Goal: Communication & Community: Answer question/provide support

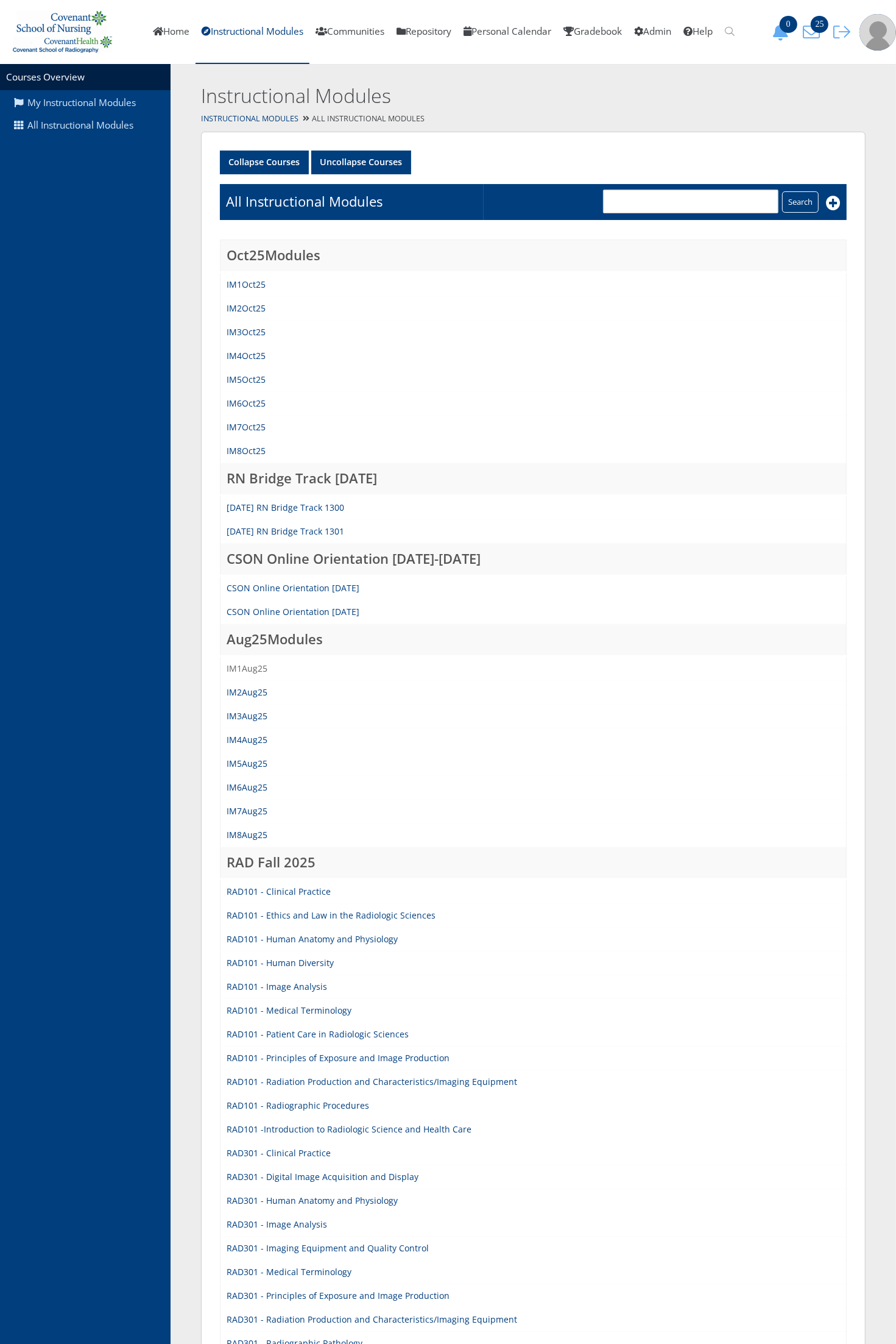
click at [259, 666] on link "IM1Aug25" at bounding box center [247, 668] width 41 height 12
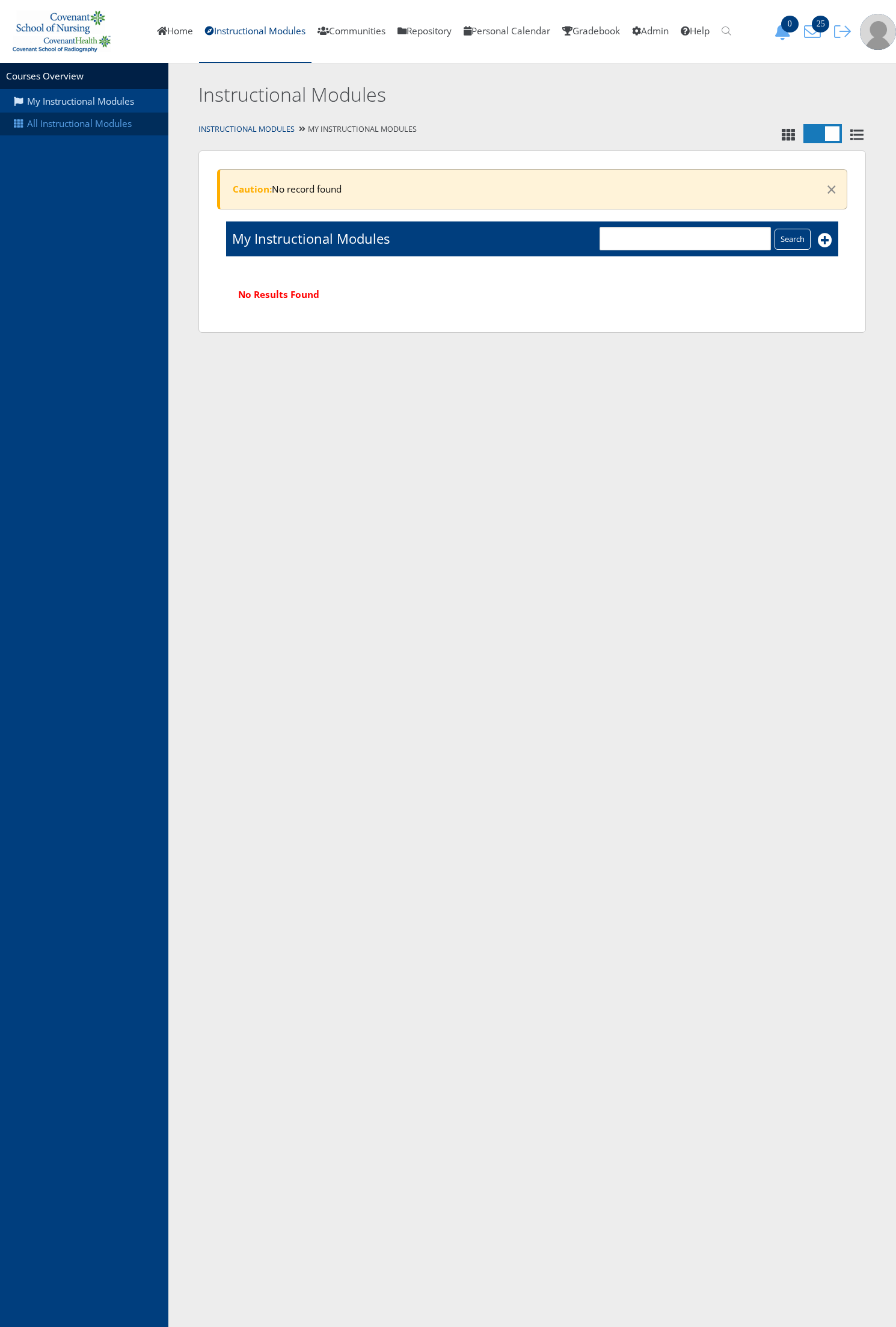
click at [127, 124] on link "All Instructional Modules" at bounding box center [84, 124] width 168 height 23
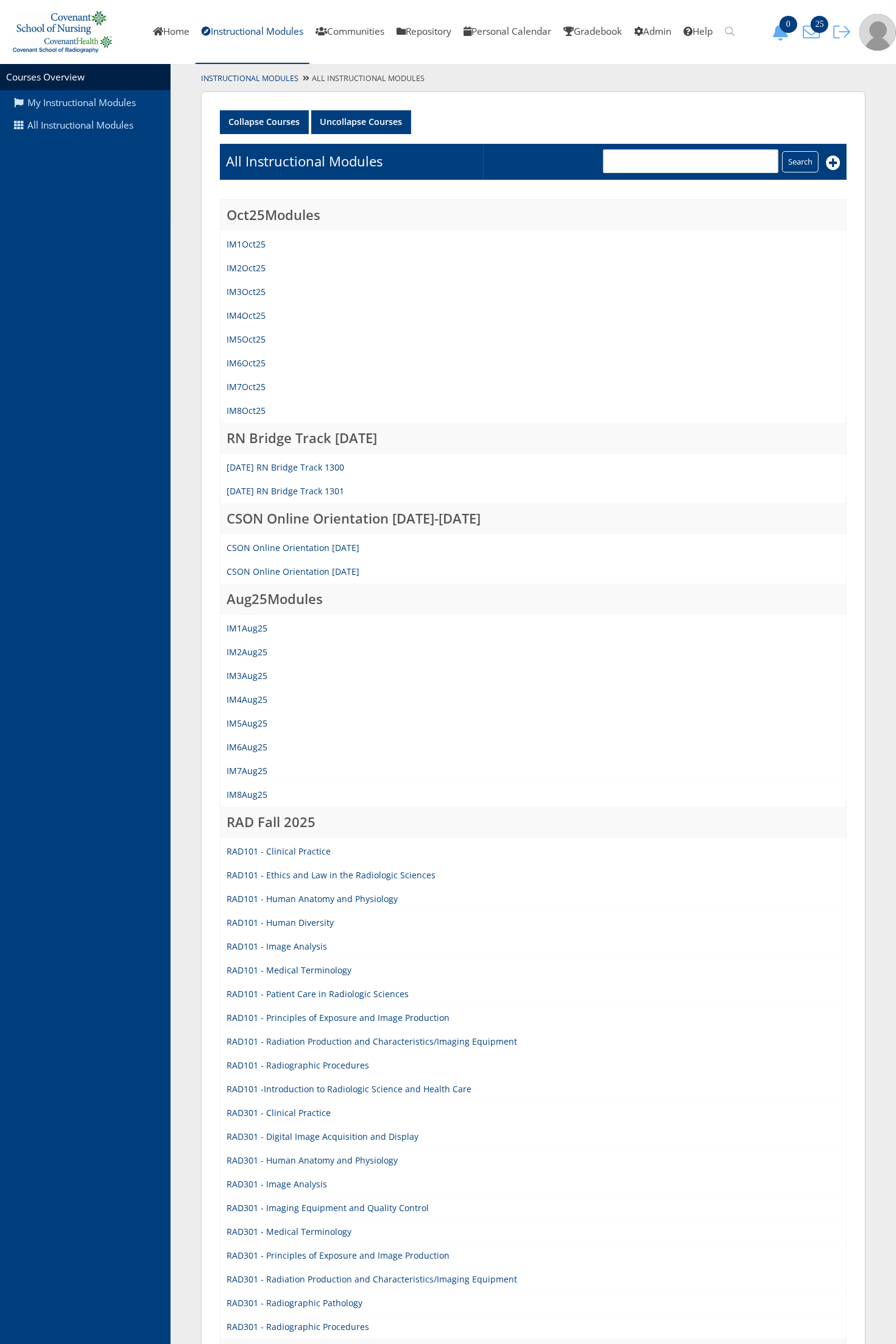
scroll to position [76, 0]
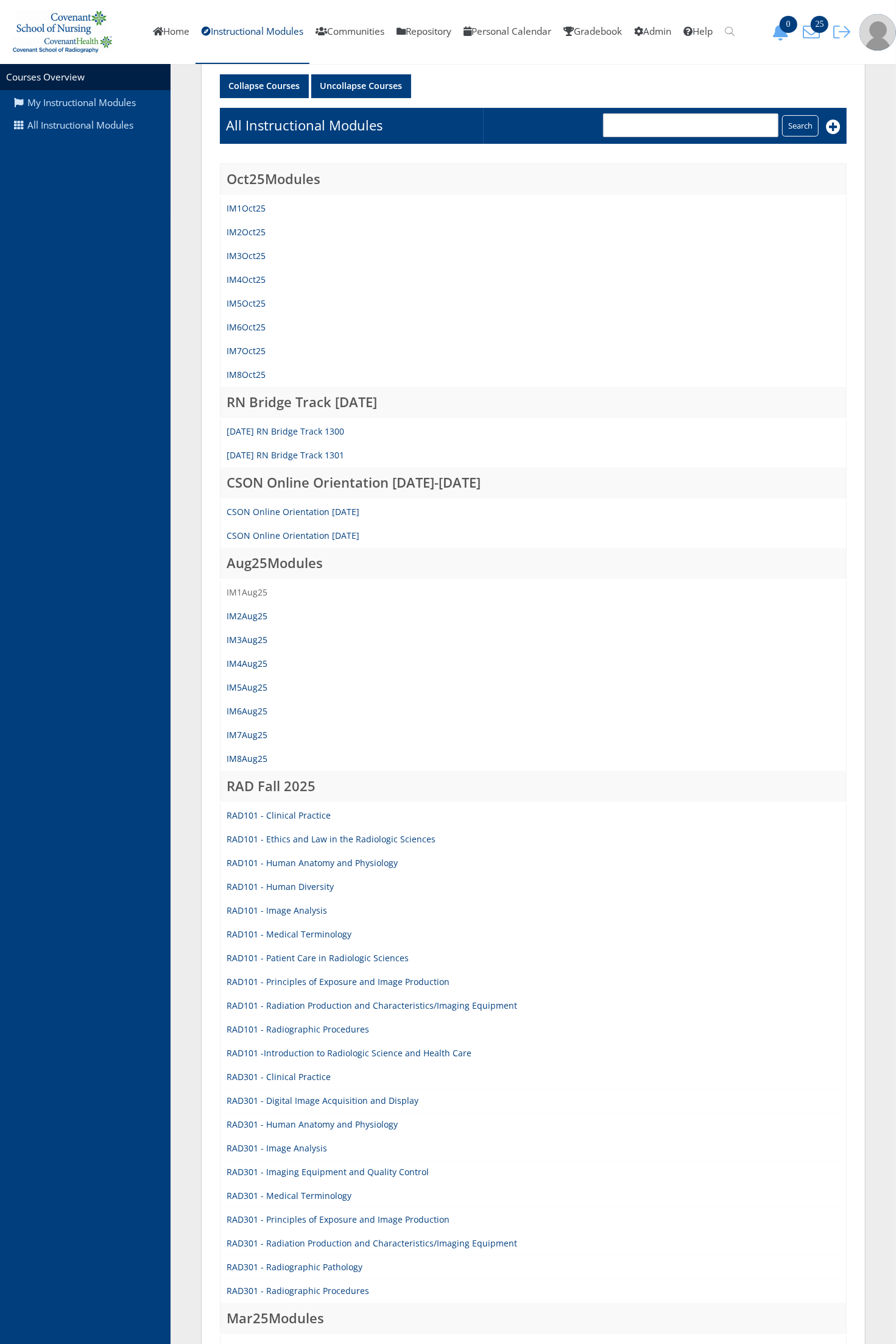
click at [256, 592] on link "IM1Aug25" at bounding box center [247, 592] width 41 height 12
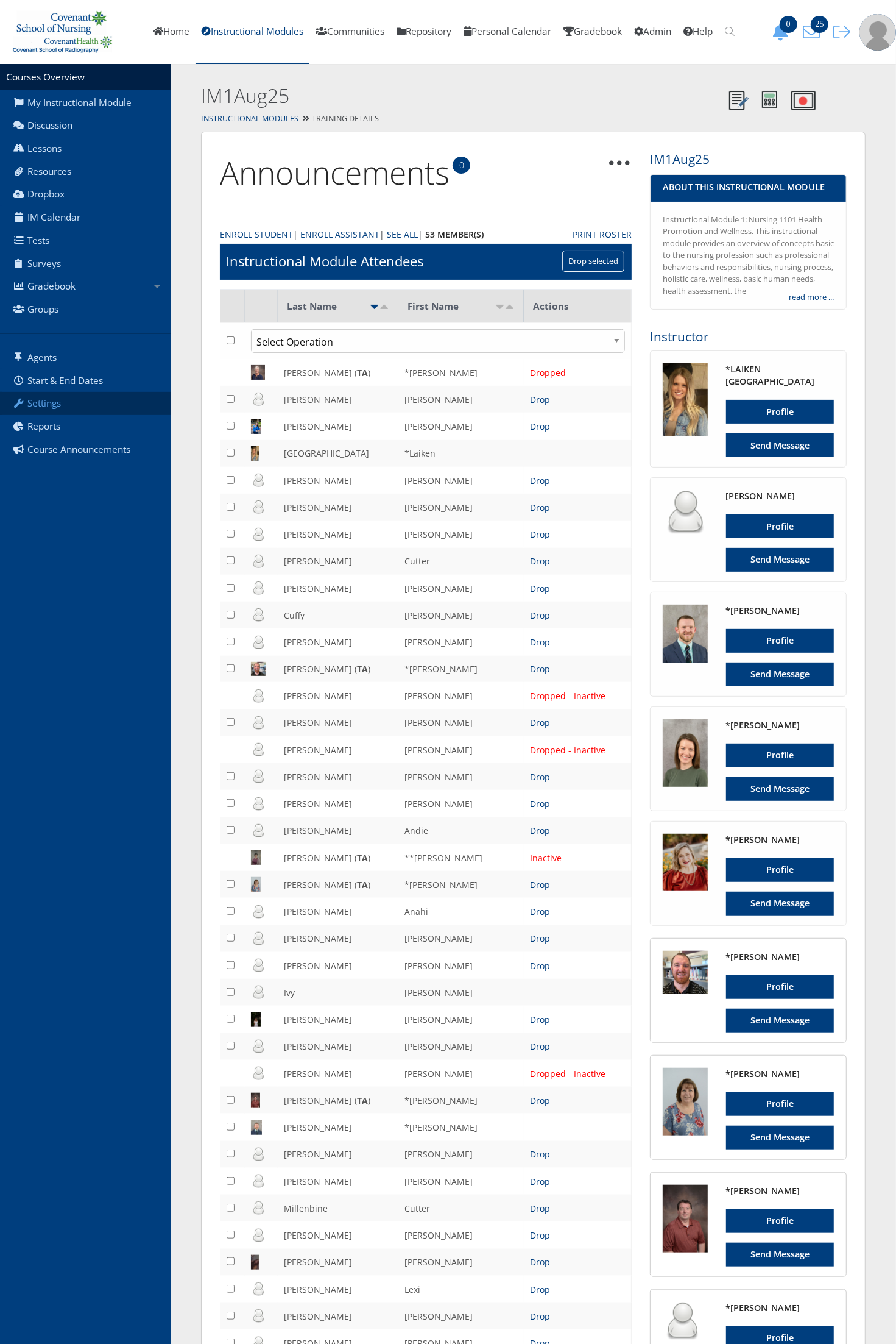
click at [81, 404] on link "Settings" at bounding box center [85, 404] width 171 height 23
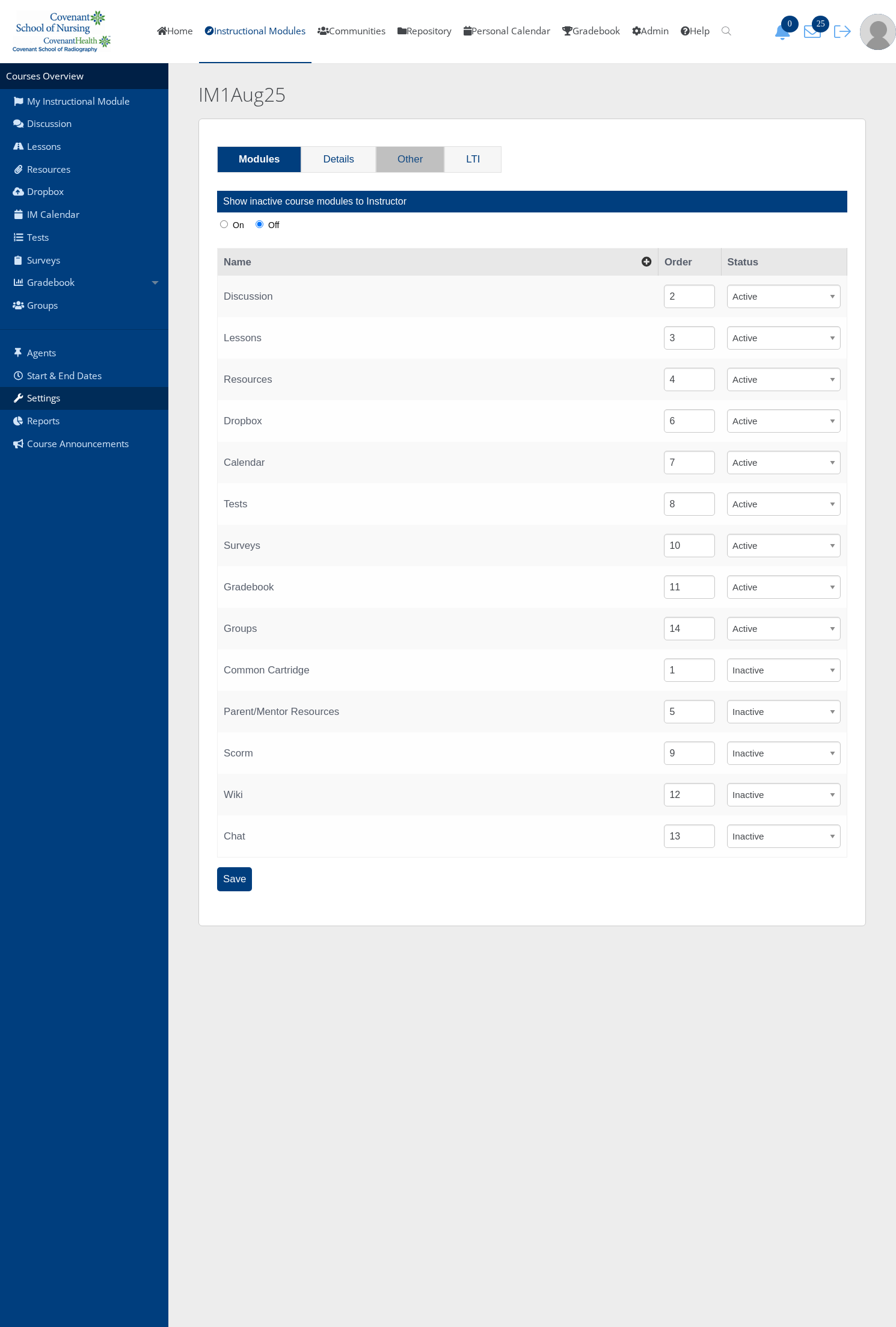
click at [417, 159] on link "Other" at bounding box center [410, 159] width 67 height 25
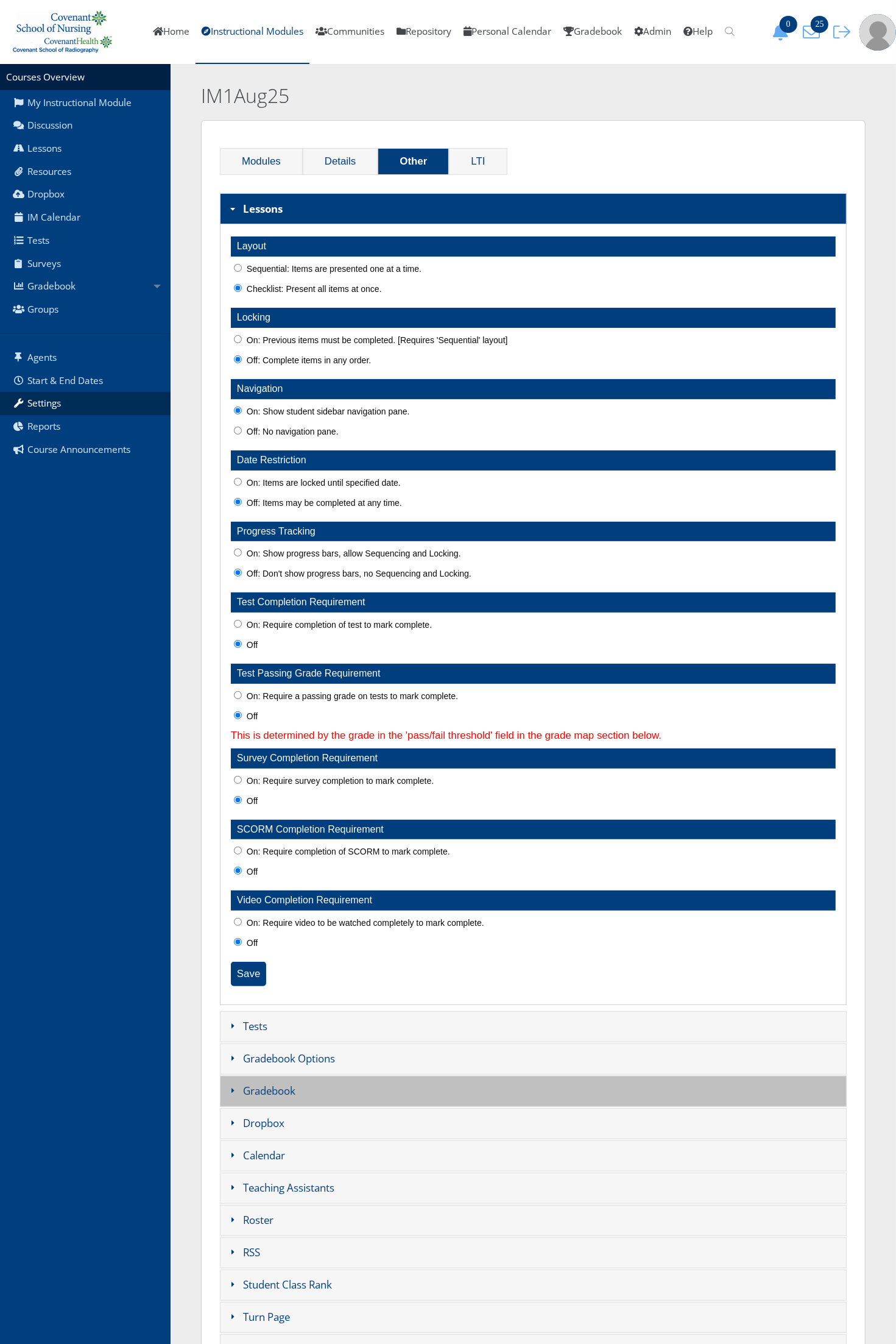
click at [299, 1087] on h3 "Gradebook" at bounding box center [533, 1091] width 627 height 31
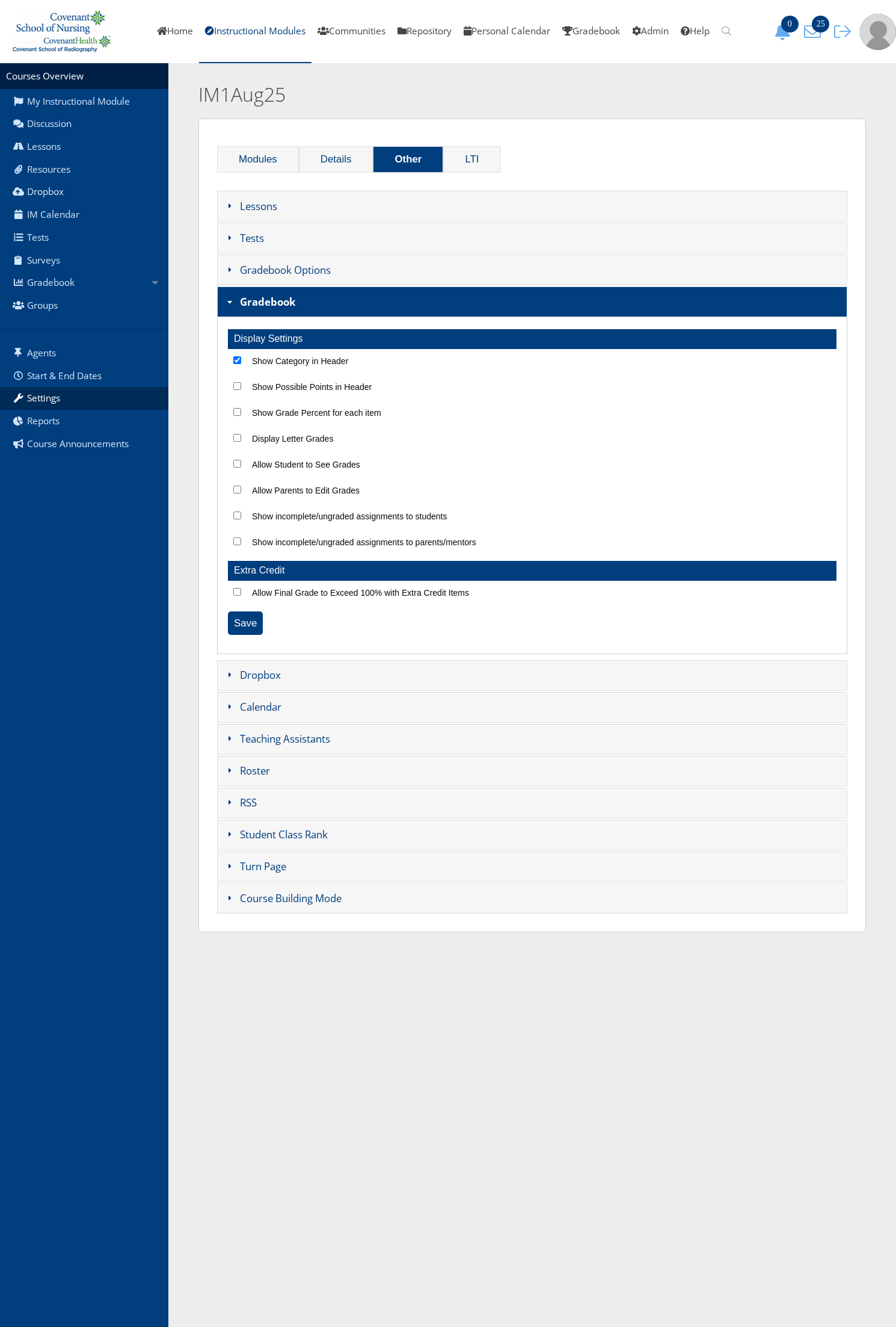
click at [235, 359] on input "Show Category in Header" at bounding box center [237, 360] width 8 height 8
checkbox input "false"
click at [251, 626] on input "Save" at bounding box center [245, 623] width 35 height 24
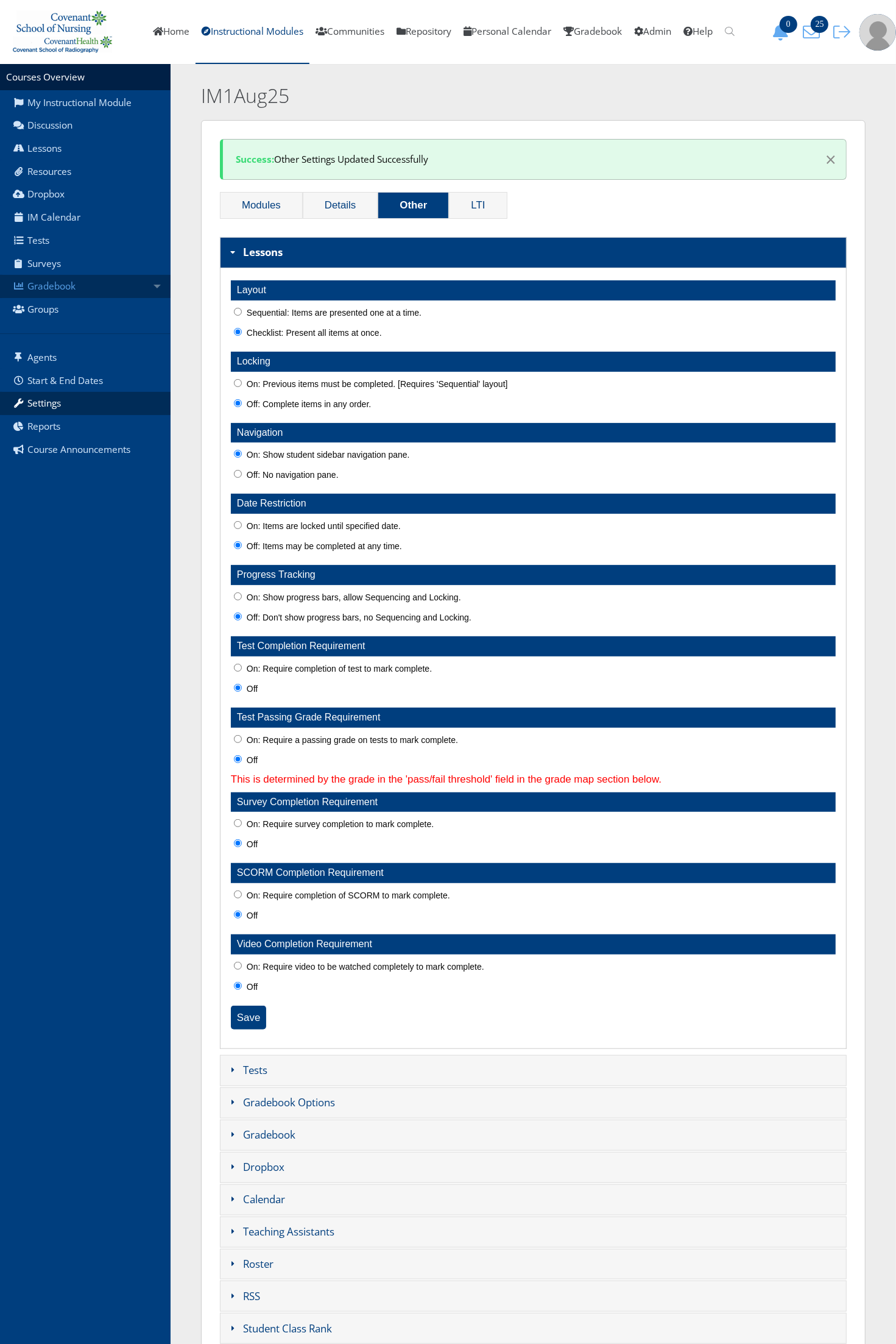
click at [94, 286] on link "Gradebook" at bounding box center [85, 286] width 171 height 23
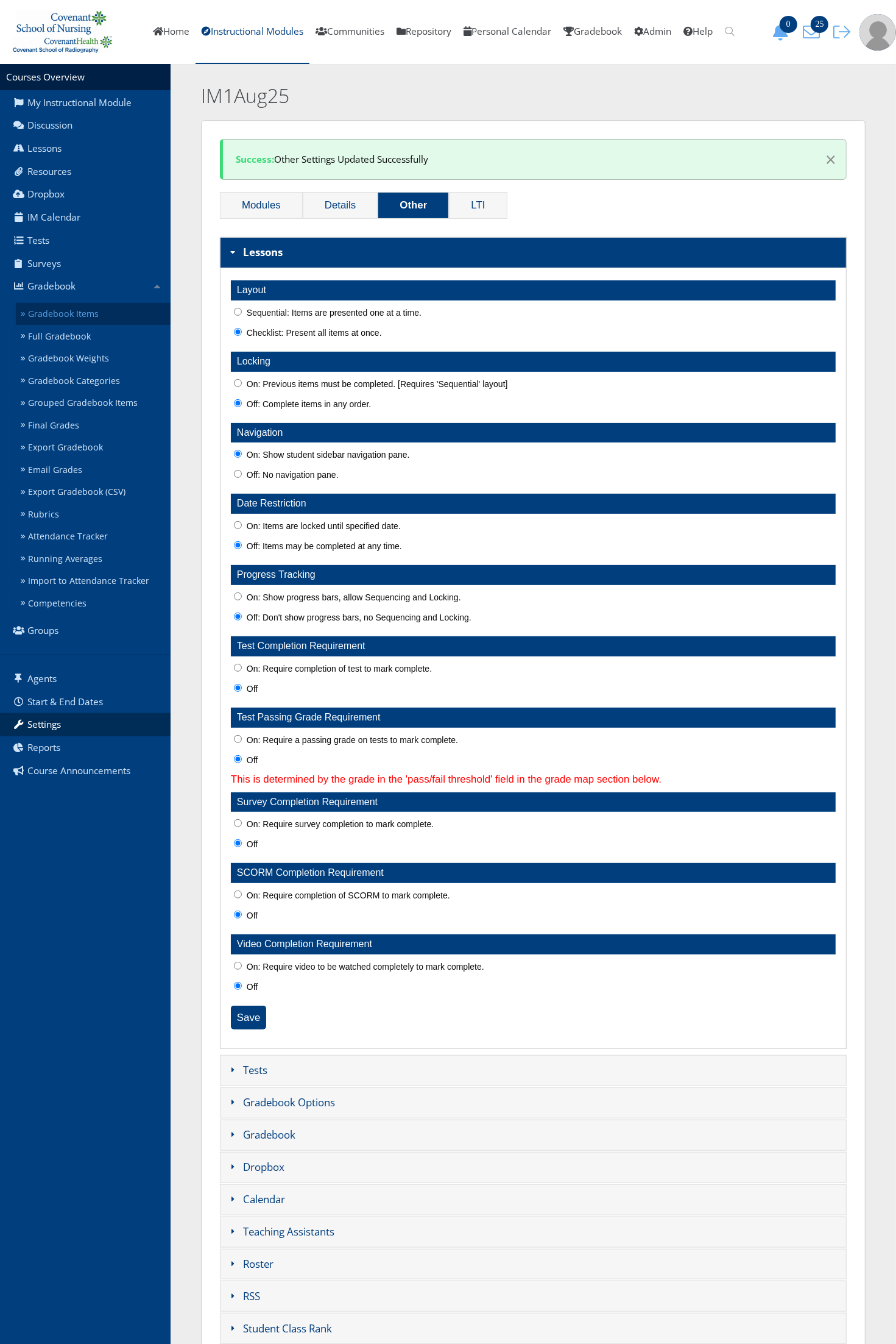
click at [90, 306] on link "Gradebook Items" at bounding box center [93, 313] width 155 height 22
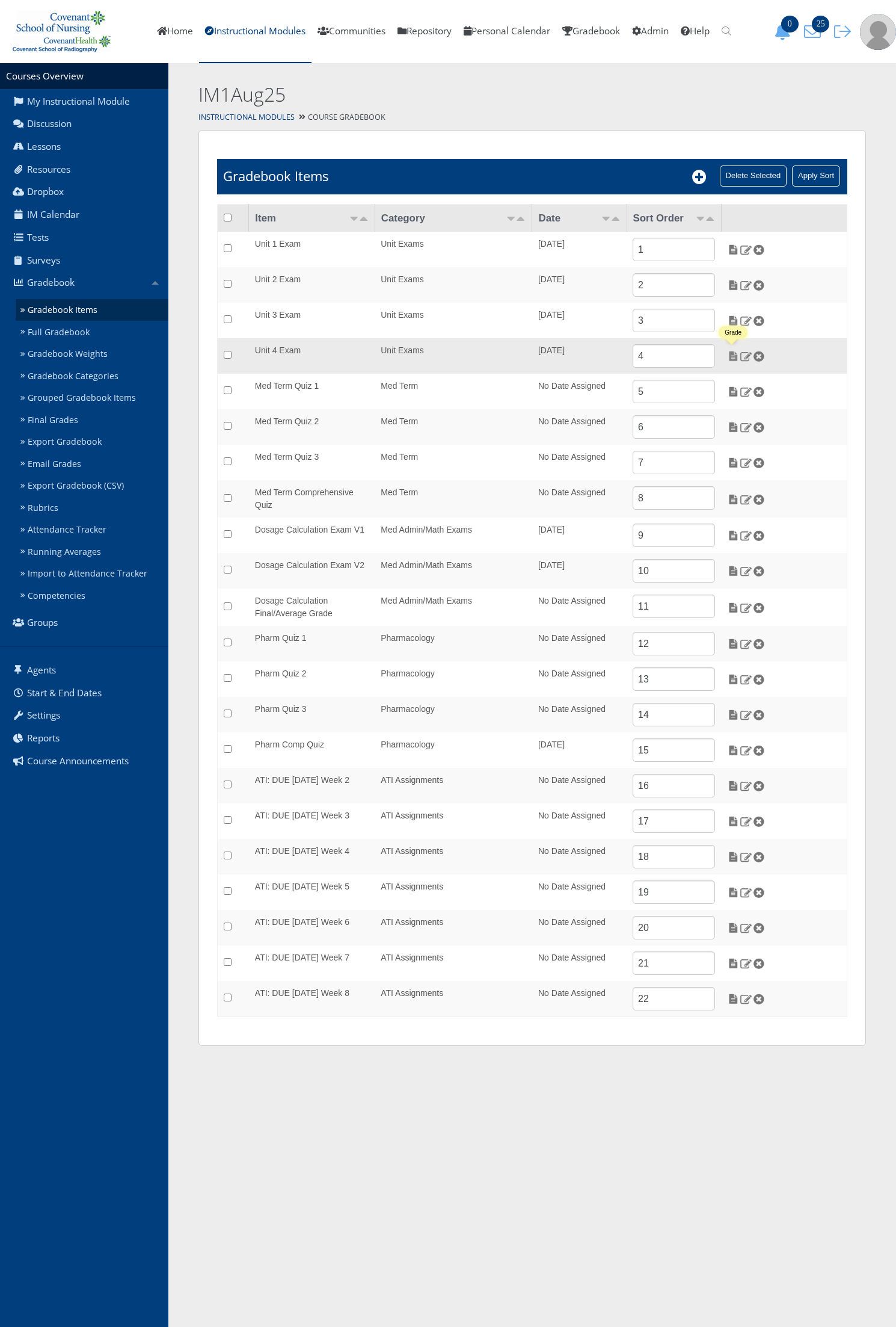
click at [730, 359] on img at bounding box center [734, 356] width 13 height 11
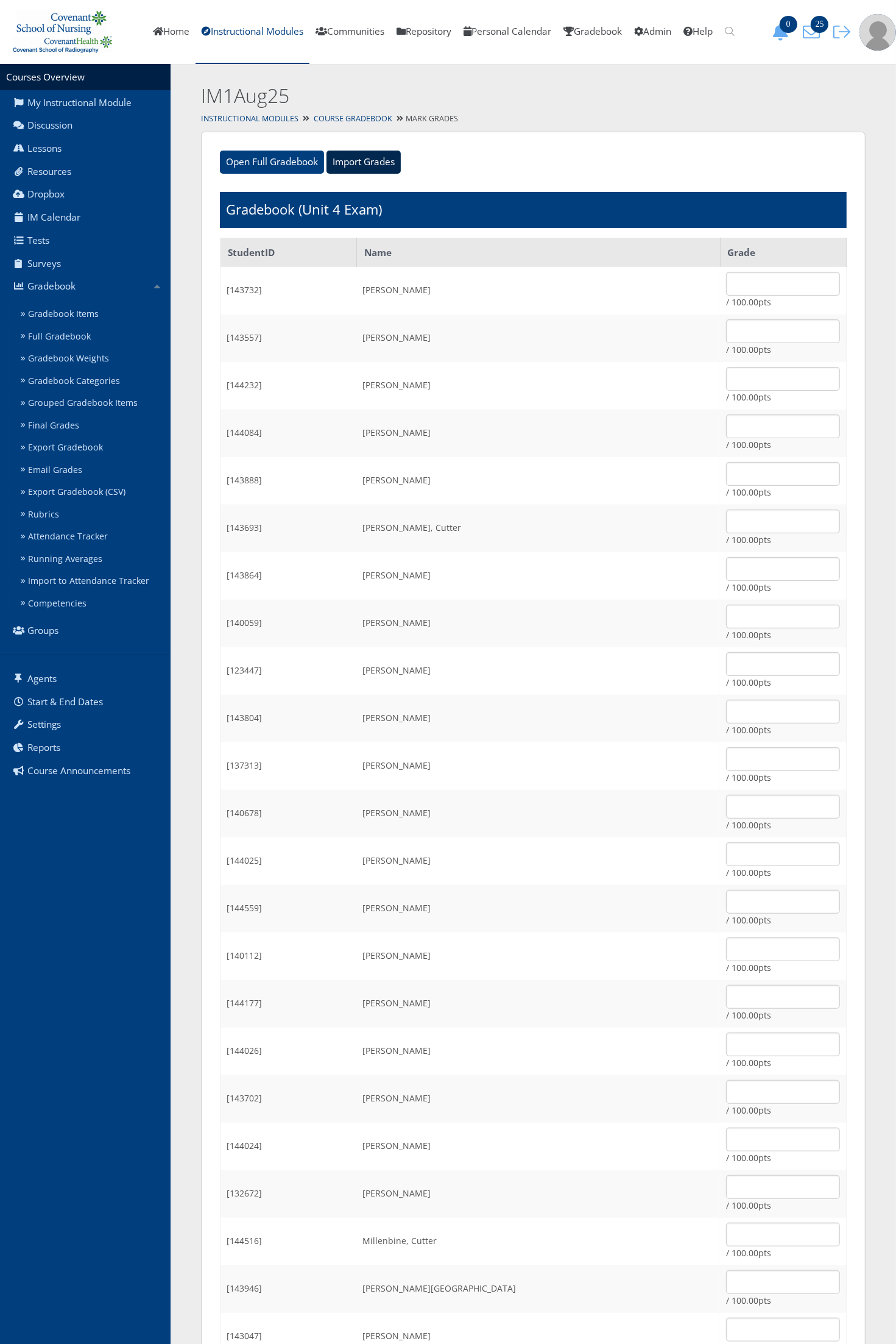
drag, startPoint x: 366, startPoint y: 159, endPoint x: 336, endPoint y: 193, distance: 45.3
click at [366, 159] on input "Import Grades" at bounding box center [363, 162] width 74 height 23
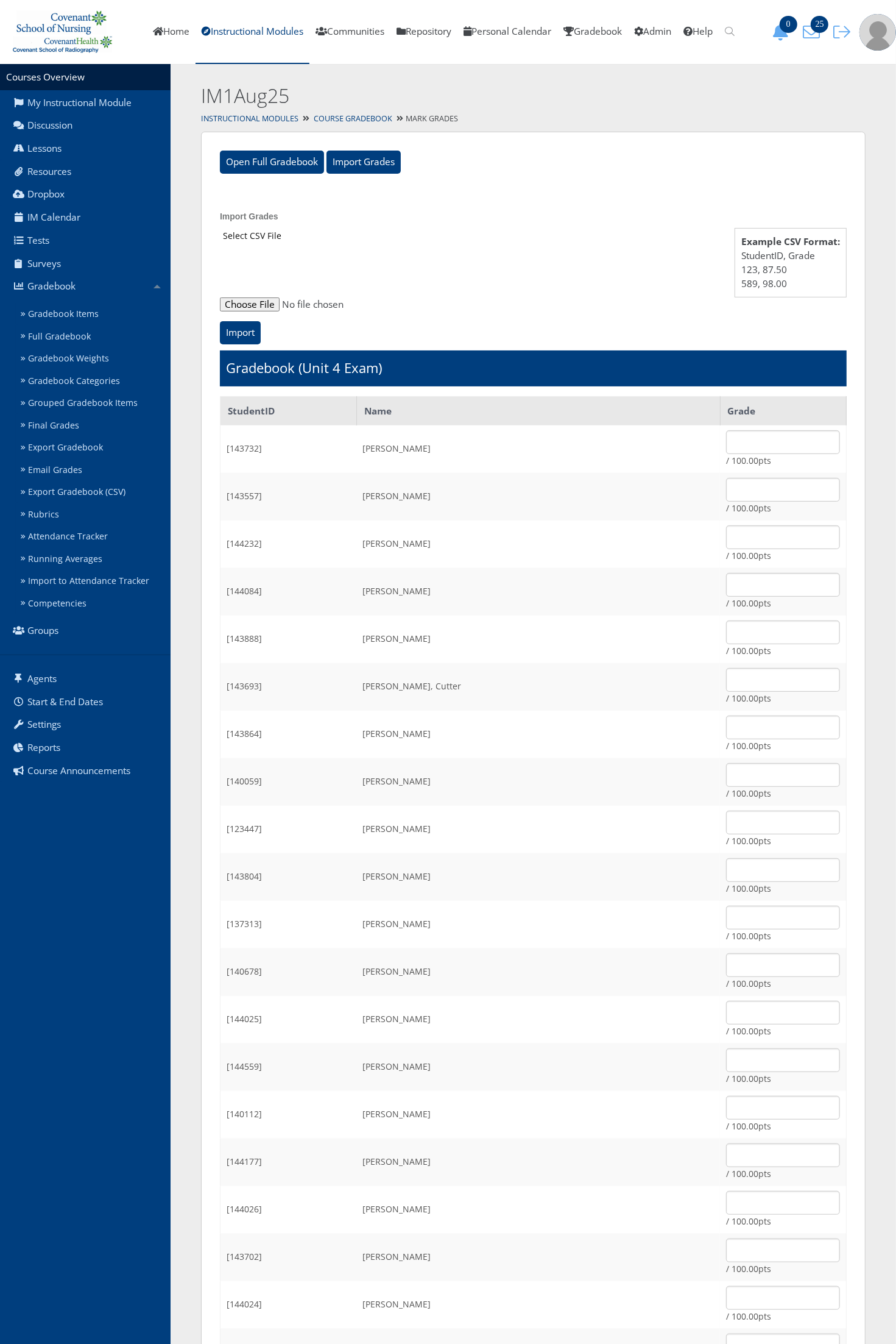
click at [269, 305] on input "file" at bounding box center [533, 304] width 627 height 15
type input "C:\fakepath\ET_Results_IM1Aug25E4.csv"
click at [242, 335] on input "Import" at bounding box center [240, 333] width 41 height 23
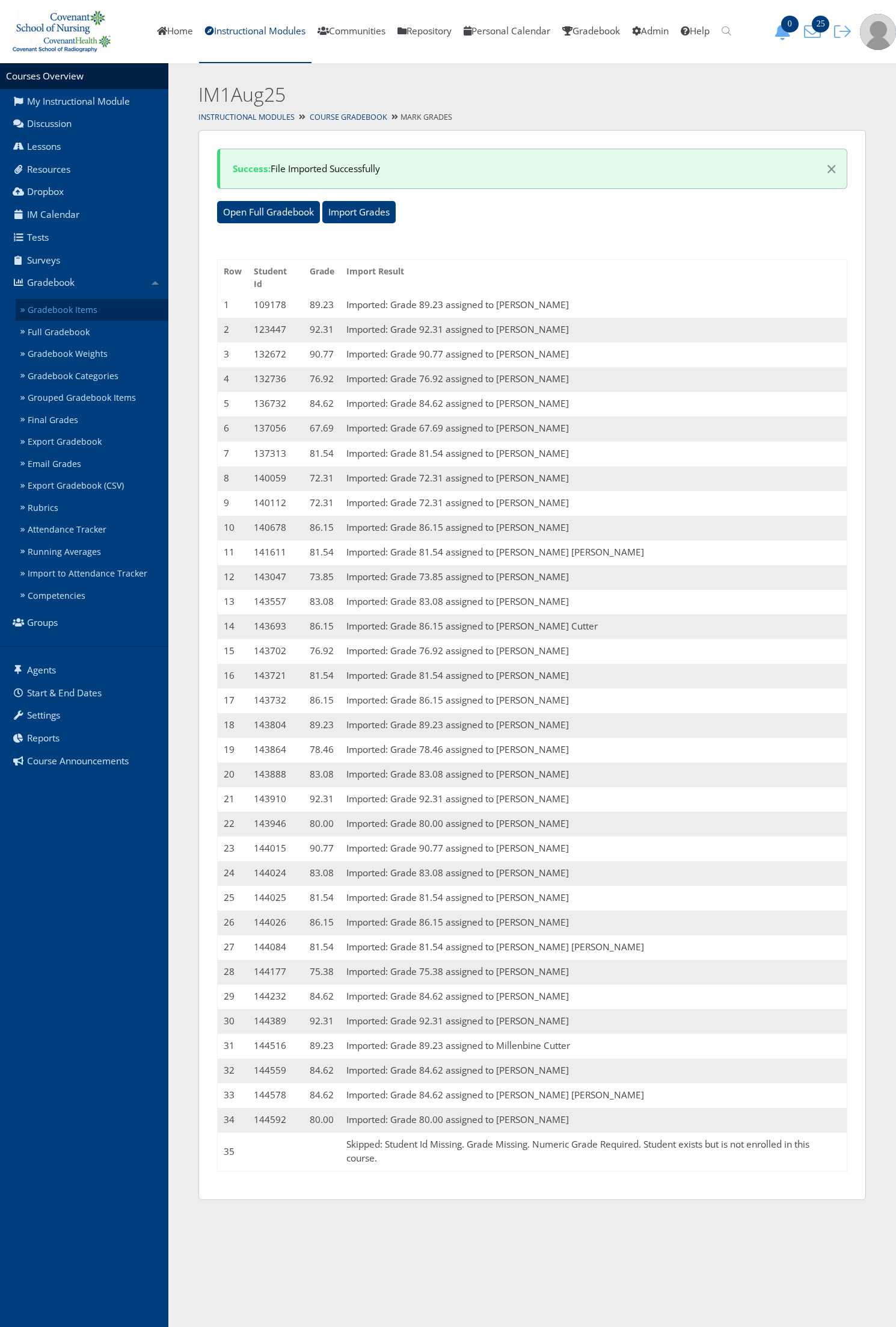
click at [130, 313] on link "Gradebook Items" at bounding box center [92, 309] width 153 height 22
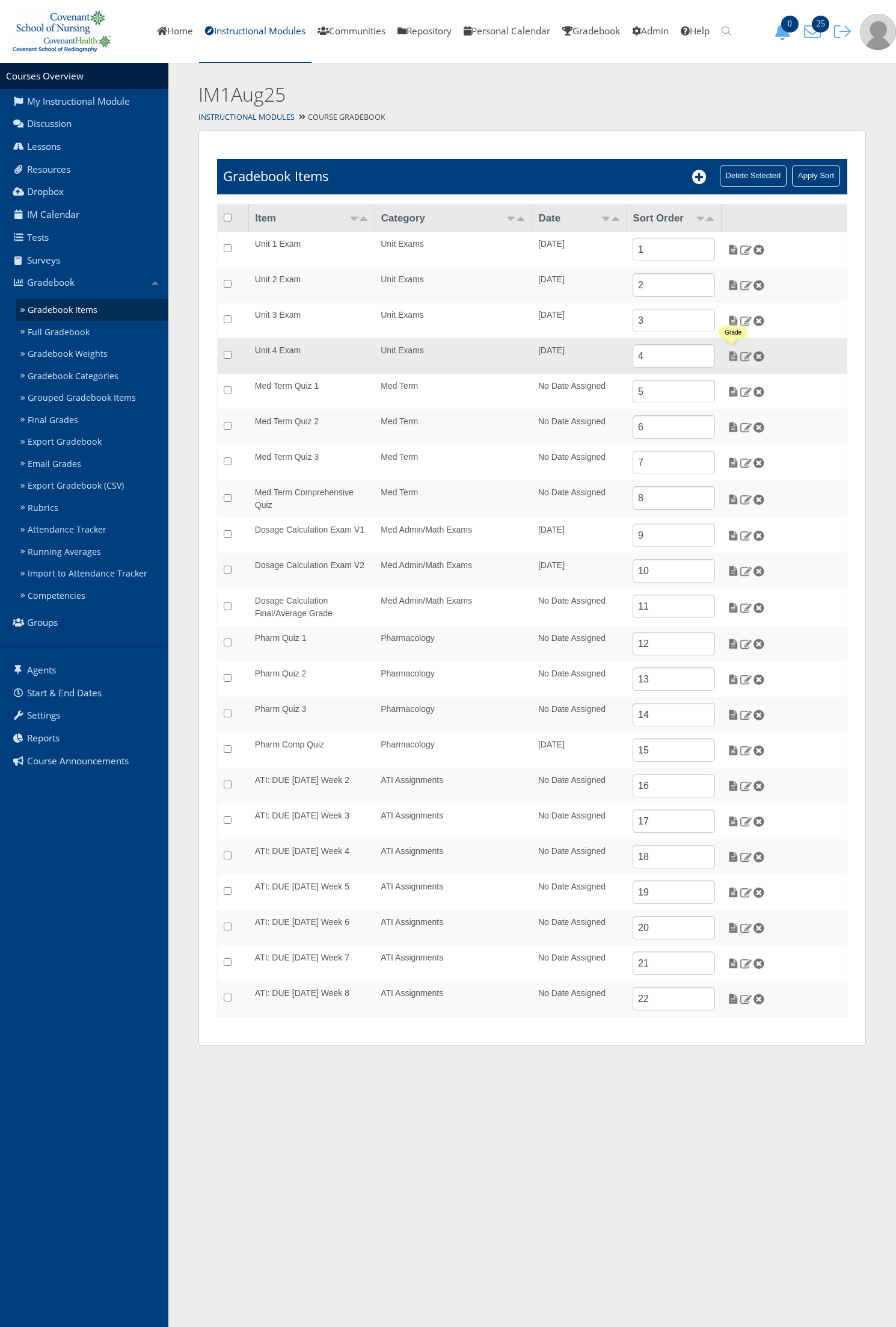
click at [733, 353] on img at bounding box center [734, 356] width 13 height 11
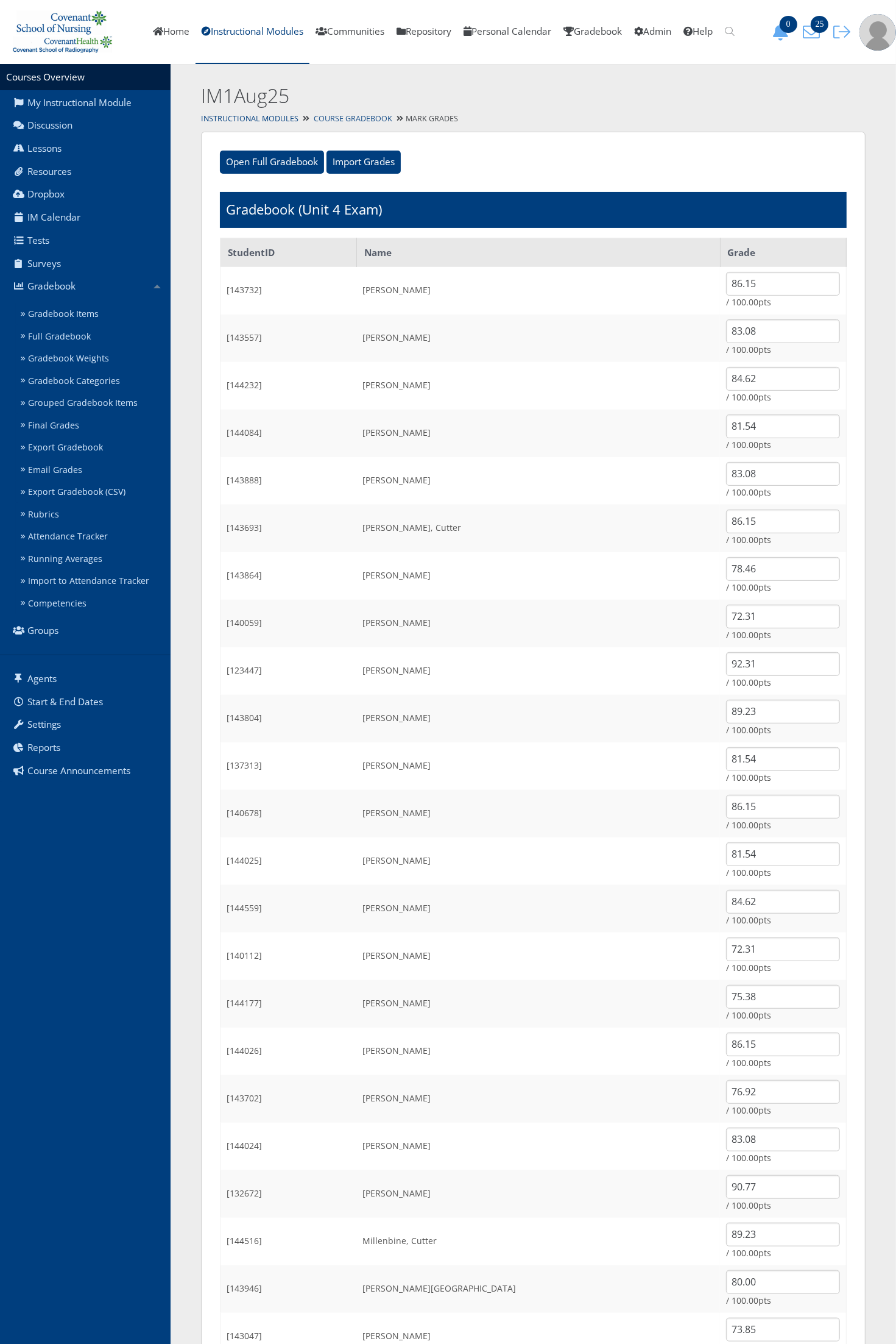
click at [349, 116] on link "Course Gradebook" at bounding box center [353, 118] width 79 height 10
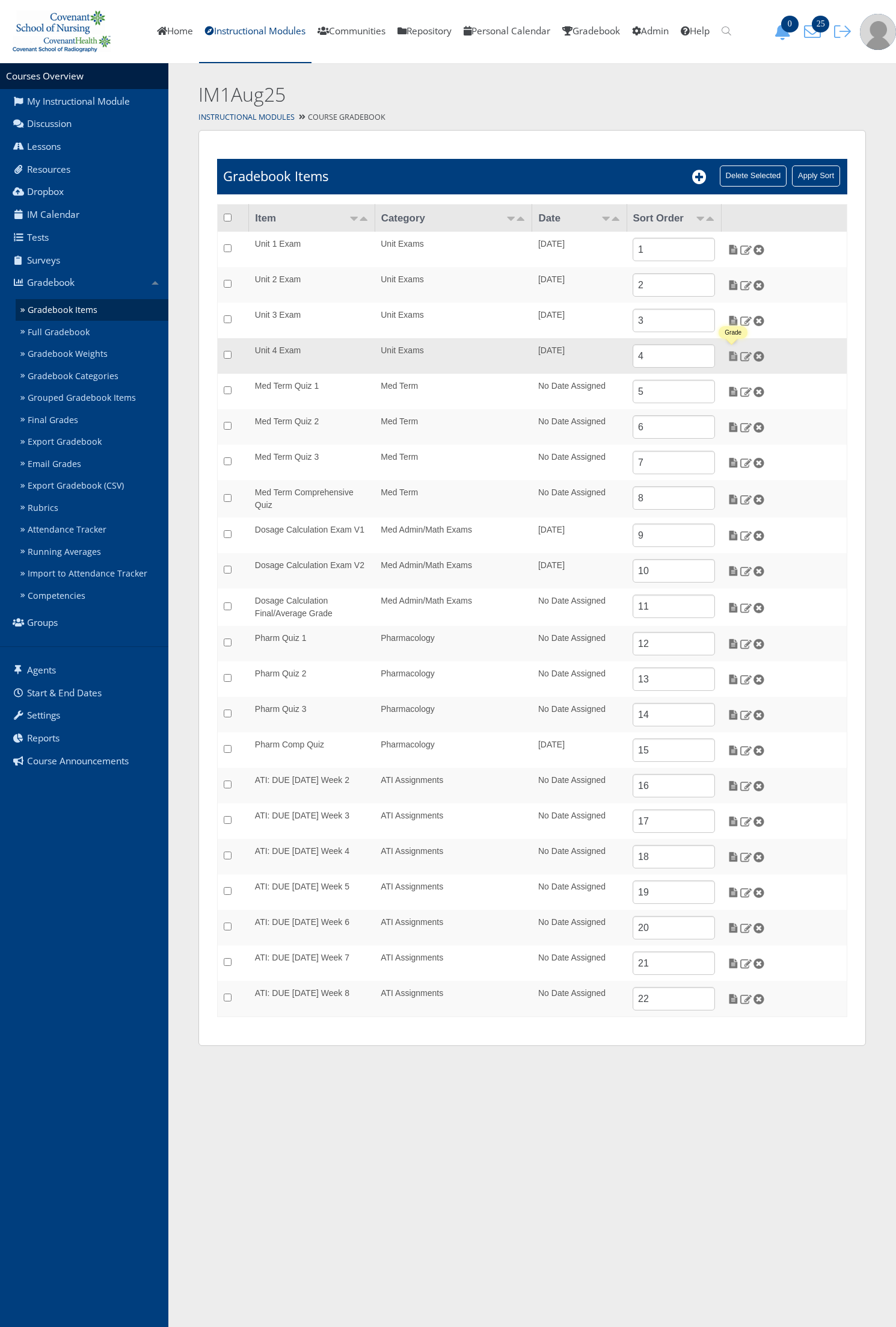
click at [730, 354] on img at bounding box center [734, 356] width 13 height 11
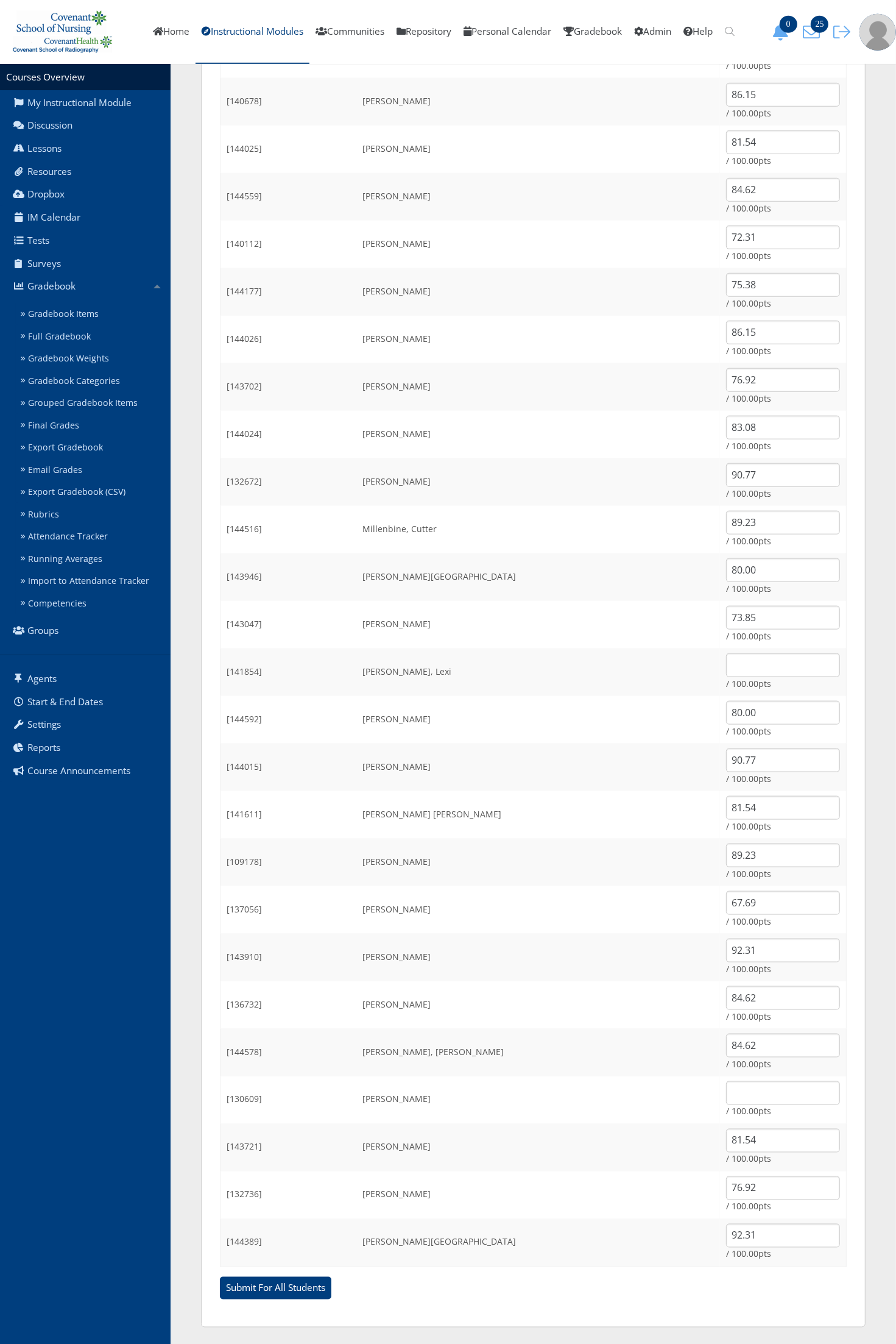
scroll to position [713, 0]
click at [746, 665] on input "text" at bounding box center [783, 664] width 114 height 24
type input "80"
click at [738, 1089] on input "text" at bounding box center [783, 1092] width 114 height 24
type input "78.46"
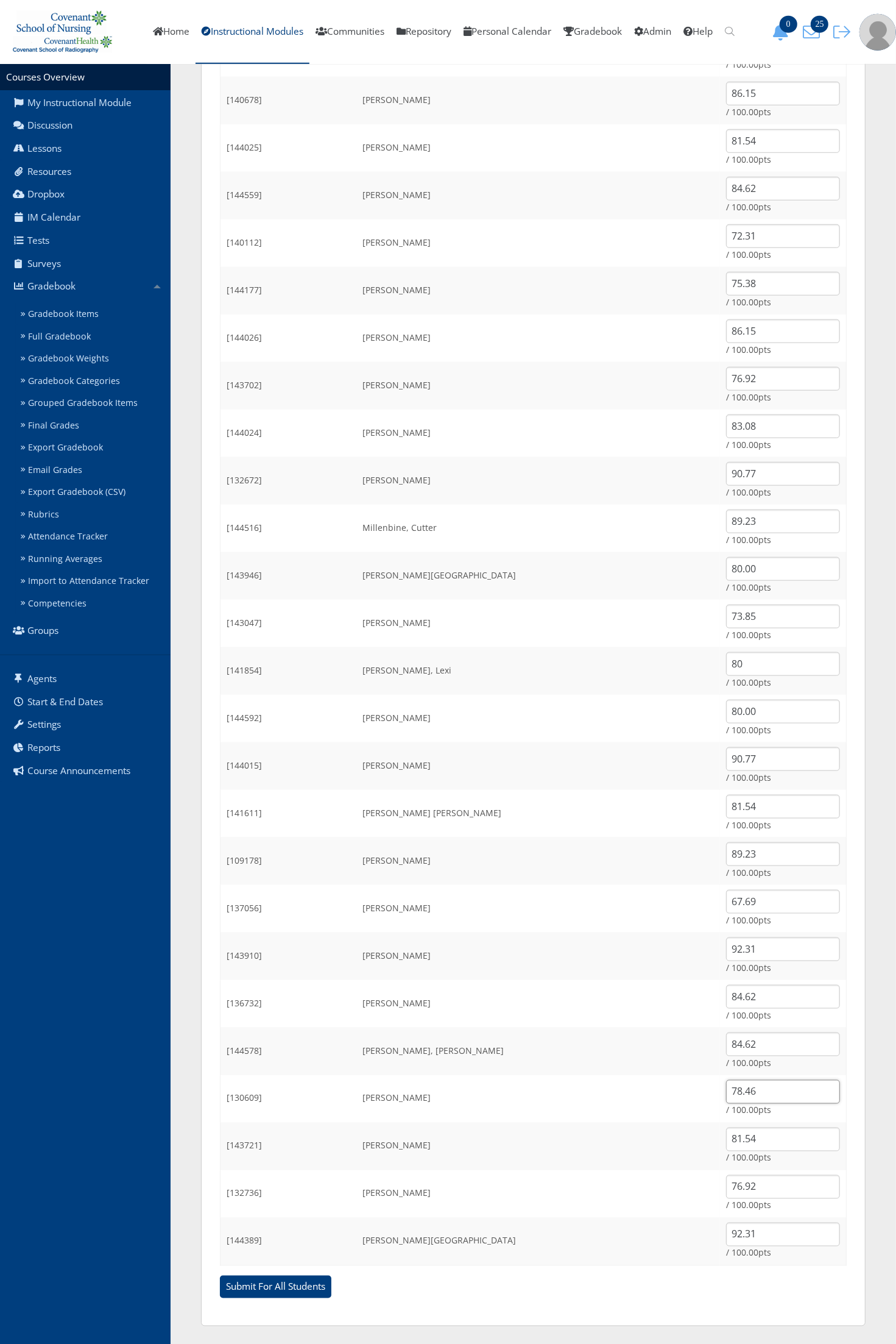
click at [220, 1275] on input "Submit For All Students" at bounding box center [276, 1287] width 111 height 23
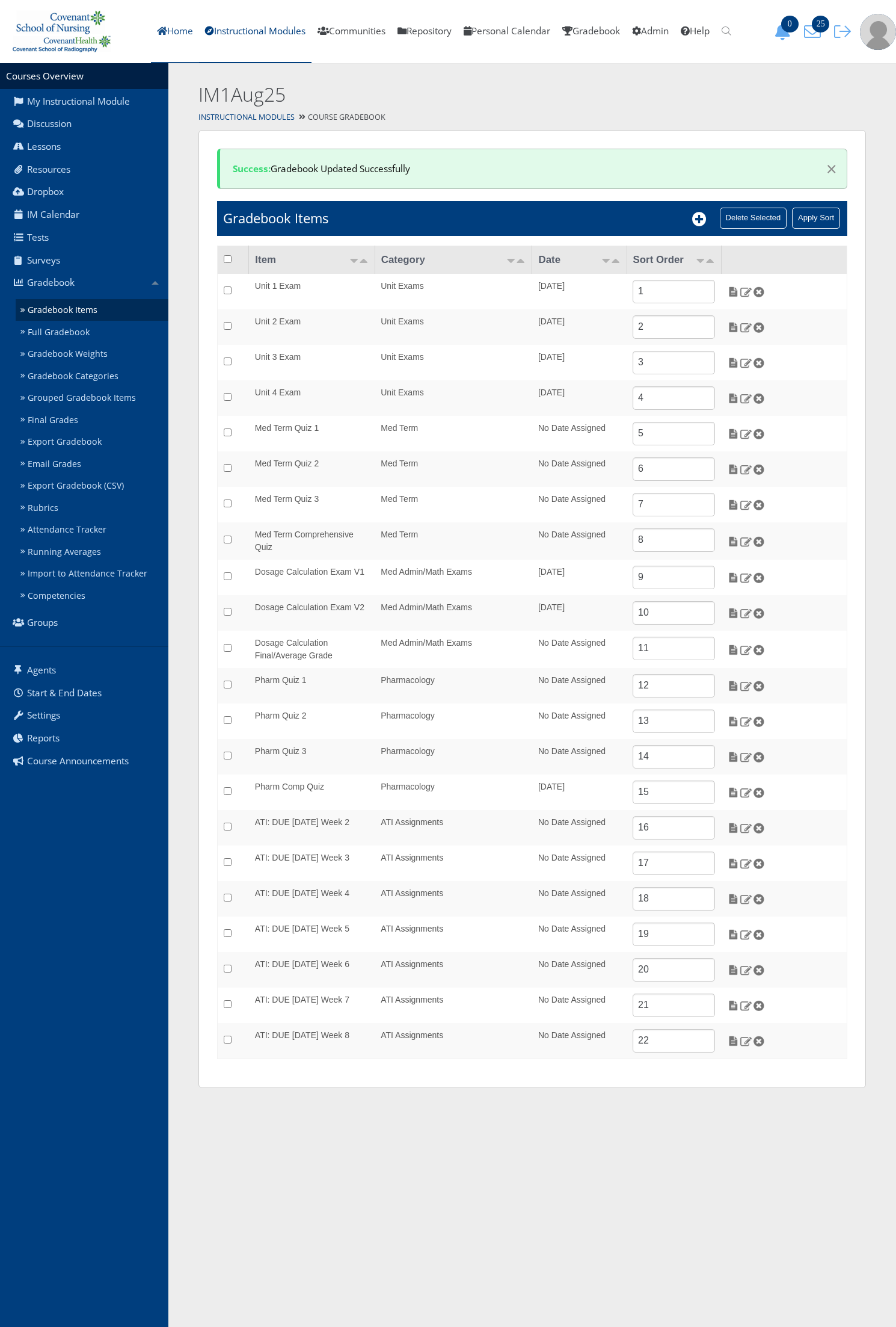
click at [176, 32] on link "Home" at bounding box center [174, 31] width 48 height 63
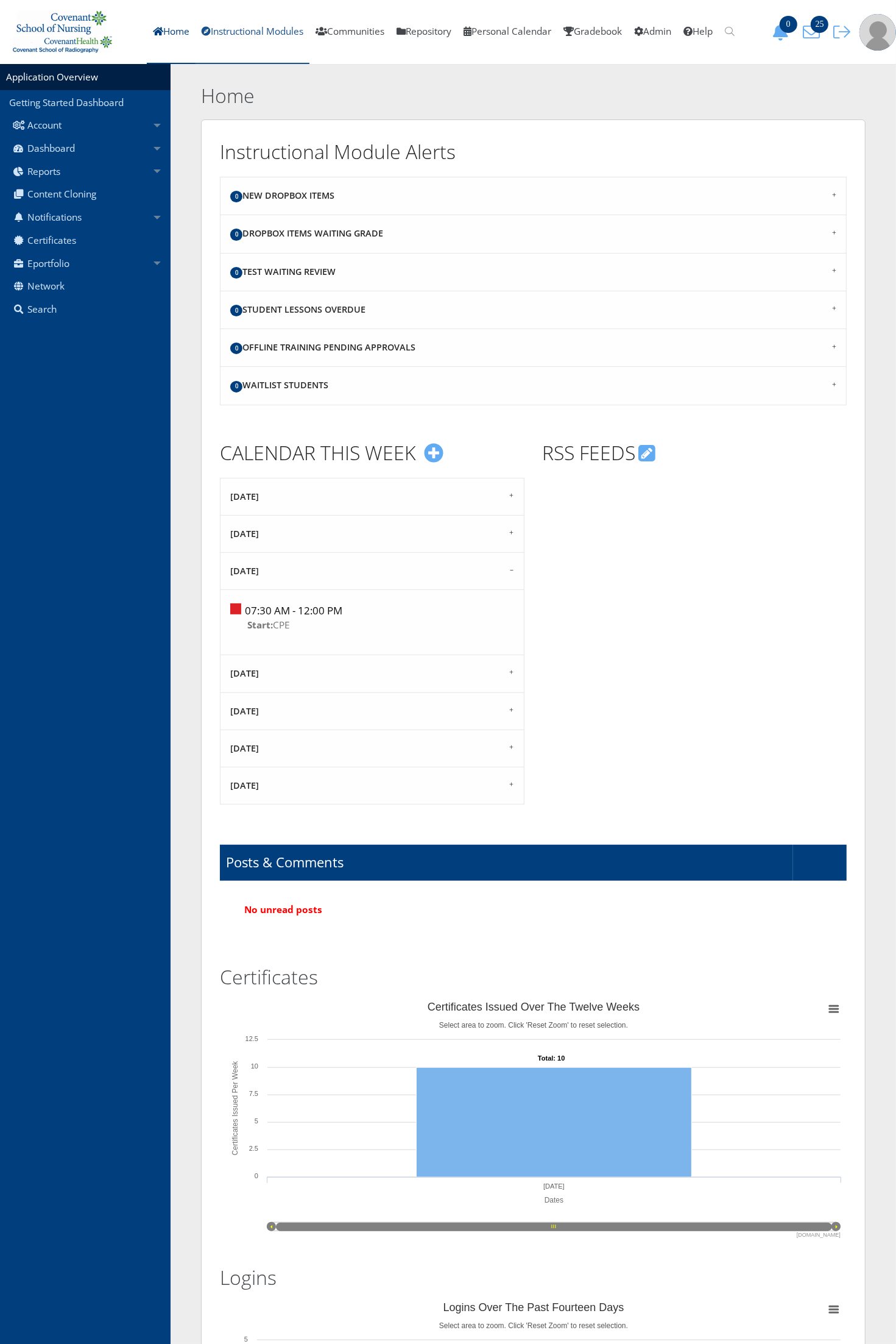
click at [235, 42] on link "Instructional Modules" at bounding box center [252, 32] width 114 height 64
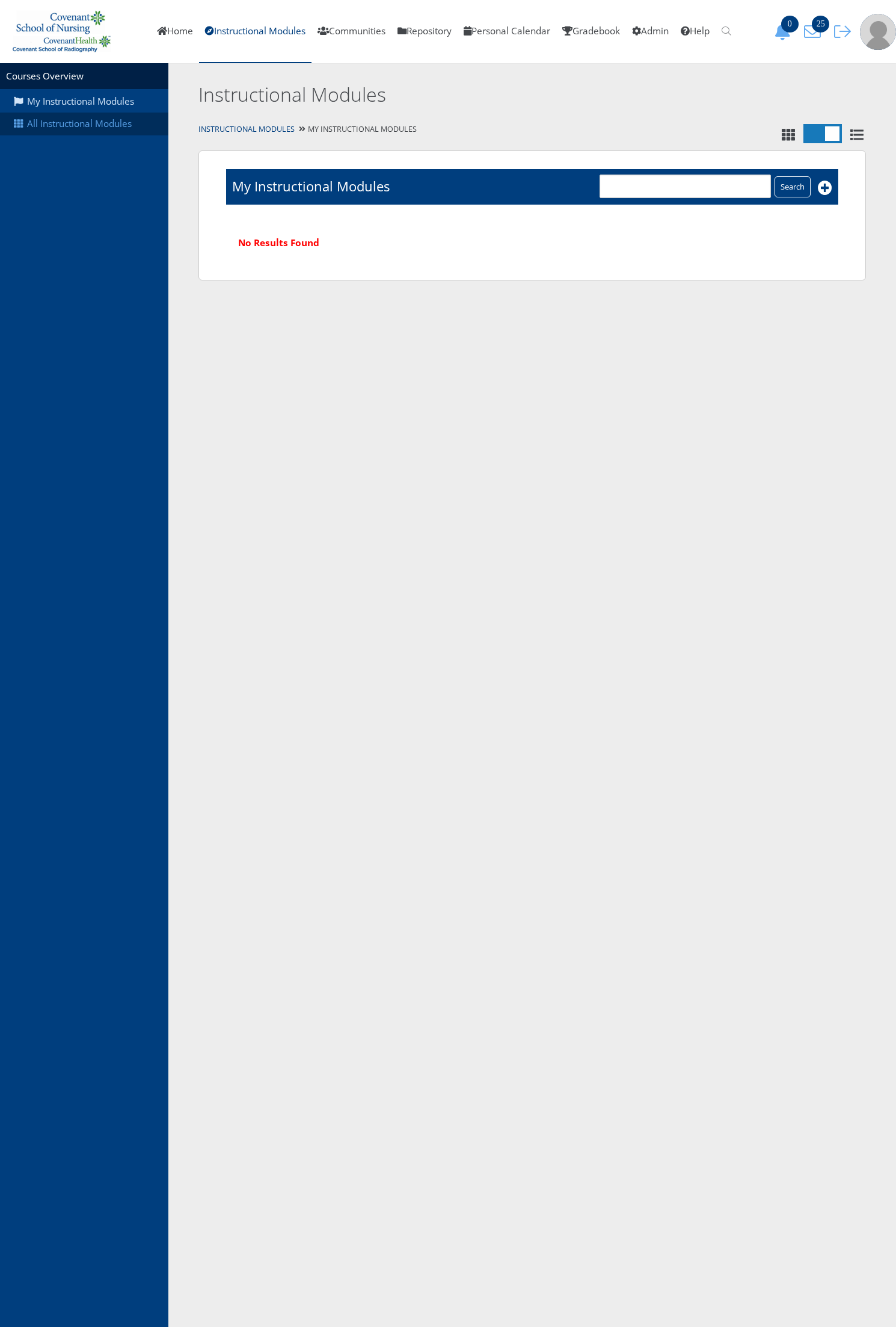
click at [109, 118] on link "All Instructional Modules" at bounding box center [84, 124] width 168 height 23
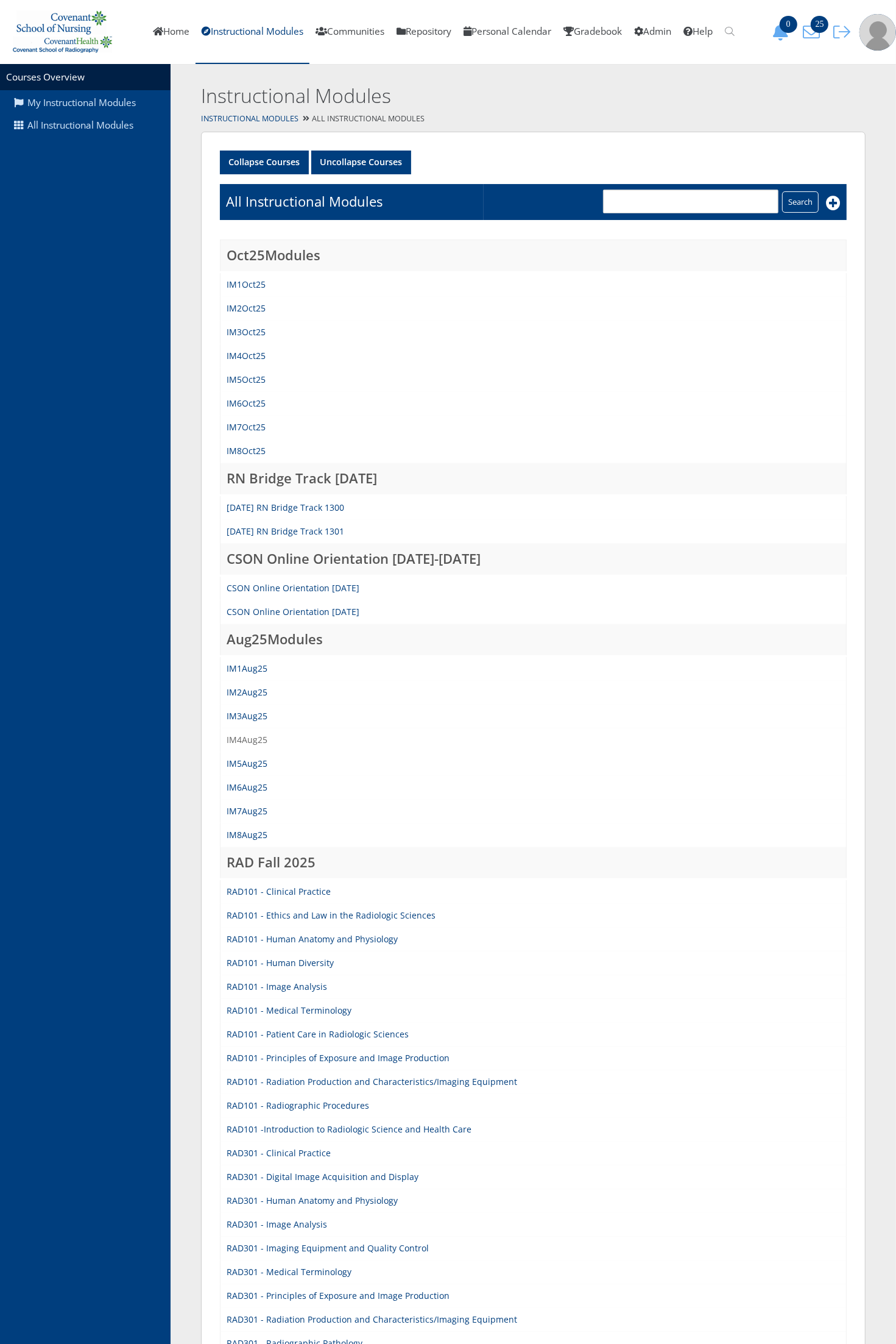
click at [258, 734] on link "IM4Aug25" at bounding box center [247, 740] width 41 height 12
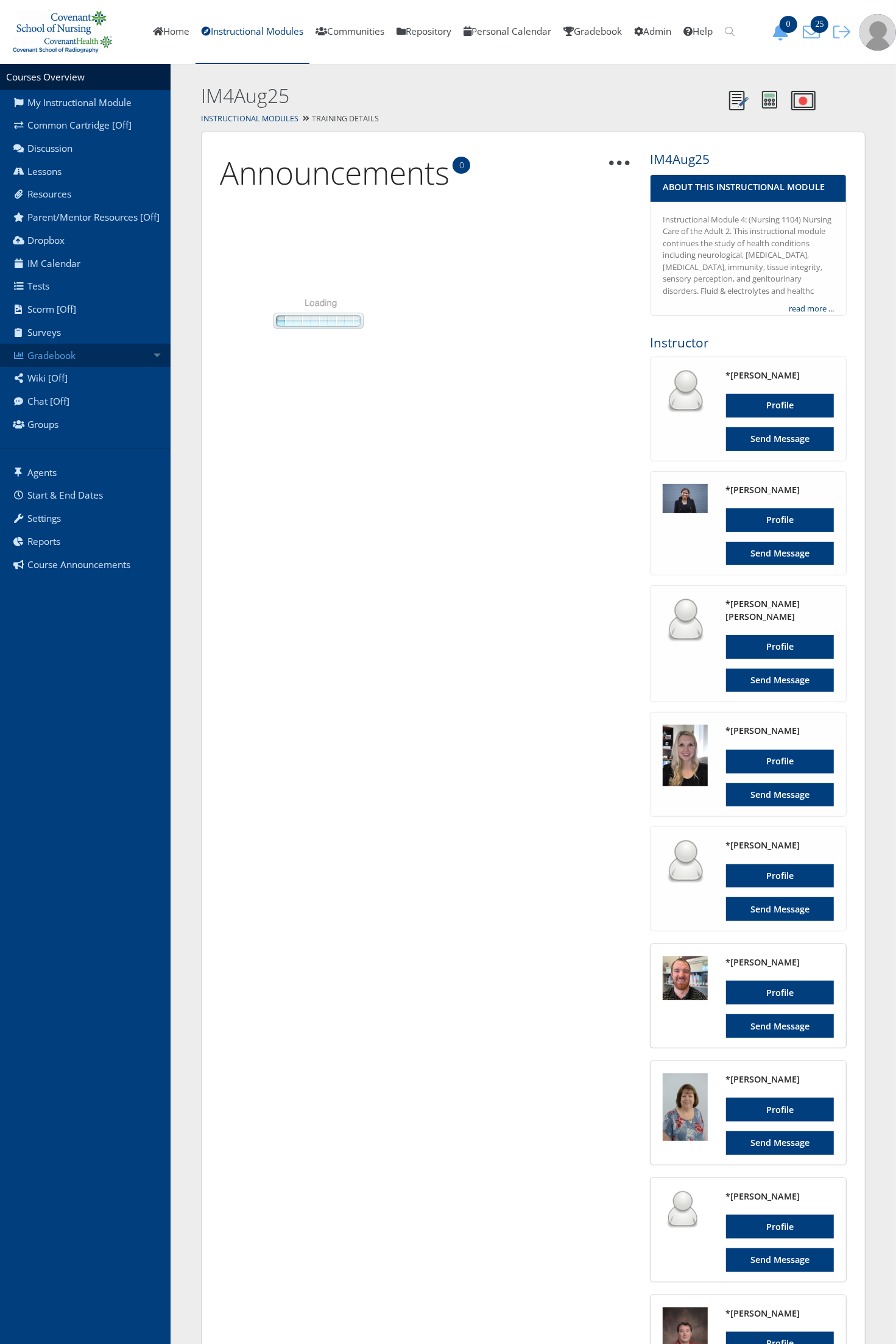
click at [106, 357] on link "Gradebook" at bounding box center [85, 355] width 171 height 23
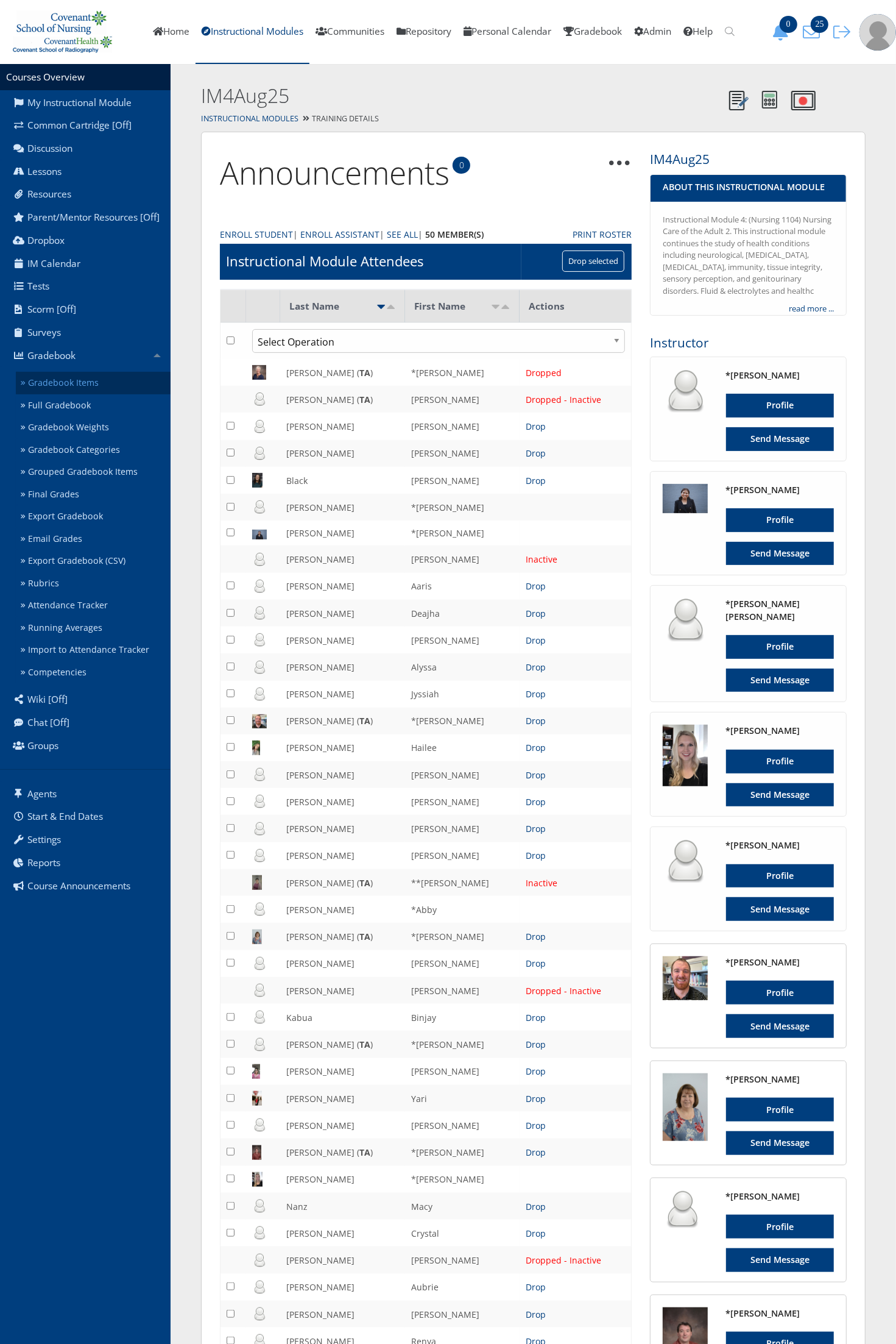
click at [102, 382] on link "Gradebook Items" at bounding box center [93, 383] width 155 height 22
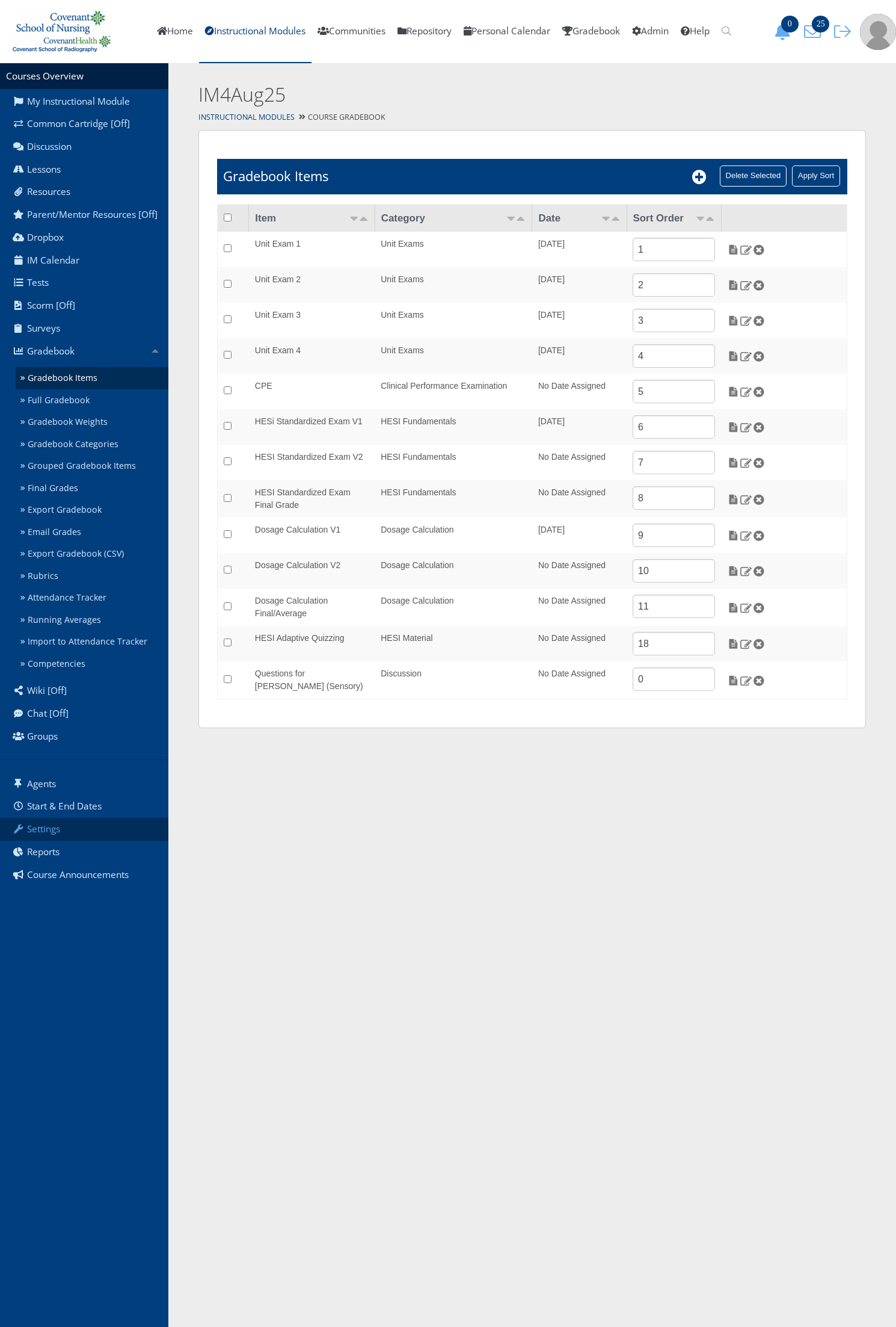
click at [85, 832] on link "Settings" at bounding box center [84, 829] width 168 height 23
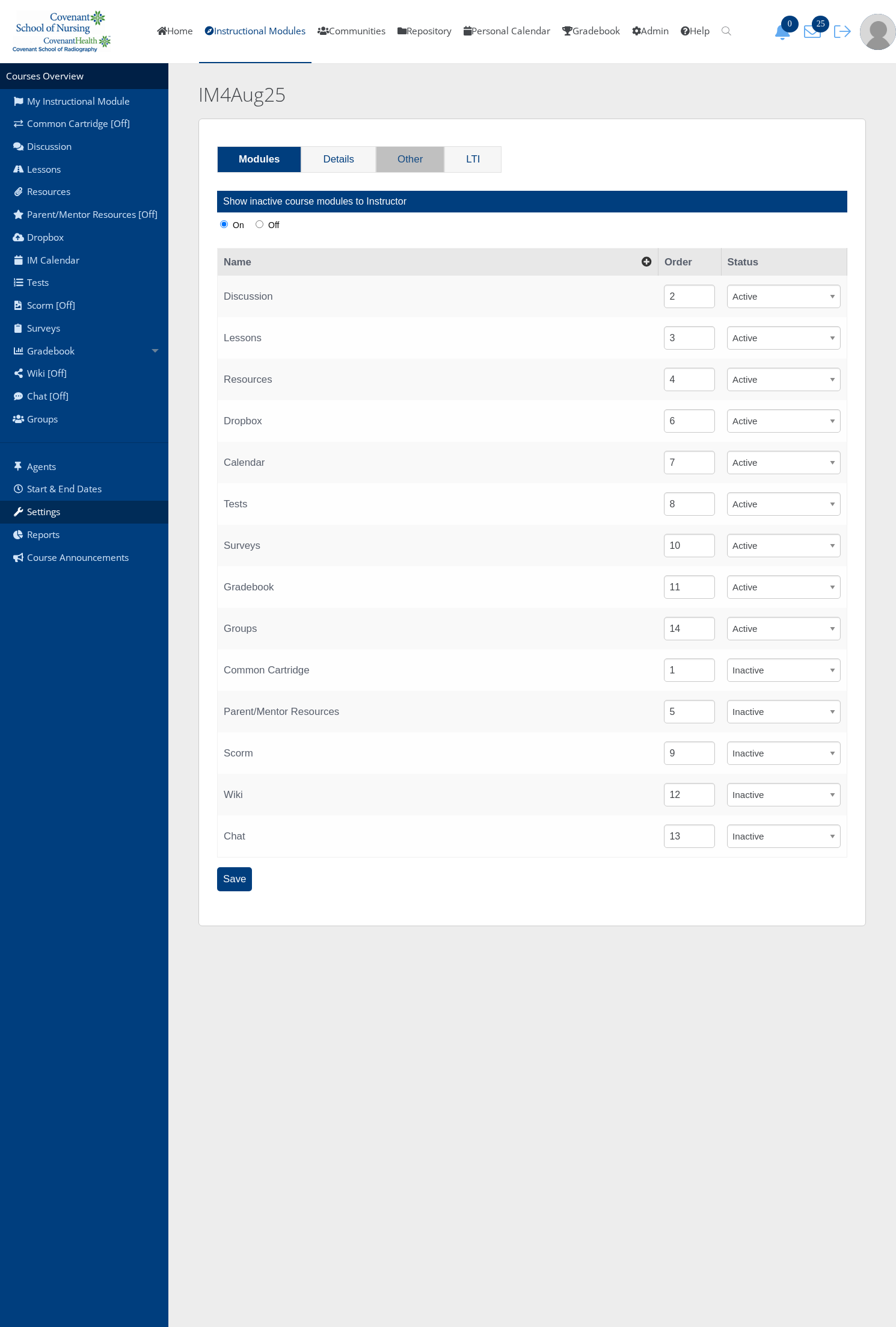
click at [421, 163] on link "Other" at bounding box center [410, 159] width 67 height 25
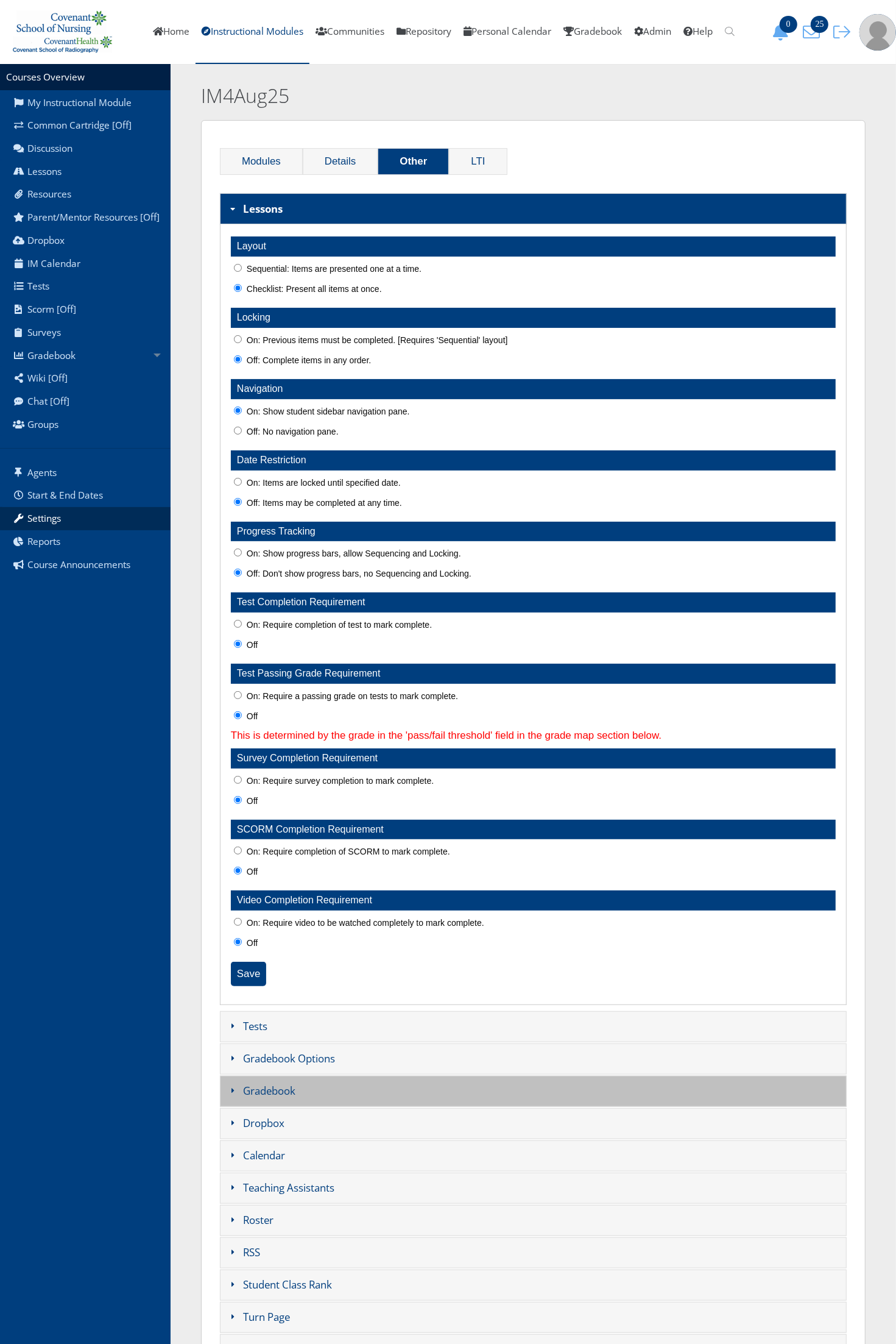
click at [266, 1102] on h3 "Gradebook" at bounding box center [533, 1091] width 627 height 31
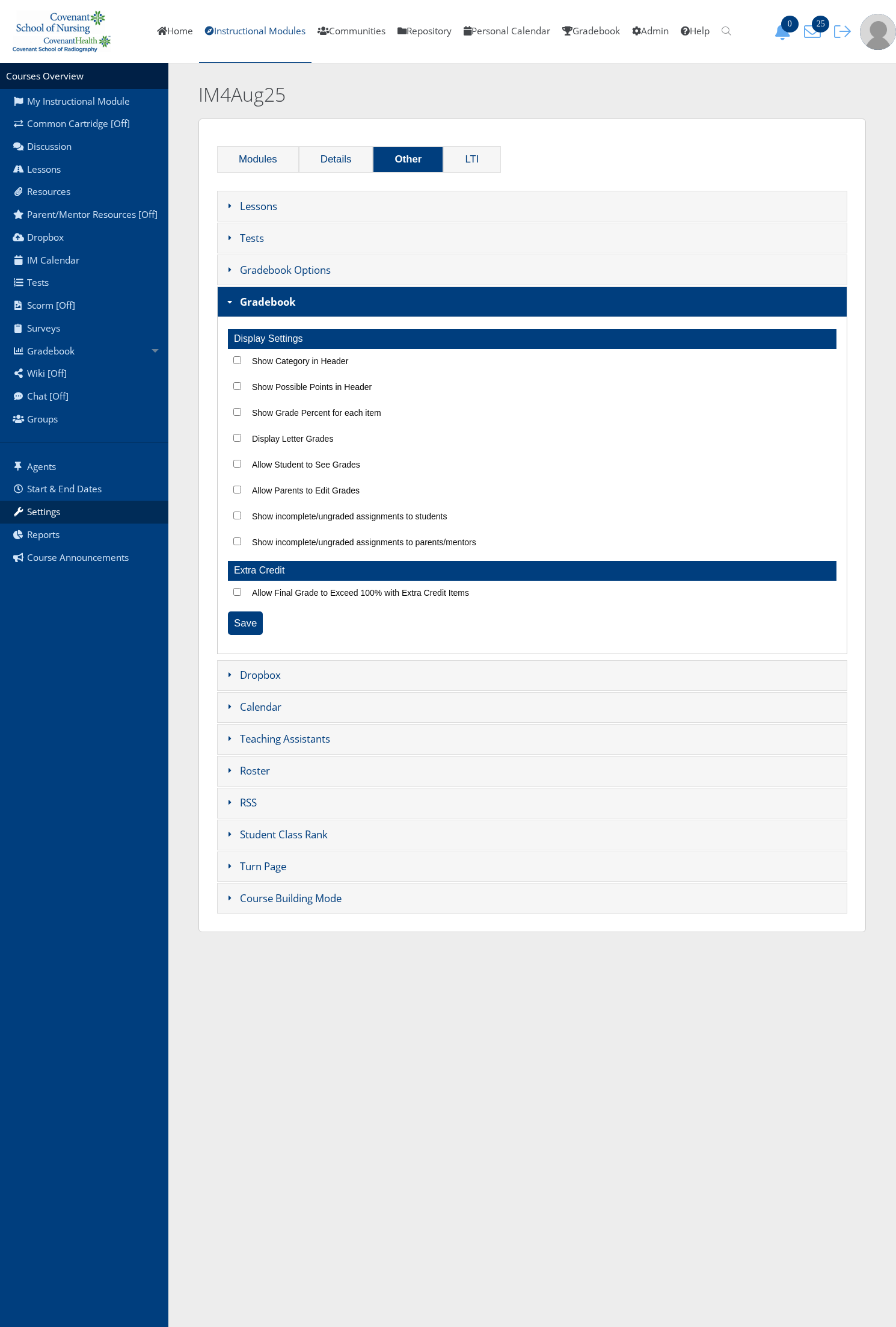
click at [277, 37] on link "Instructional Modules" at bounding box center [255, 31] width 113 height 63
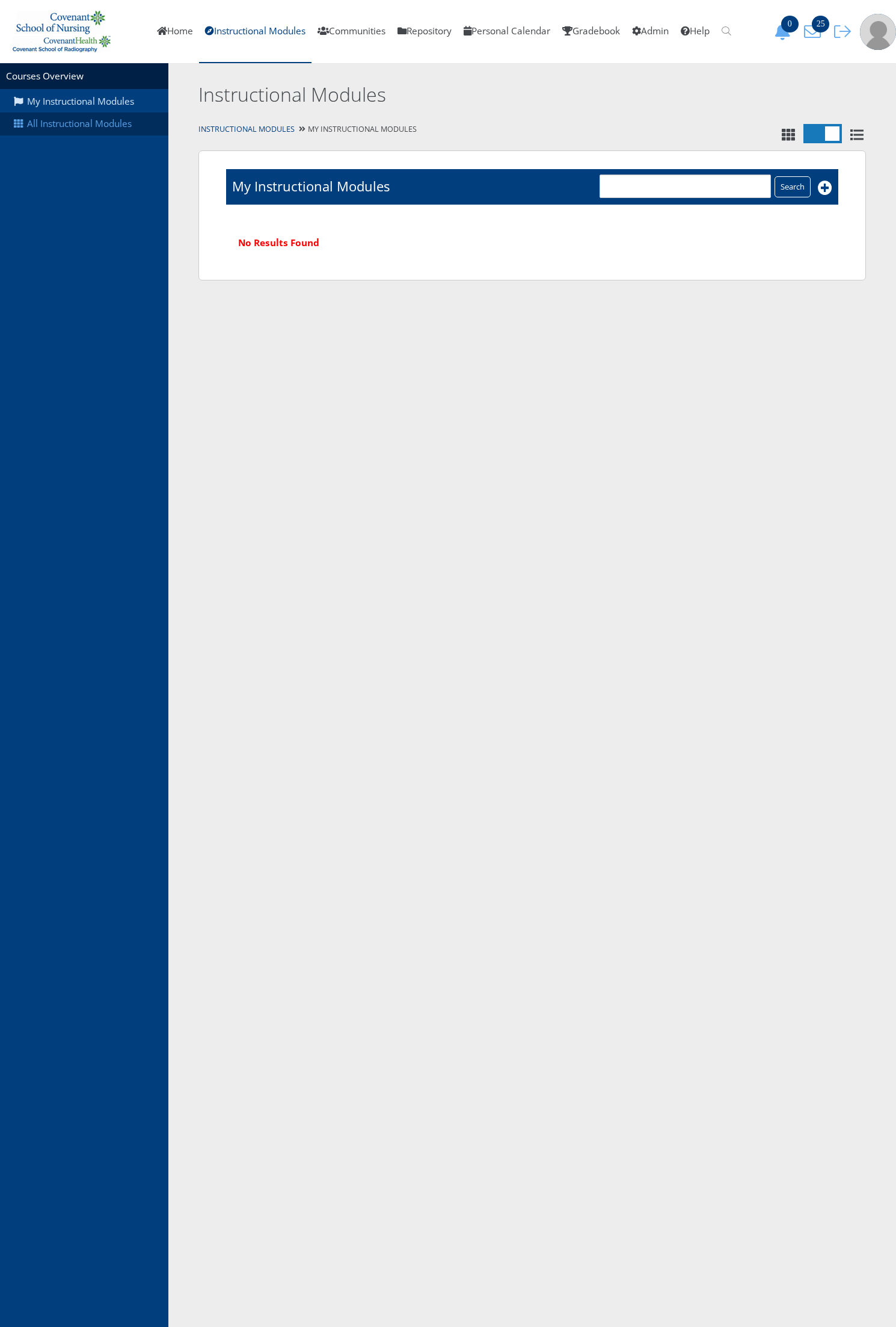
click at [106, 118] on link "All Instructional Modules" at bounding box center [84, 124] width 168 height 23
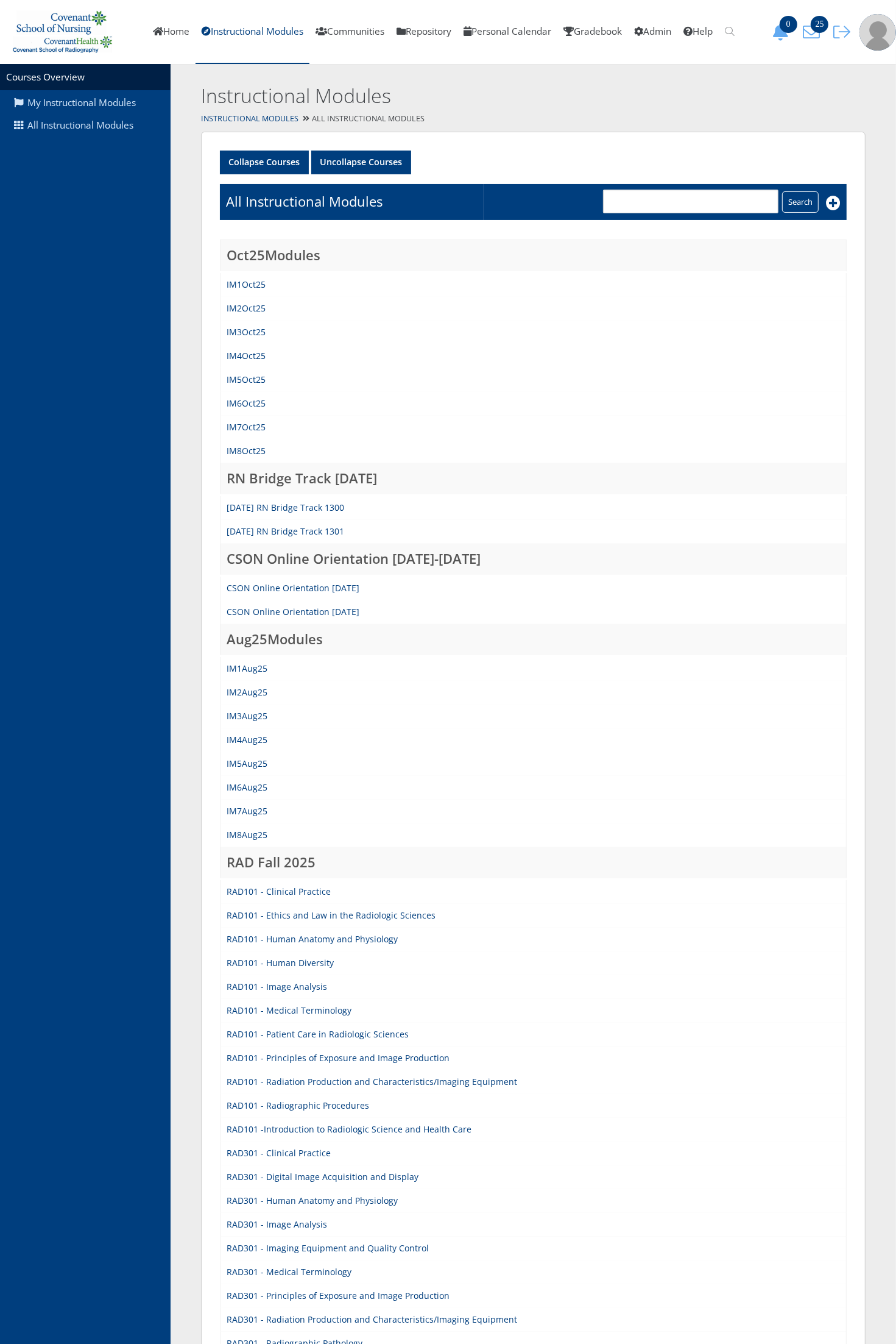
click at [245, 767] on td "IM5Aug25" at bounding box center [534, 763] width 627 height 24
click at [242, 763] on link "IM5Aug25" at bounding box center [247, 763] width 41 height 12
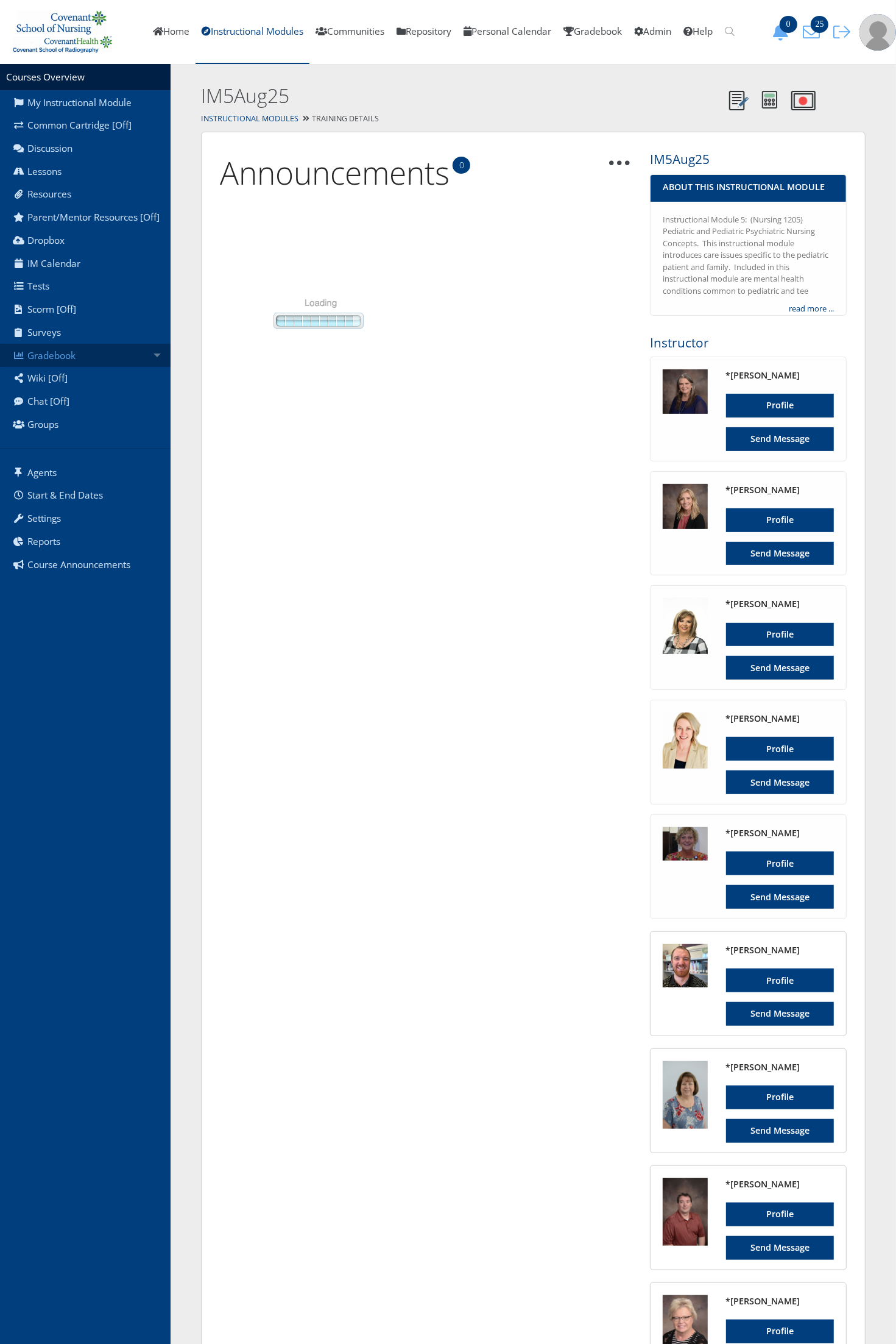
click at [117, 351] on link "Gradebook" at bounding box center [85, 355] width 171 height 23
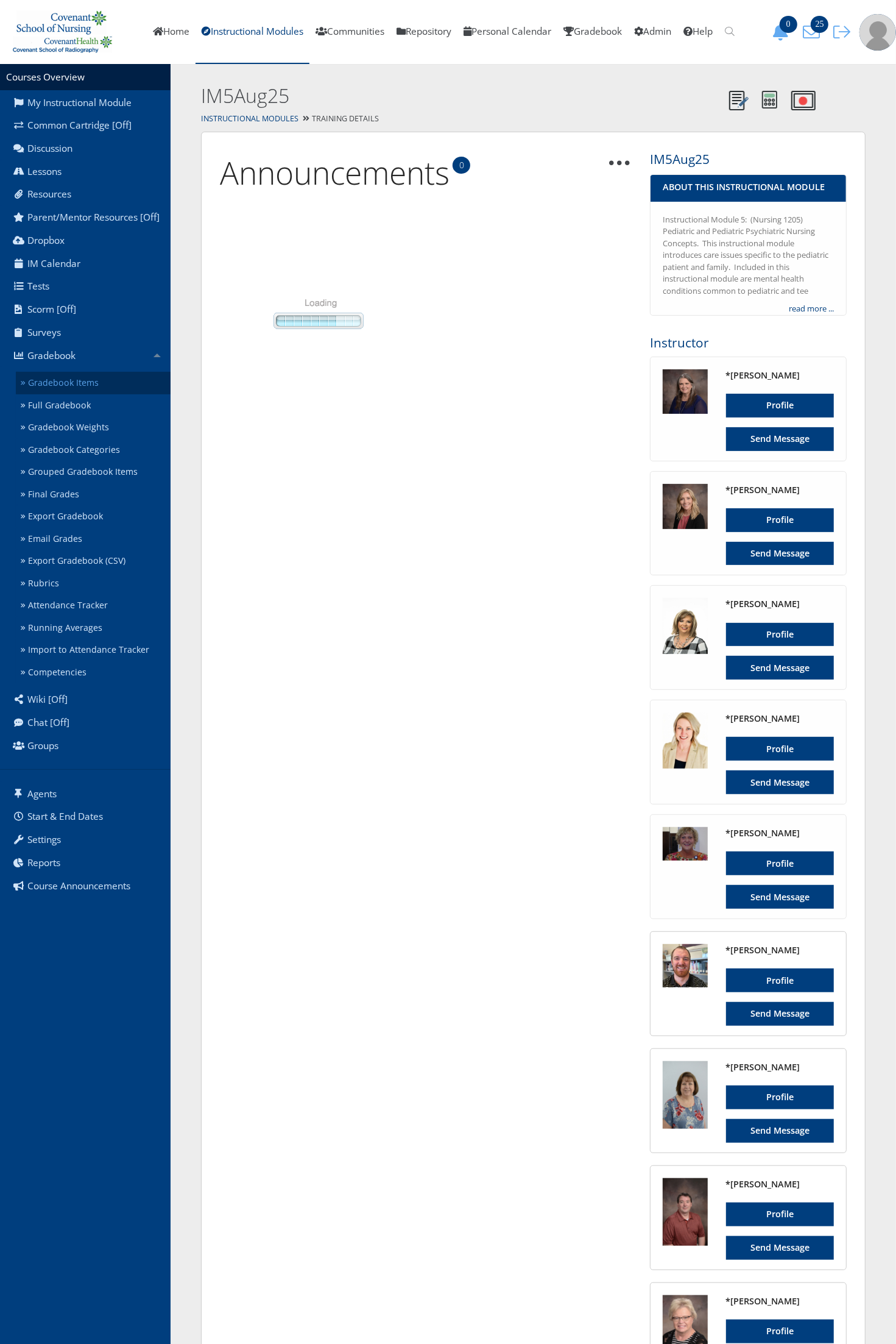
click at [110, 376] on link "Gradebook Items" at bounding box center [93, 383] width 155 height 22
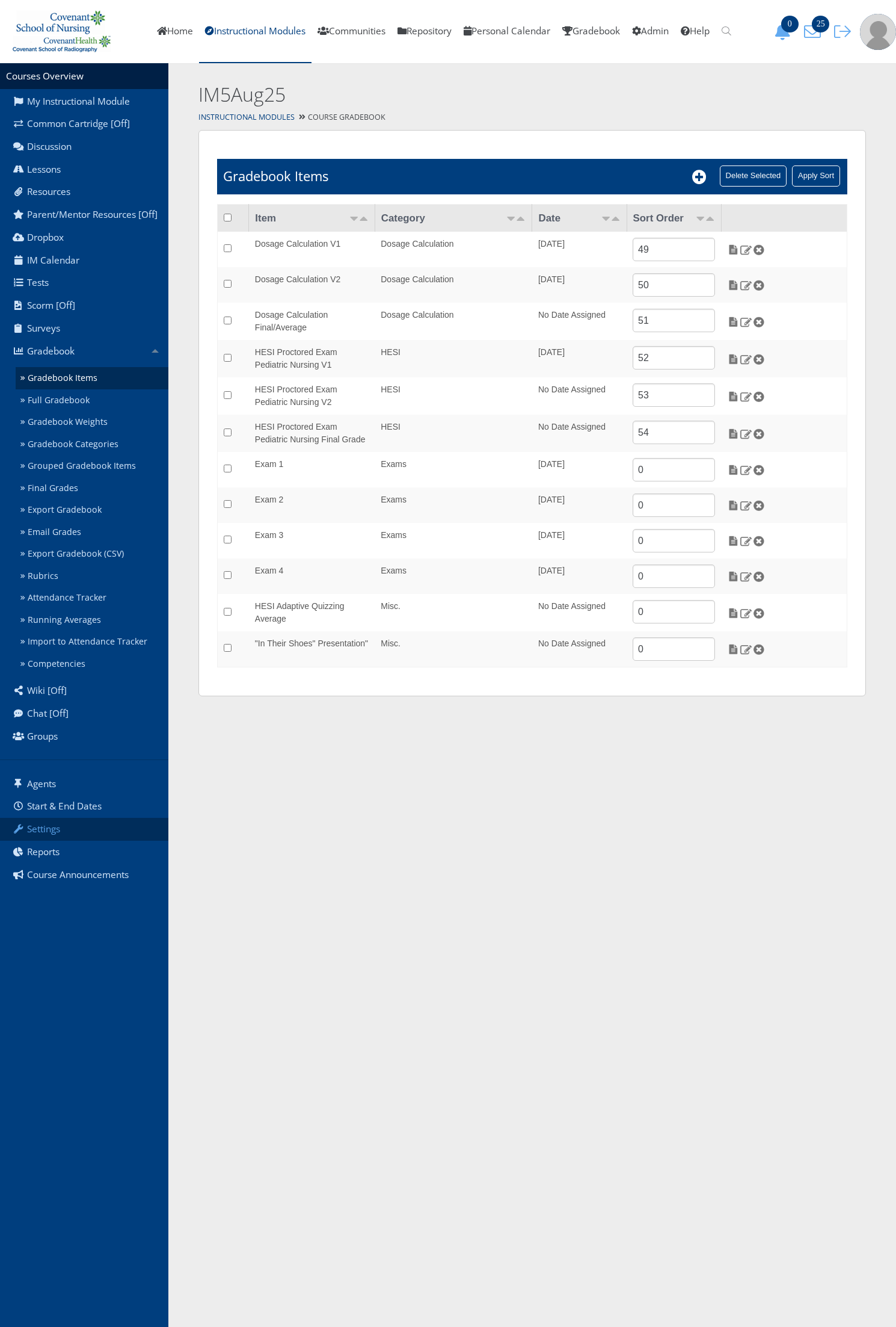
click at [94, 832] on link "Settings" at bounding box center [84, 829] width 168 height 23
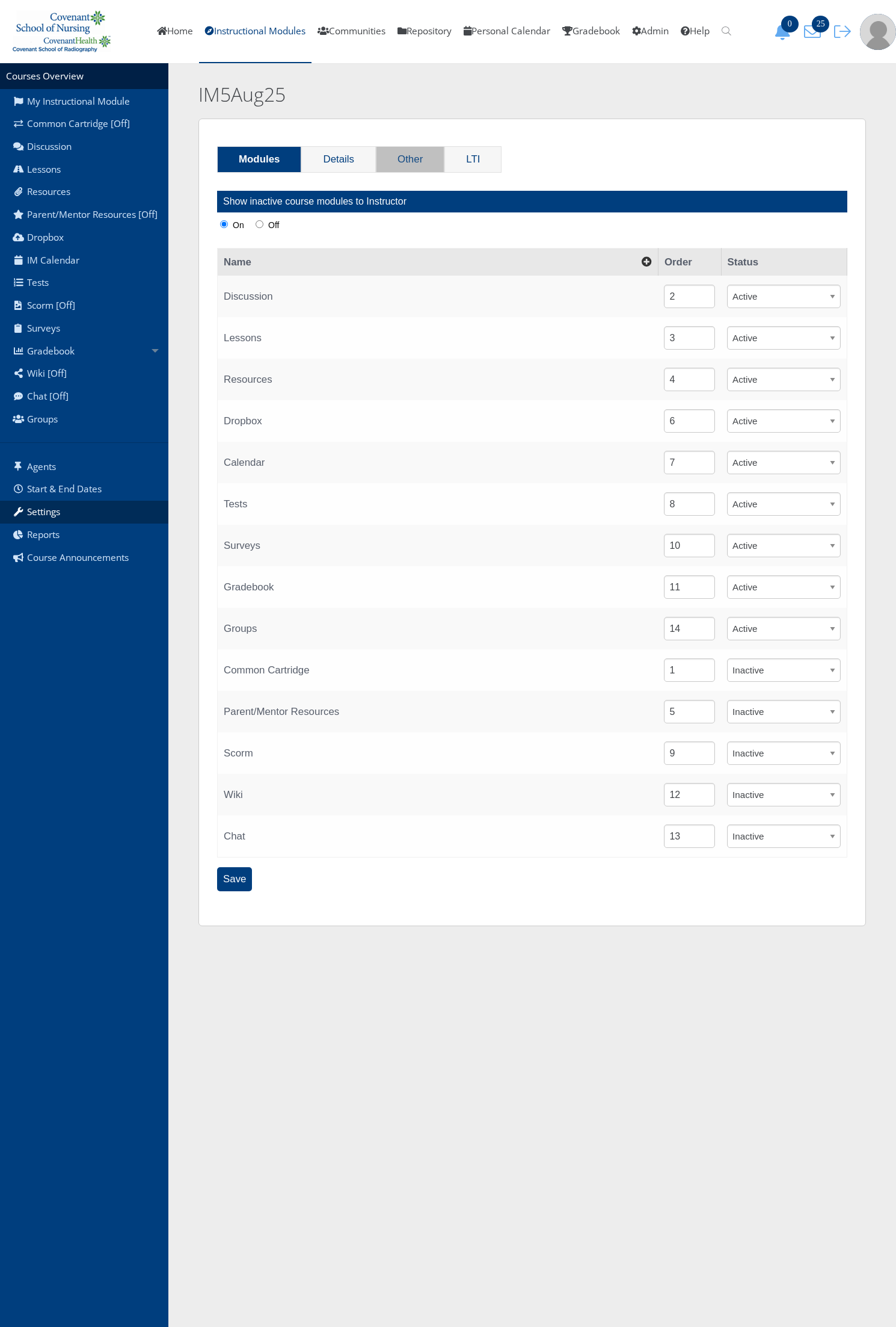
click at [386, 155] on link "Other" at bounding box center [410, 159] width 67 height 25
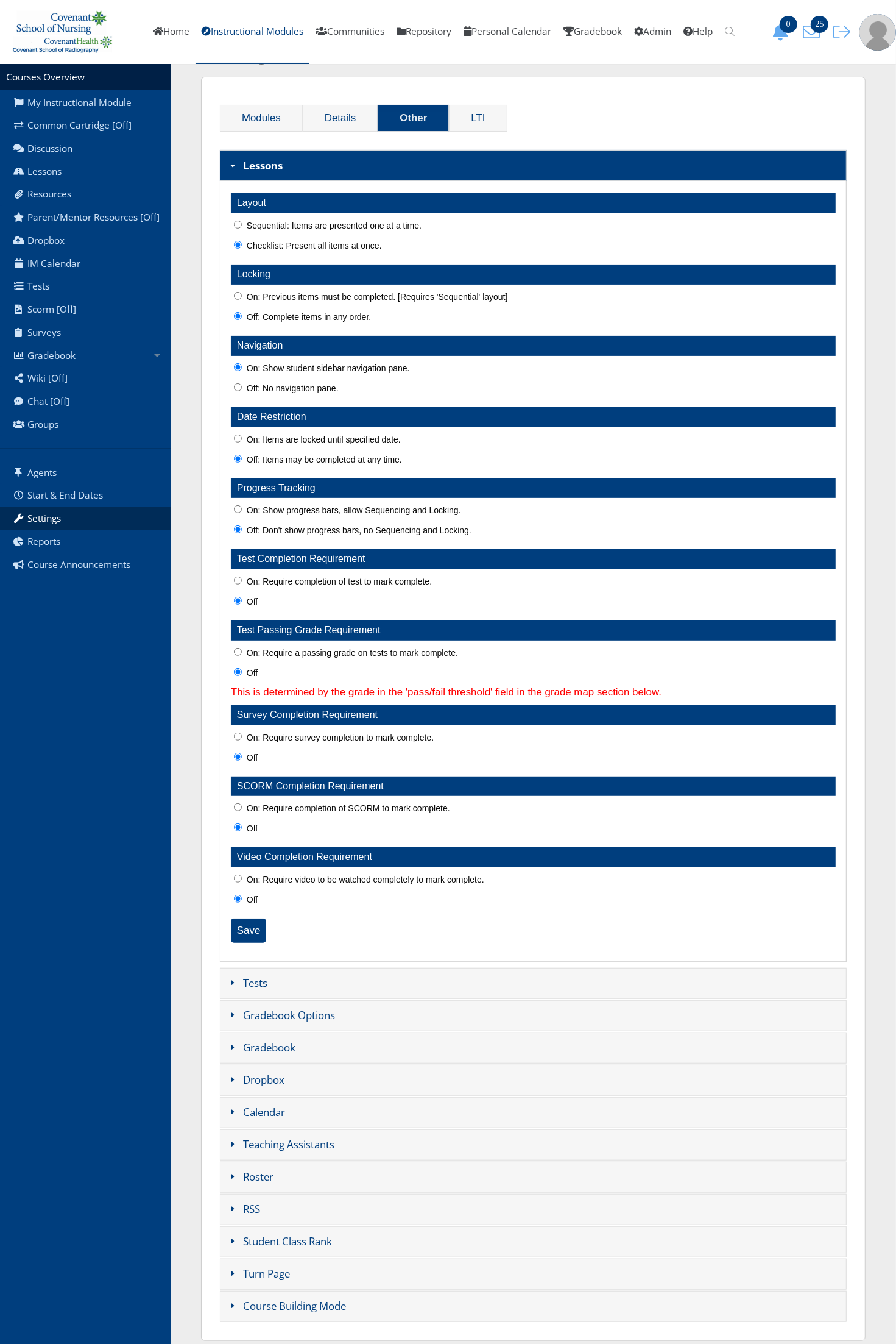
scroll to position [68, 0]
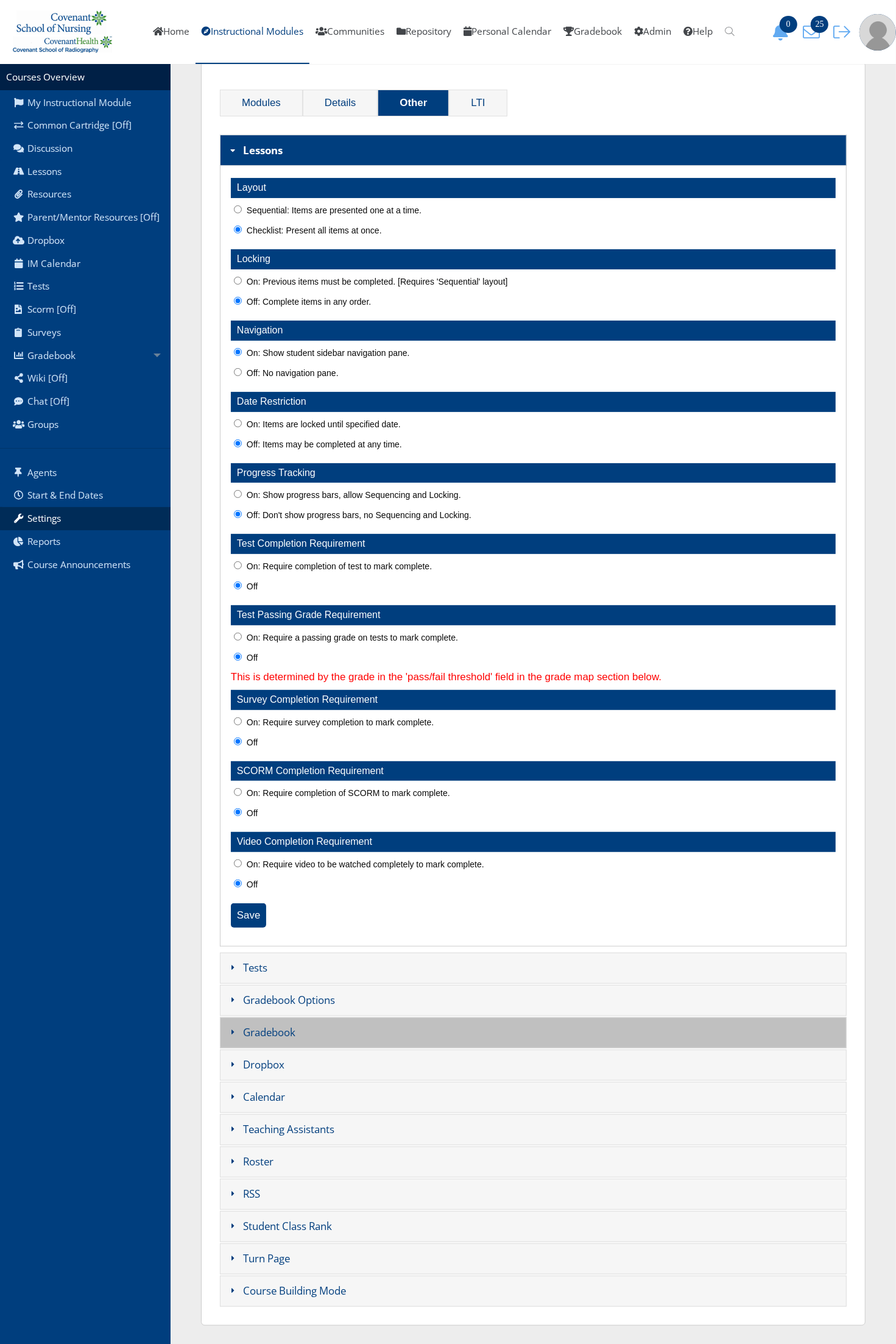
click at [303, 1020] on h3 "Gradebook" at bounding box center [533, 1033] width 627 height 31
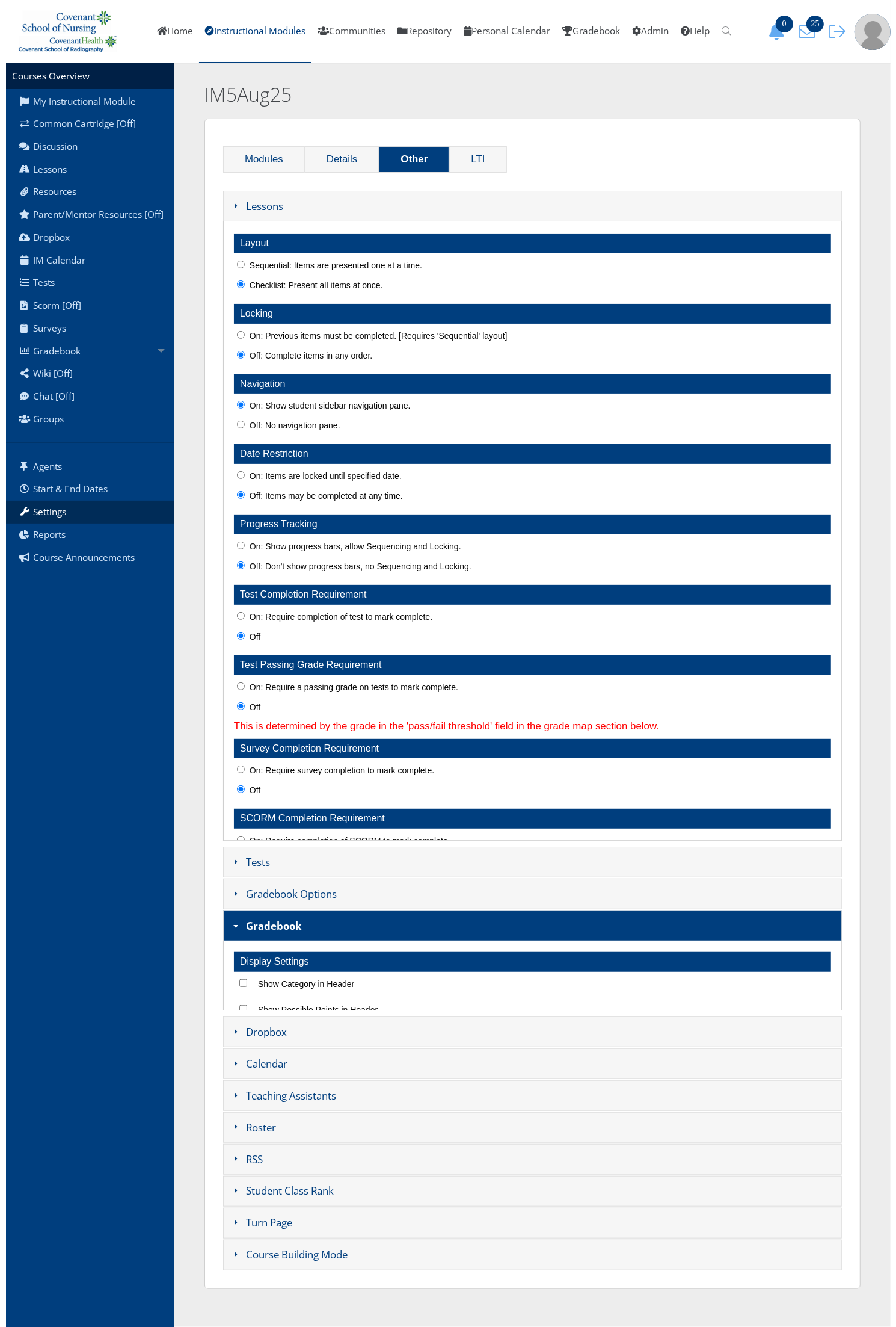
scroll to position [0, 0]
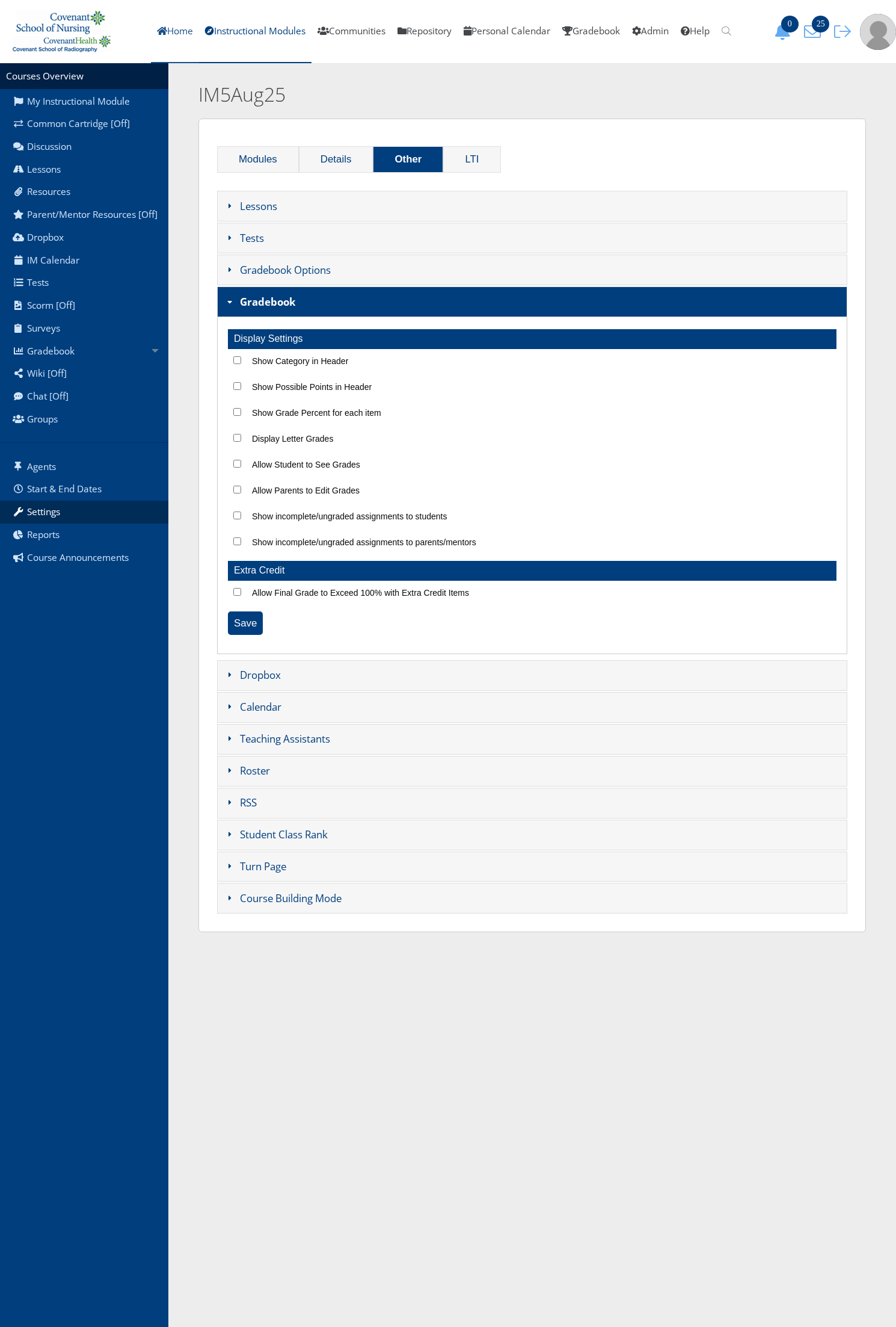
click at [160, 32] on link "Home" at bounding box center [174, 31] width 48 height 63
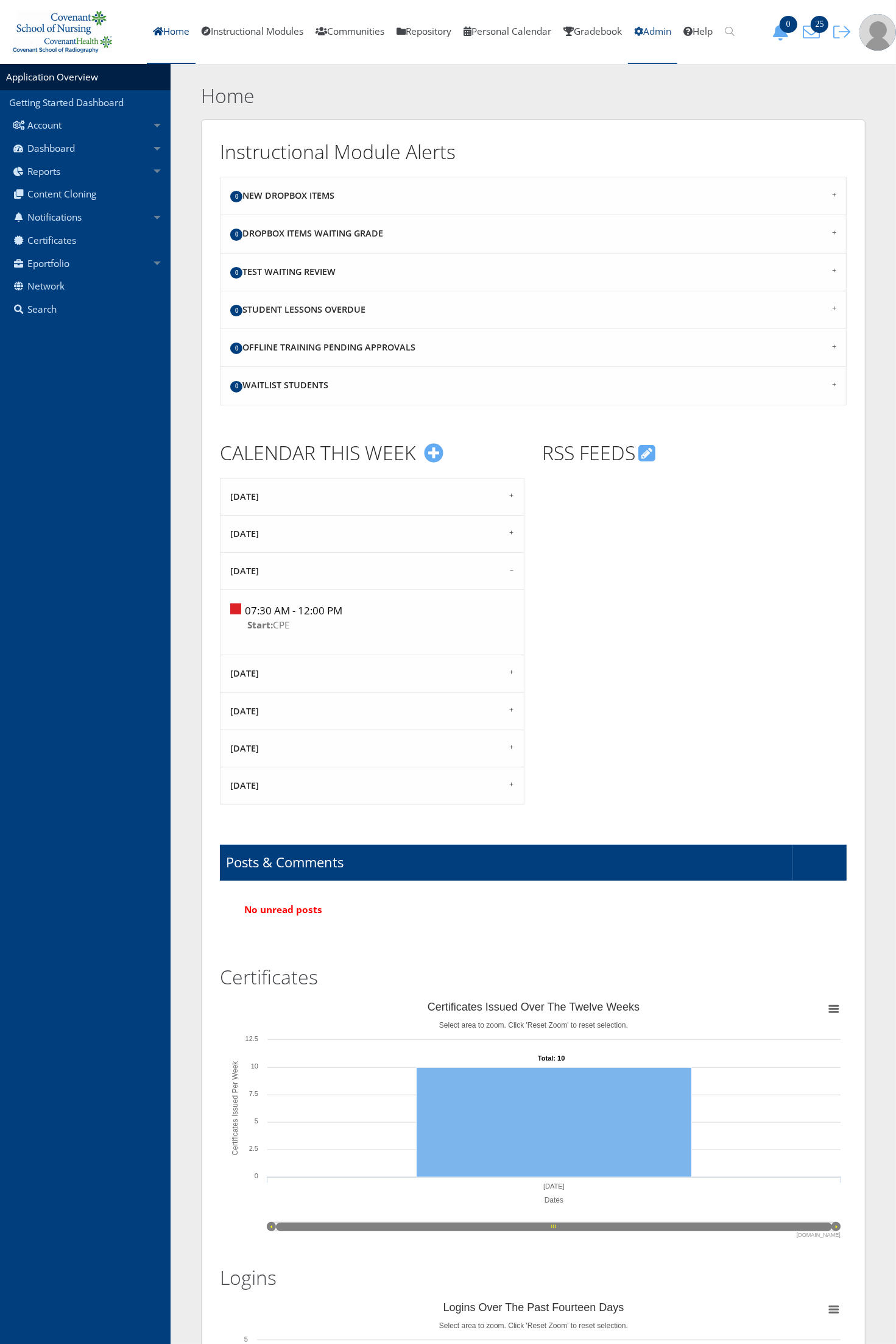
click at [654, 29] on link "Admin" at bounding box center [653, 32] width 49 height 64
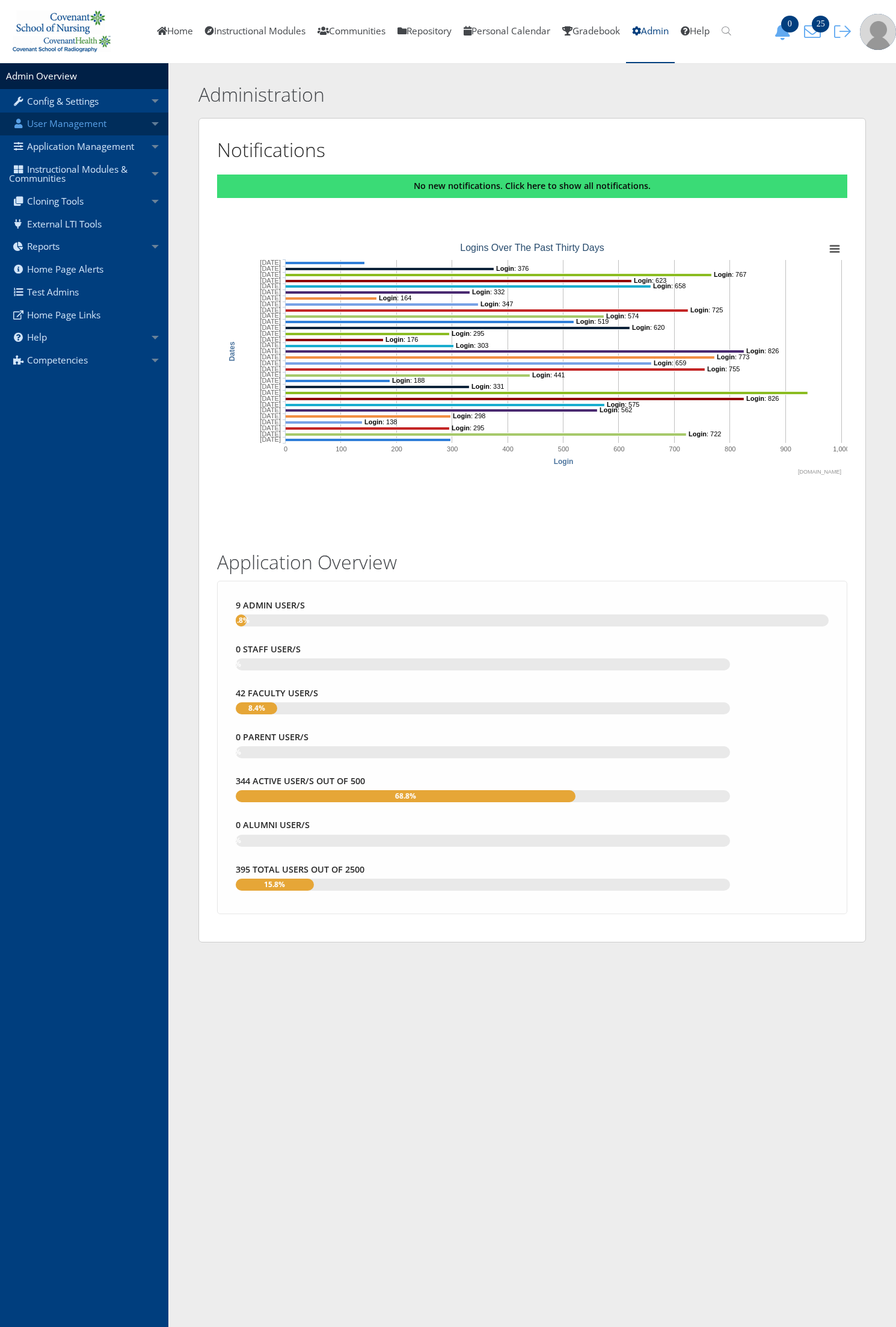
click at [92, 125] on link "User Management" at bounding box center [84, 124] width 168 height 23
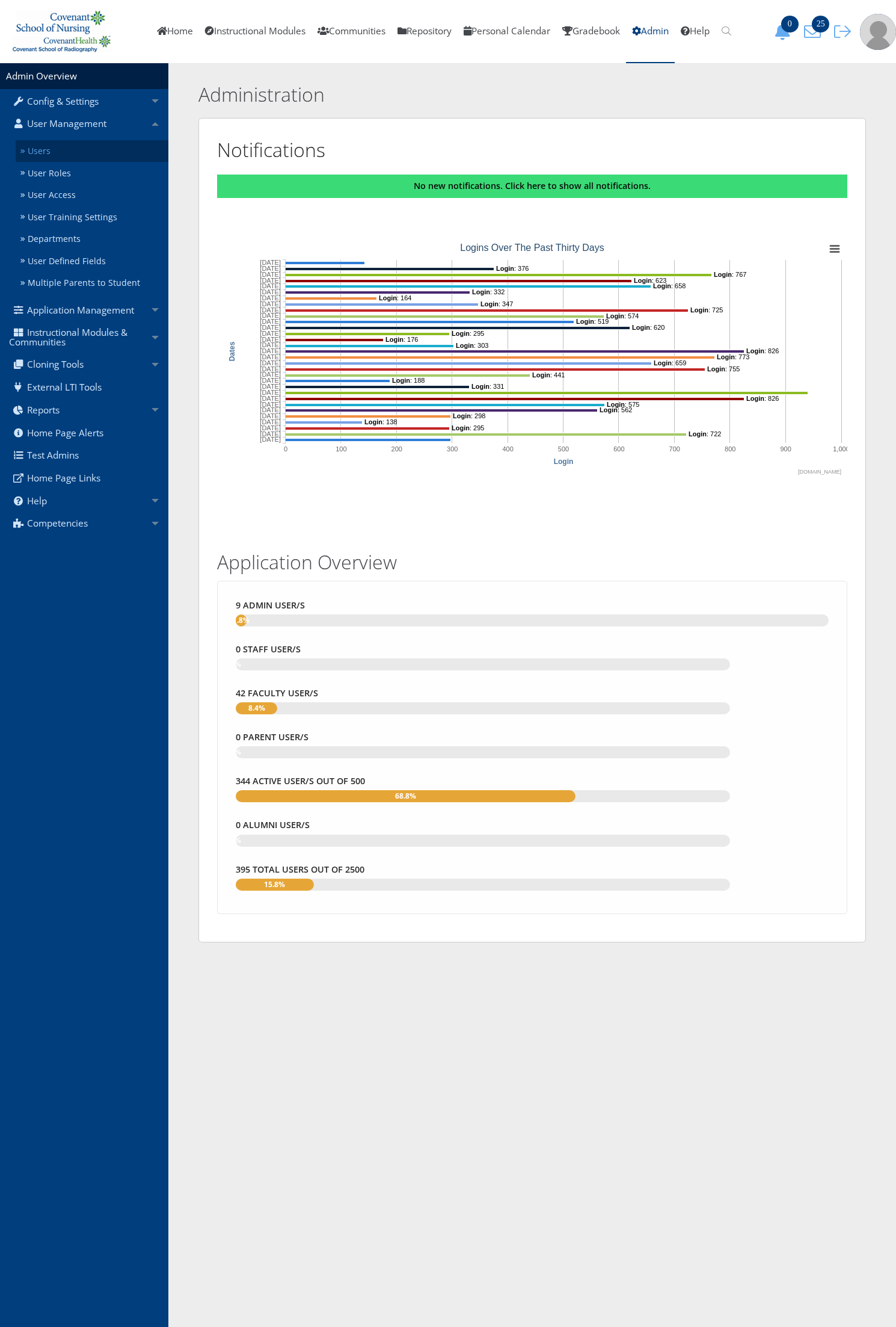
click at [85, 143] on link "Users" at bounding box center [92, 151] width 153 height 22
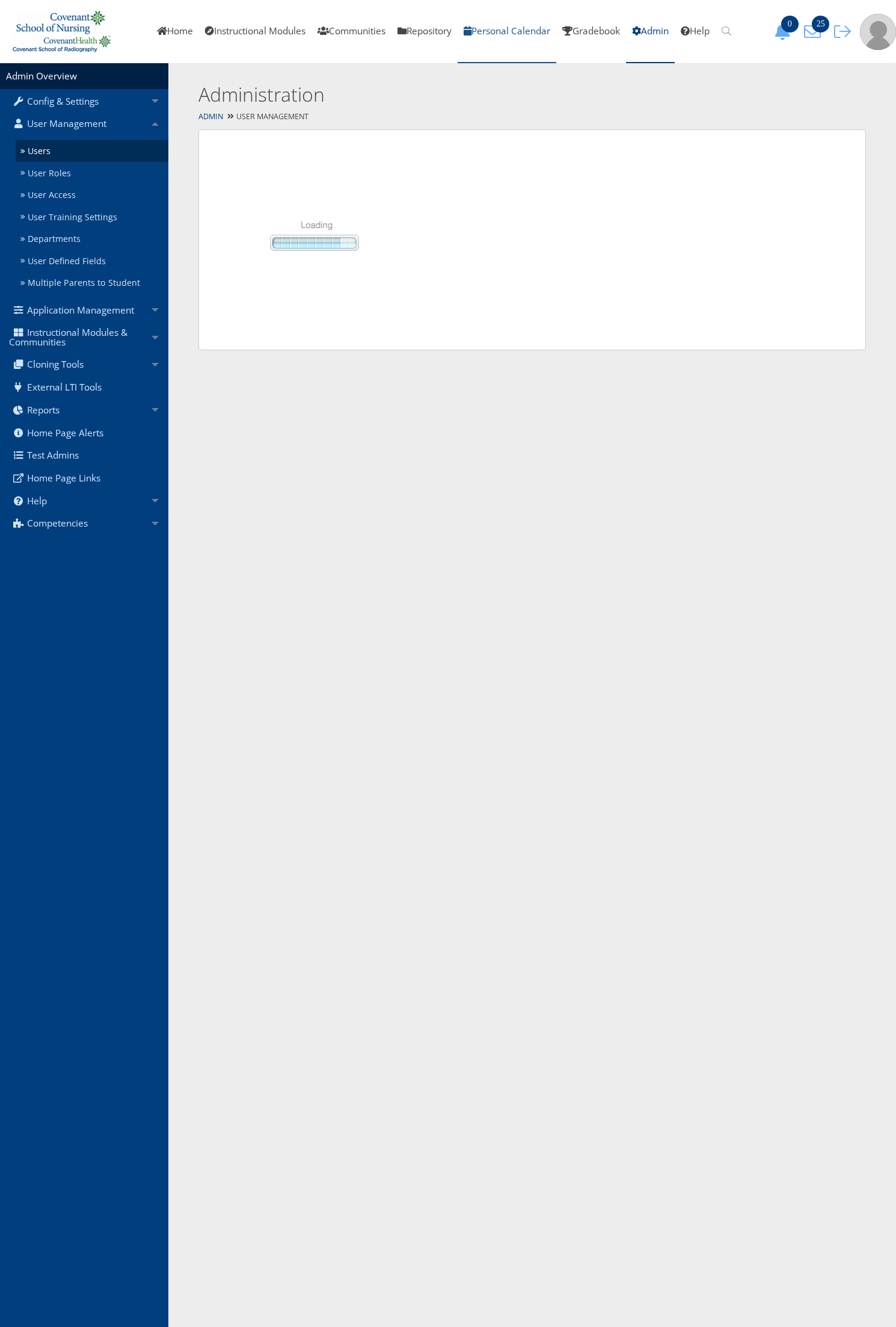
select select "50"
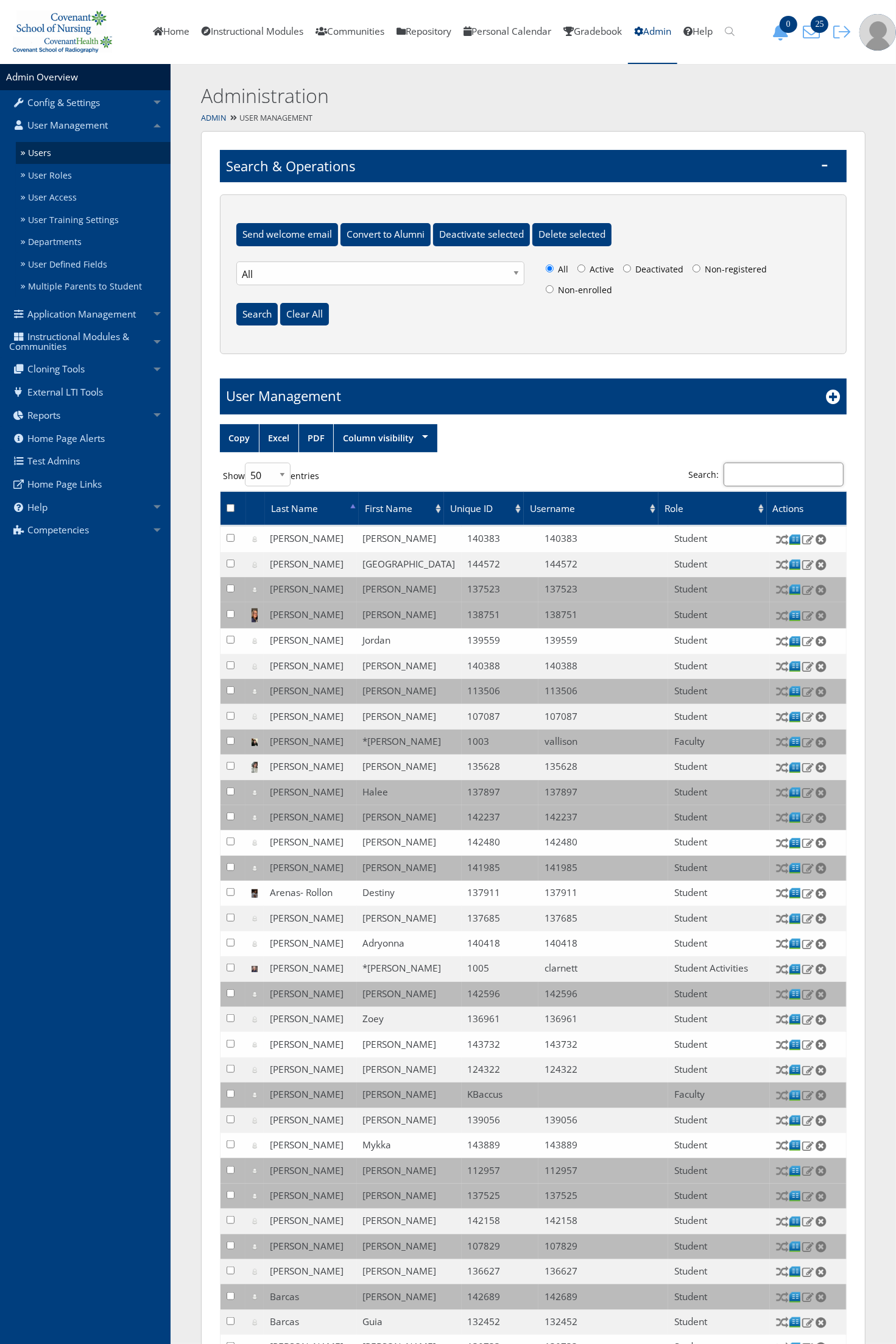
click at [742, 479] on input "Search:" at bounding box center [784, 474] width 120 height 24
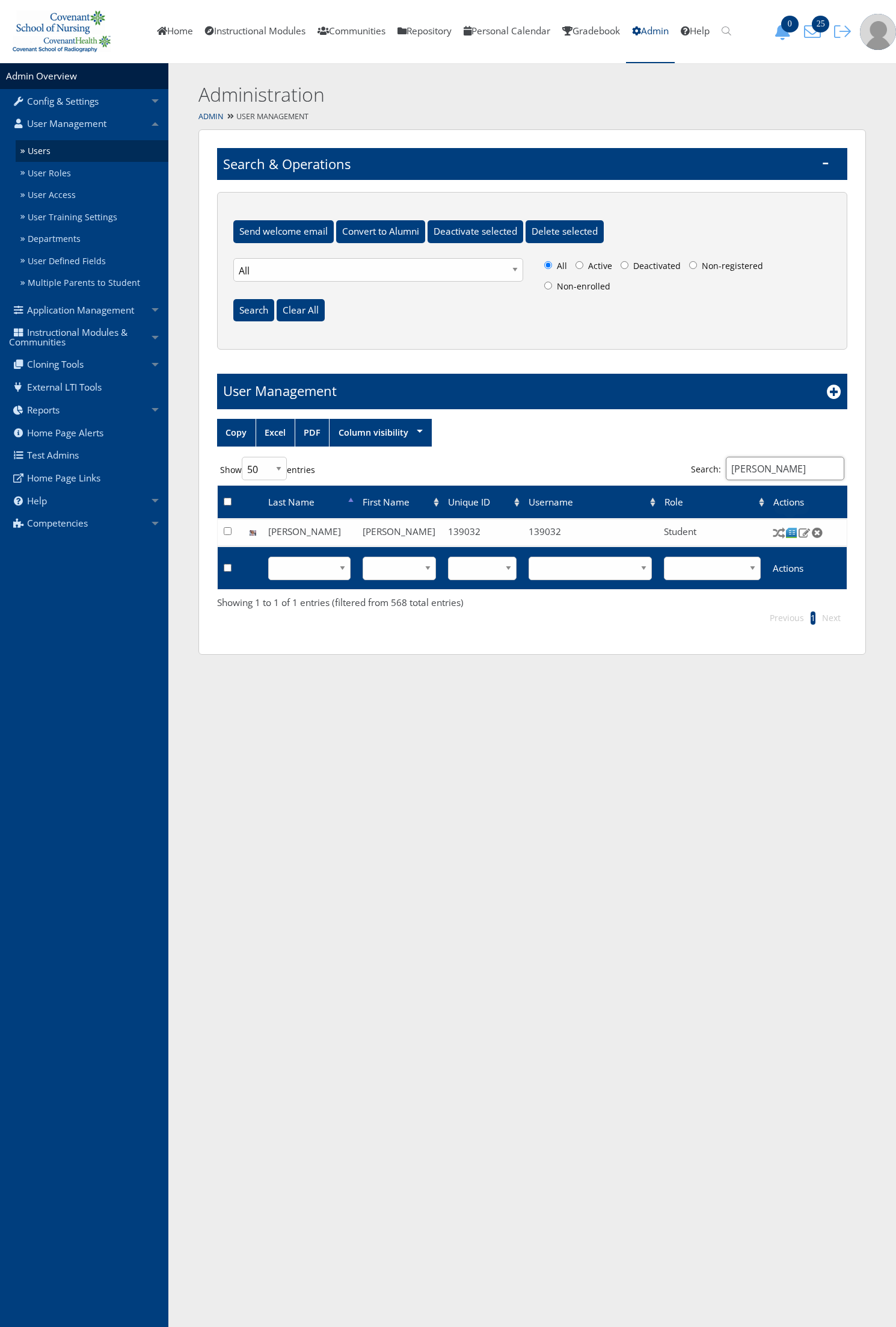
type input "brooks"
click at [787, 534] on img at bounding box center [792, 533] width 13 height 13
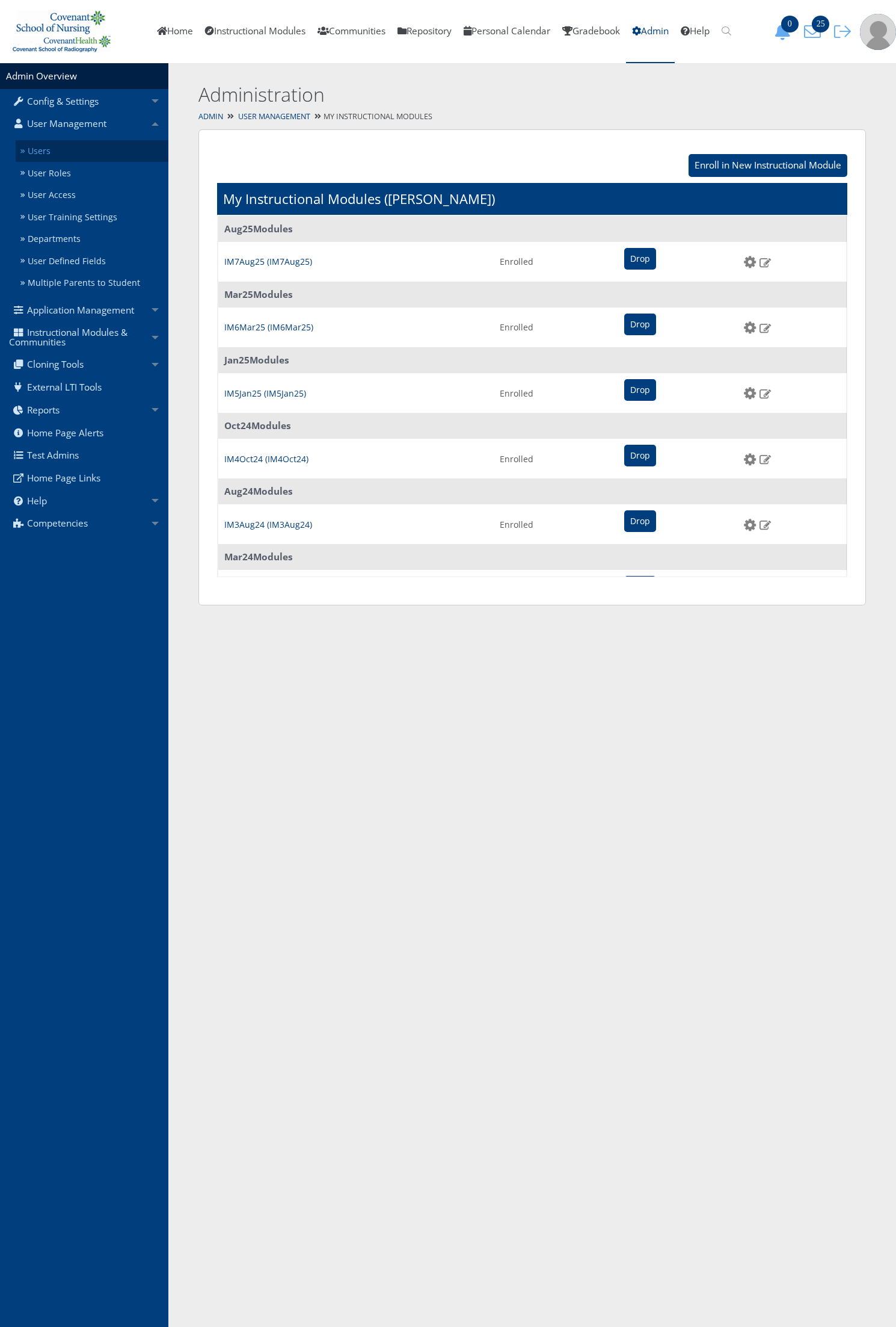
click at [67, 150] on link "Users" at bounding box center [92, 151] width 153 height 22
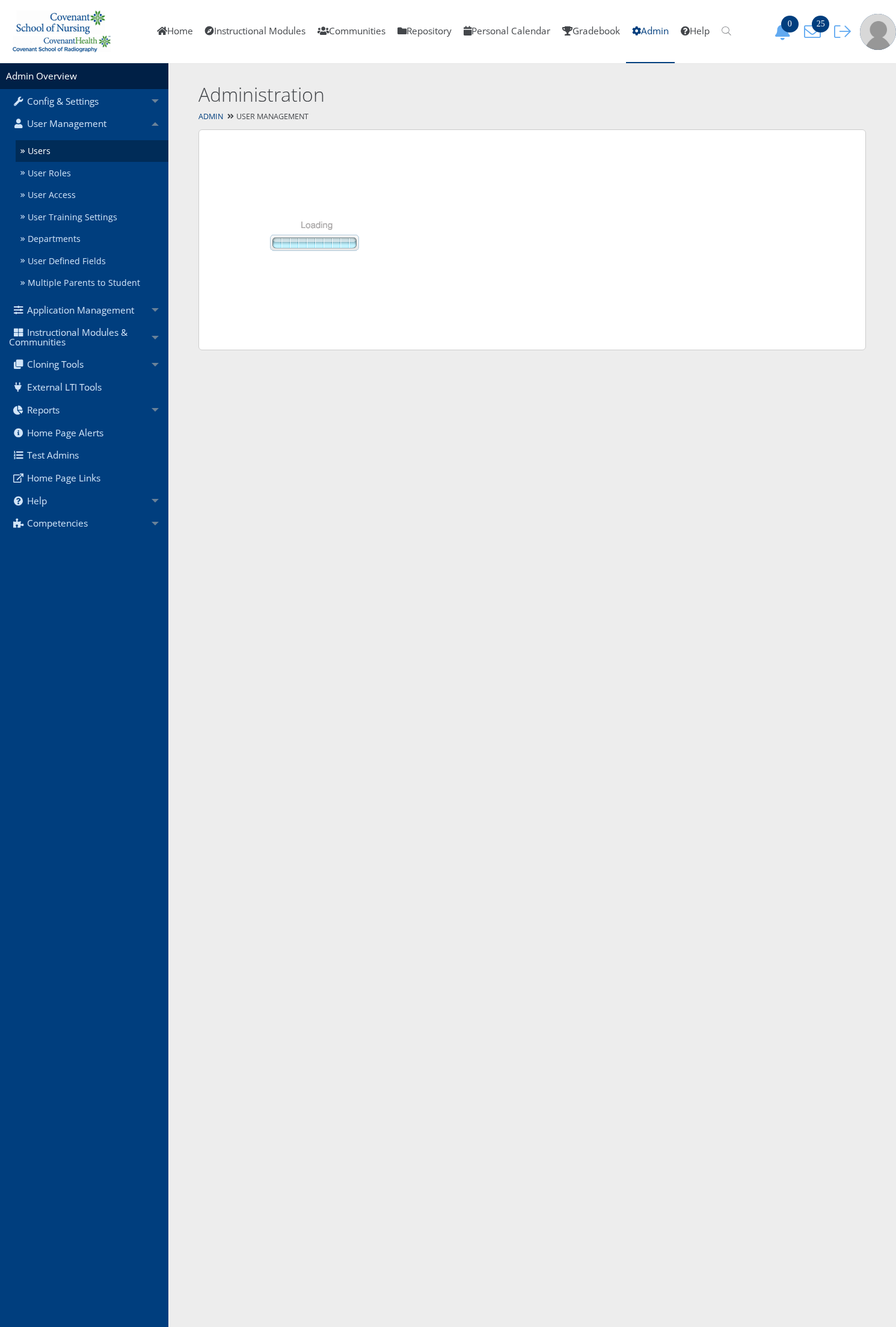
select select "50"
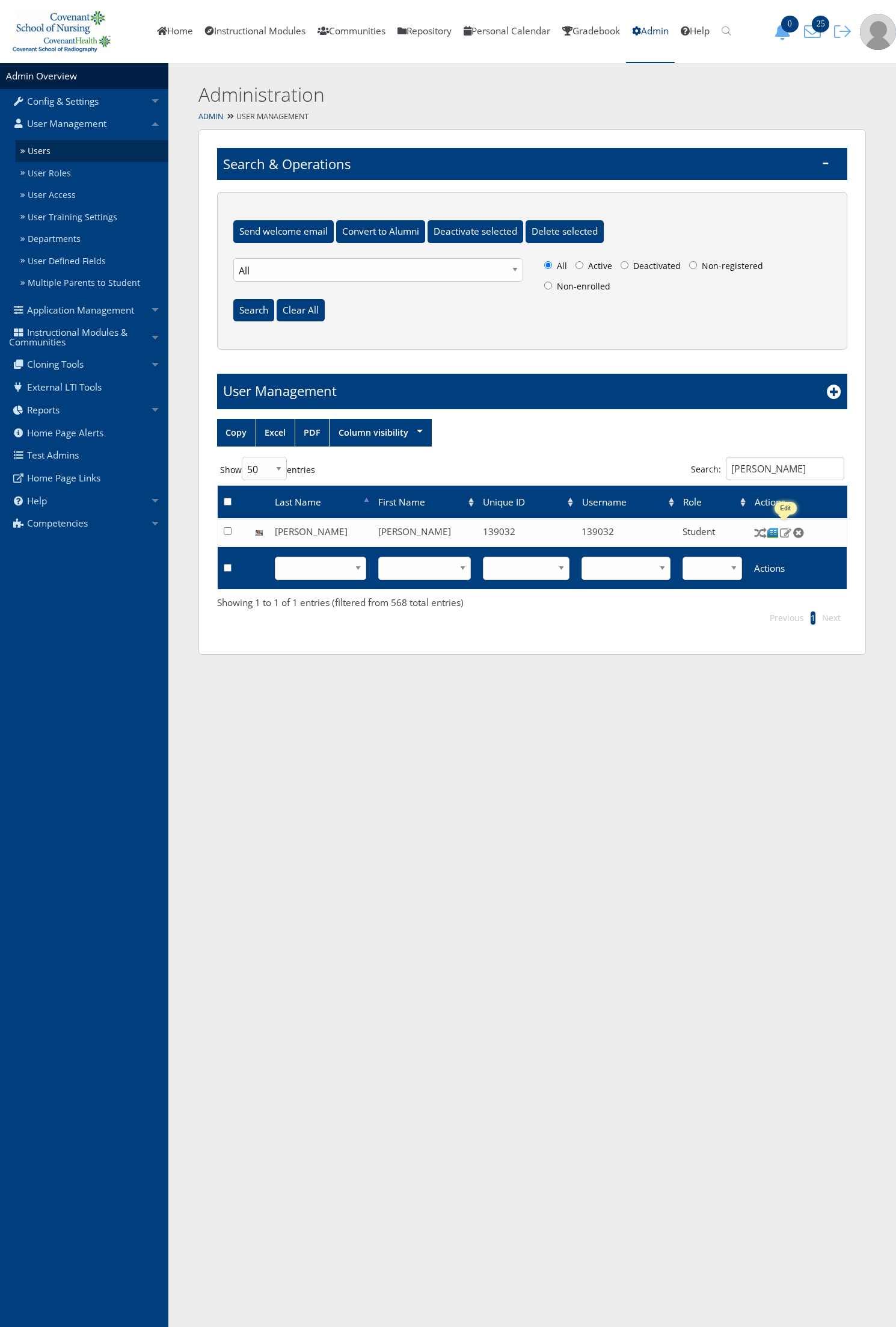
drag, startPoint x: 787, startPoint y: 536, endPoint x: 776, endPoint y: 534, distance: 11.2
click at [787, 536] on img at bounding box center [786, 533] width 13 height 11
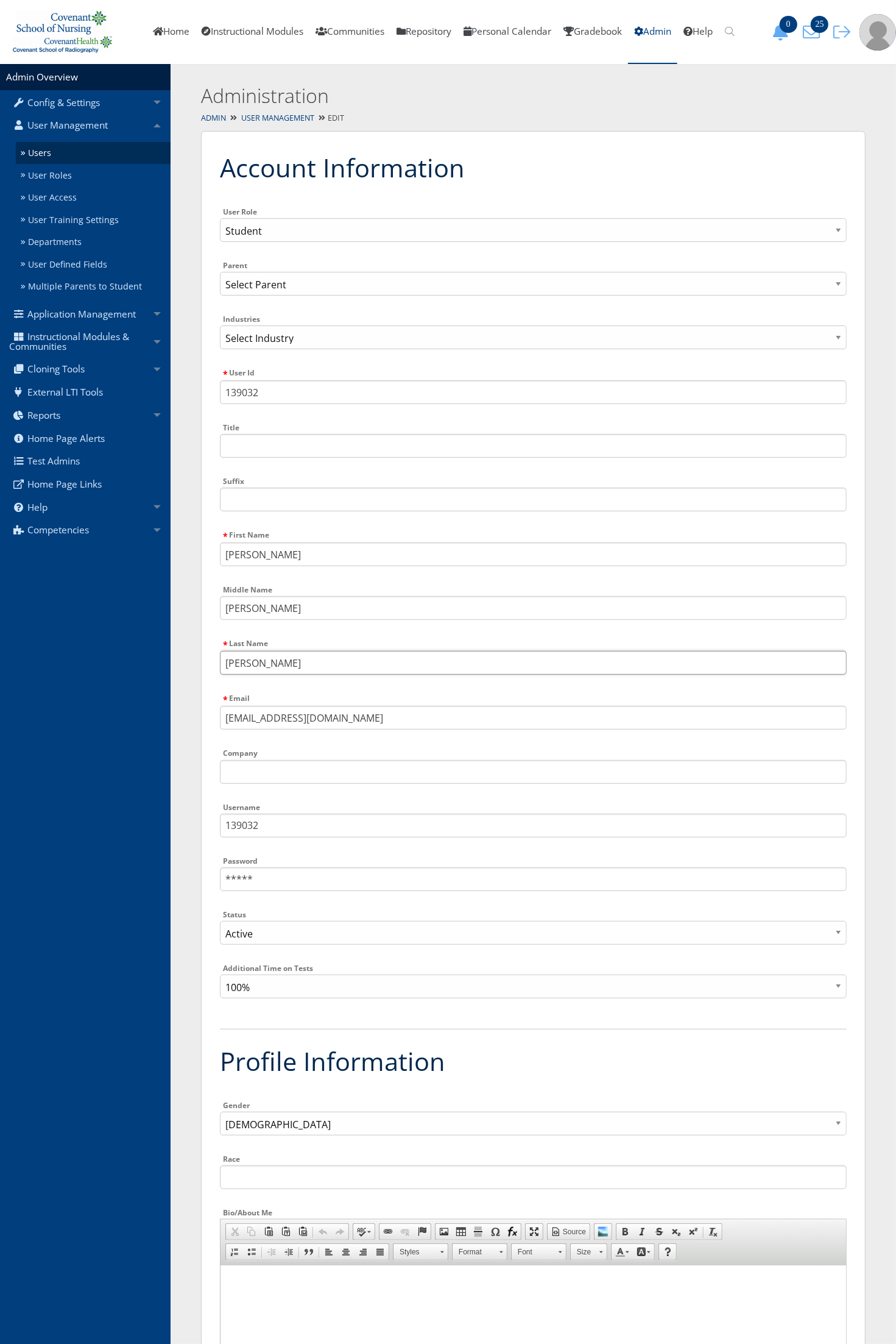
click at [279, 660] on input "Brooks" at bounding box center [533, 662] width 627 height 24
paste input "Trautman"
type input "Trautman"
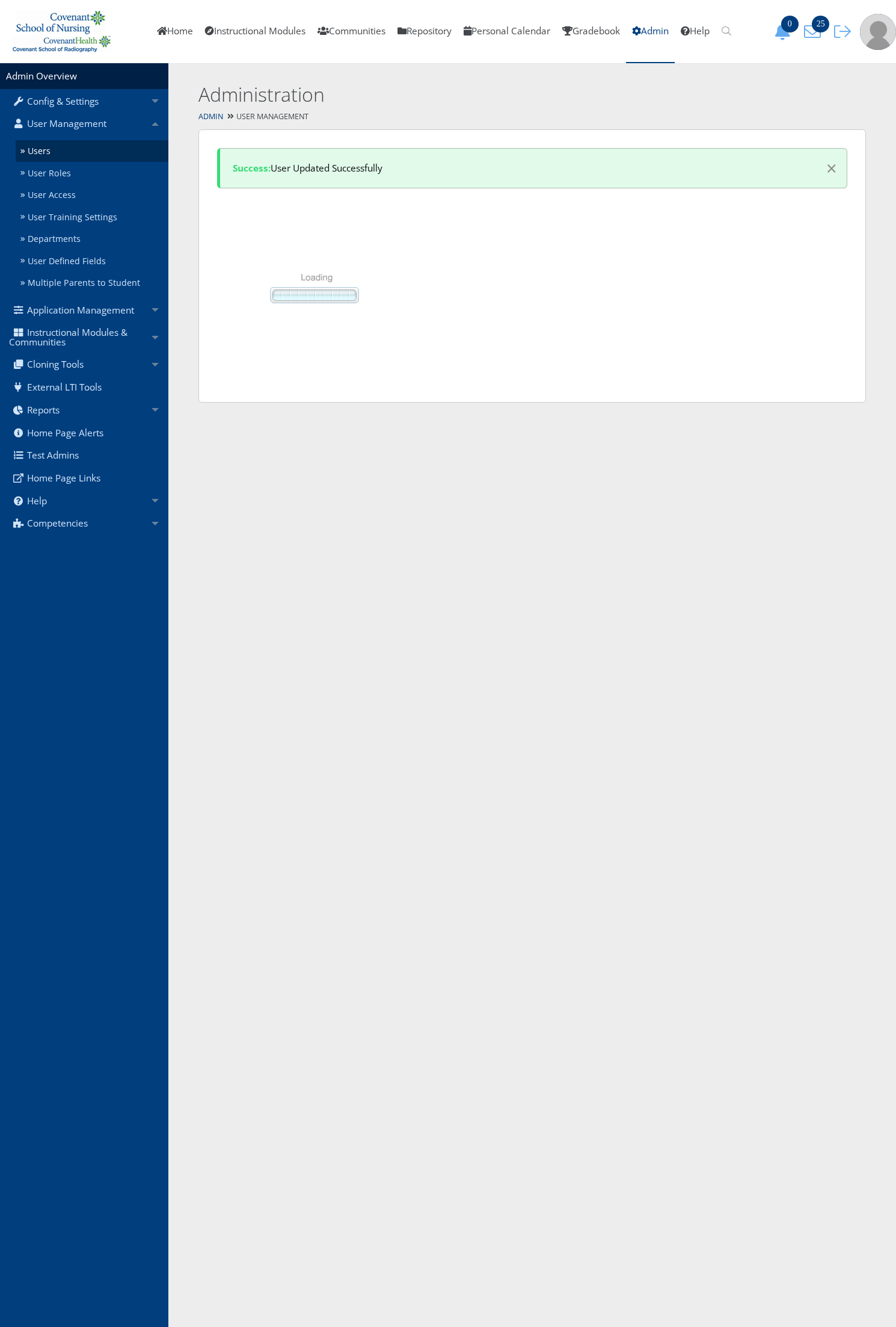
select select "50"
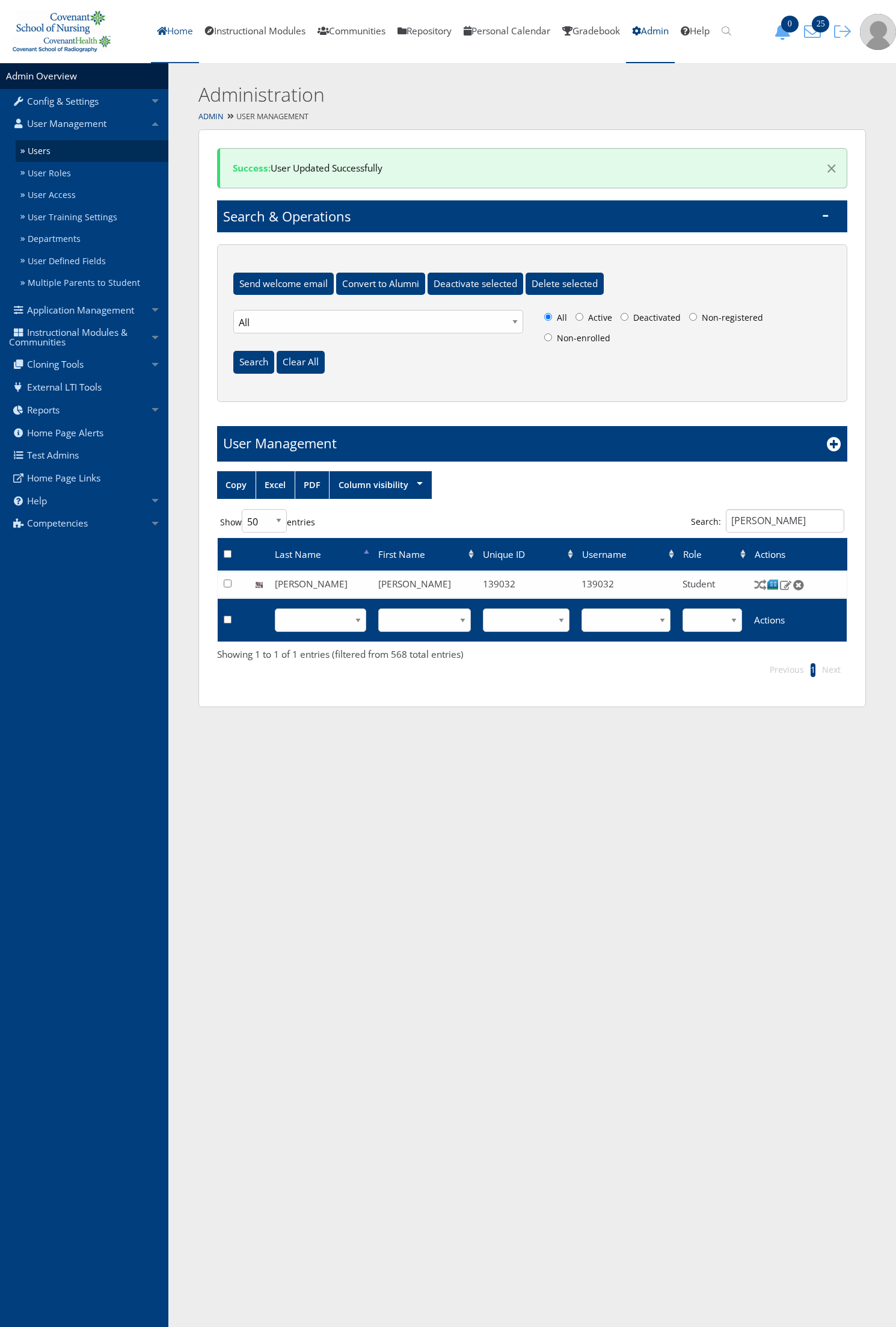
click at [157, 32] on icon at bounding box center [162, 31] width 10 height 9
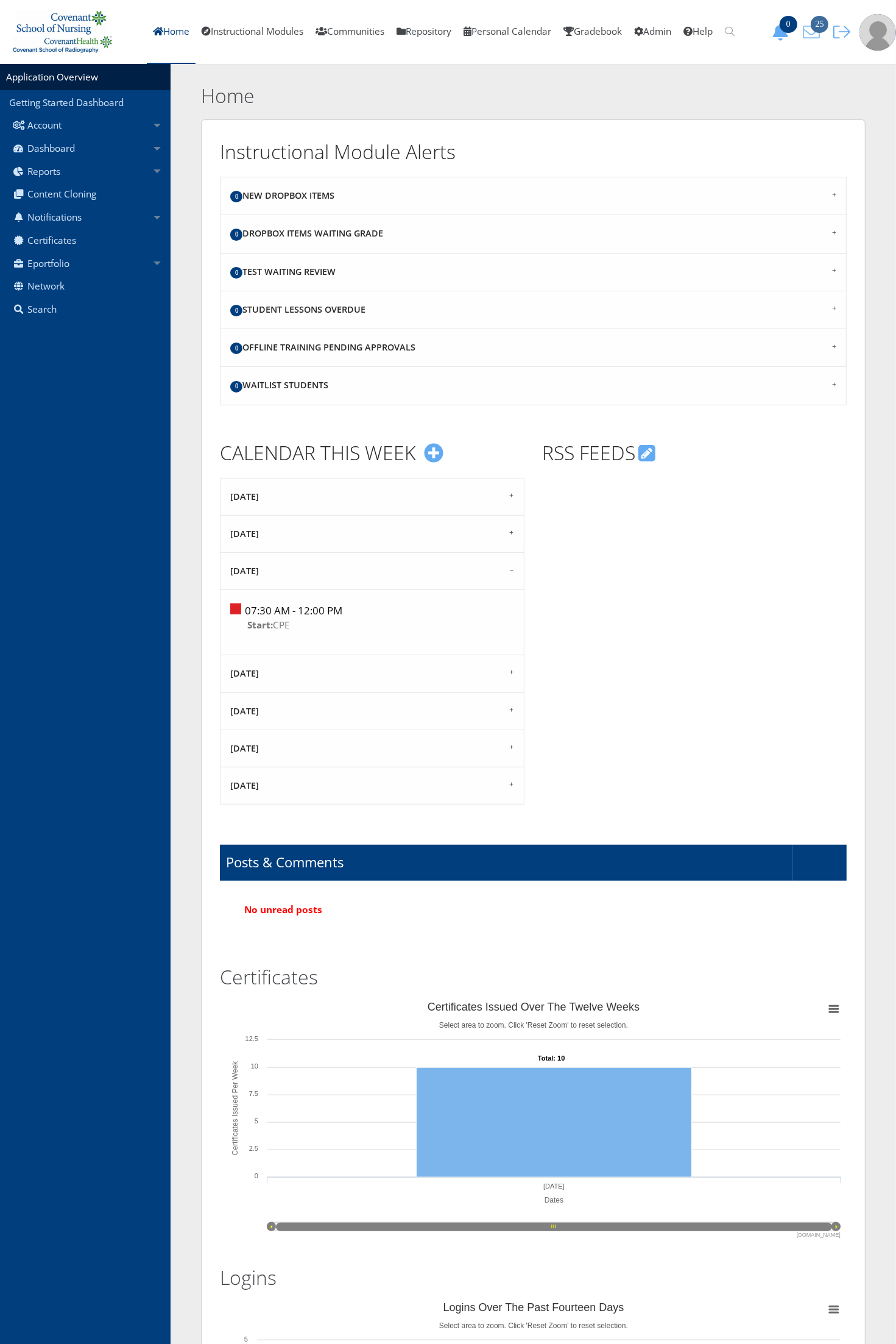
click at [811, 32] on icon "25" at bounding box center [811, 32] width 25 height 17
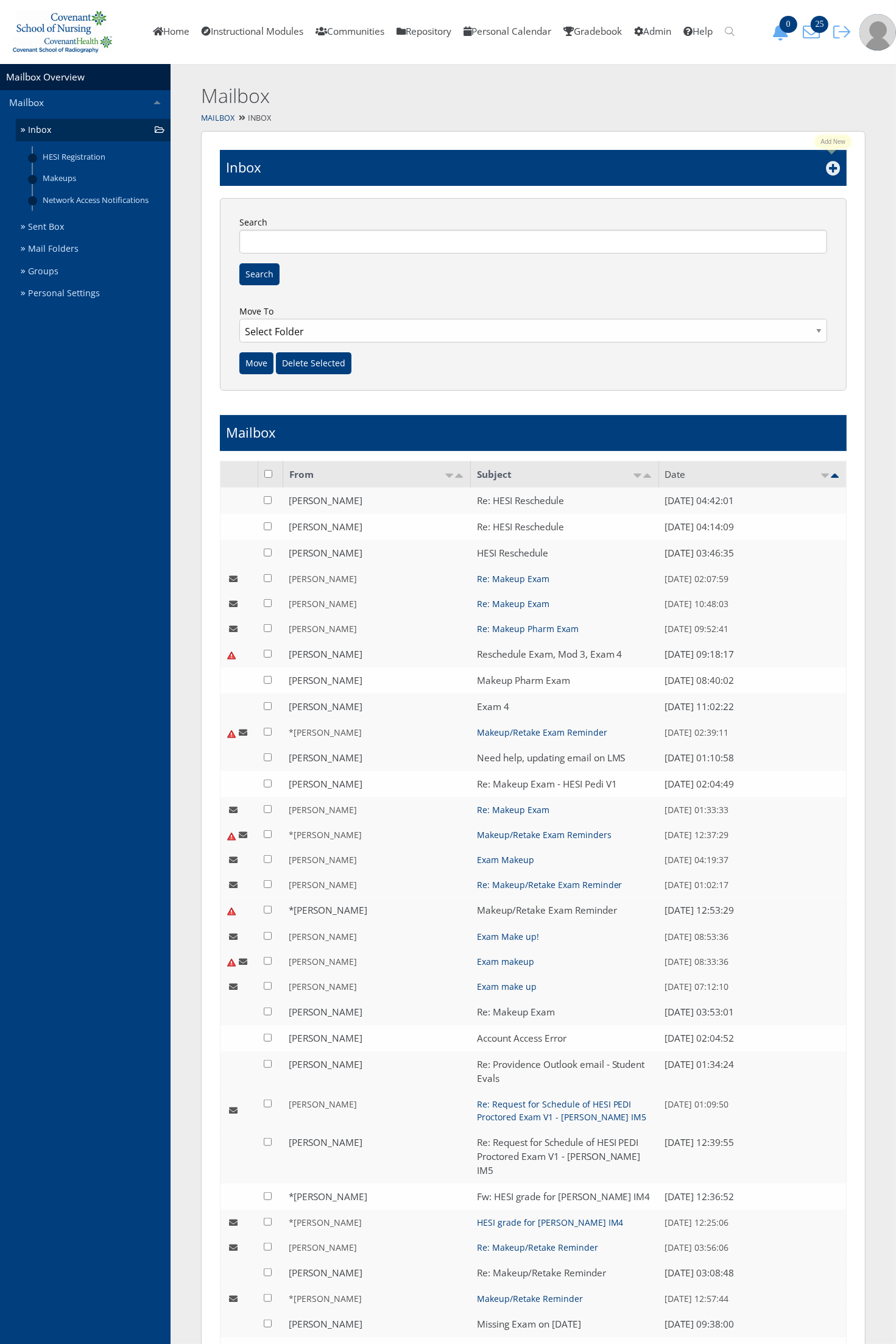
click at [832, 171] on icon at bounding box center [833, 168] width 15 height 15
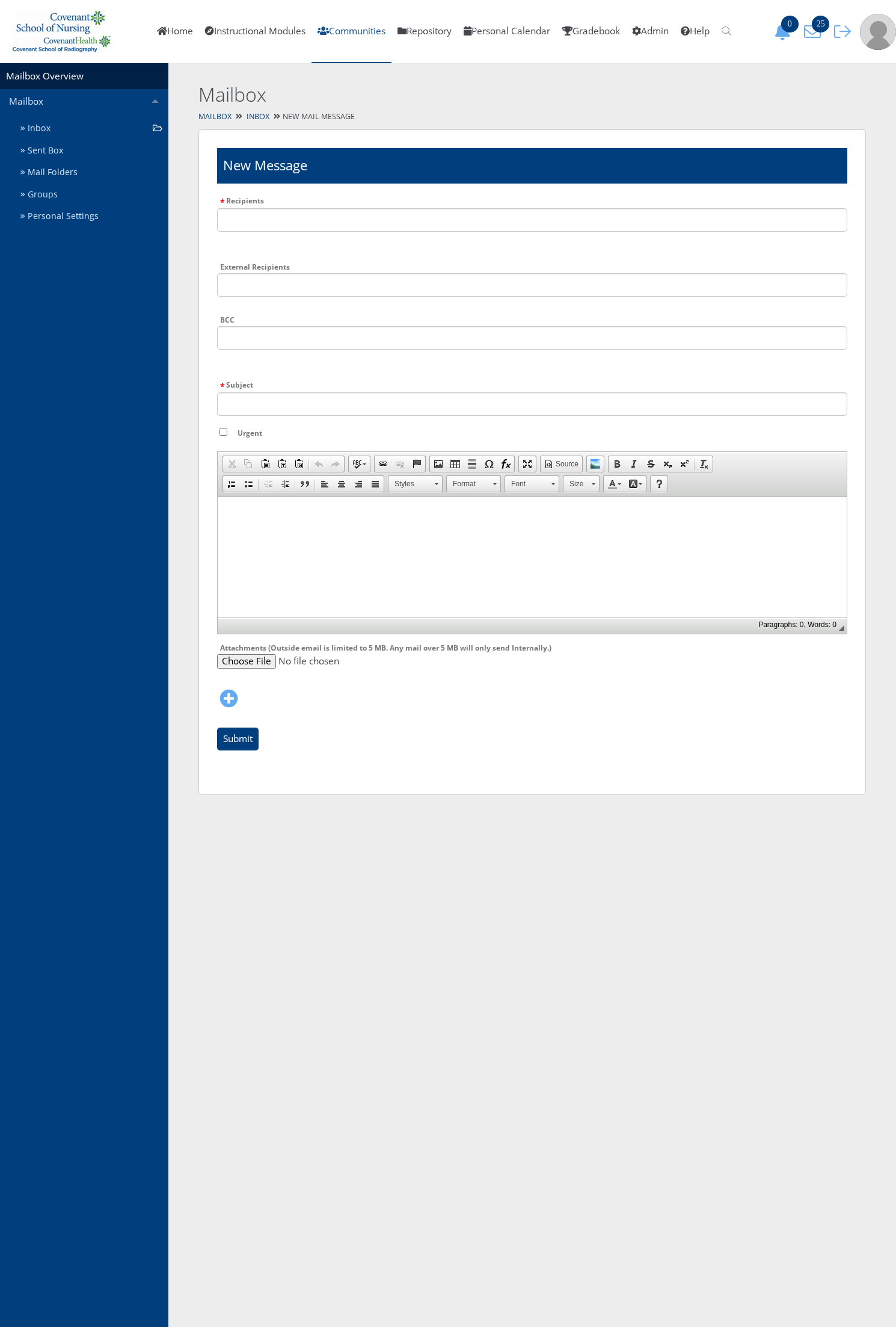
click at [338, 37] on link "Communities" at bounding box center [351, 31] width 80 height 63
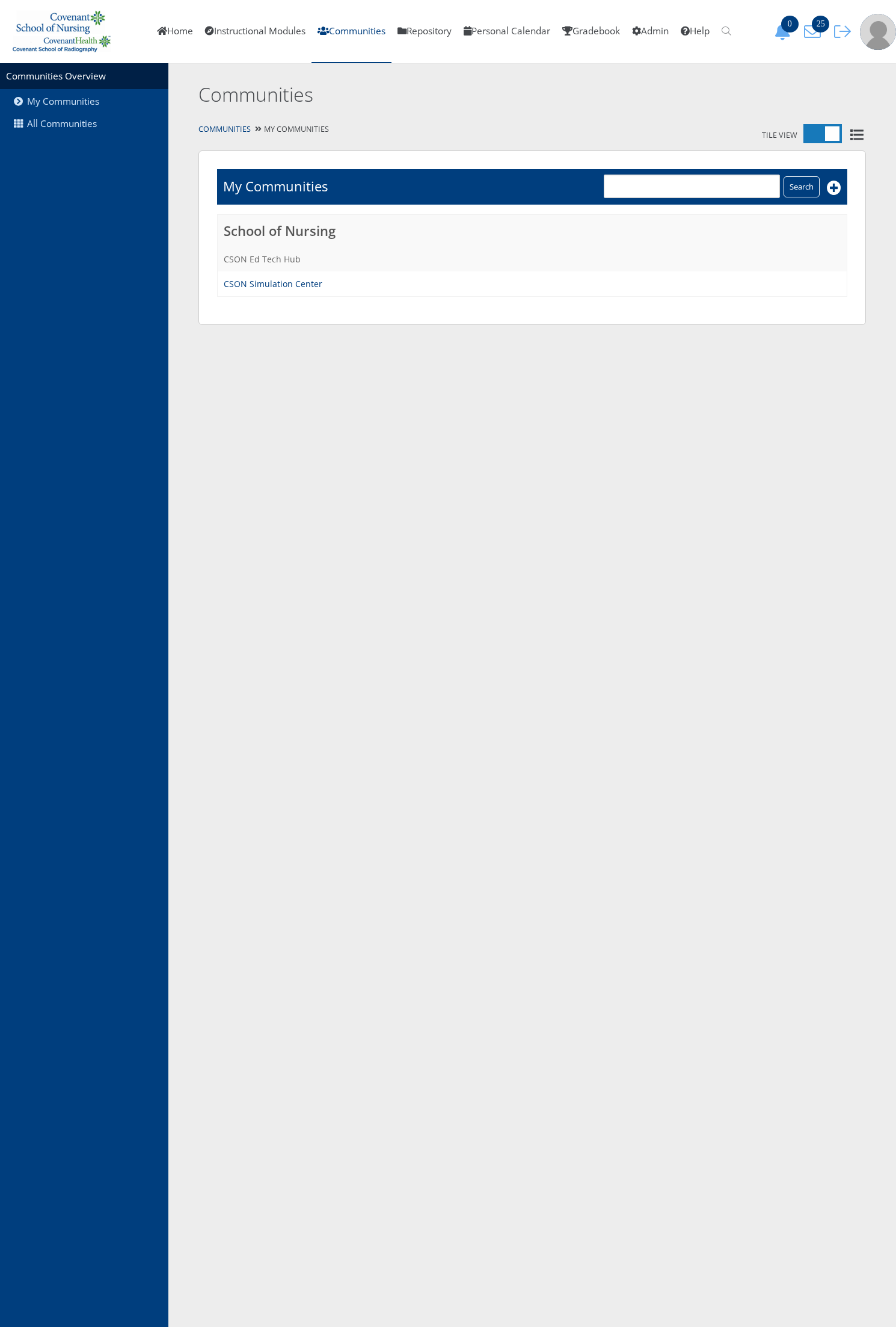
click at [272, 258] on link "CSON Ed Tech Hub" at bounding box center [262, 258] width 77 height 11
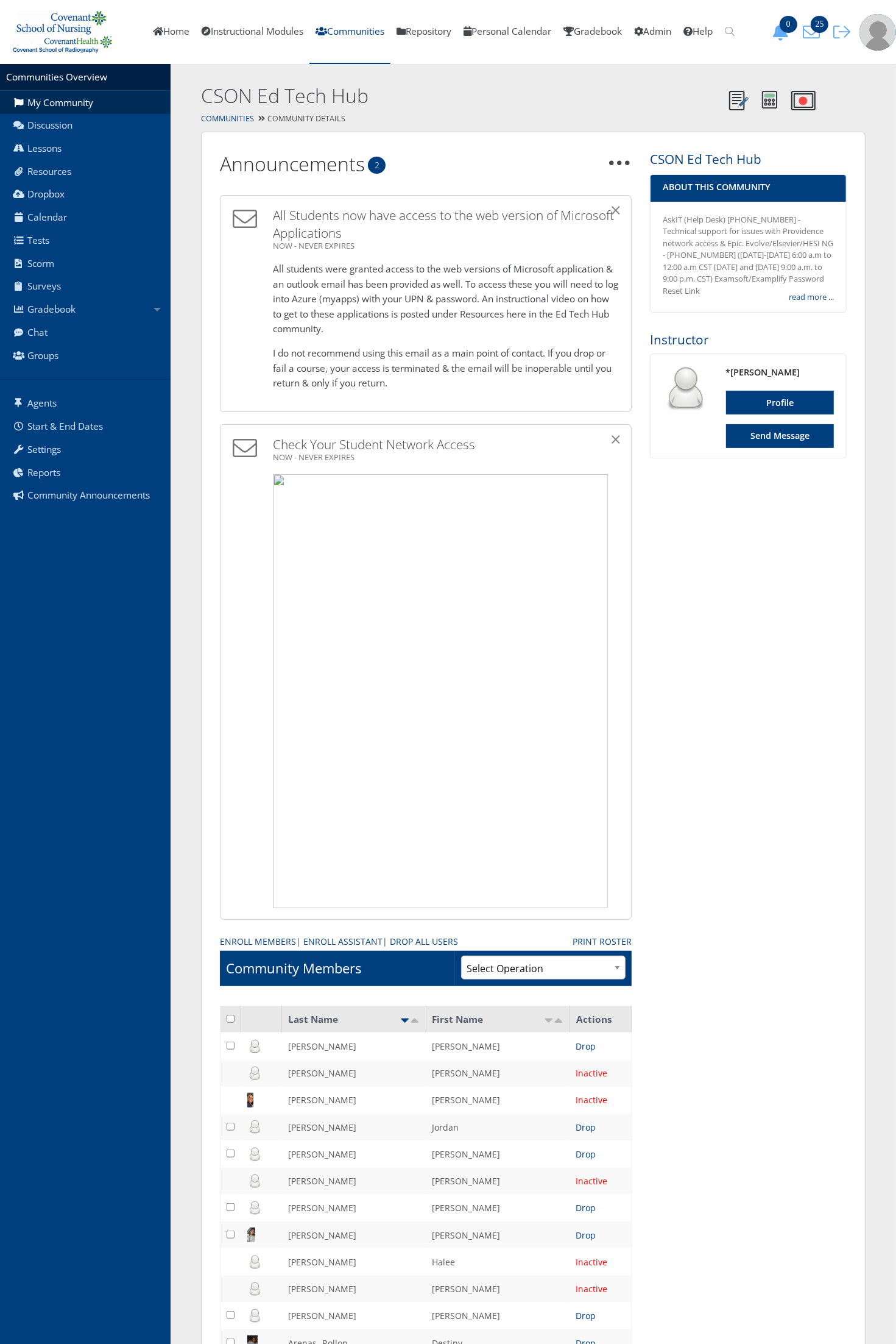
click at [805, 300] on link "read more ..." at bounding box center [811, 297] width 45 height 12
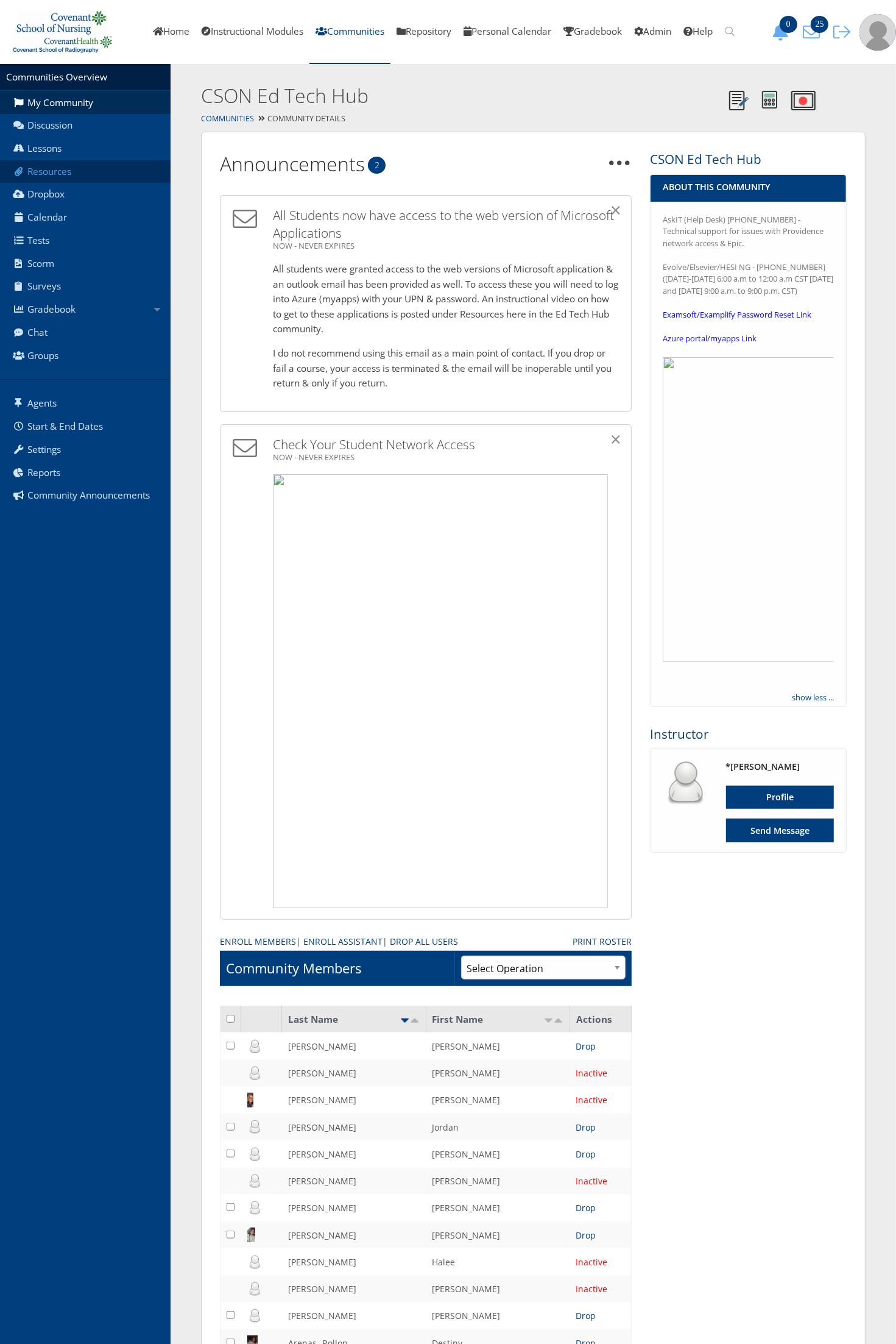
click at [64, 178] on link "Resources" at bounding box center [85, 172] width 171 height 23
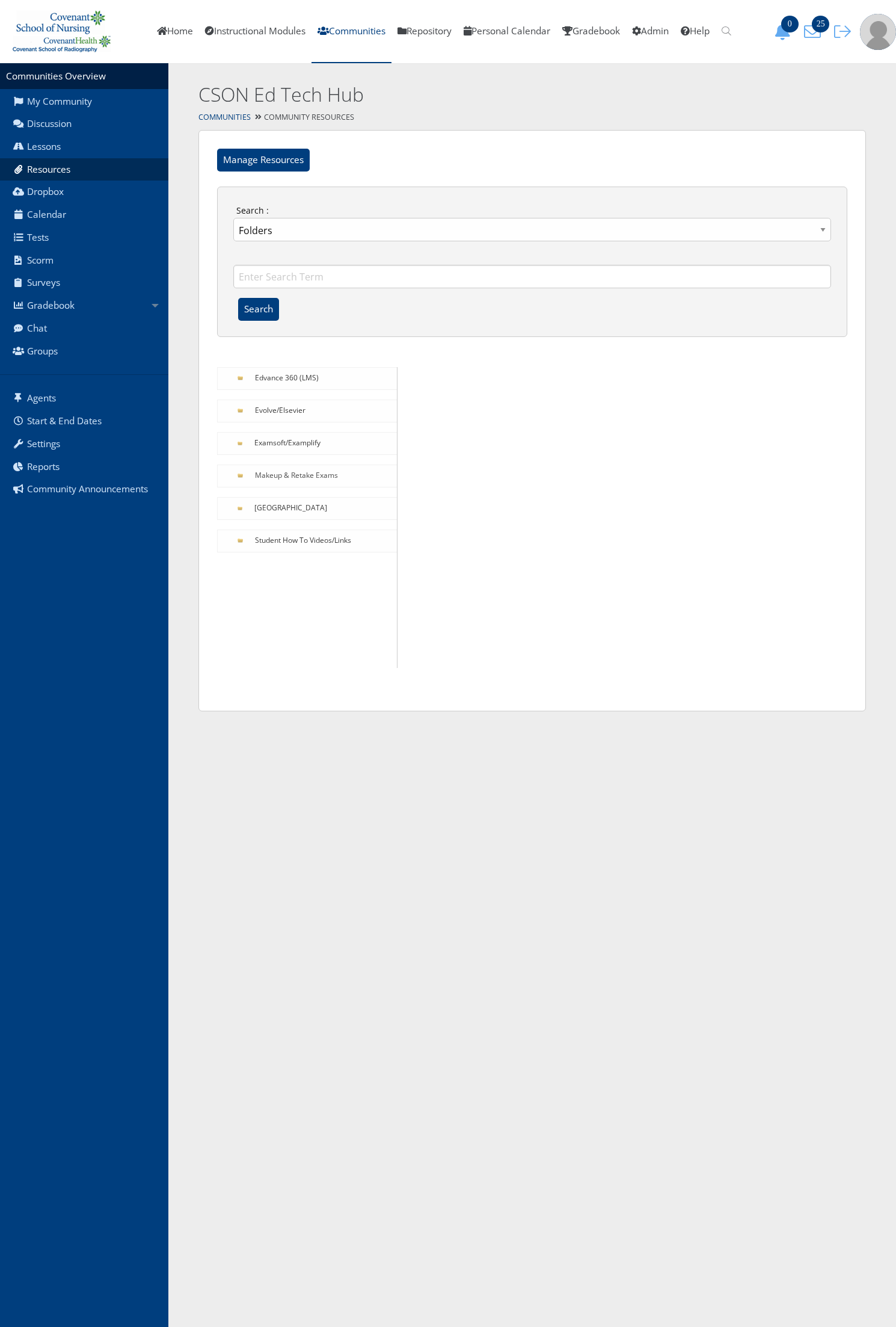
click at [296, 473] on link "Makeup & Retake Exams" at bounding box center [296, 476] width 83 height 11
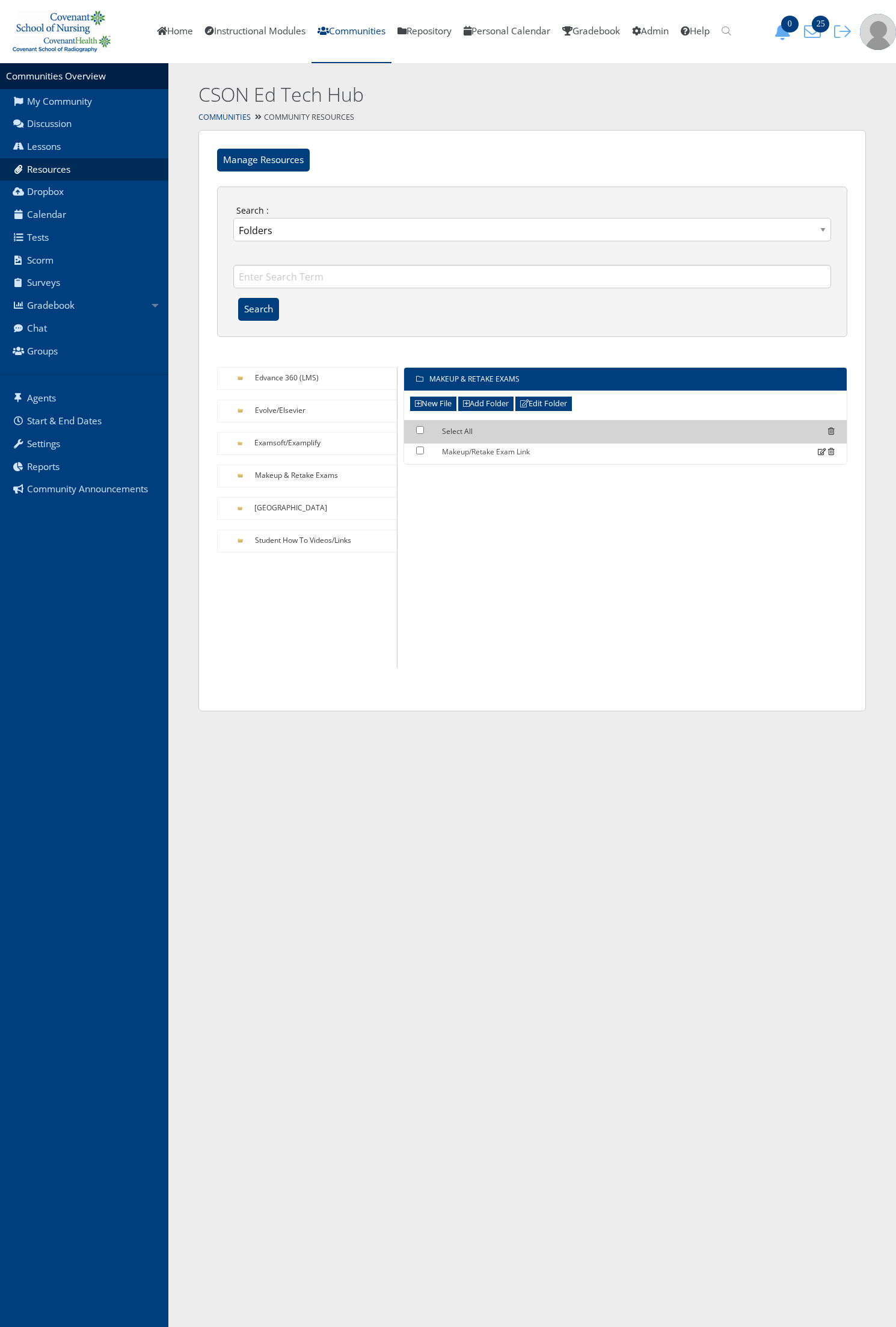
click at [492, 448] on link "Makeup/Retake Exam Link" at bounding box center [485, 452] width 88 height 11
click at [422, 31] on link "Repository" at bounding box center [424, 31] width 66 height 63
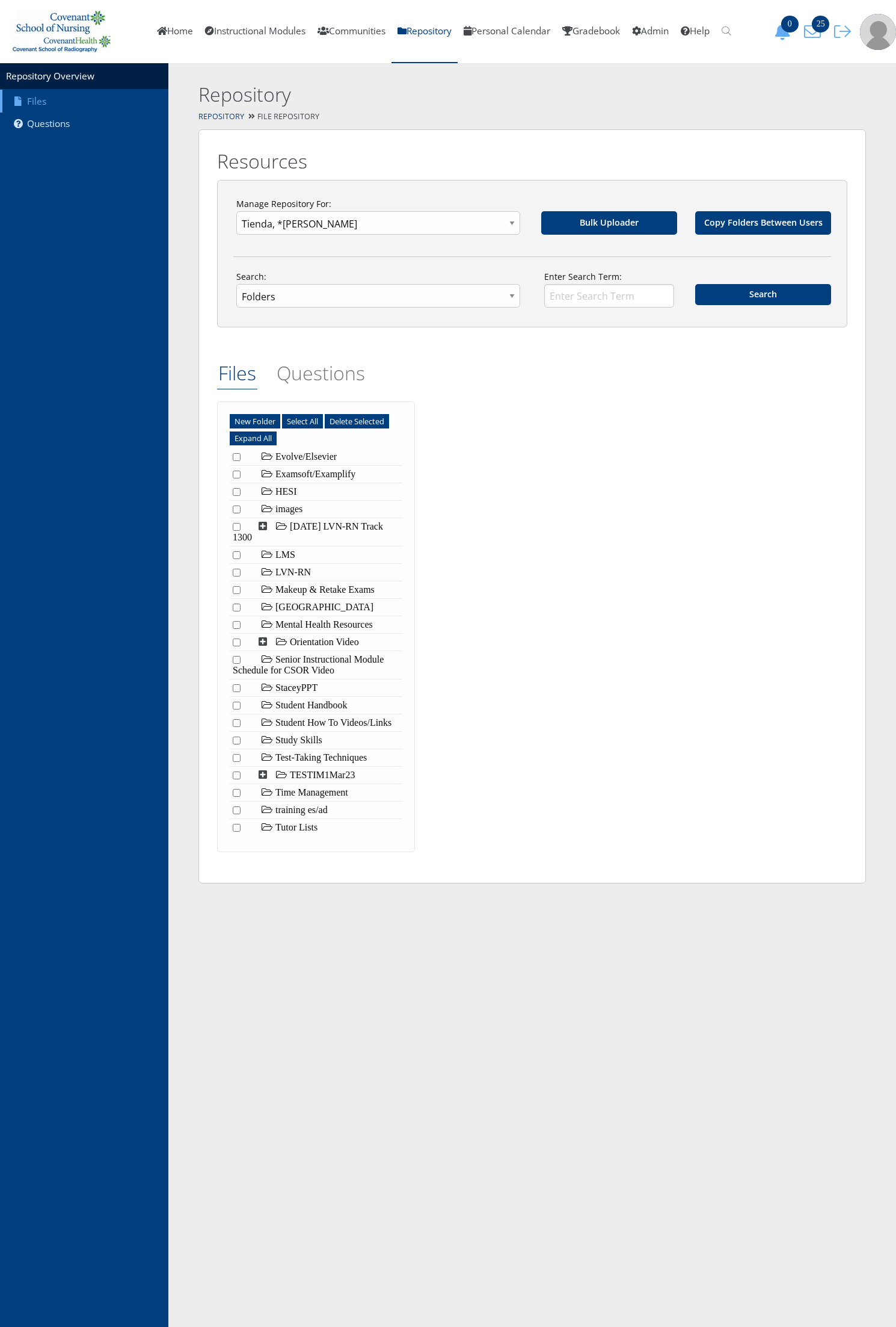
scroll to position [247, 0]
click at [290, 585] on label "Makeup & Retake Exams" at bounding box center [318, 589] width 119 height 10
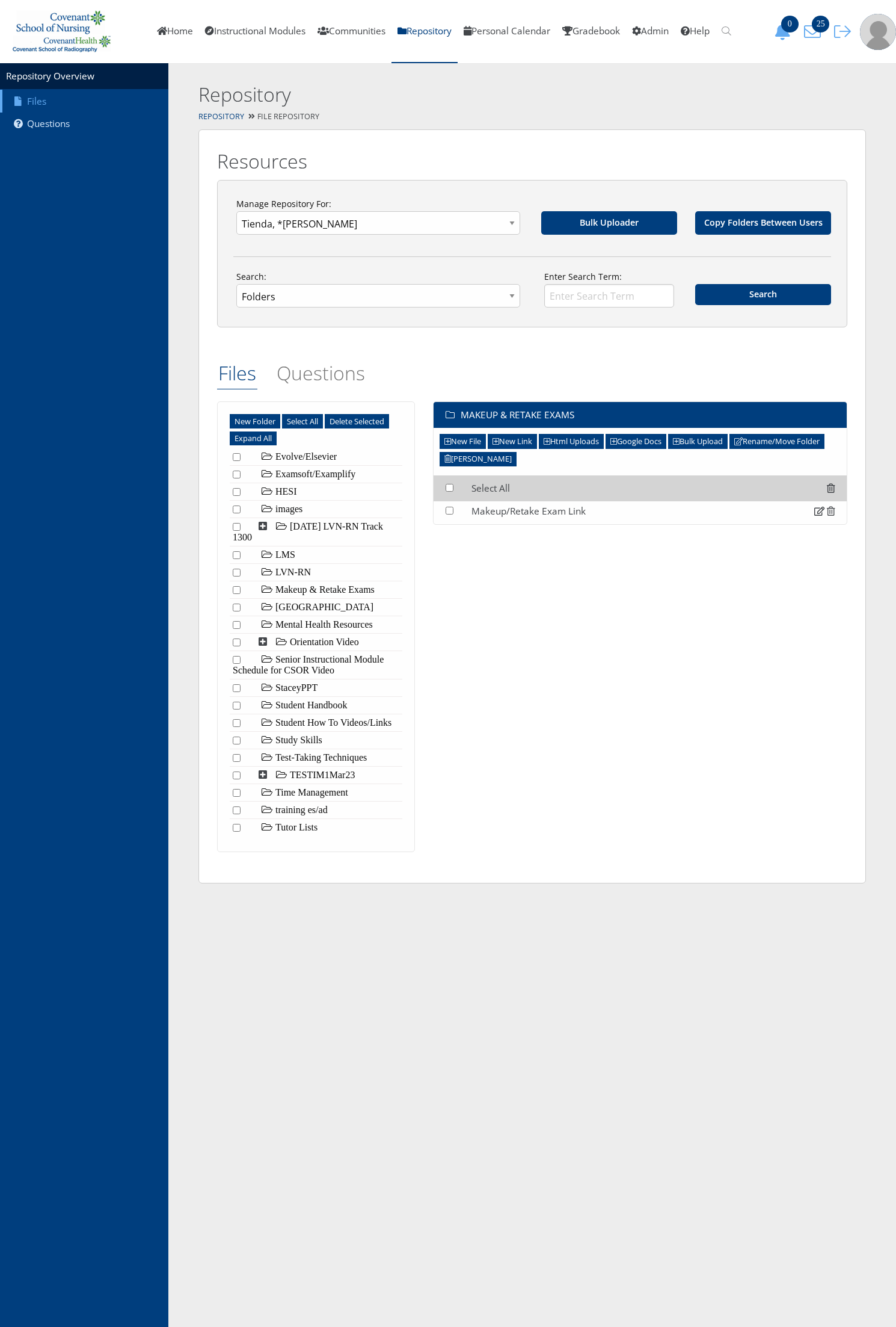
click at [830, 512] on icon at bounding box center [831, 511] width 8 height 9
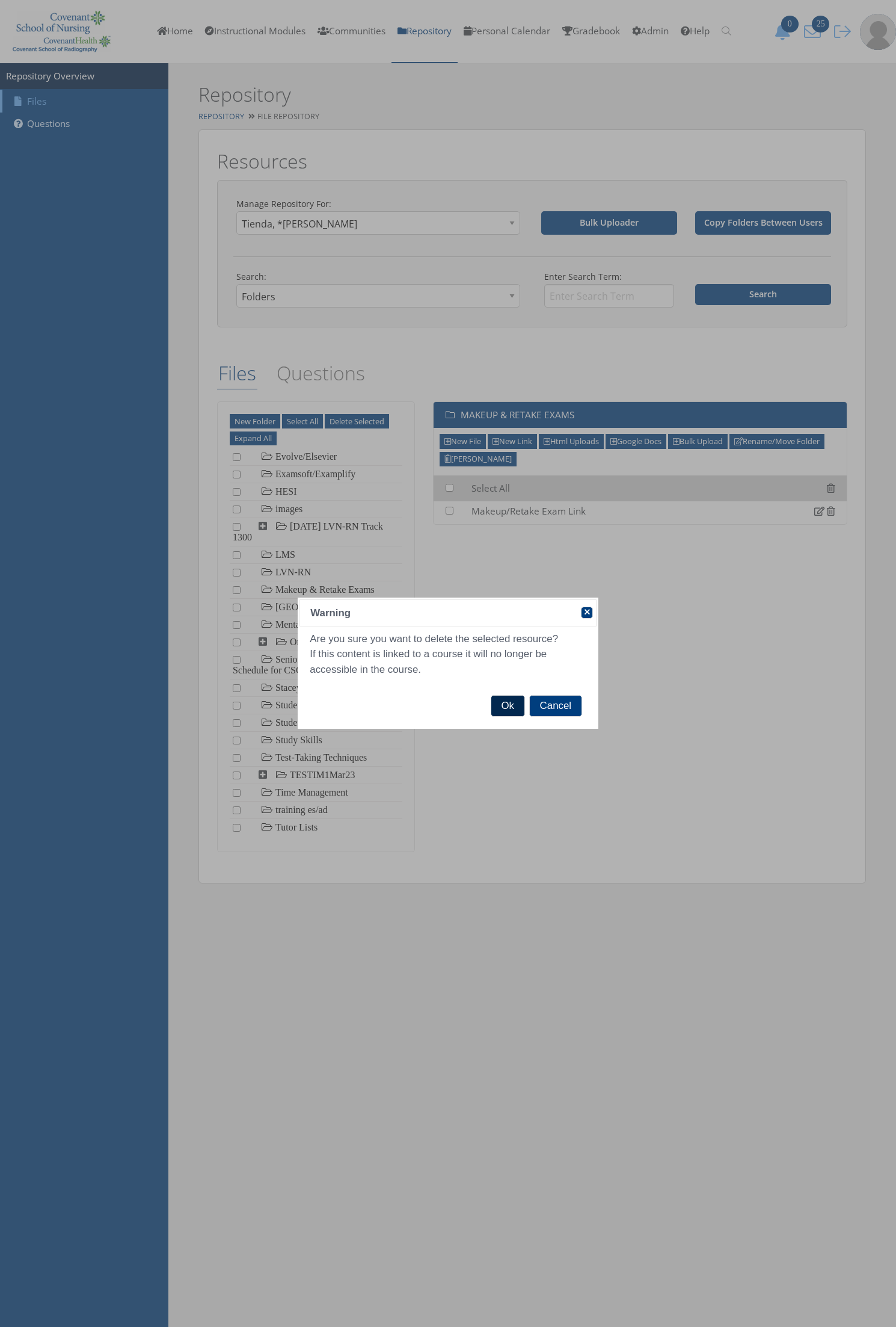
click at [504, 707] on span "Ok" at bounding box center [507, 706] width 33 height 21
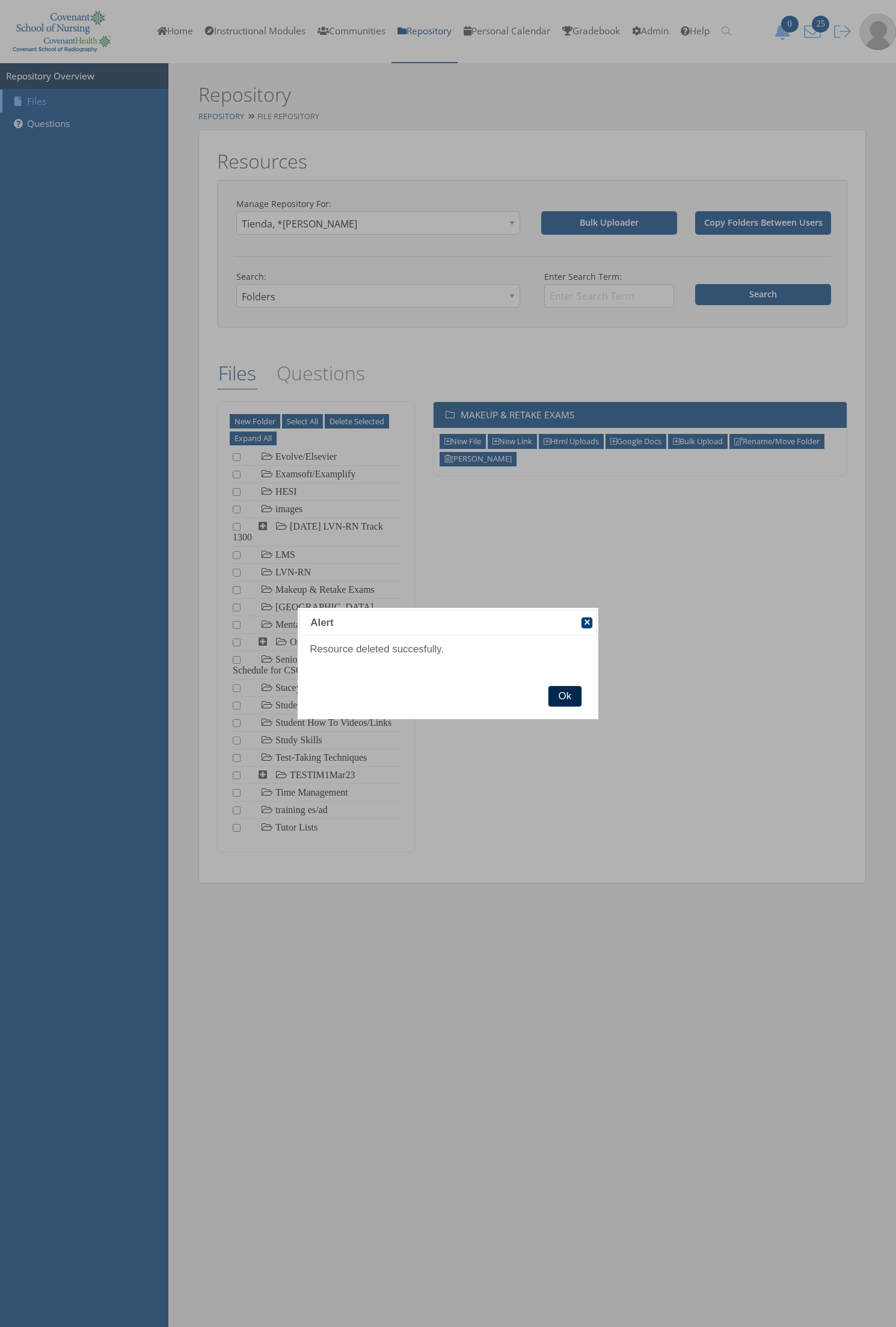
click at [565, 695] on span "Ok" at bounding box center [565, 696] width 33 height 21
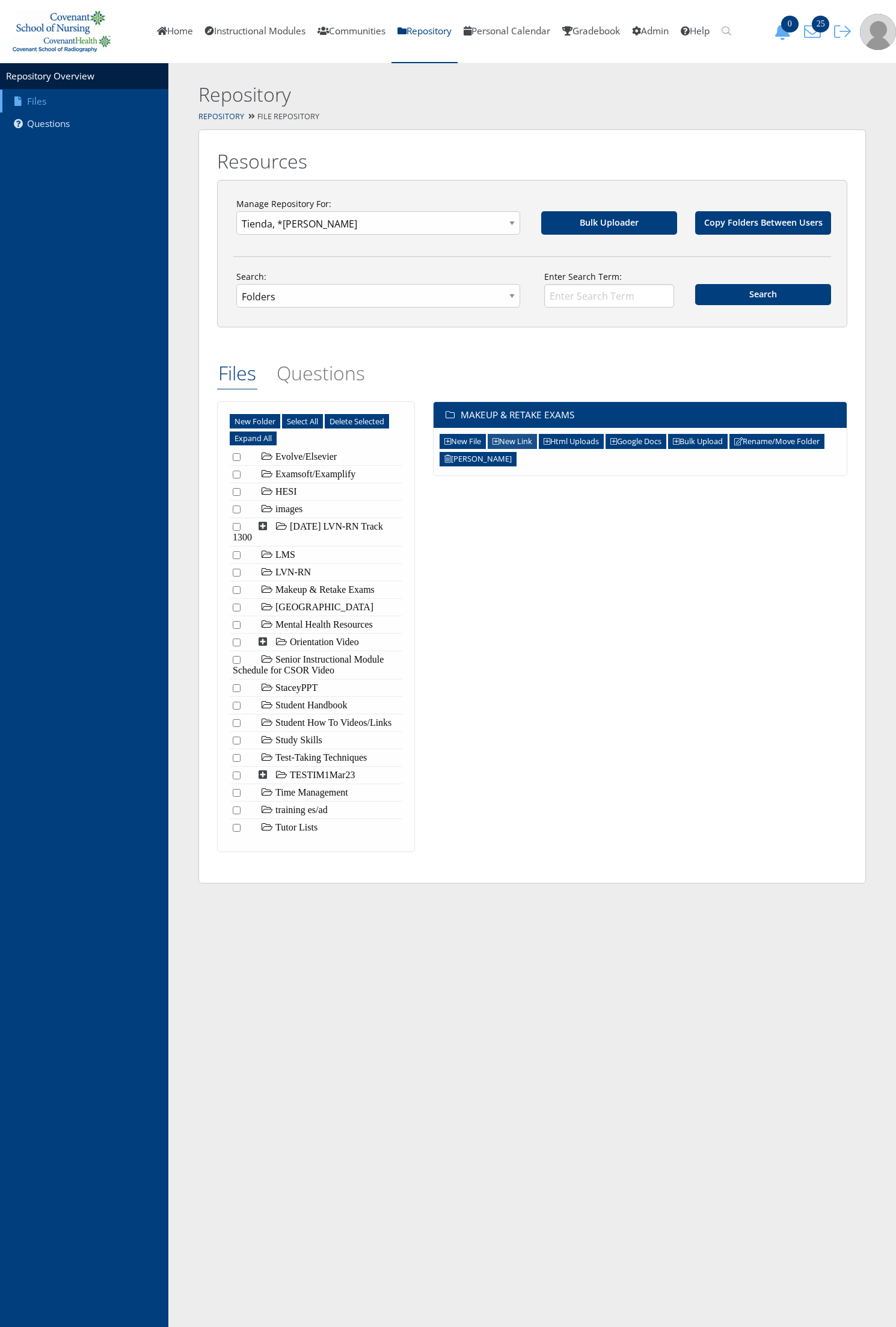
click at [507, 438] on link "New Link" at bounding box center [512, 441] width 50 height 14
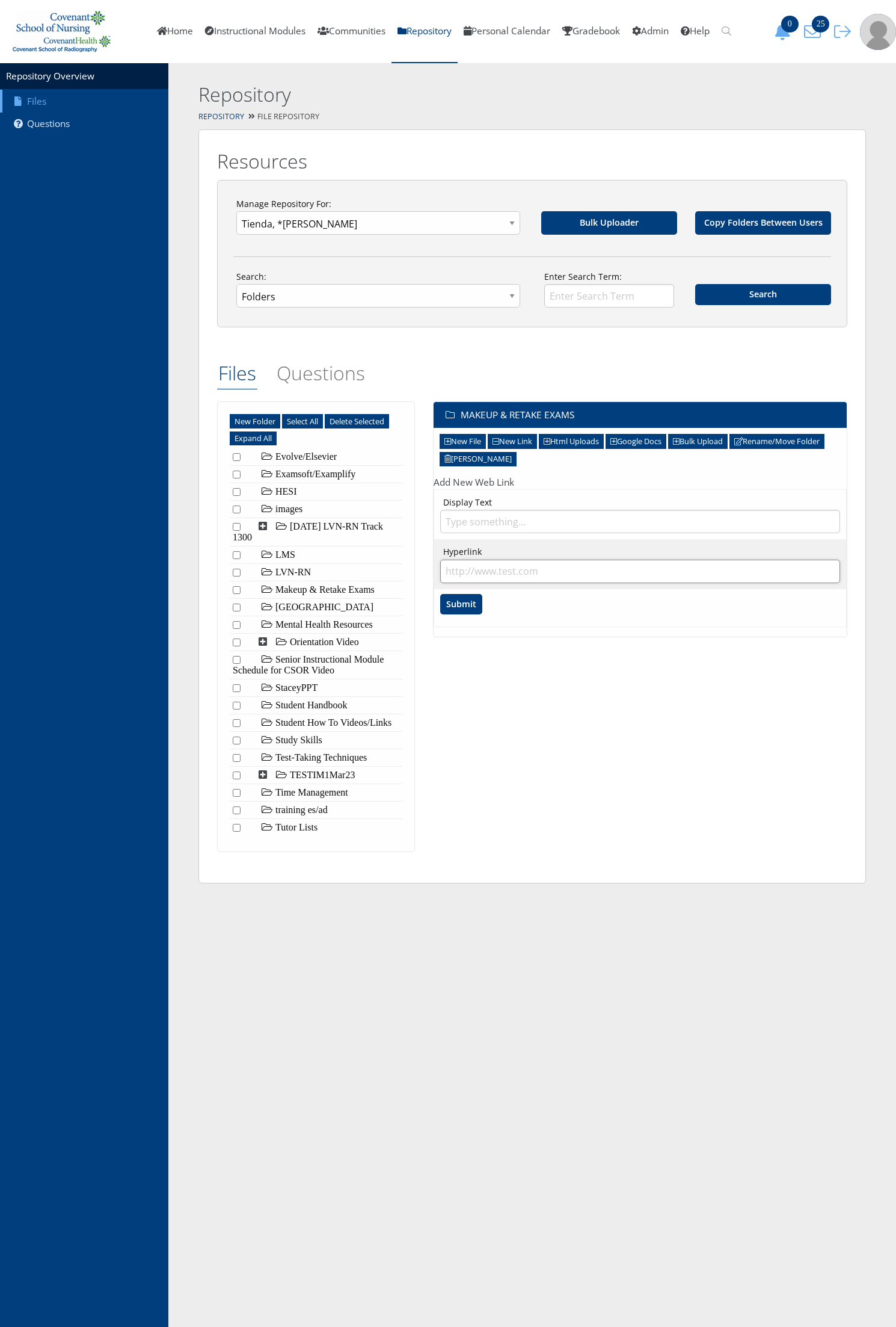
click at [489, 565] on input "Hyperlink" at bounding box center [640, 571] width 400 height 24
paste input "[URL][DOMAIN_NAME]"
type input "[URL][DOMAIN_NAME]"
click at [485, 524] on input "Display Text" at bounding box center [640, 521] width 400 height 24
type input "Makeup/Retake Exam Form"
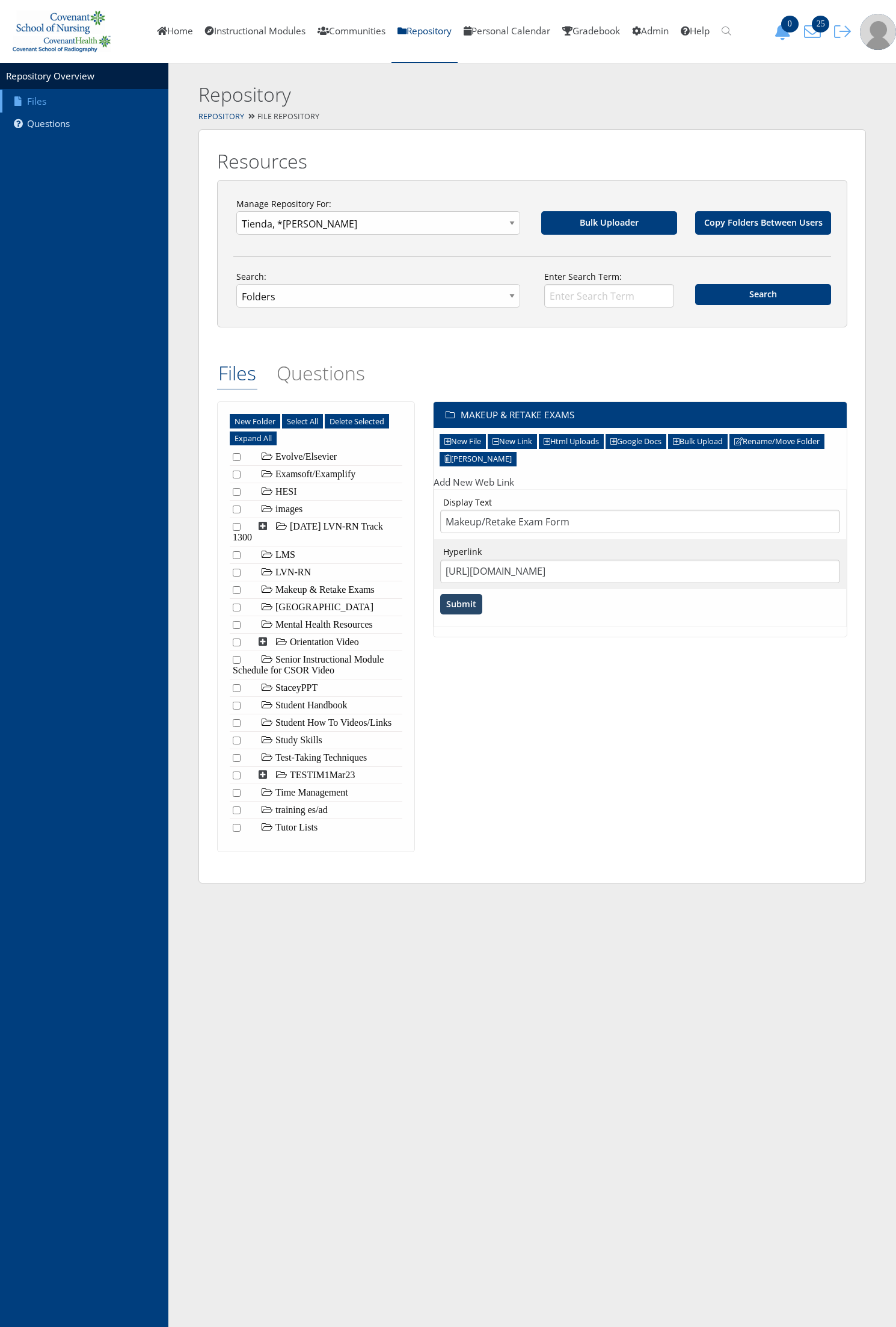
click at [452, 605] on input "Submit" at bounding box center [461, 604] width 42 height 21
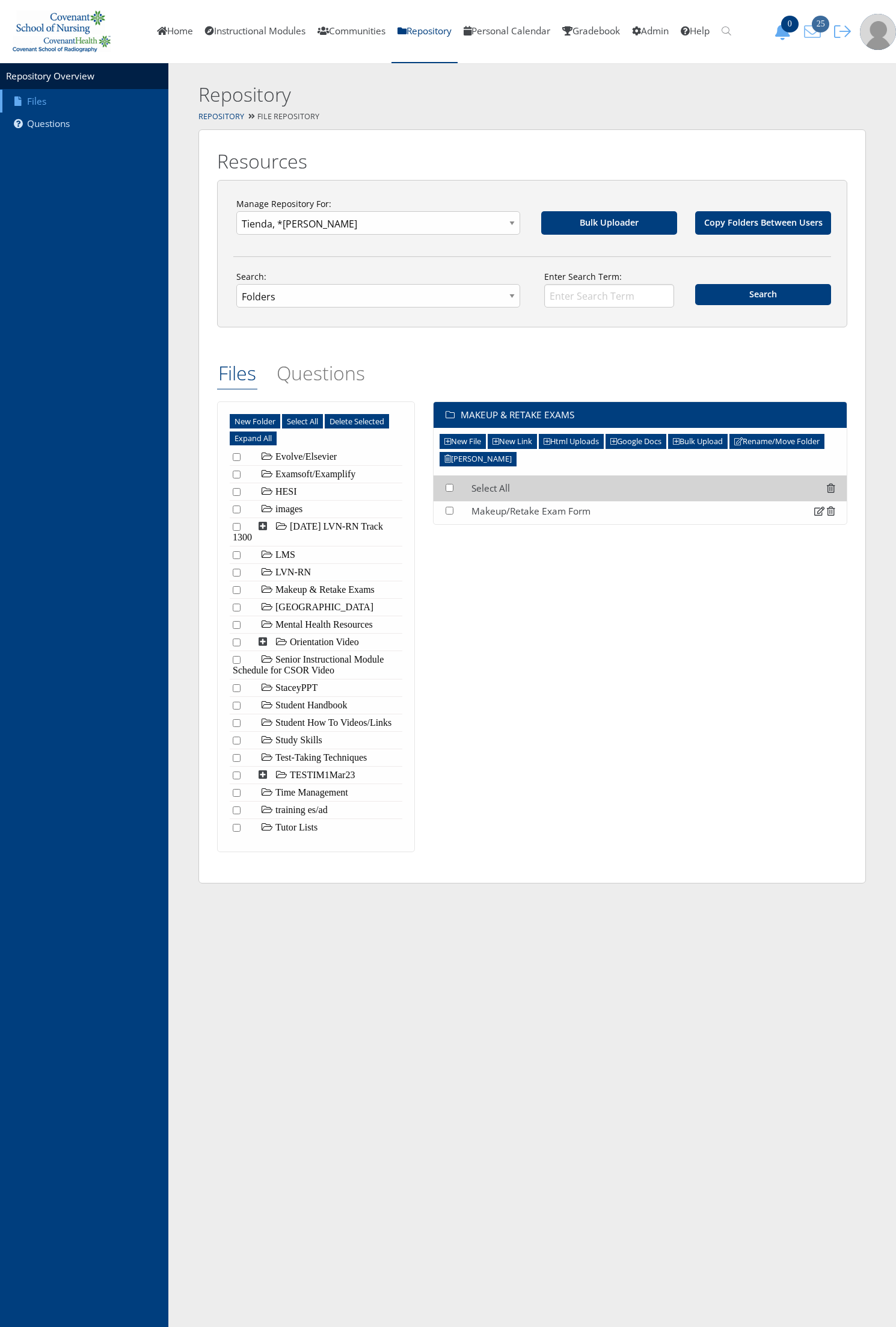
click at [814, 30] on icon "25" at bounding box center [812, 32] width 25 height 17
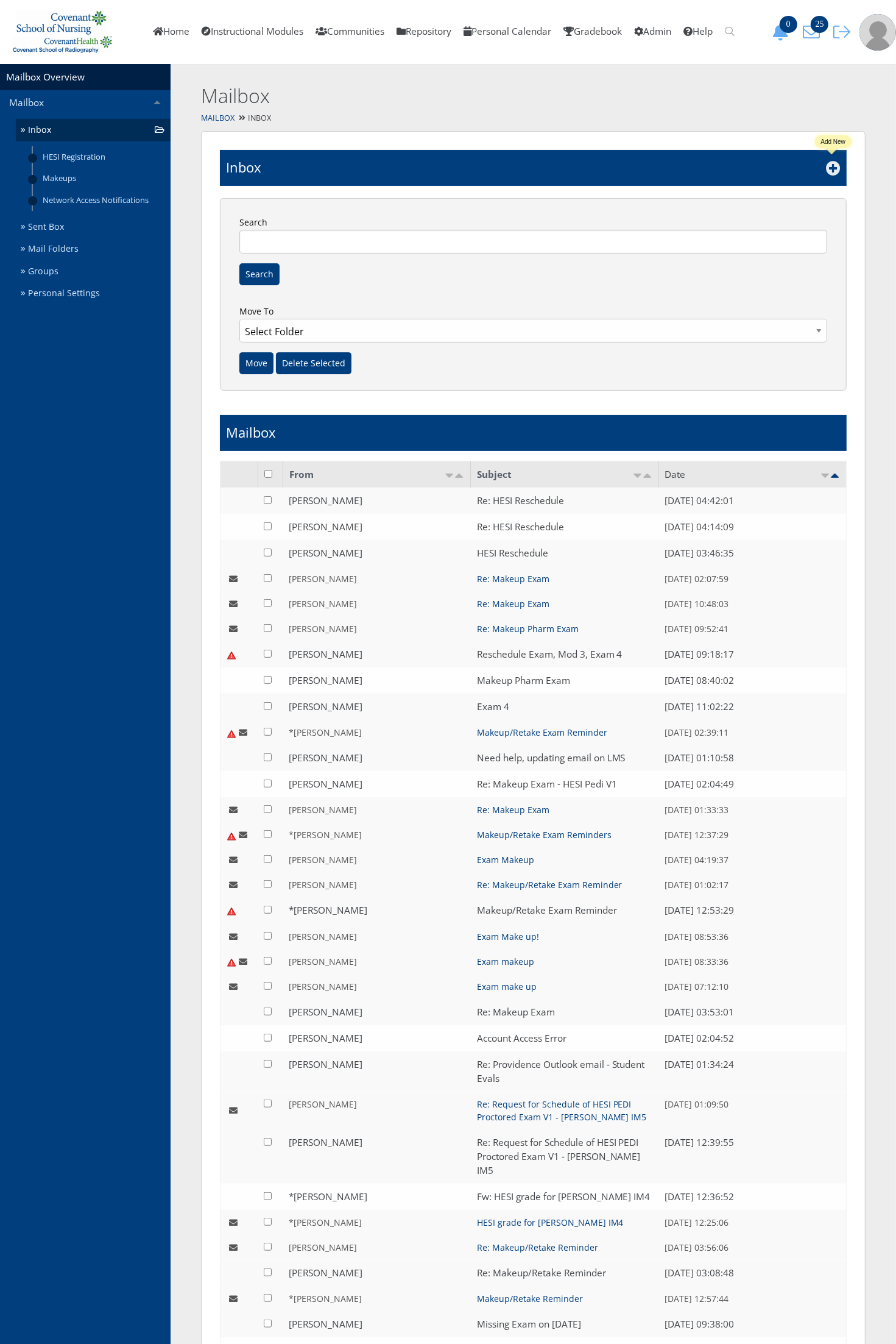
click at [832, 169] on icon at bounding box center [833, 168] width 15 height 15
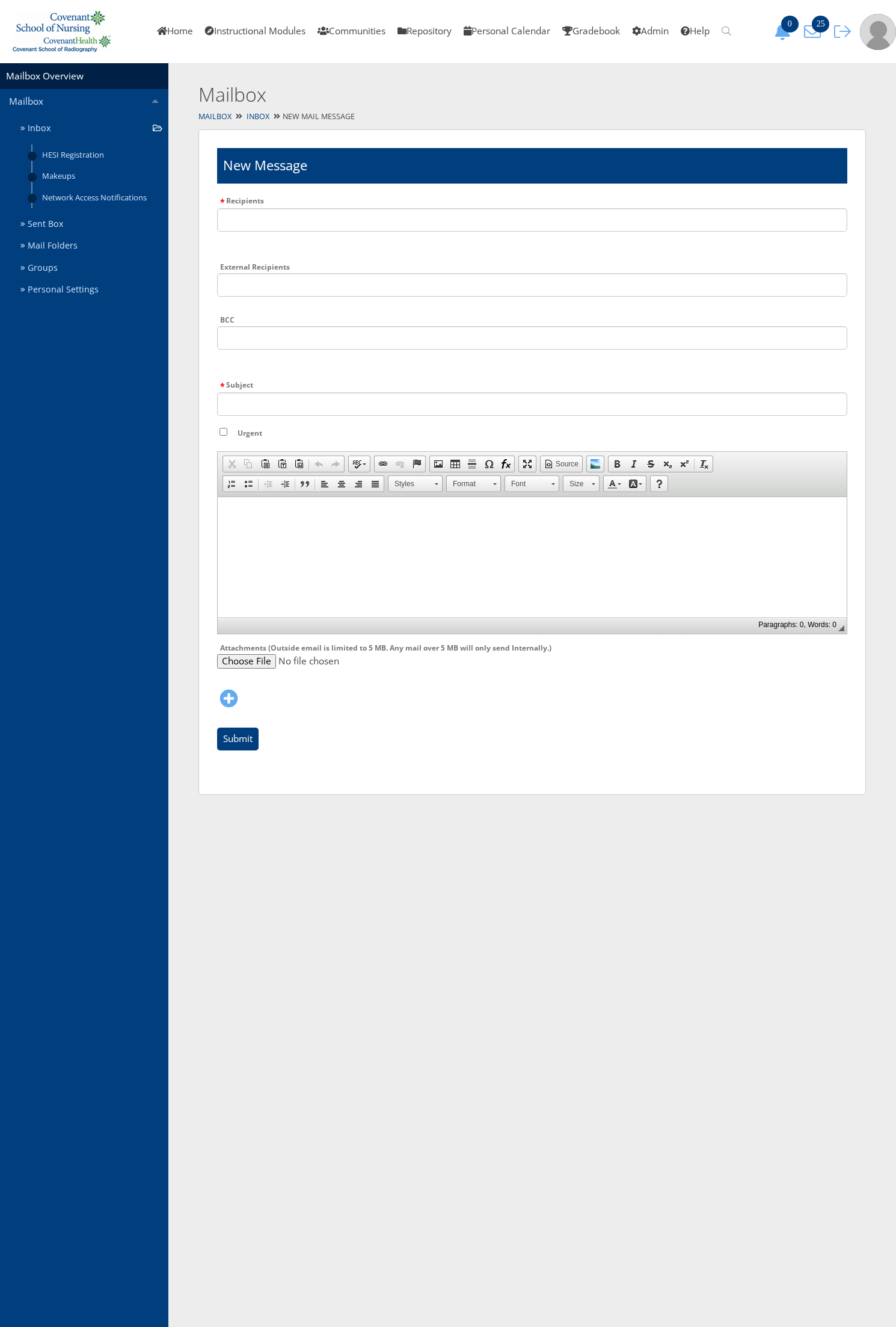
click at [251, 213] on li "Type the name of a recipient, group, community or instructional module" at bounding box center [532, 227] width 630 height 39
click at [267, 224] on input "text" at bounding box center [532, 220] width 630 height 24
type input "maame"
click at [275, 250] on li "Maame Forson" at bounding box center [341, 248] width 248 height 13
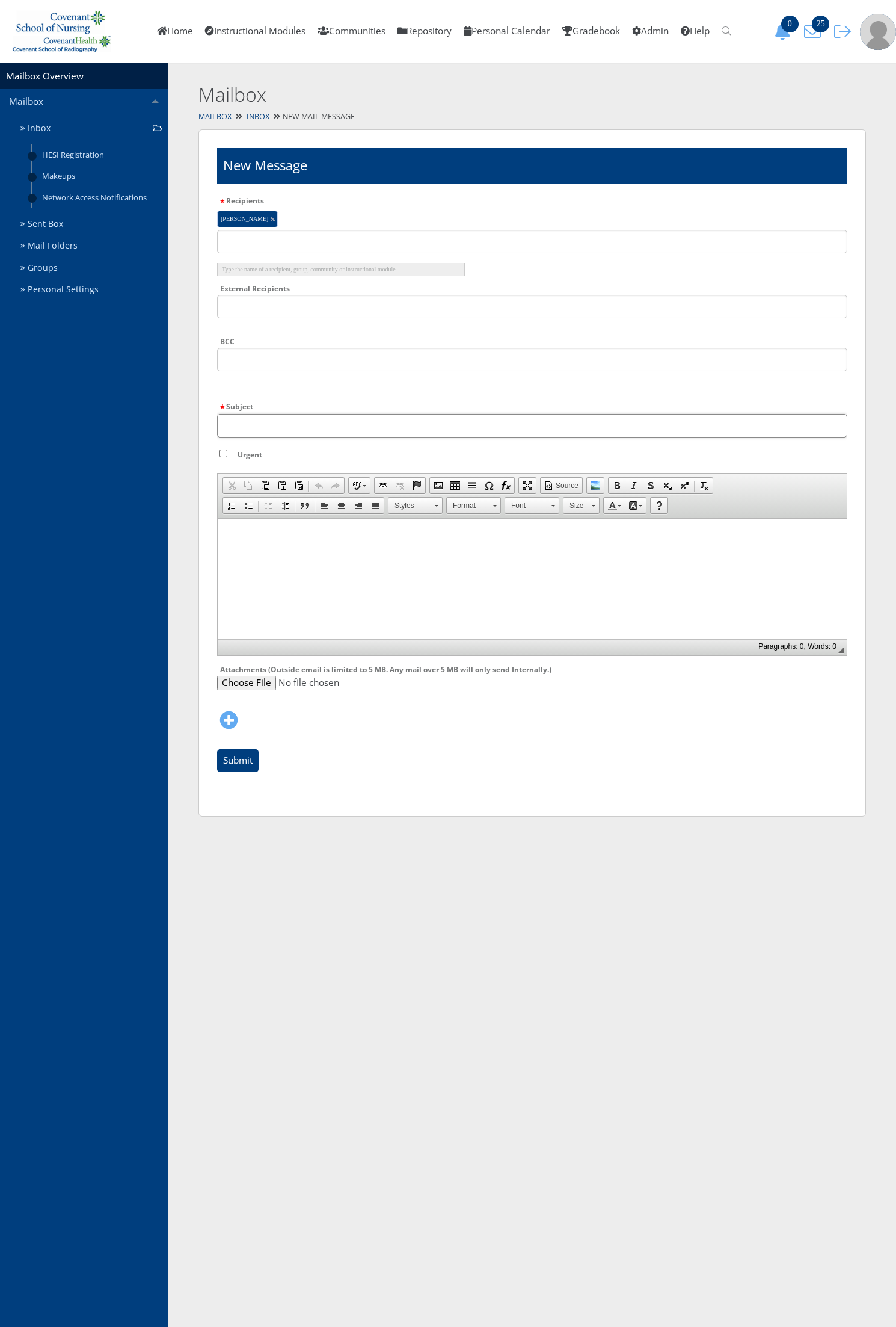
click at [253, 418] on input "Subject" at bounding box center [532, 425] width 630 height 24
type input "Makeup Exam Link"
click at [287, 548] on html at bounding box center [533, 533] width 629 height 30
click at [242, 760] on input "Submit" at bounding box center [238, 761] width 41 height 23
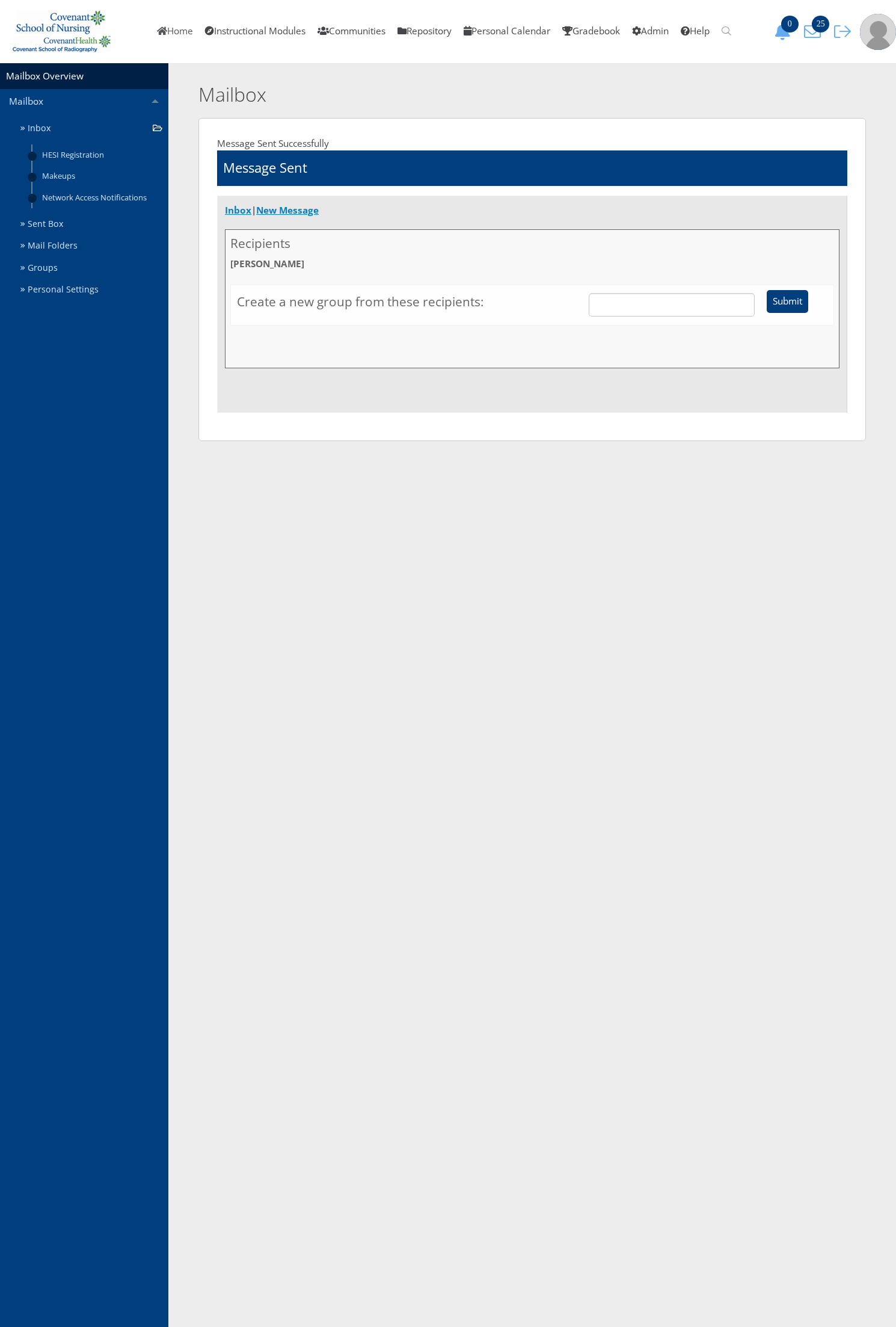
drag, startPoint x: 175, startPoint y: 30, endPoint x: 203, endPoint y: 127, distance: 101.0
click at [175, 30] on link "Home" at bounding box center [174, 31] width 48 height 63
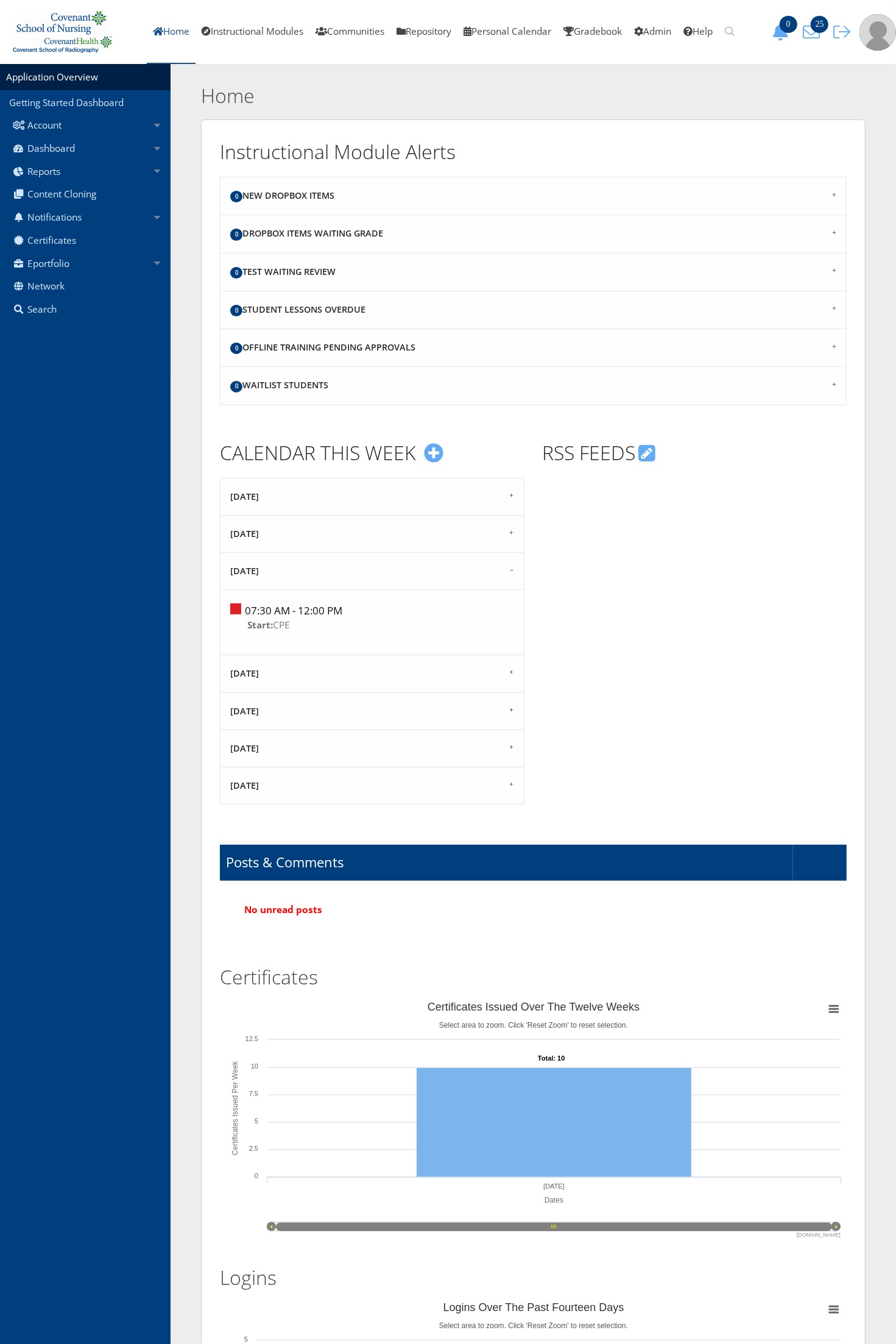
click at [174, 44] on link "Home" at bounding box center [171, 32] width 49 height 64
click at [818, 29] on span "25" at bounding box center [820, 25] width 18 height 17
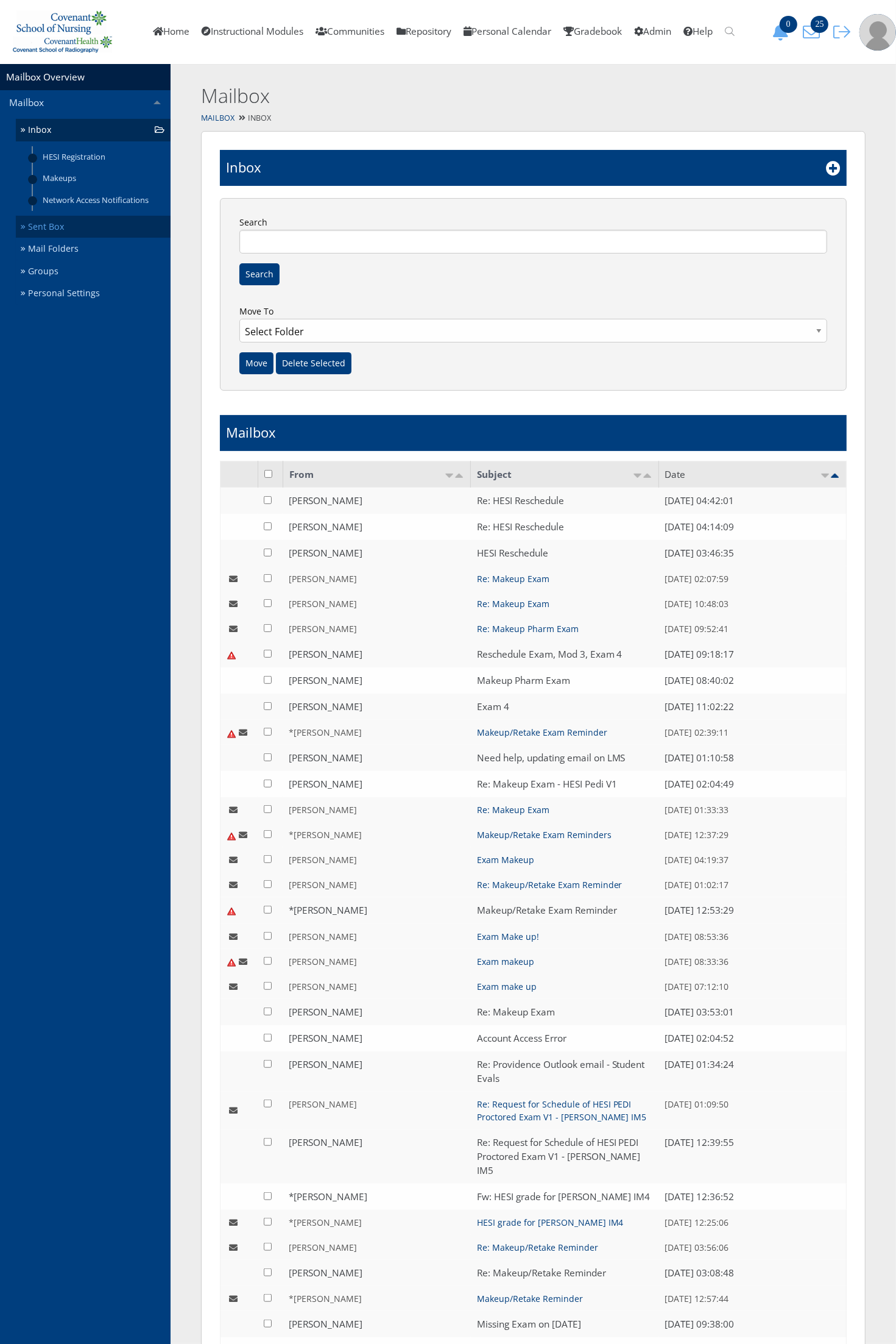
click at [90, 230] on link "Sent Box" at bounding box center [93, 226] width 155 height 22
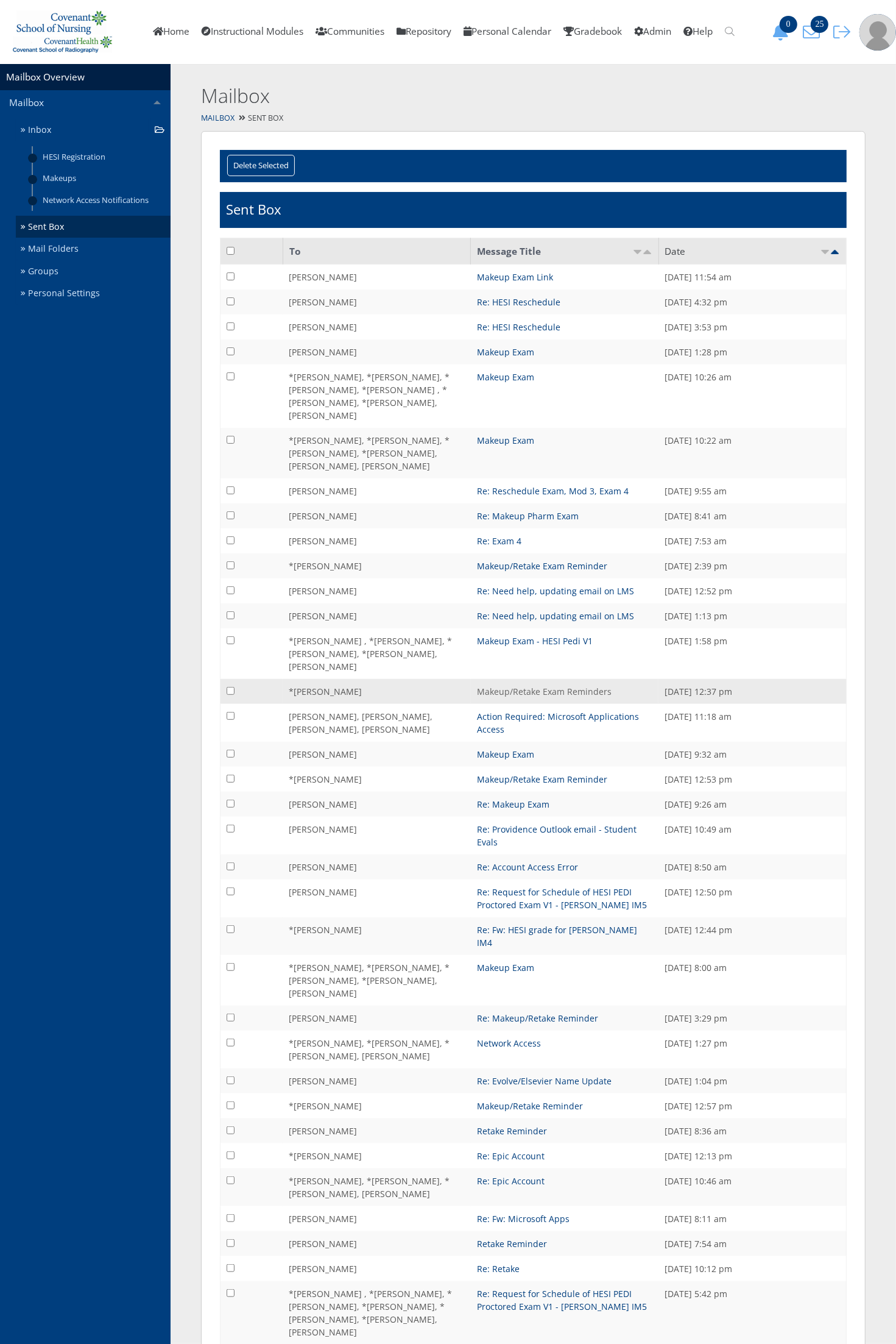
click at [519, 686] on link "Makeup/Retake Exam Reminders" at bounding box center [544, 691] width 134 height 12
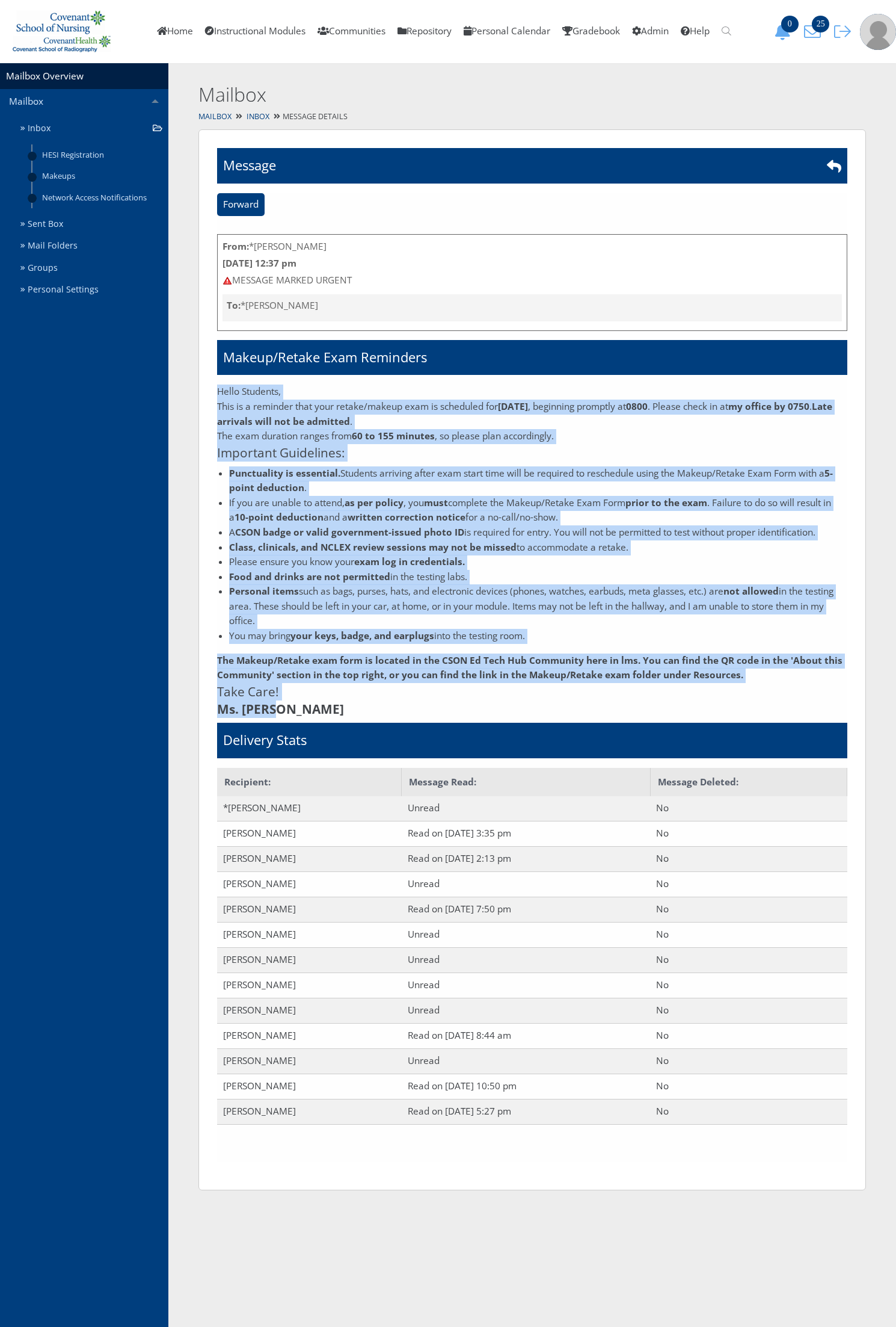
drag, startPoint x: 219, startPoint y: 392, endPoint x: 796, endPoint y: 707, distance: 657.4
click at [796, 707] on div "Hello Students, This is a reminder that your retake/makeup exam is scheduled fo…" at bounding box center [532, 550] width 630 height 333
copy div "Lorem Ipsumdol, Sita co a elitsedd eius temp incidi/utlabo etdo ma aliquaeni ad…"
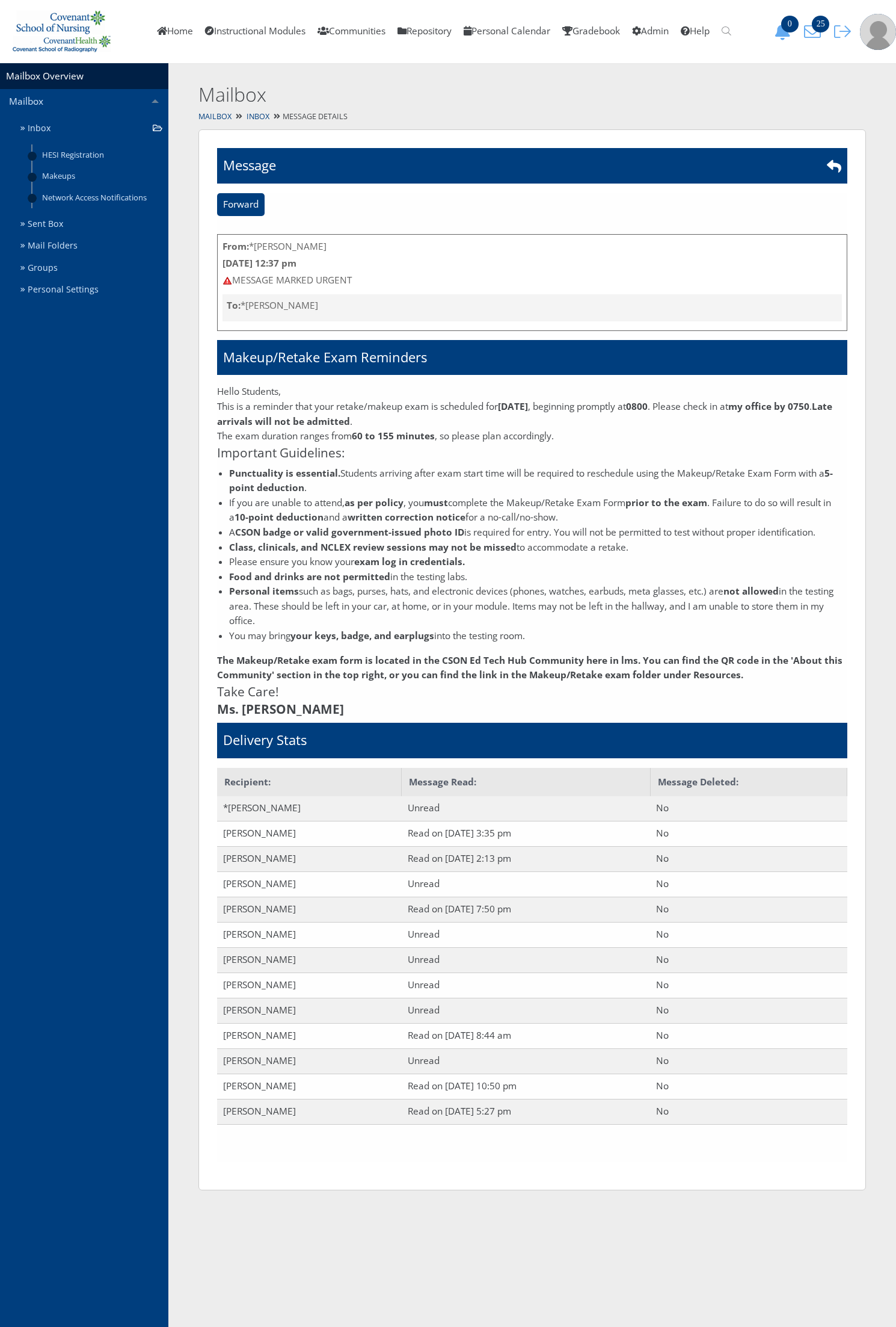
click at [257, 121] on div "Mailbox Inbox Message Details" at bounding box center [532, 117] width 728 height 18
click at [257, 119] on link "Inbox" at bounding box center [258, 116] width 23 height 10
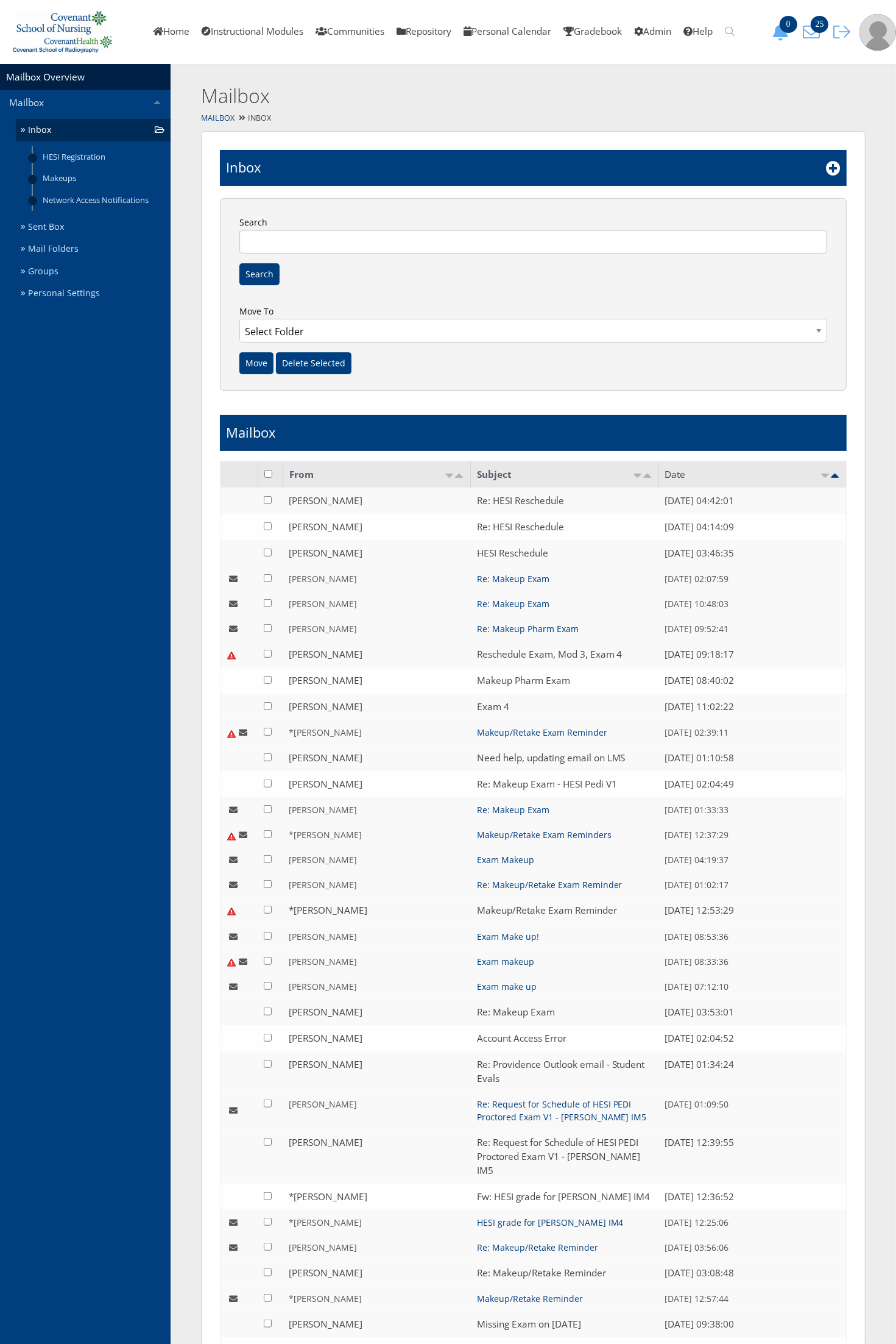
click at [827, 177] on div at bounding box center [833, 168] width 15 height 19
click at [830, 172] on icon at bounding box center [833, 168] width 15 height 15
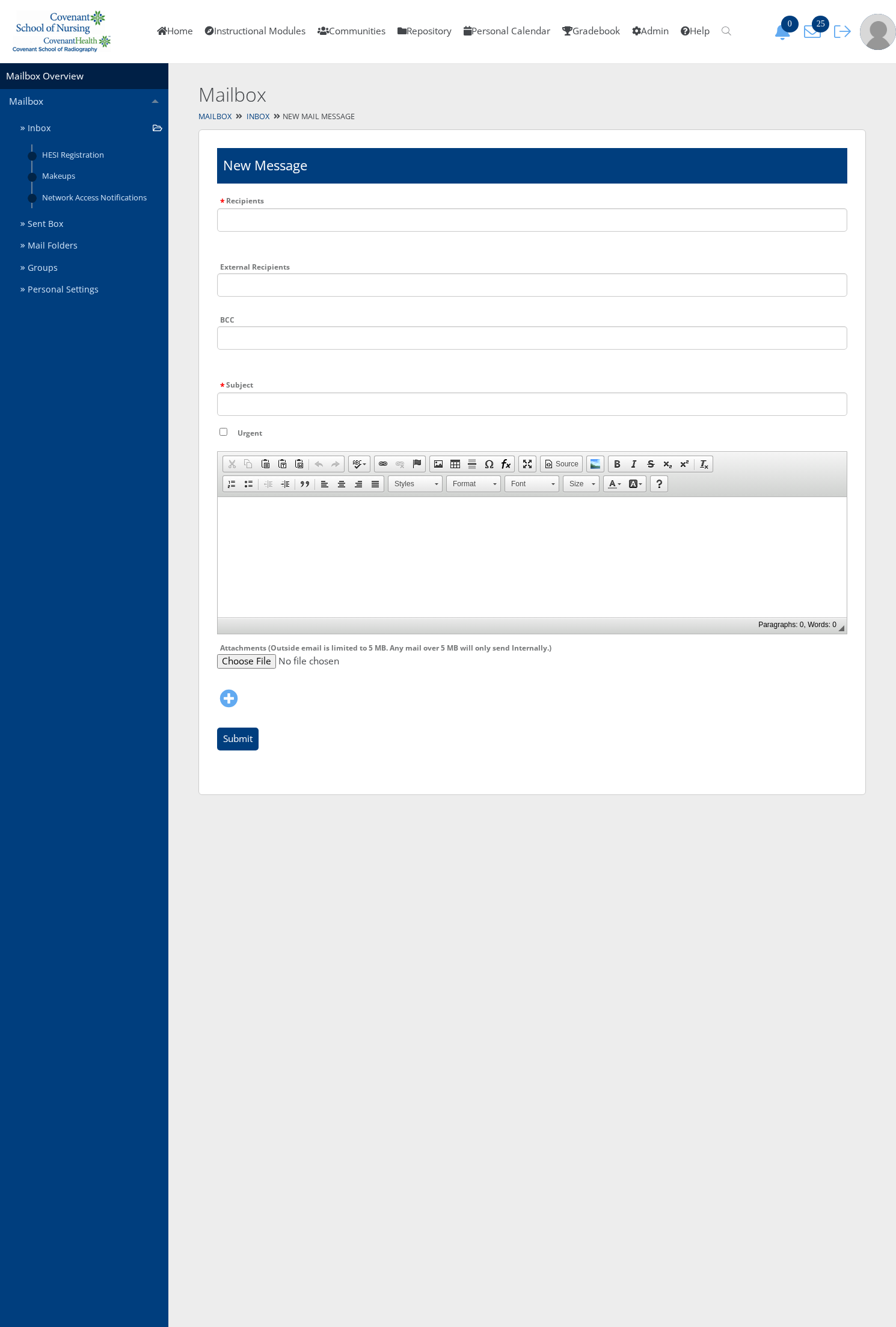
click at [261, 519] on html at bounding box center [533, 511] width 629 height 30
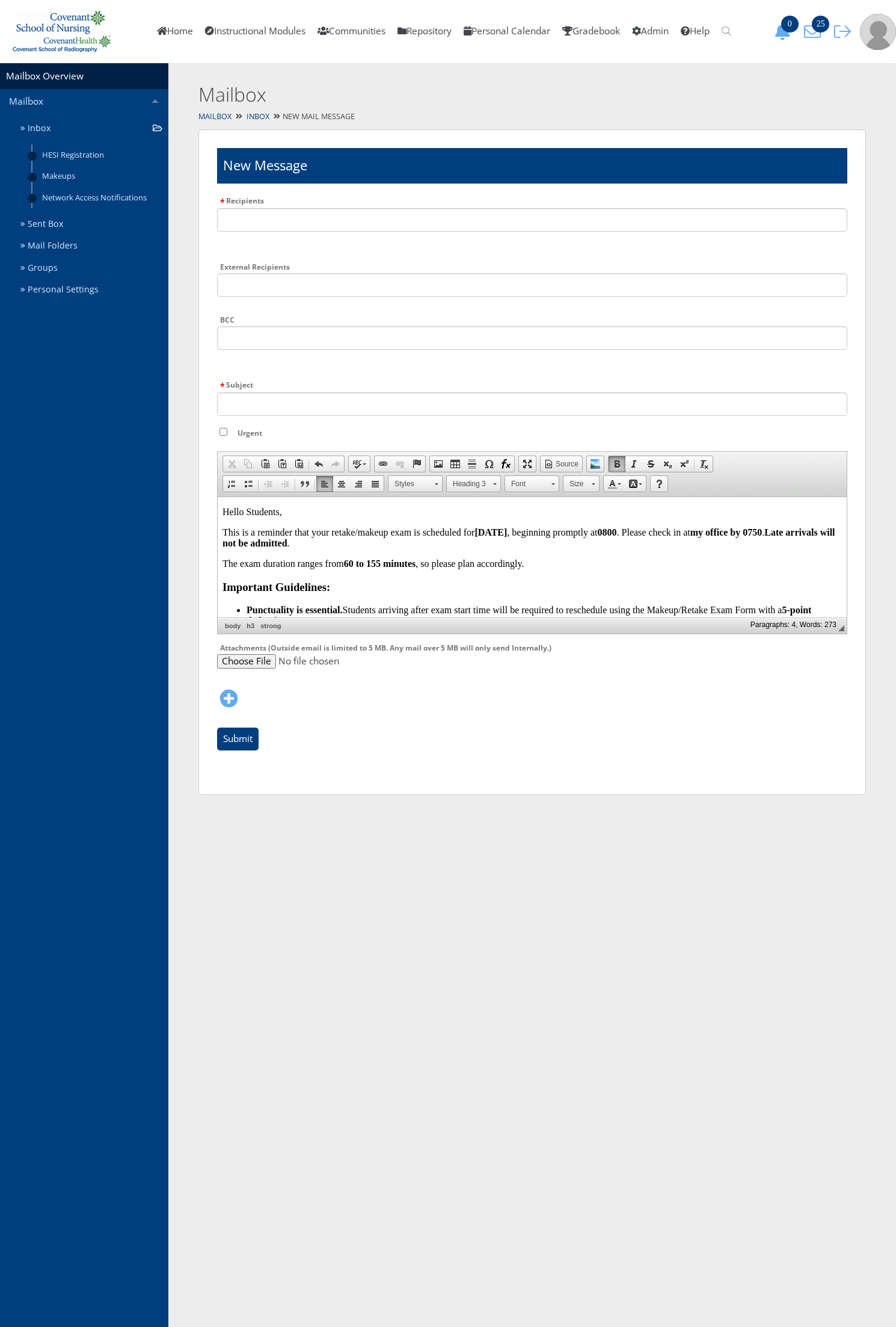
drag, startPoint x: 532, startPoint y: 529, endPoint x: 478, endPoint y: 529, distance: 54.0
click at [478, 529] on strong "September 19" at bounding box center [491, 531] width 33 height 10
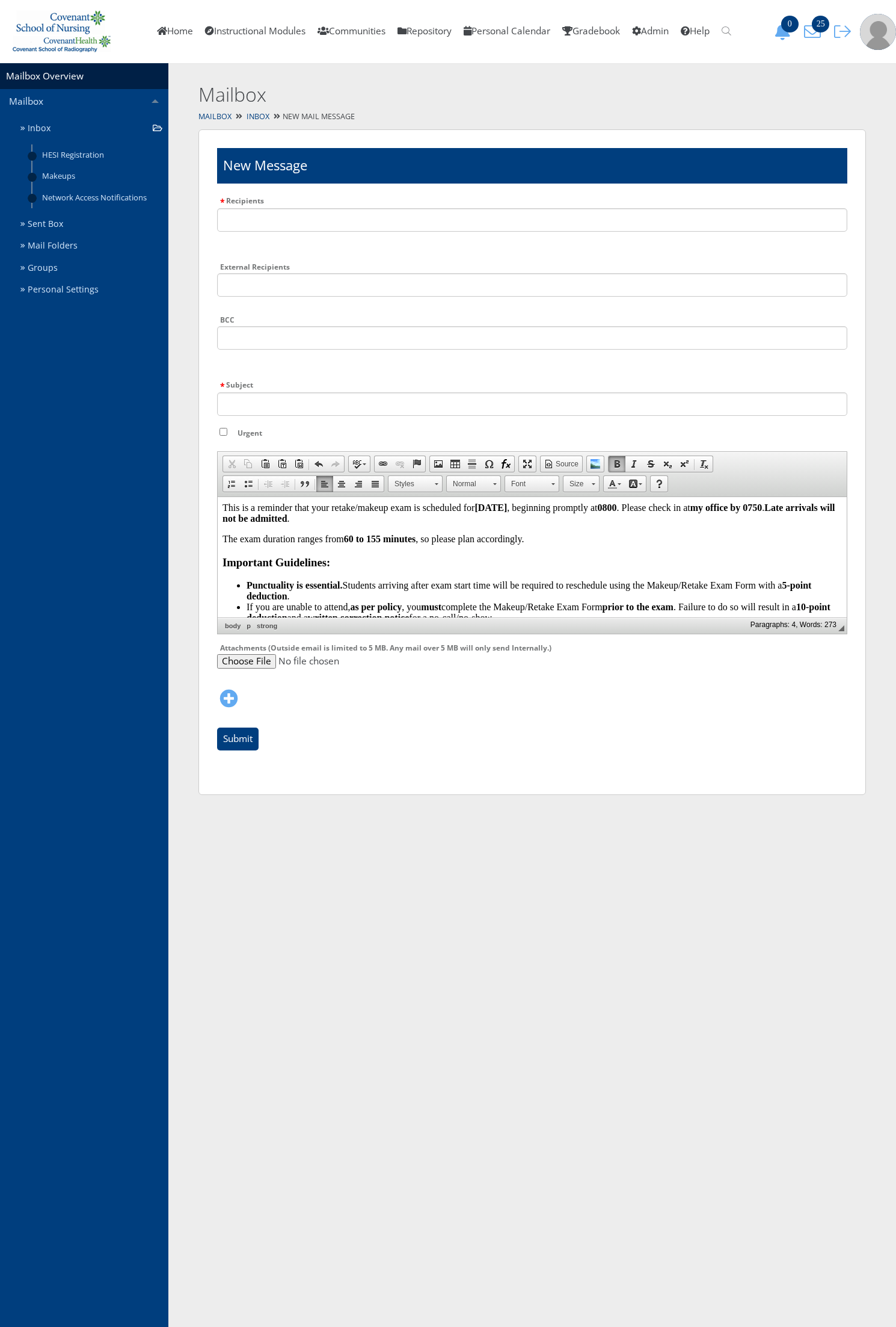
scroll to position [193, 0]
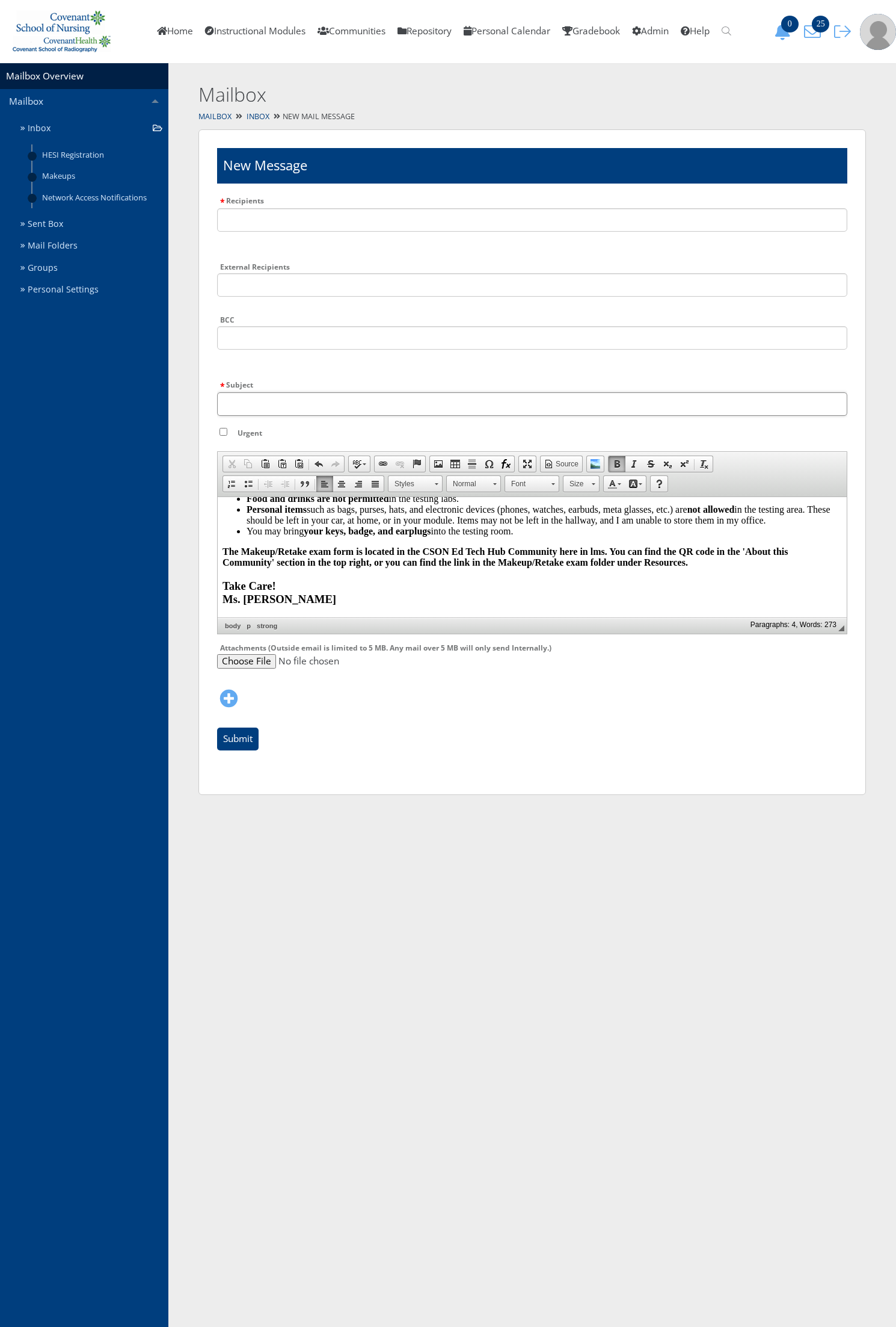
click at [296, 393] on input "Subject" at bounding box center [532, 404] width 630 height 24
type input "Makeup/Retake Exam Reminders"
click at [220, 431] on input "Urgent" at bounding box center [223, 431] width 8 height 8
checkbox input "true"
click at [276, 221] on input "text" at bounding box center [532, 220] width 630 height 24
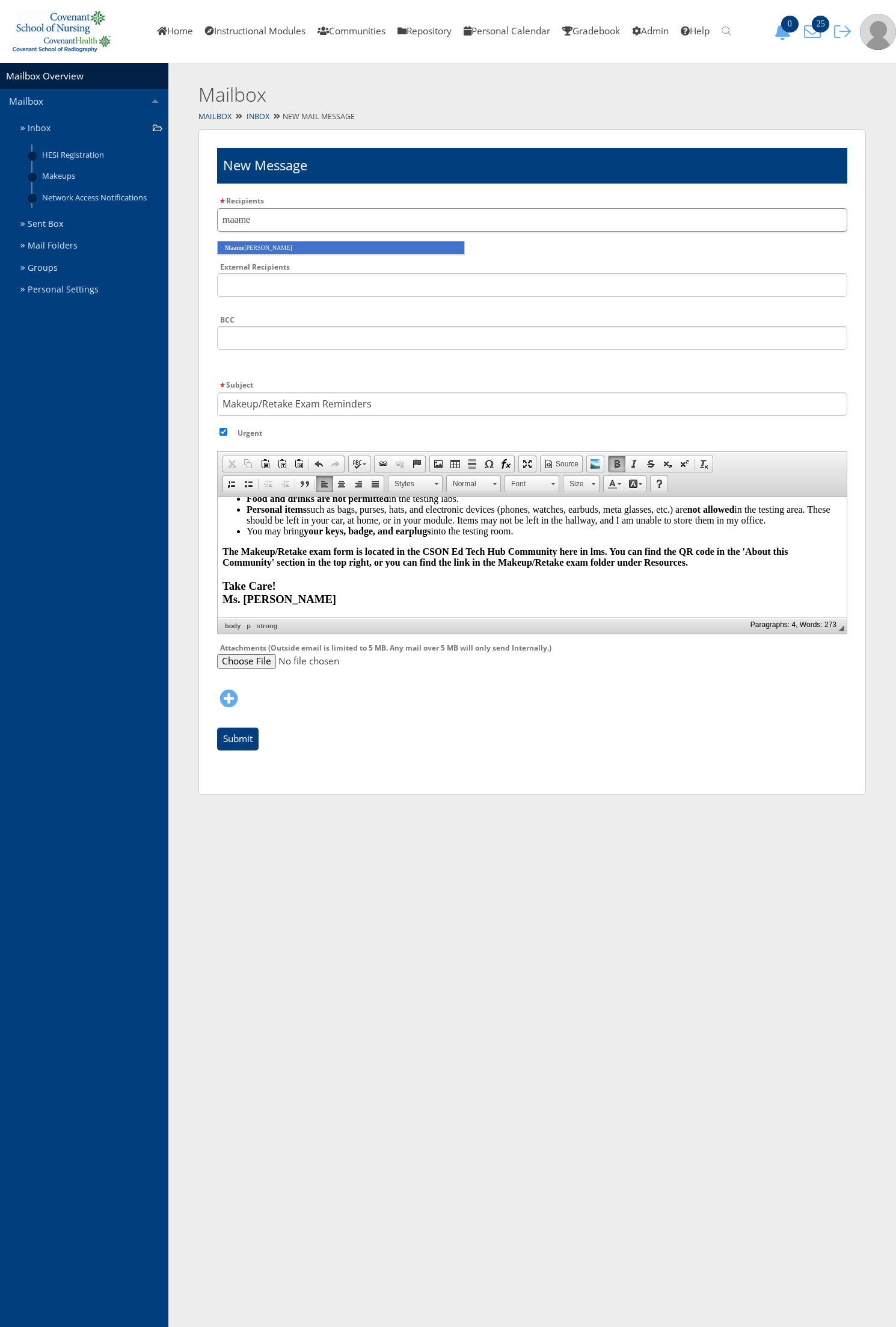
type input "maame"
click at [272, 245] on li "Maame Forson" at bounding box center [341, 248] width 248 height 13
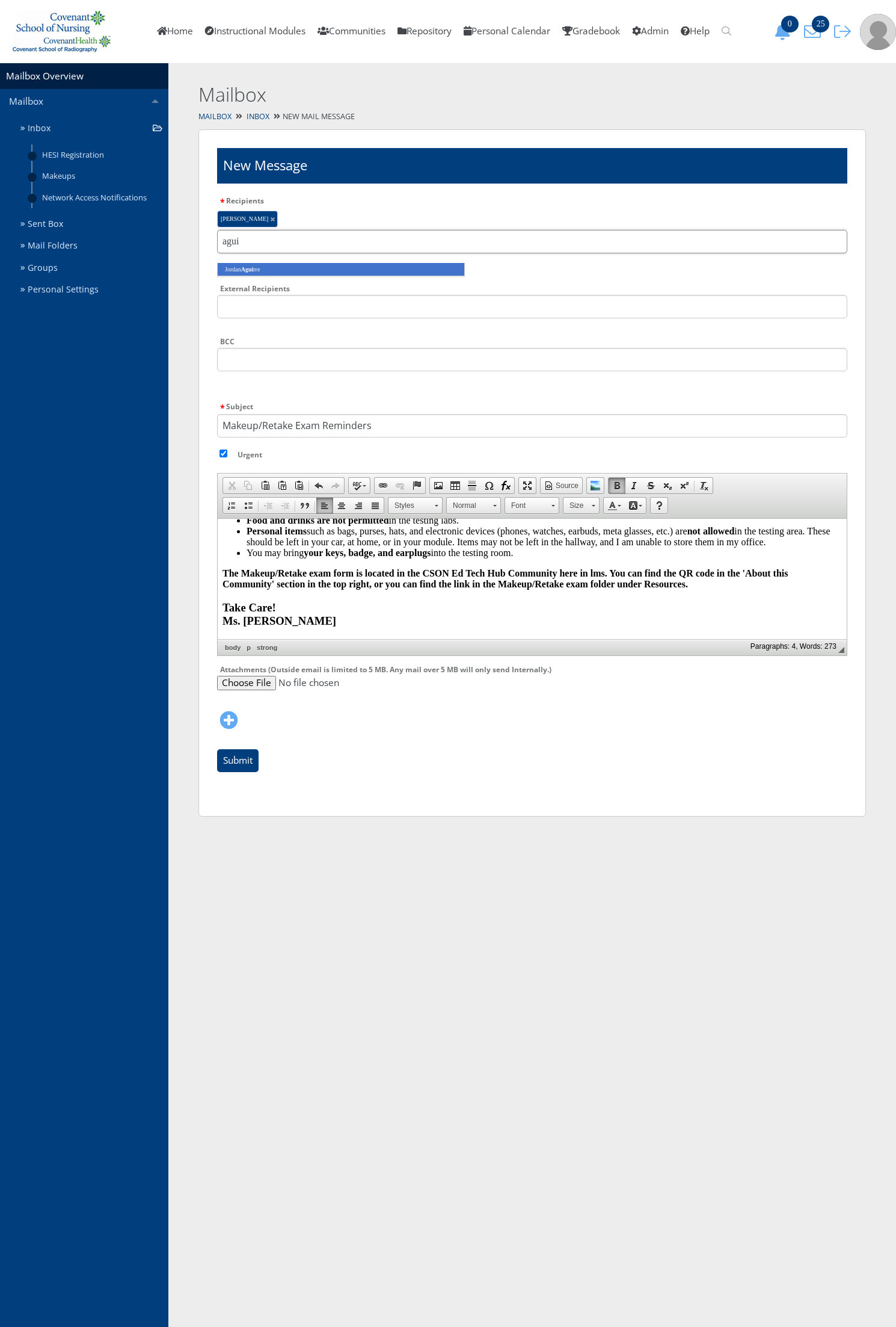
type input "agui"
click at [276, 269] on li "Jordan Agui rre" at bounding box center [341, 269] width 248 height 13
type input "longoria"
click at [276, 269] on em "Longoria" at bounding box center [284, 269] width 24 height 7
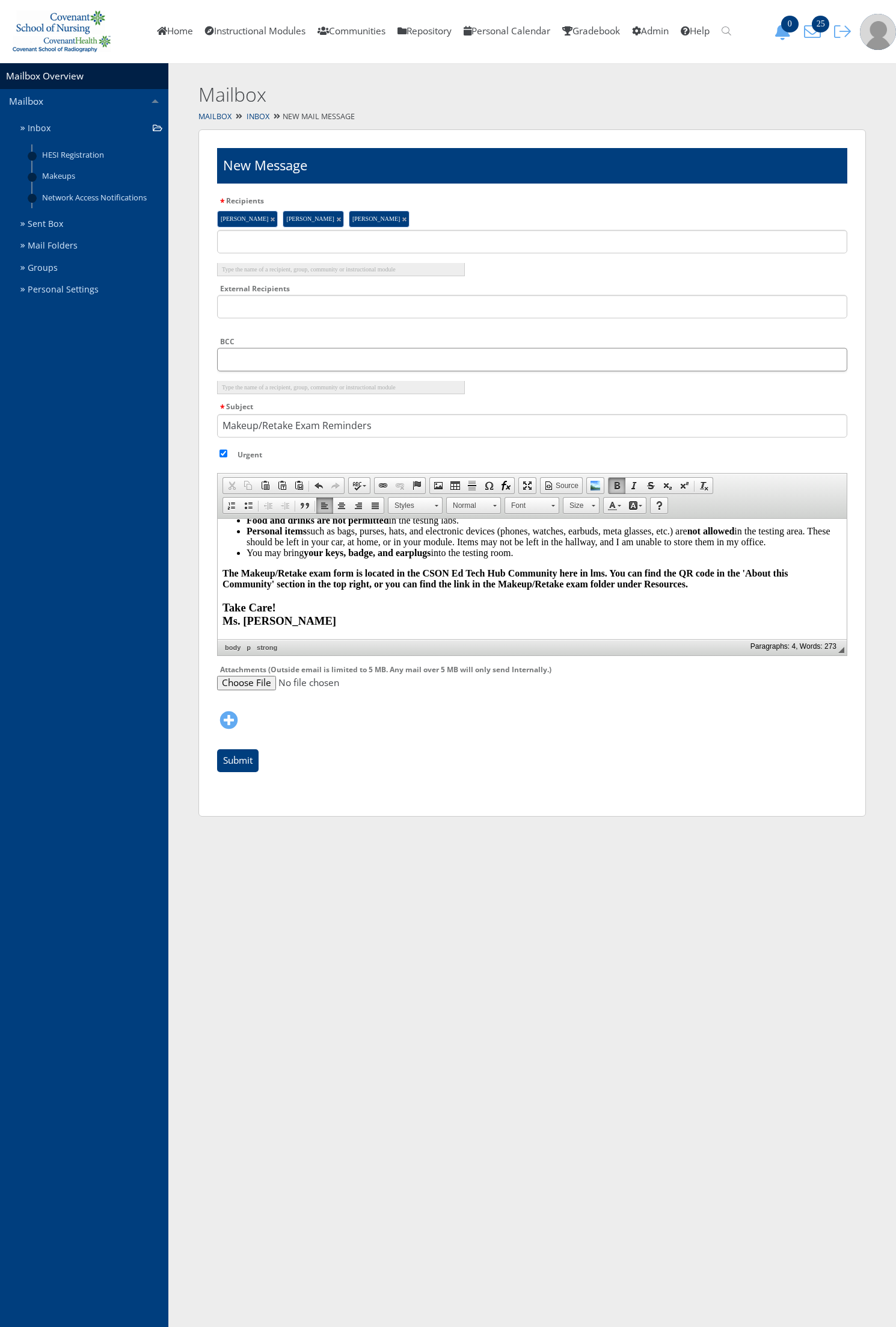
click at [270, 354] on input "text" at bounding box center [532, 359] width 630 height 24
type input "maame"
click at [284, 388] on li "Maame Forson" at bounding box center [341, 387] width 248 height 13
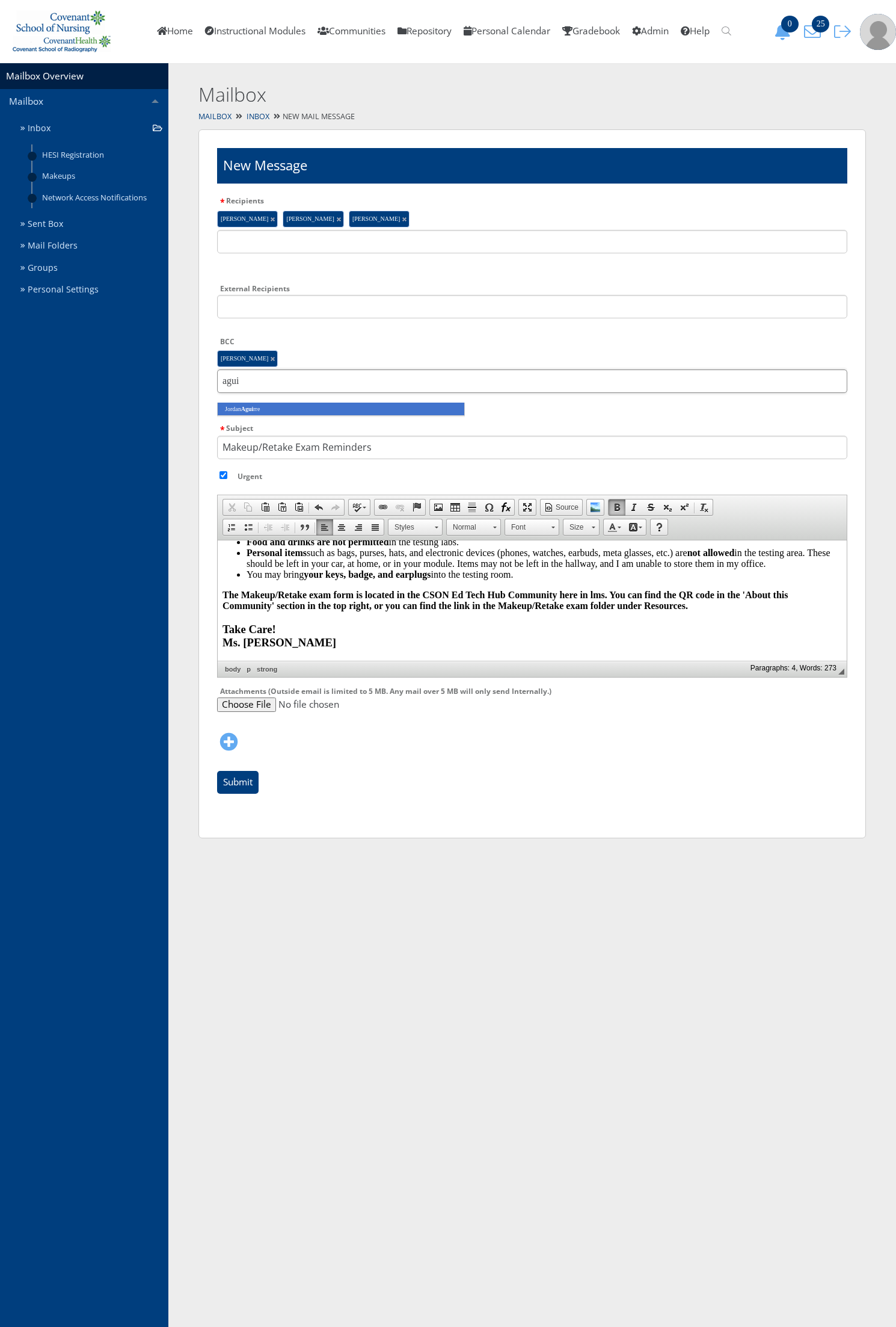
type input "agui"
click at [284, 413] on li "Jordan Agui rre" at bounding box center [341, 409] width 248 height 13
type input "longo"
click at [284, 413] on li "Jessica Longo ria" at bounding box center [341, 409] width 248 height 13
click at [270, 216] on li "Maame Forson" at bounding box center [248, 219] width 61 height 17
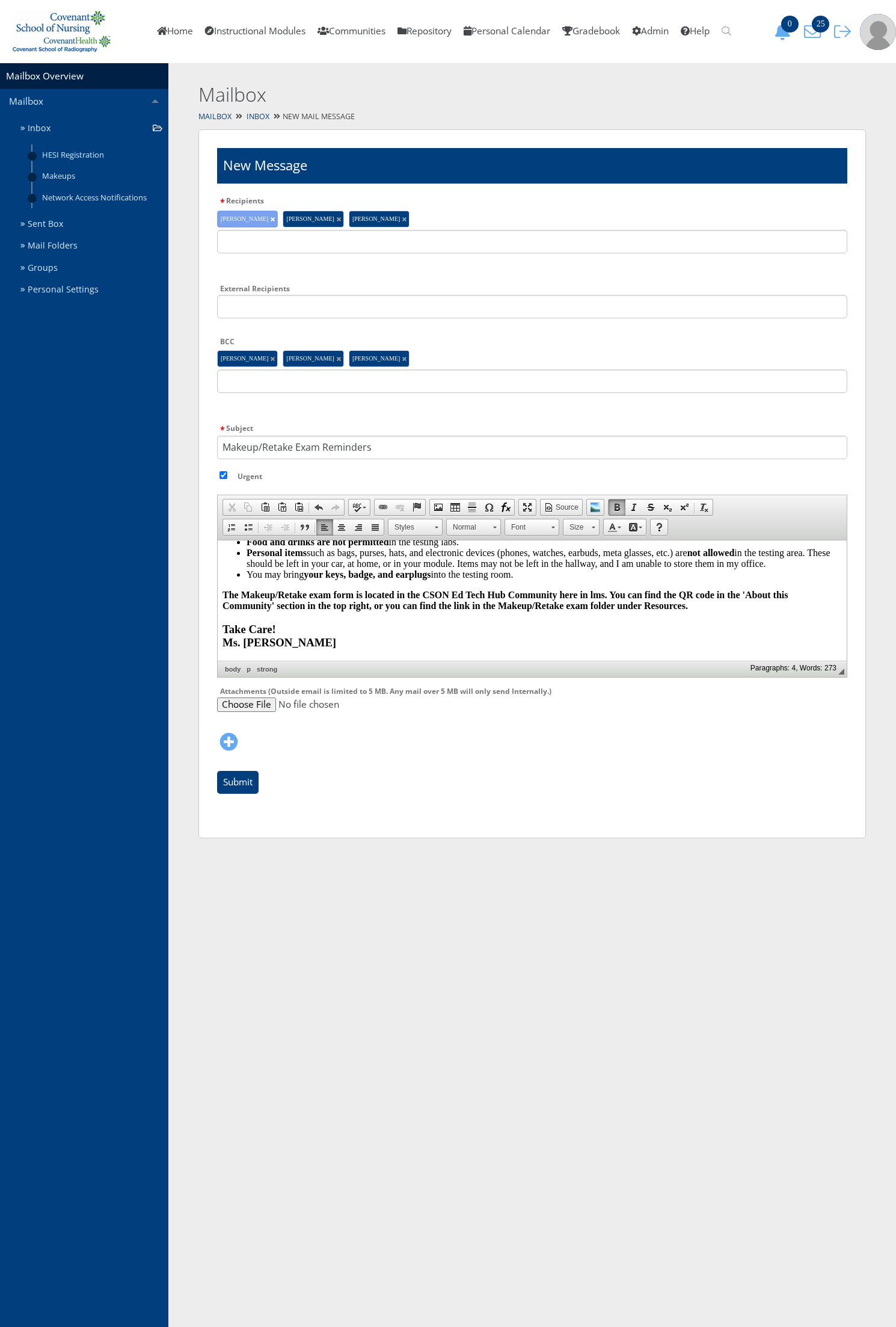
click at [270, 219] on link at bounding box center [273, 220] width 5 height 5
click at [269, 219] on li "Jessica Longoria" at bounding box center [248, 219] width 61 height 17
click at [277, 215] on li "Jessica Longoria" at bounding box center [248, 219] width 61 height 17
click at [273, 221] on li "Jessica Longoria" at bounding box center [248, 219] width 61 height 17
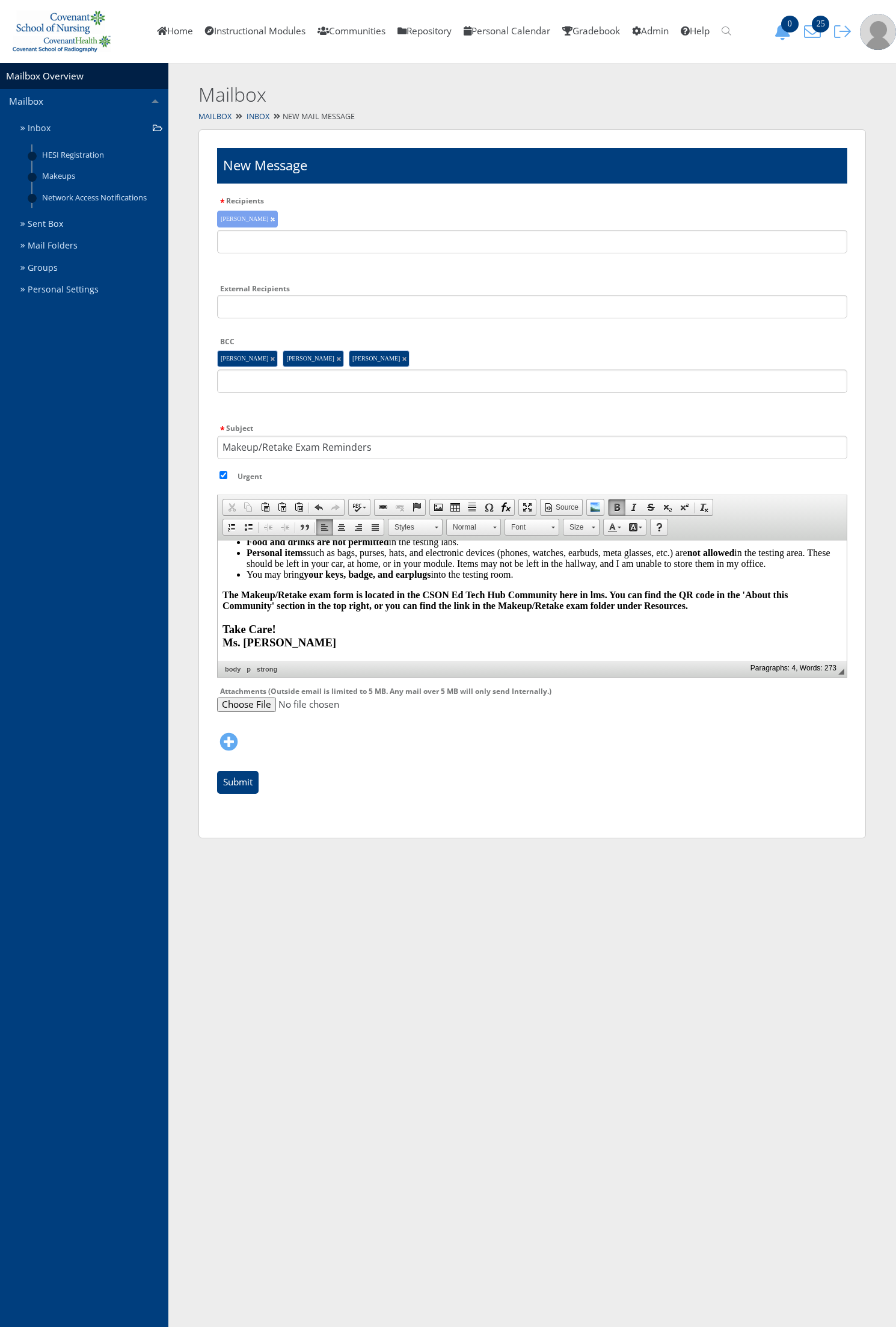
click at [273, 219] on link at bounding box center [273, 220] width 5 height 5
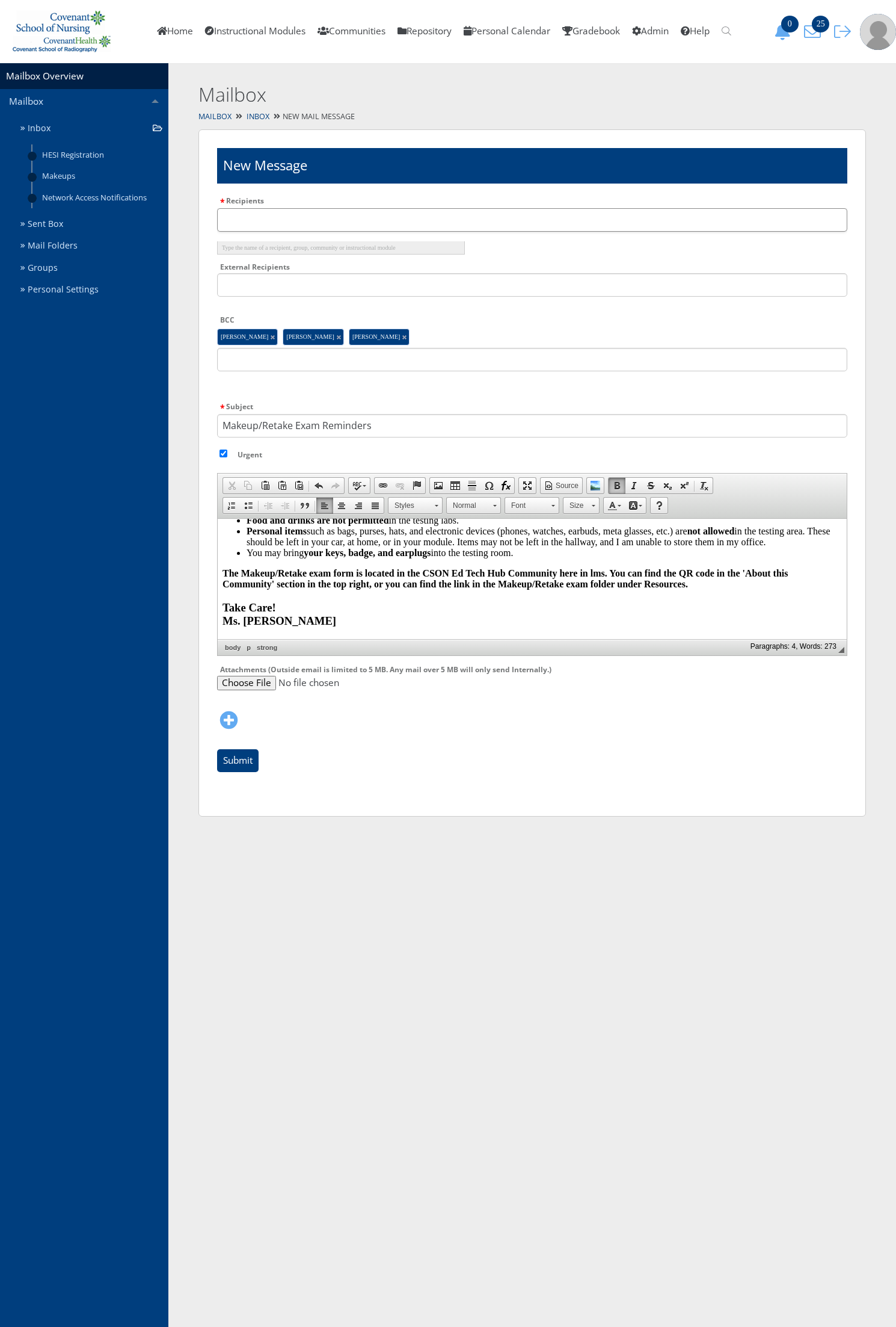
click at [271, 224] on input "text" at bounding box center [532, 220] width 630 height 24
type input "elisa tienda"
drag, startPoint x: 281, startPoint y: 247, endPoint x: 295, endPoint y: 310, distance: 64.5
click at [281, 248] on li "* Elisa Tienda" at bounding box center [341, 248] width 248 height 13
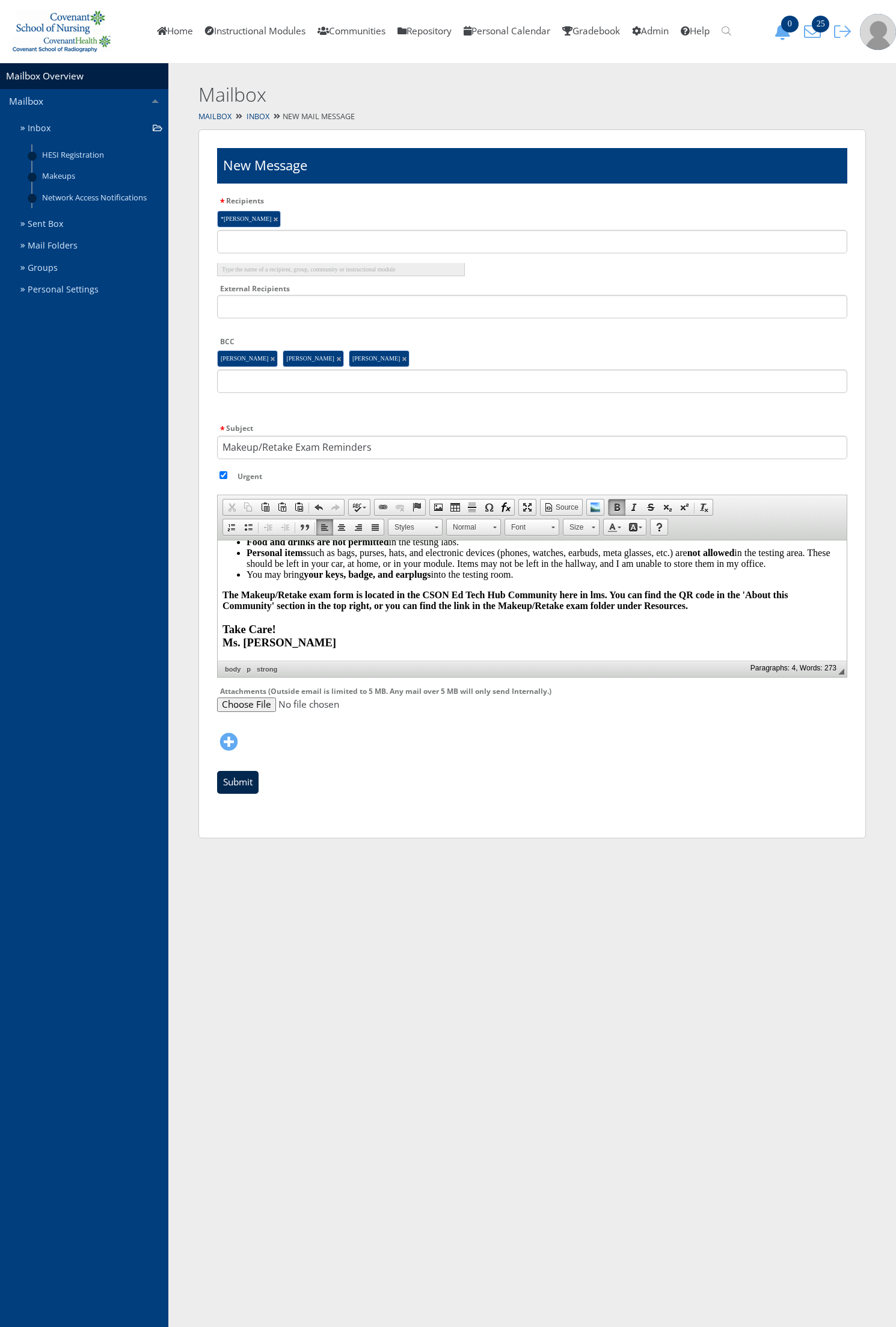
click at [242, 777] on input "Submit" at bounding box center [238, 782] width 41 height 23
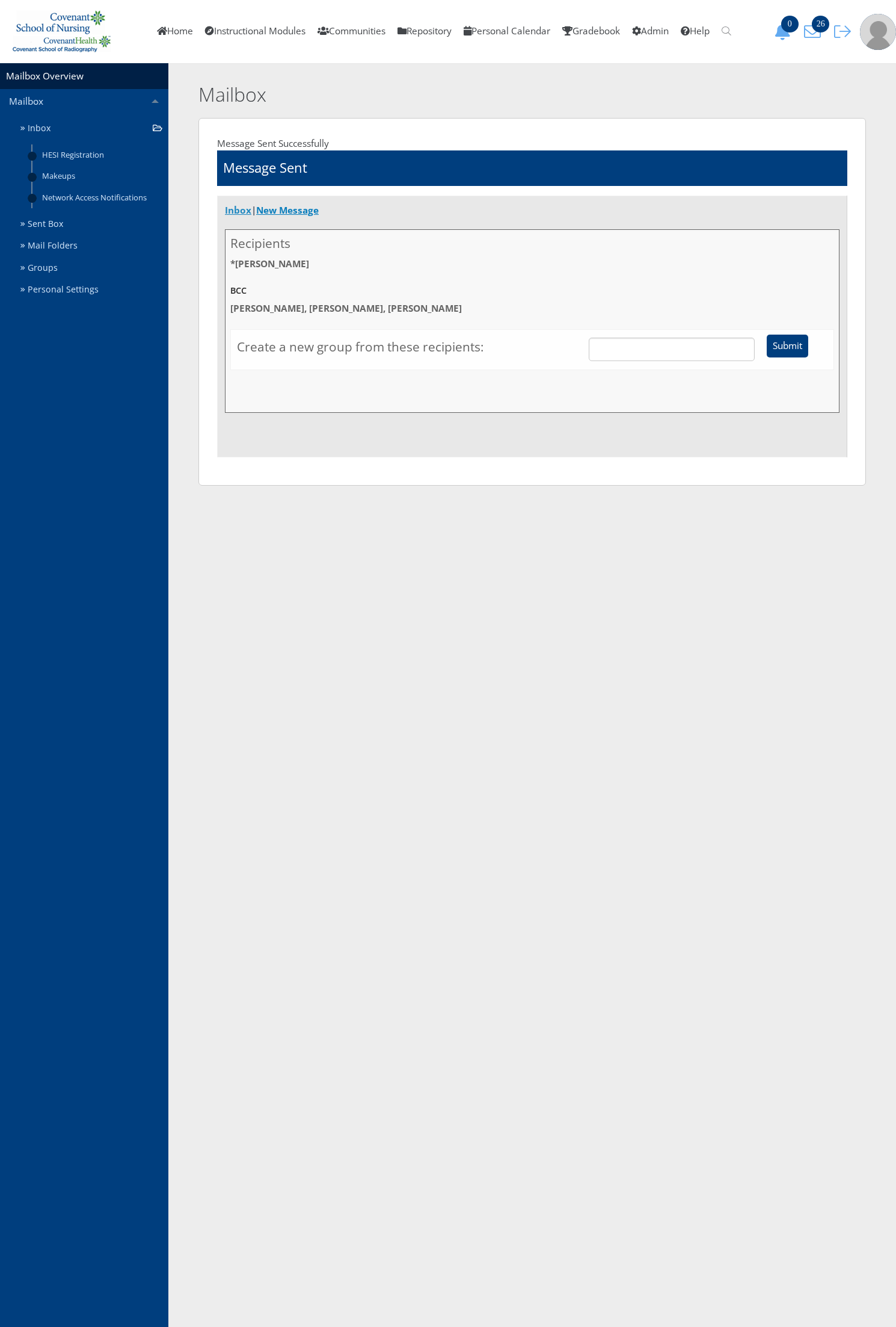
click at [247, 213] on link "Inbox" at bounding box center [238, 210] width 27 height 13
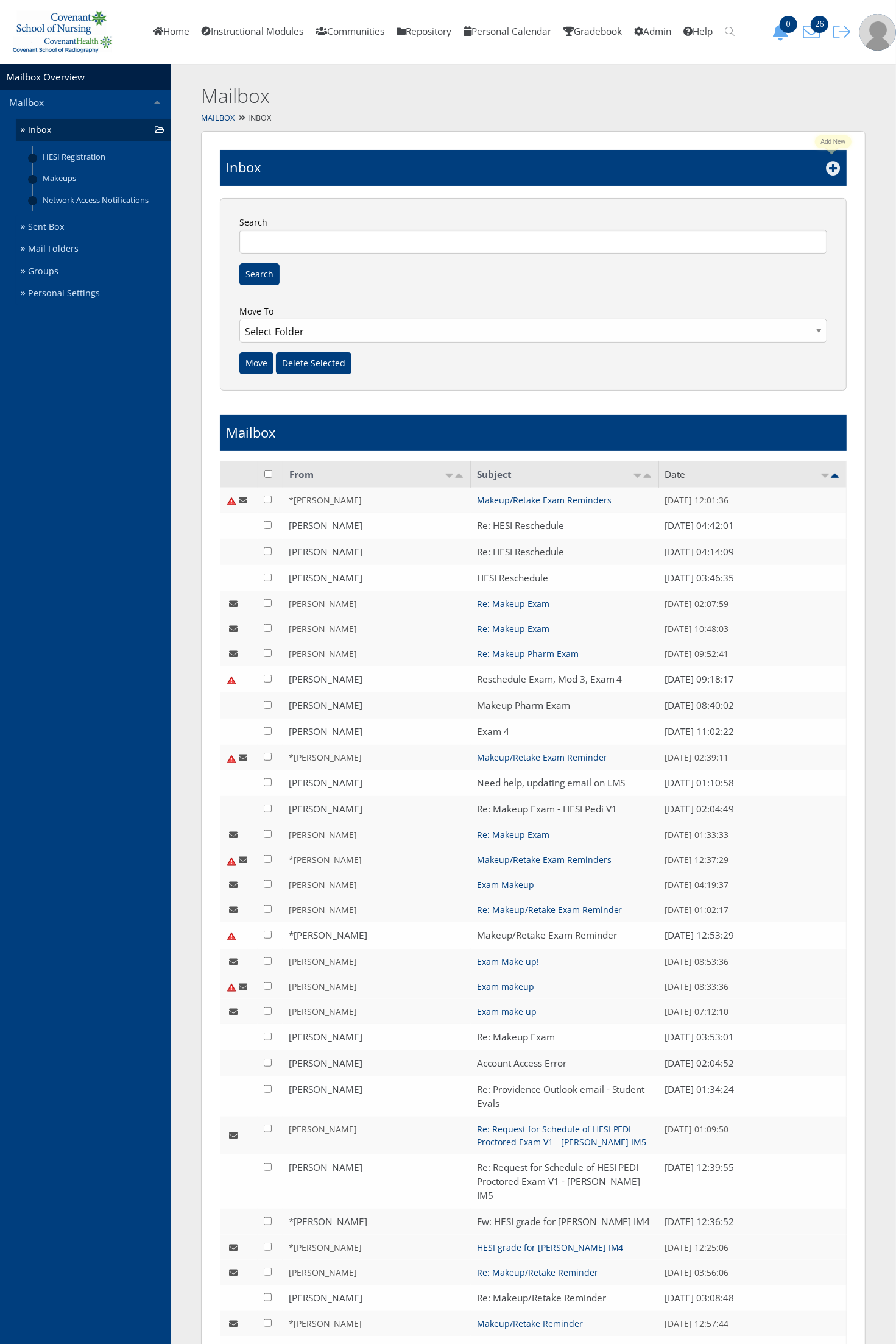
click at [830, 169] on icon at bounding box center [833, 168] width 15 height 15
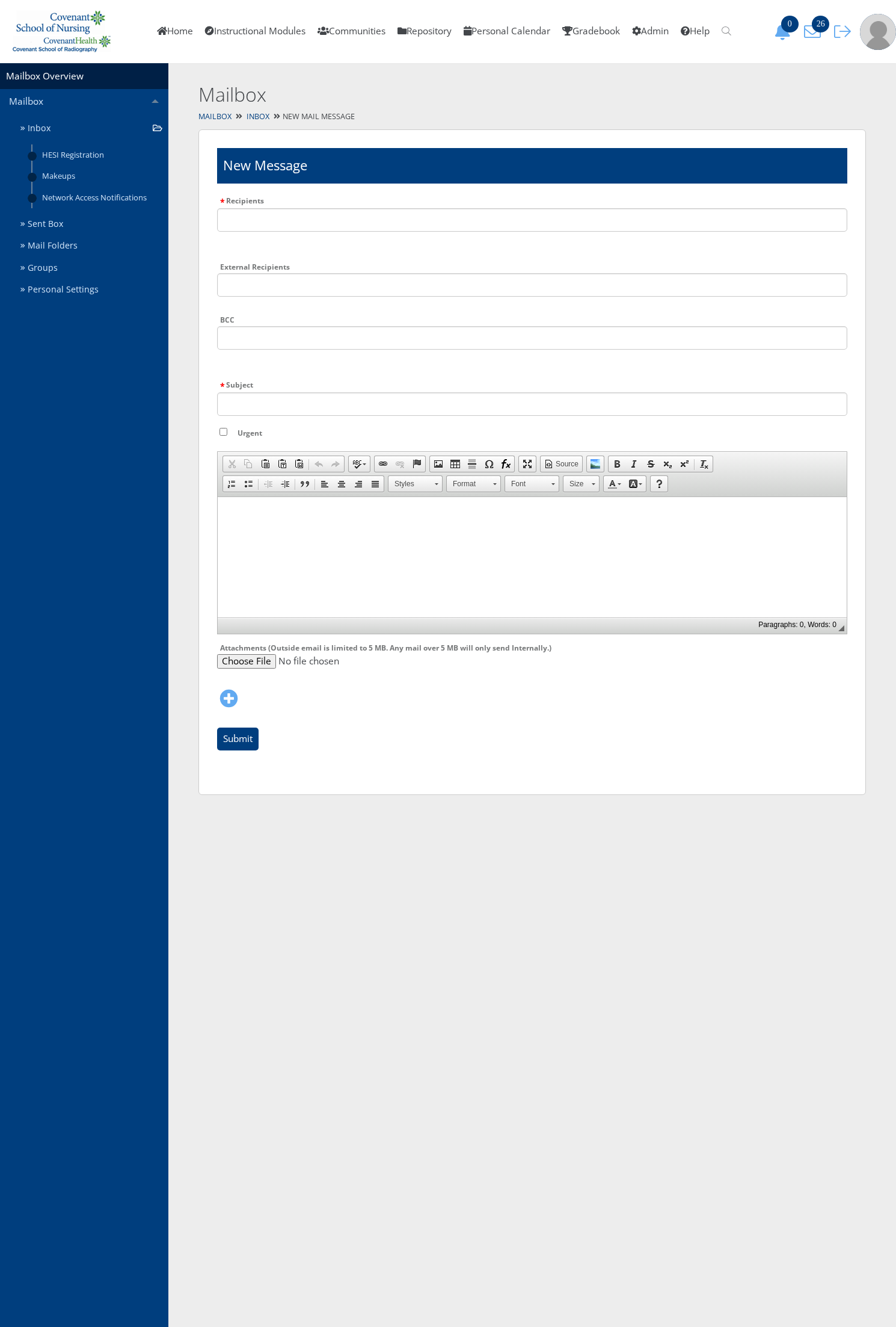
click at [270, 523] on html at bounding box center [533, 511] width 629 height 30
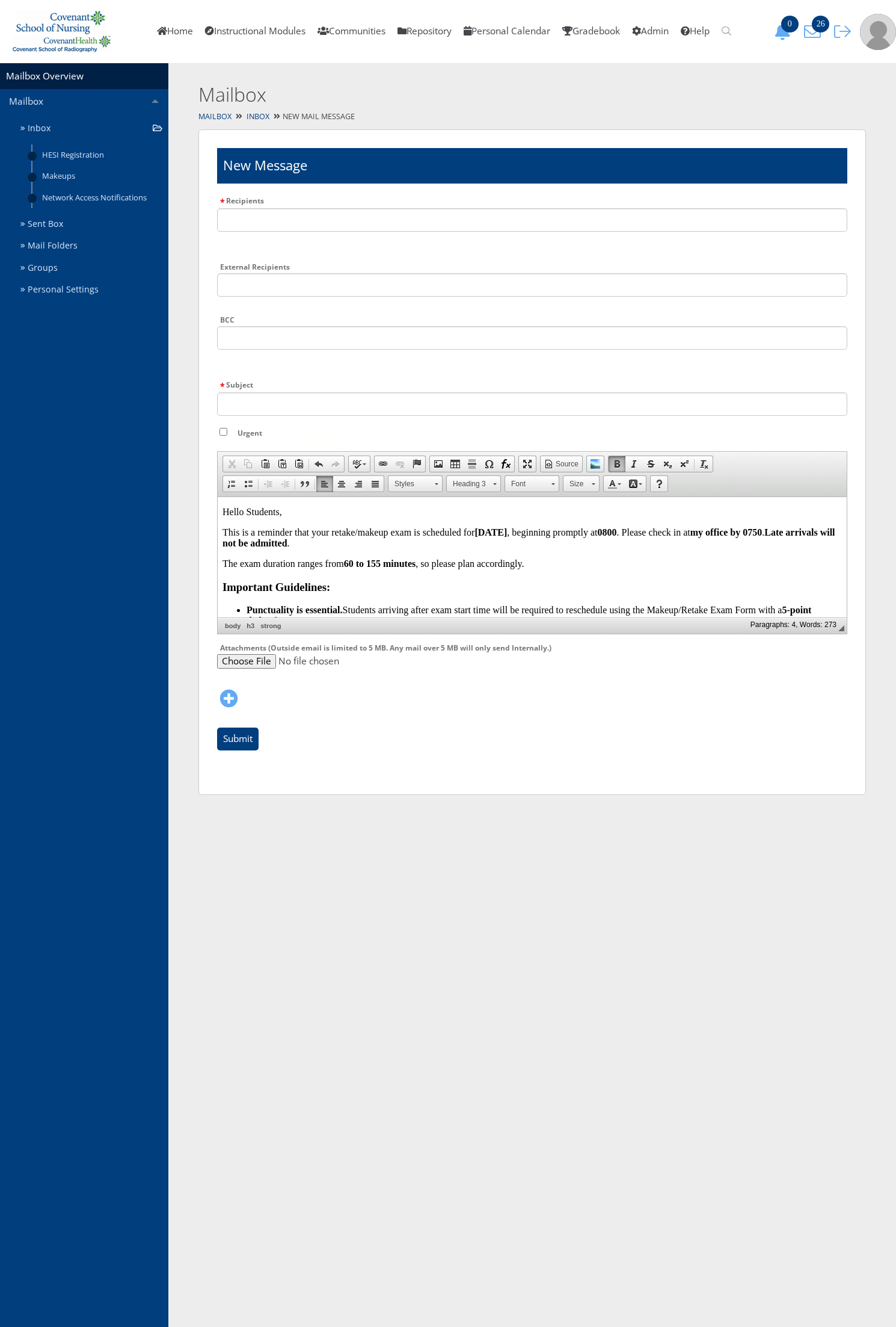
click at [274, 403] on input "Subject" at bounding box center [532, 404] width 630 height 24
type input "Makeup/Retake Exam Reminders"
click at [222, 431] on input "Urgent" at bounding box center [223, 431] width 8 height 8
checkbox input "true"
click at [253, 224] on input "text" at bounding box center [532, 220] width 630 height 24
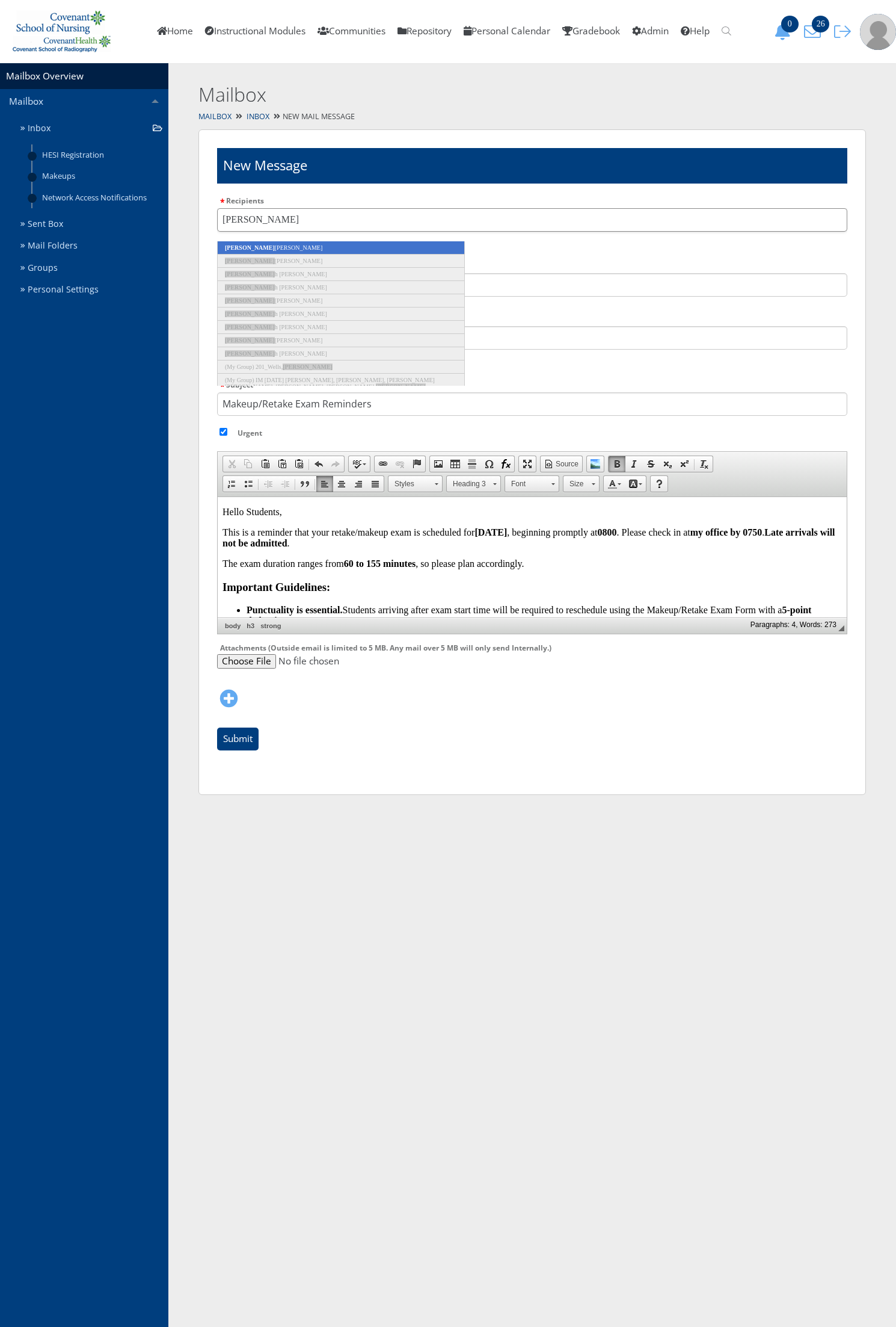
type input "hanna"
click at [261, 242] on li "Hanna Garrison" at bounding box center [341, 248] width 248 height 13
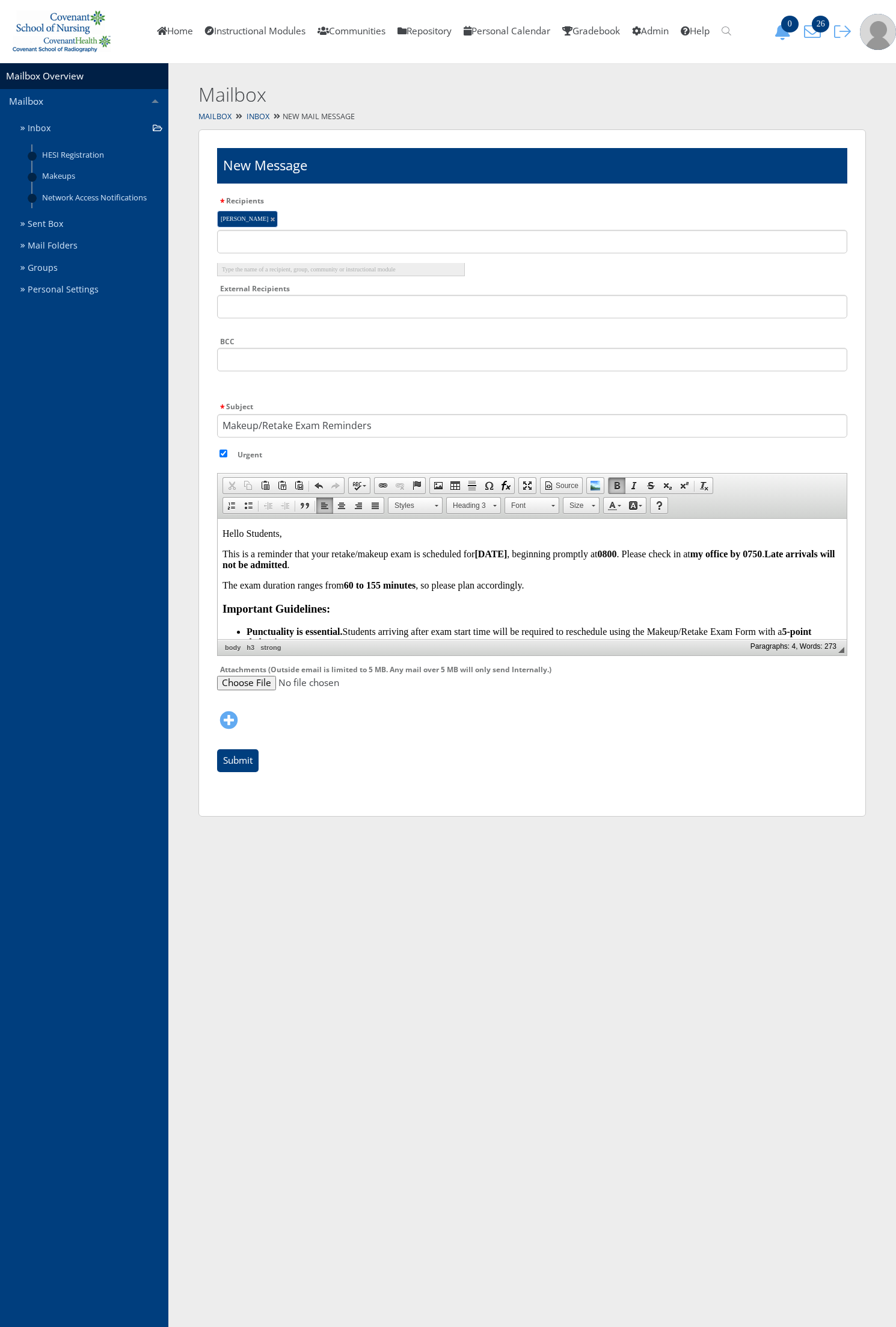
click at [532, 572] on body "Hello Students, This is a reminder that your retake/makeup exam is scheduled fo…" at bounding box center [532, 671] width 619 height 287
drag, startPoint x: 533, startPoint y: 551, endPoint x: 478, endPoint y: 559, distance: 55.6
click at [478, 559] on p "This is a reminder that your retake/makeup exam is scheduled for September 19 ,…" at bounding box center [532, 559] width 619 height 21
drag, startPoint x: 627, startPoint y: 552, endPoint x: 913, endPoint y: 1176, distance: 686.4
click at [617, 552] on strong "0800" at bounding box center [607, 553] width 19 height 10
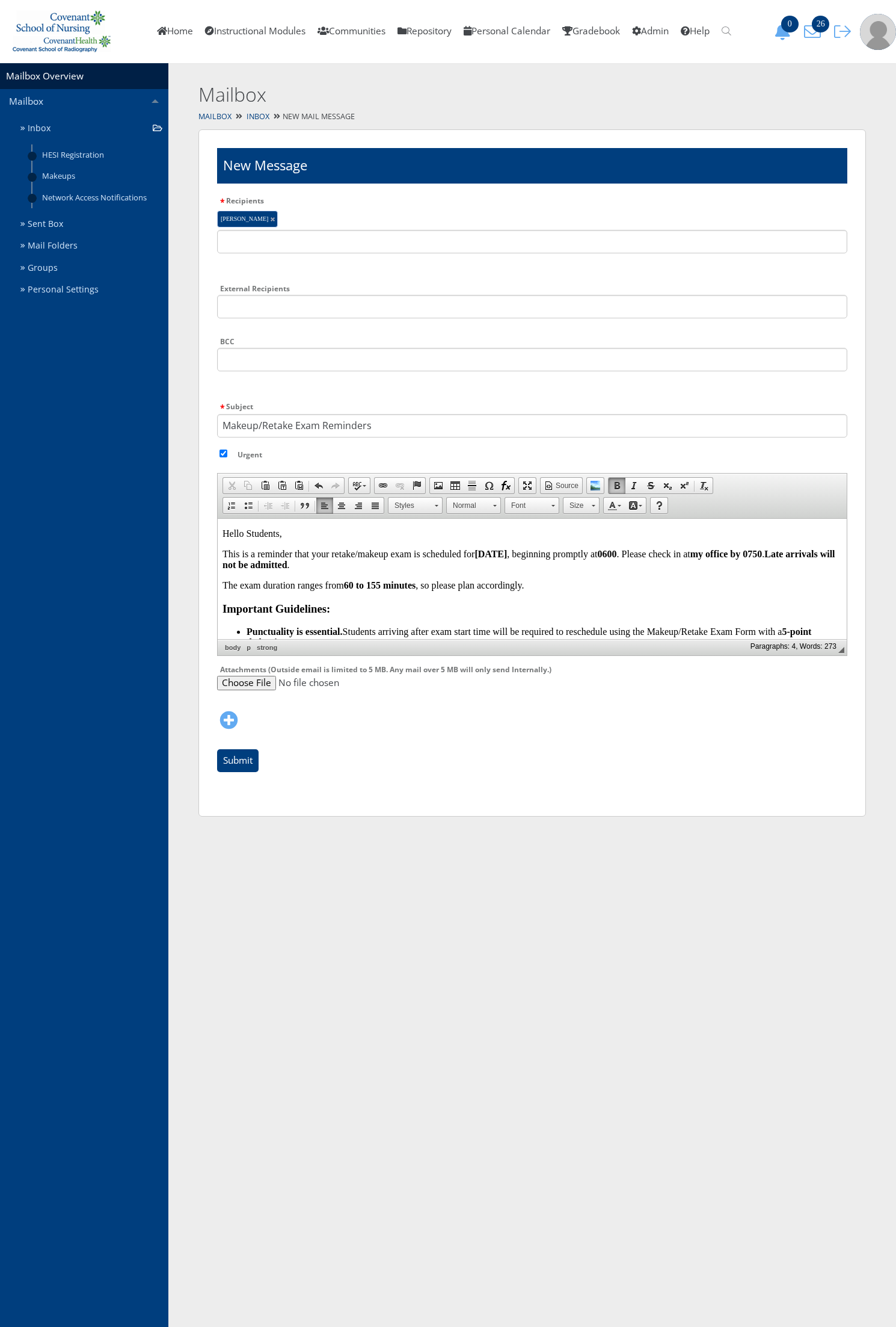
click at [763, 556] on strong "my office by 0750" at bounding box center [726, 553] width 72 height 10
click at [245, 756] on input "Submit" at bounding box center [238, 761] width 41 height 23
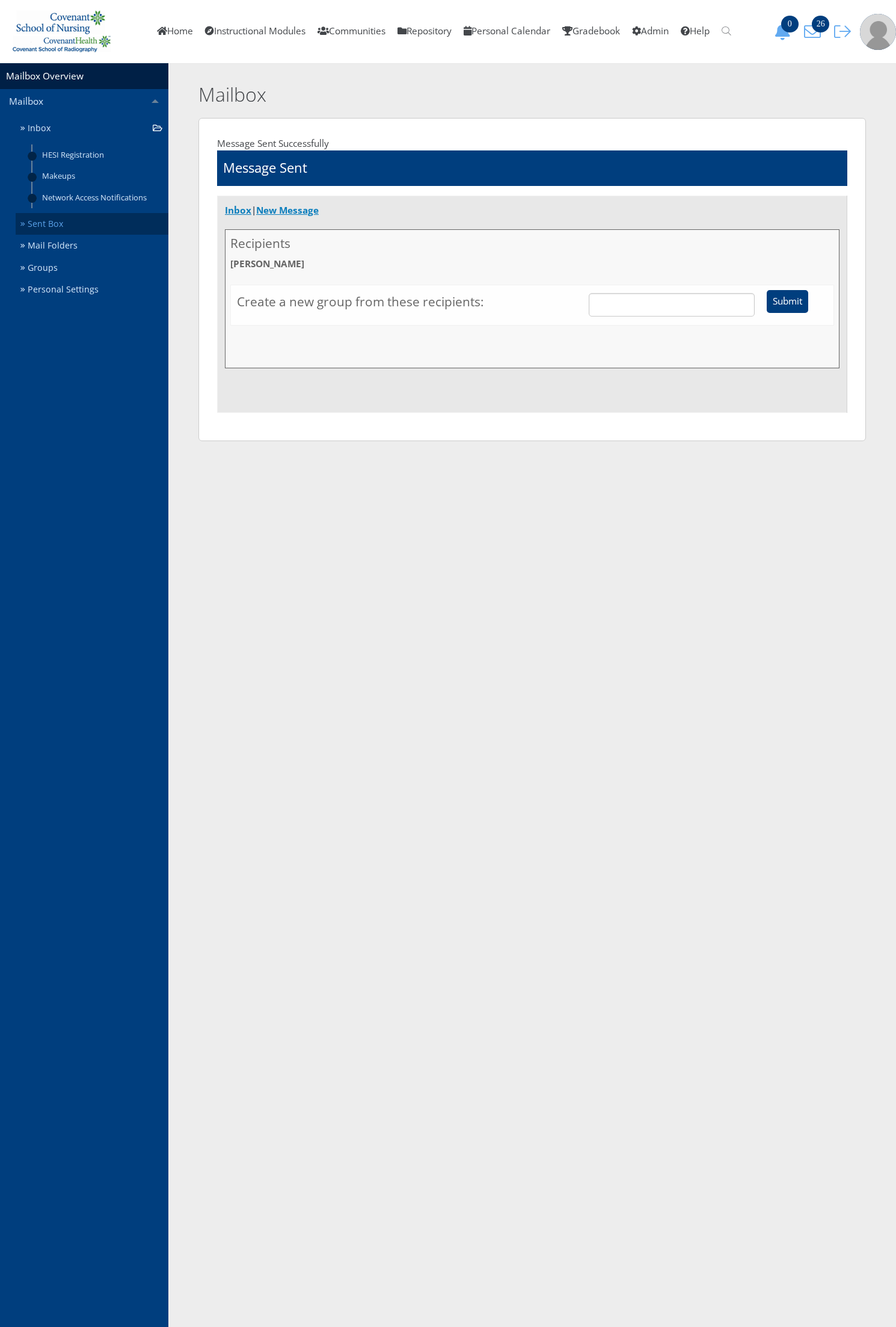
click at [42, 221] on ul "Inbox HESI Registration Makeups Network Access Notifications Sent Box Mail Fold…" at bounding box center [92, 209] width 153 height 184
click at [42, 221] on link "Sent Box" at bounding box center [92, 223] width 153 height 22
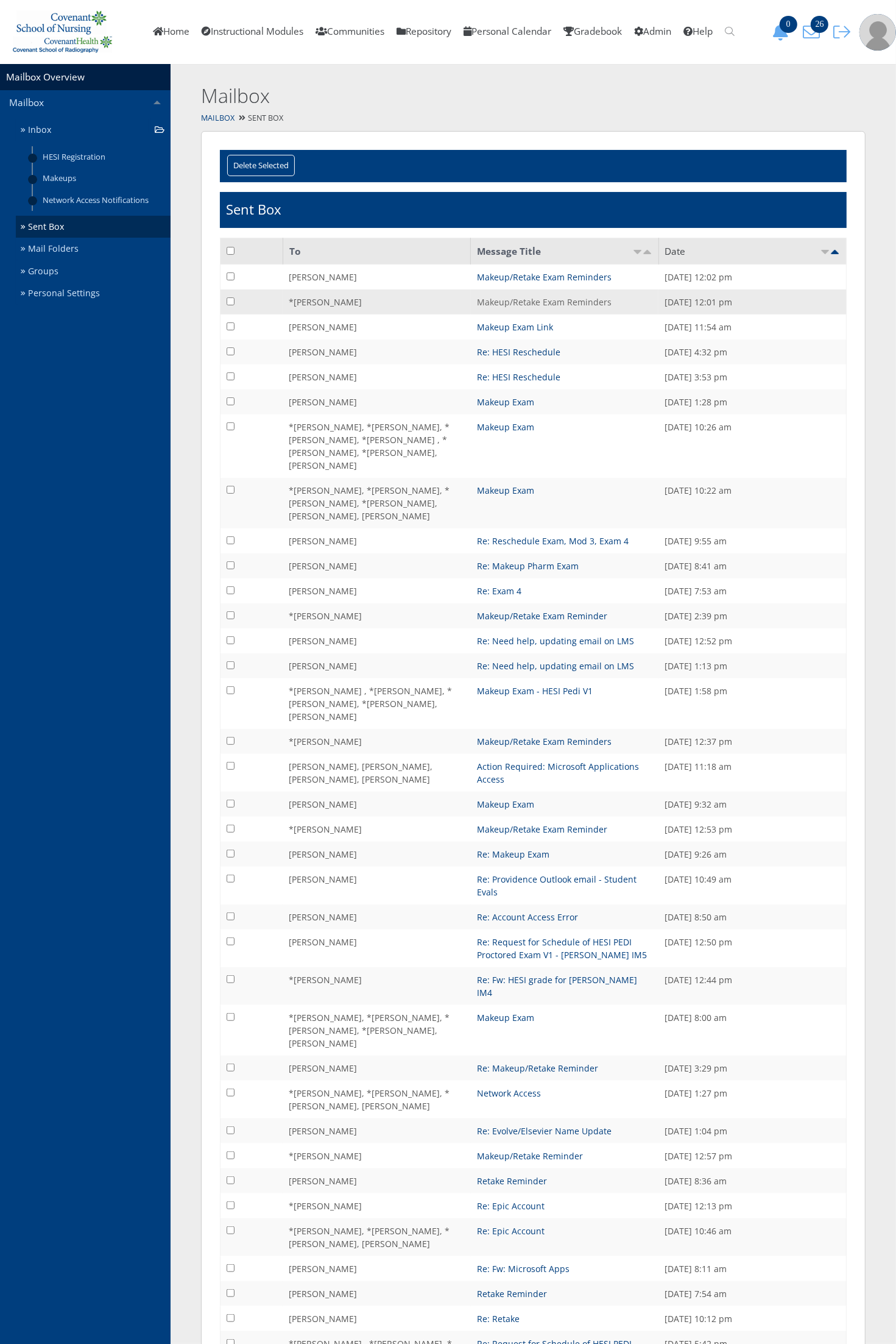
click at [522, 300] on link "Makeup/Retake Exam Reminders" at bounding box center [544, 302] width 134 height 12
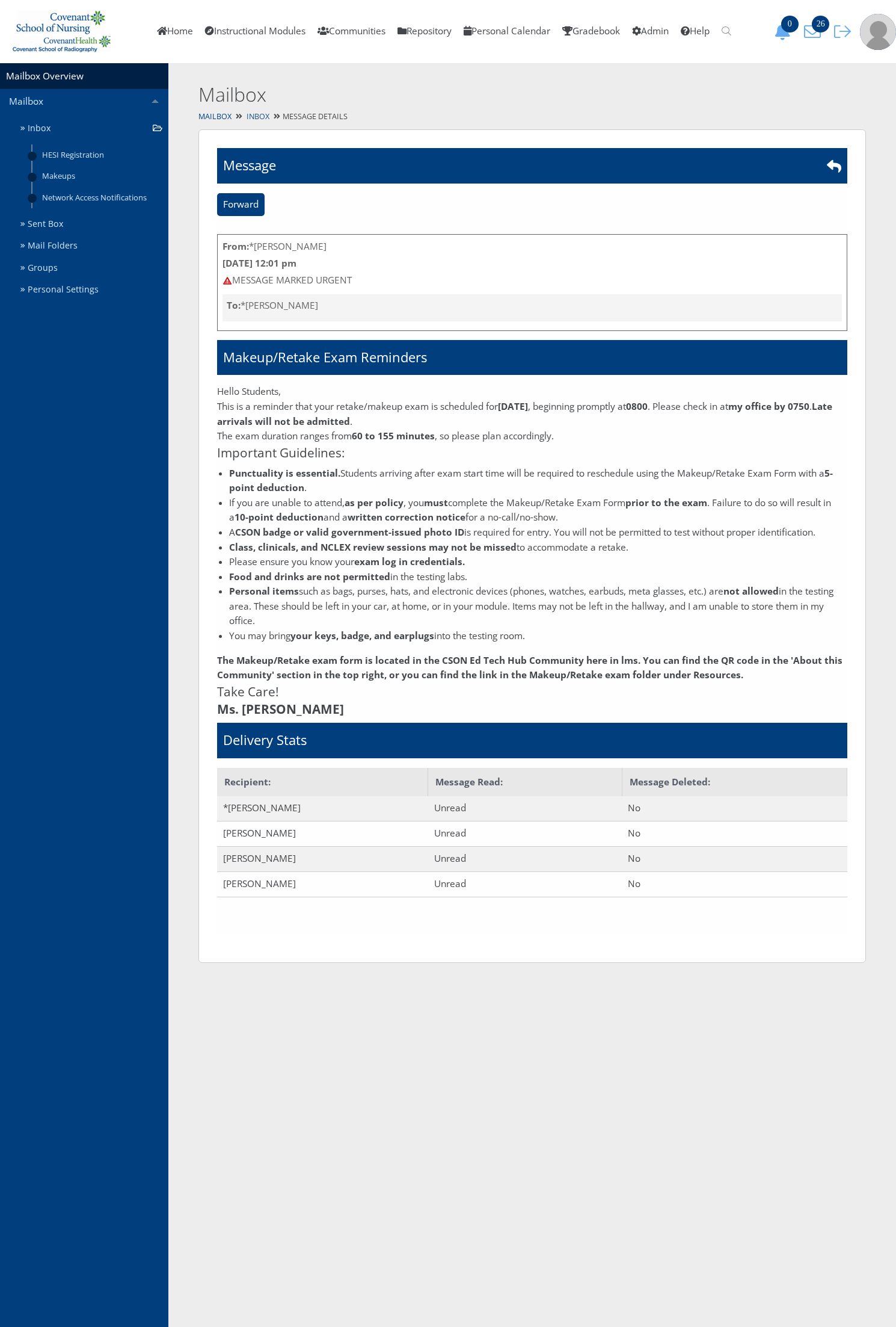
drag, startPoint x: 254, startPoint y: 119, endPoint x: 261, endPoint y: 133, distance: 15.7
click at [254, 119] on link "Inbox" at bounding box center [258, 116] width 23 height 10
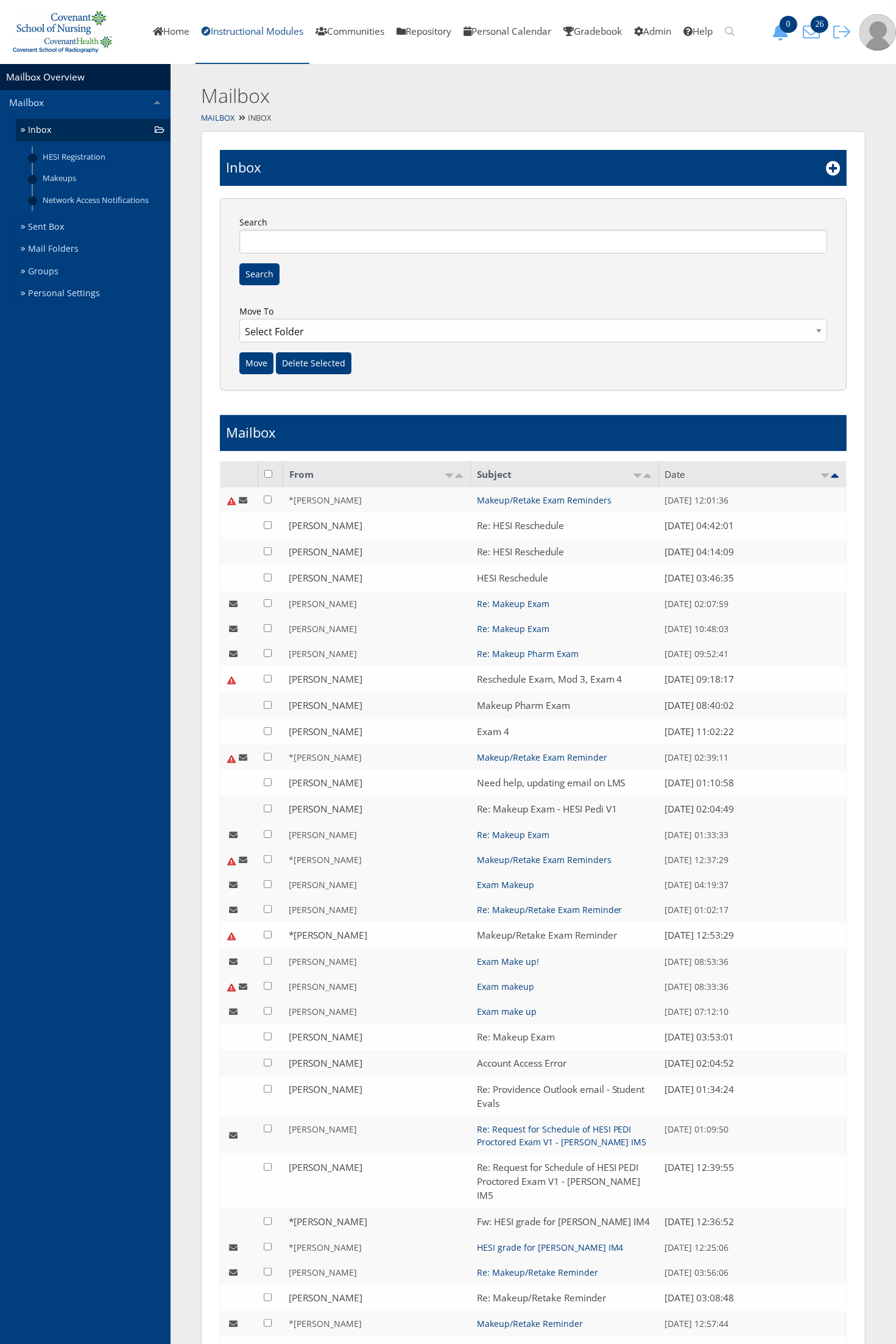
click at [276, 23] on link "Instructional Modules" at bounding box center [252, 32] width 114 height 64
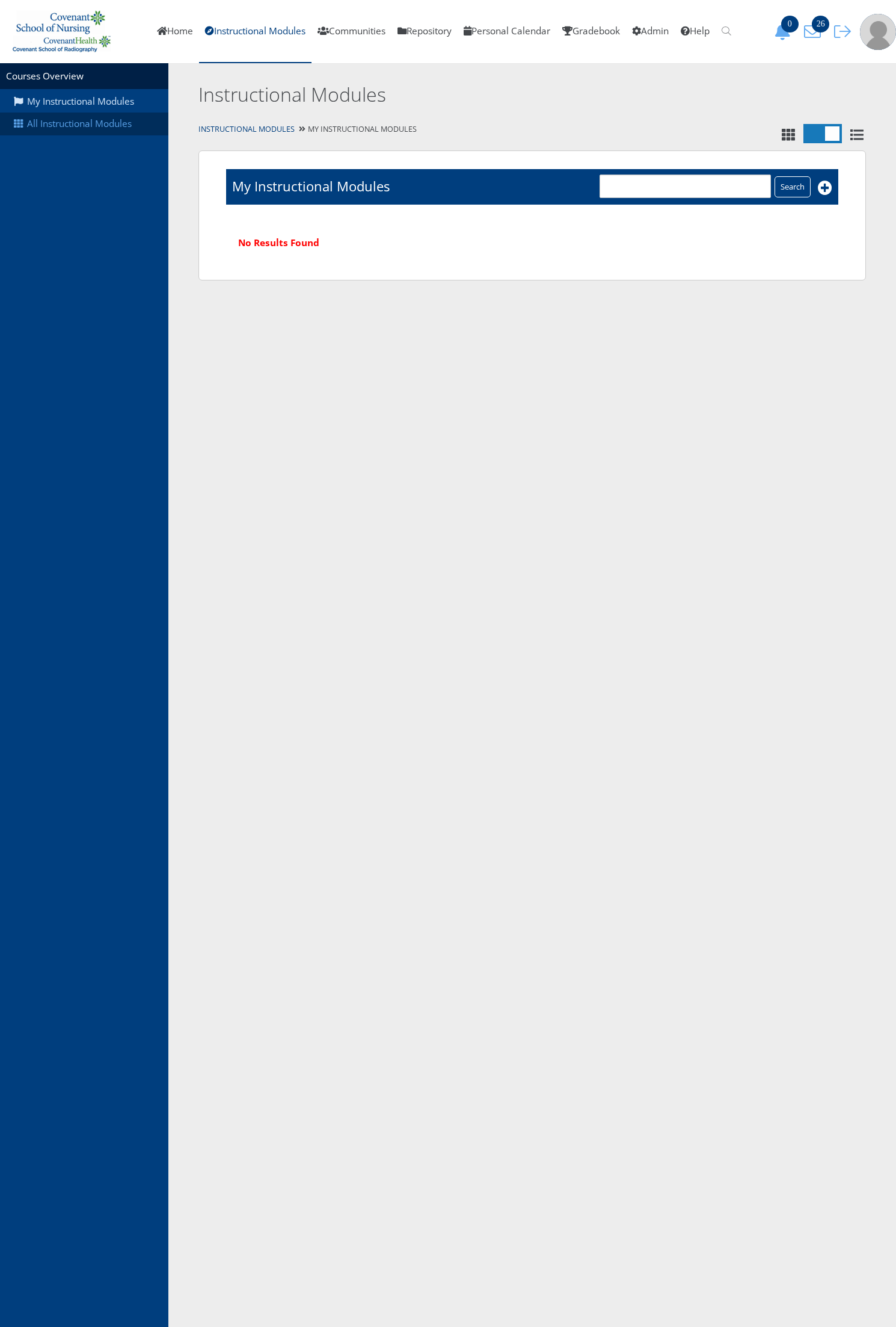
click at [85, 127] on link "All Instructional Modules" at bounding box center [84, 124] width 168 height 23
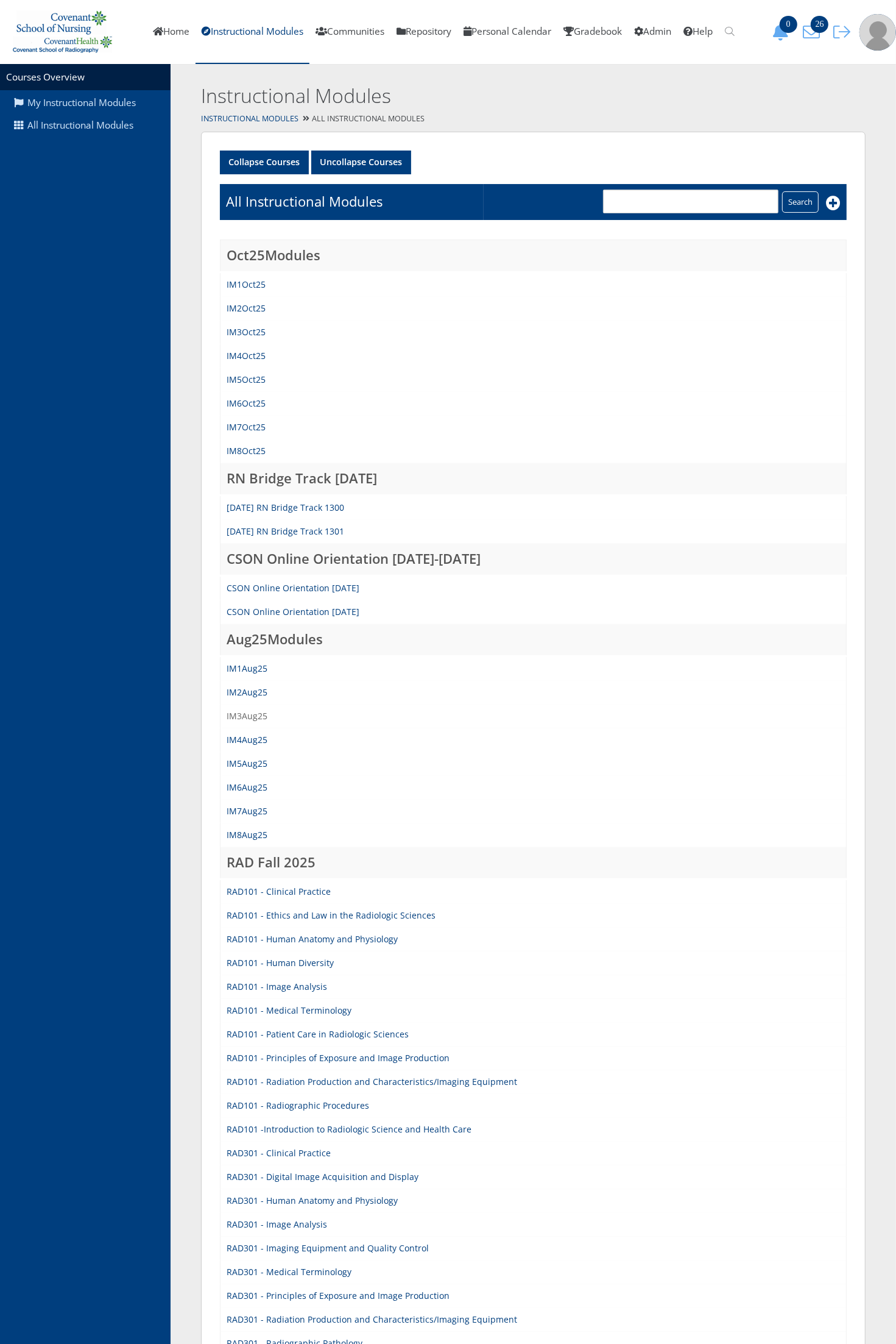
click at [252, 712] on link "IM3Aug25" at bounding box center [247, 716] width 41 height 12
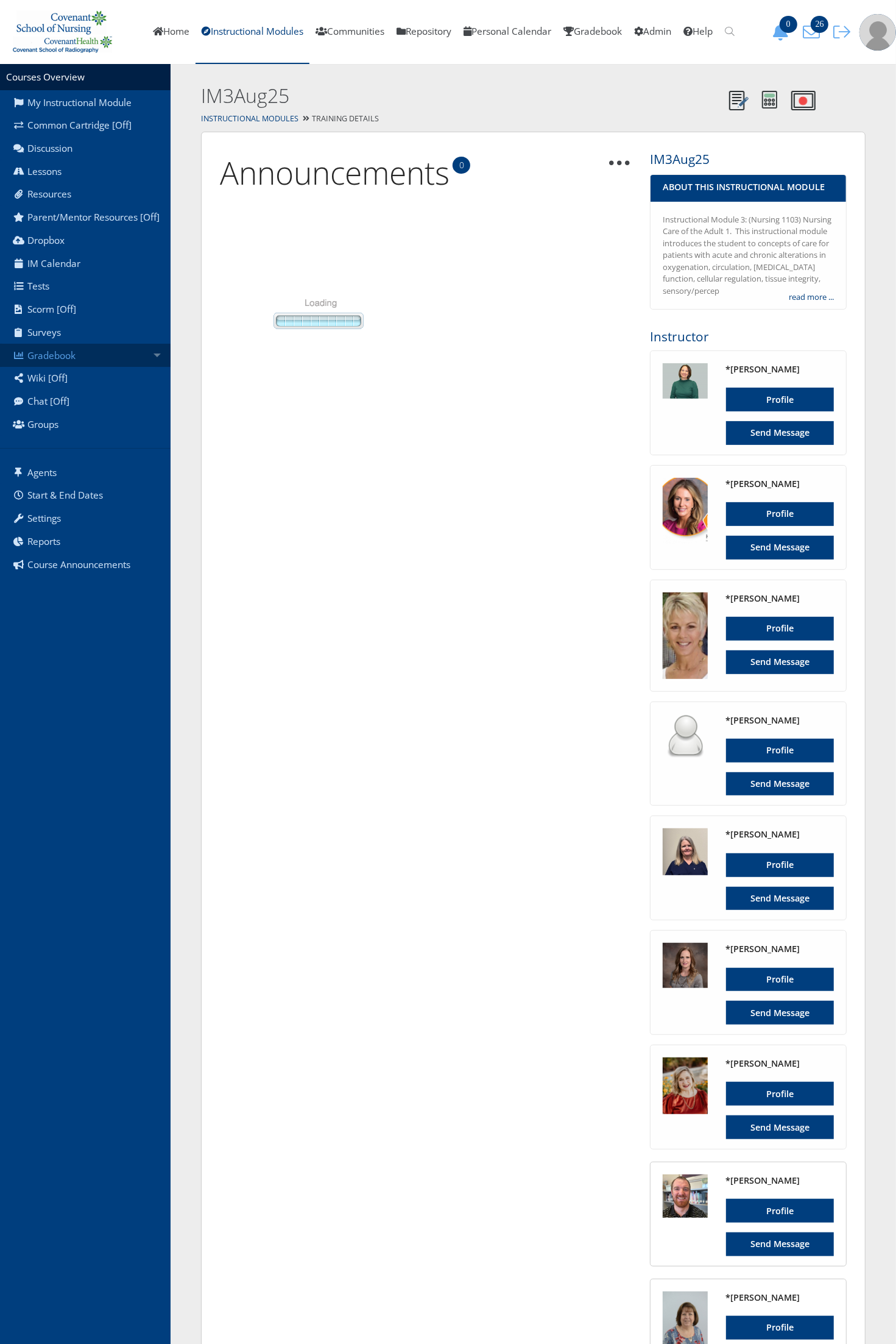
click at [120, 363] on link "Gradebook" at bounding box center [85, 355] width 171 height 23
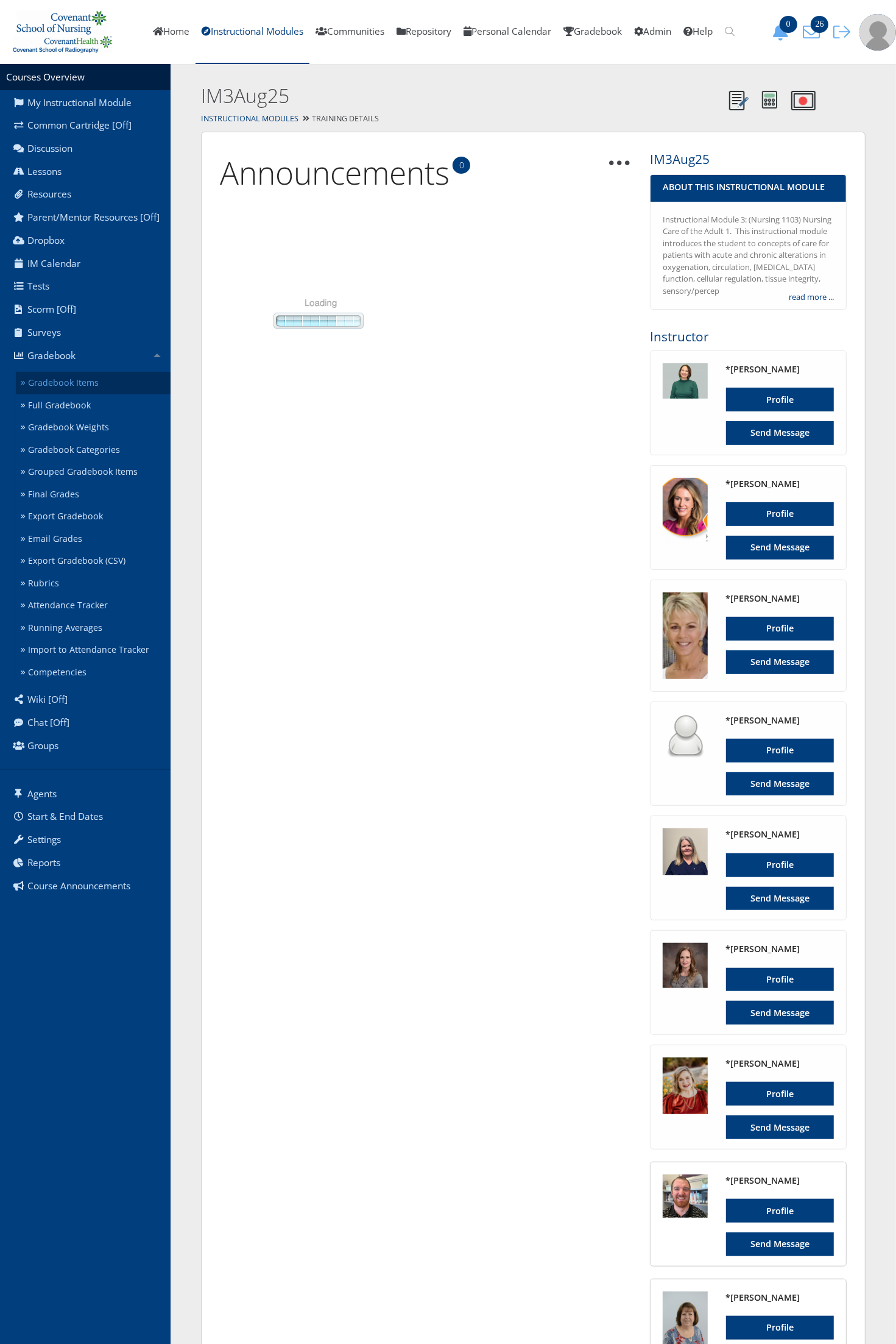
click at [116, 381] on link "Gradebook Items" at bounding box center [93, 383] width 155 height 22
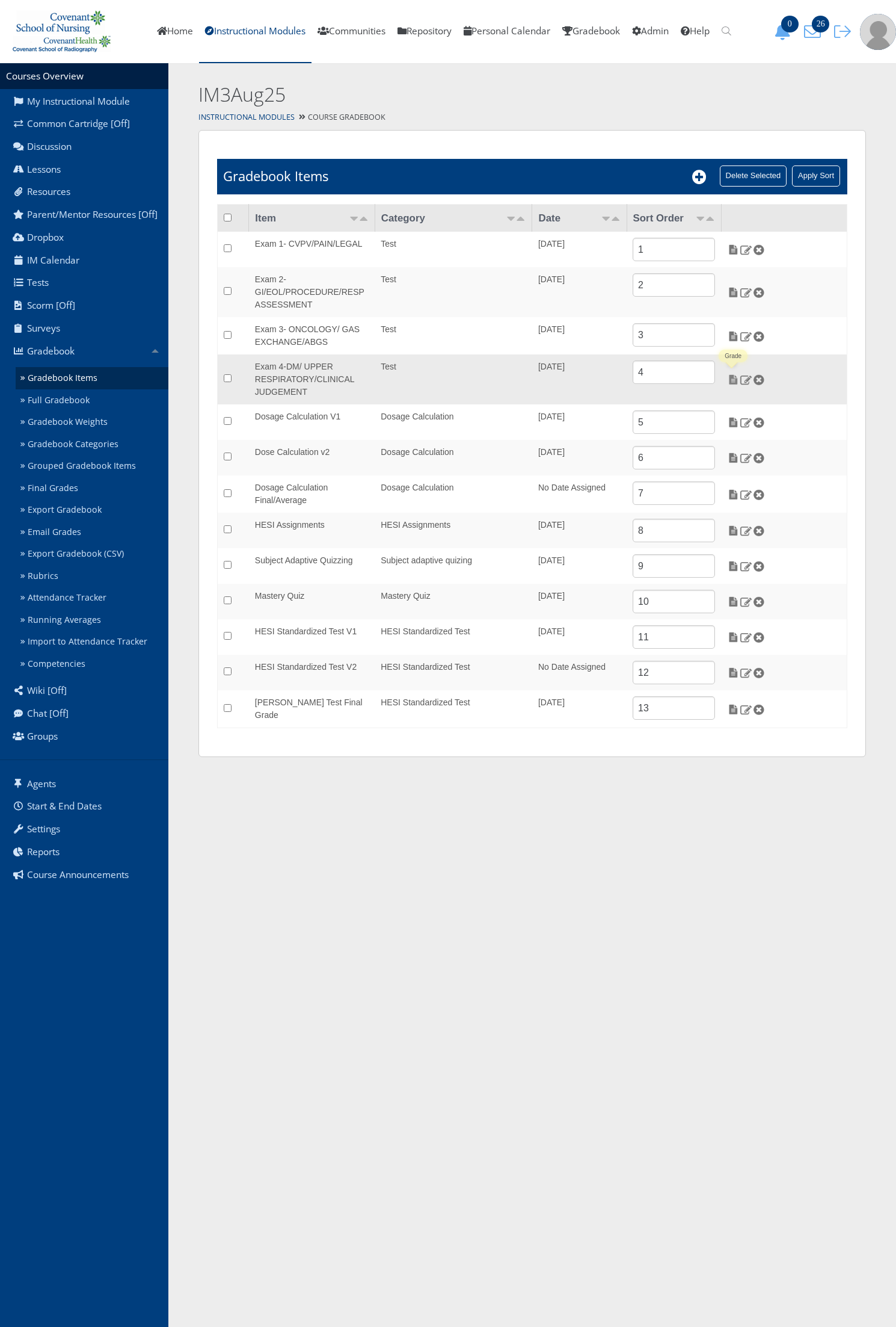
click at [732, 382] on img at bounding box center [734, 380] width 13 height 11
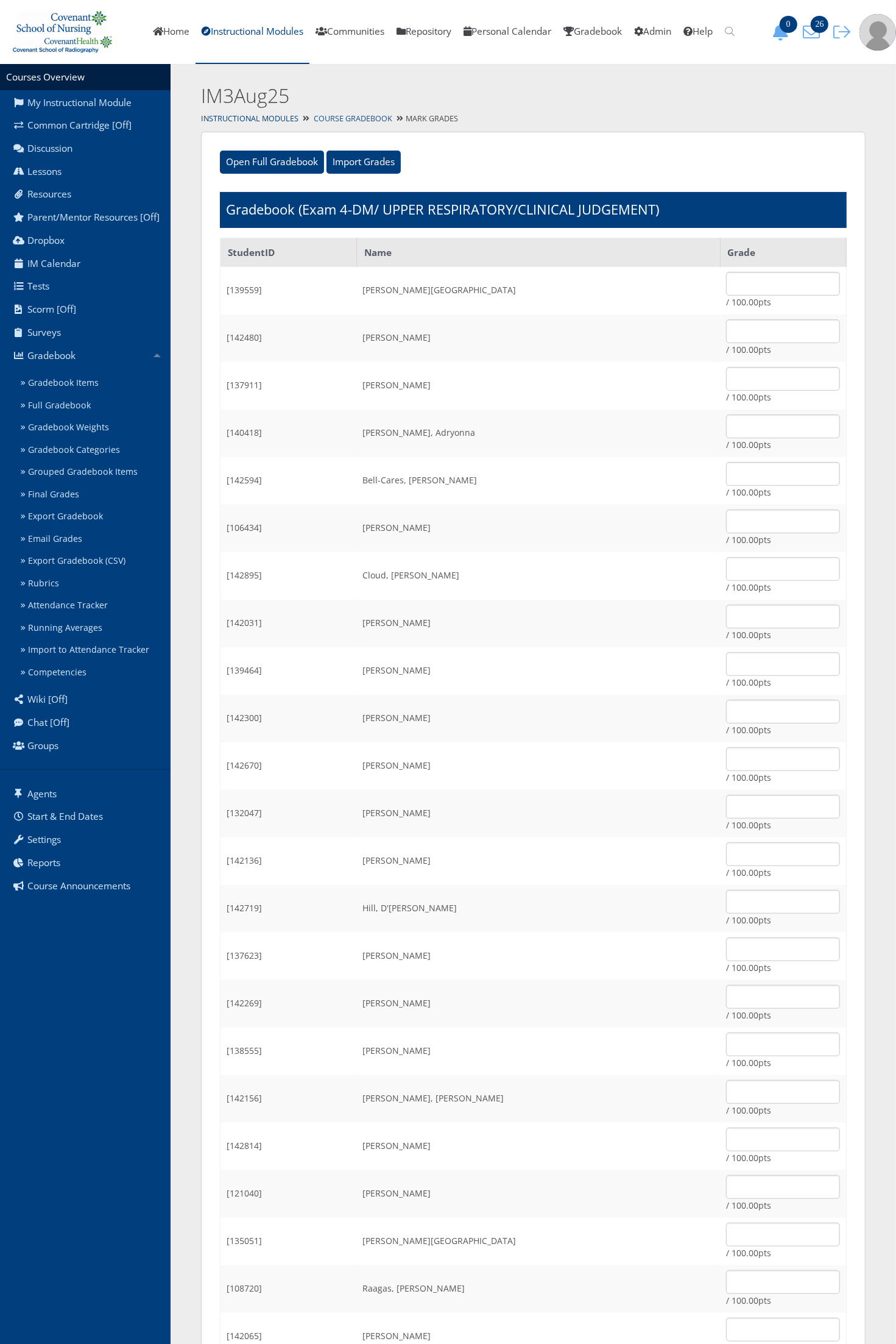
click at [336, 117] on link "Course Gradebook" at bounding box center [353, 118] width 79 height 10
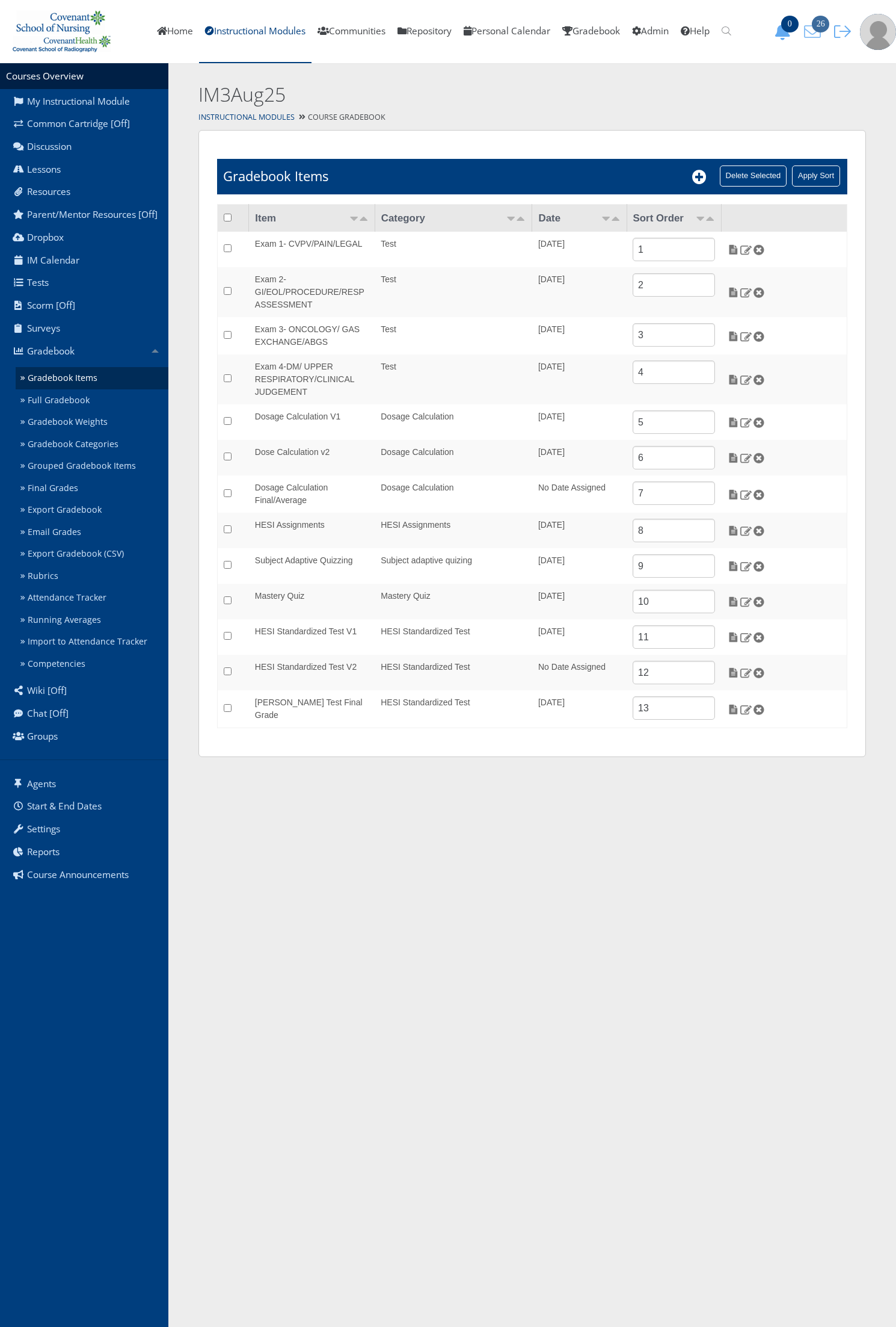
click at [821, 32] on icon "26" at bounding box center [812, 32] width 25 height 17
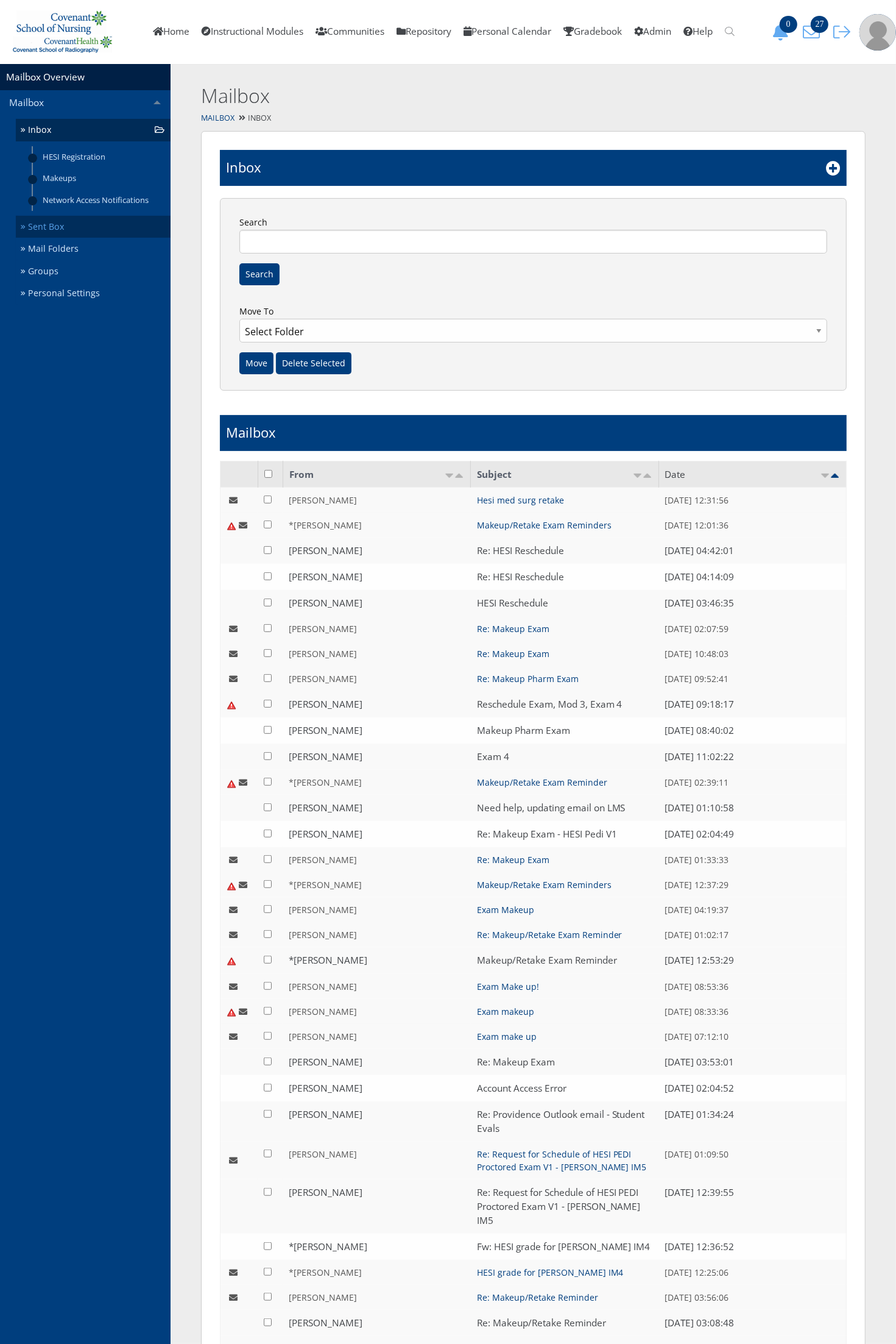
click at [90, 229] on link "Sent Box" at bounding box center [93, 226] width 155 height 22
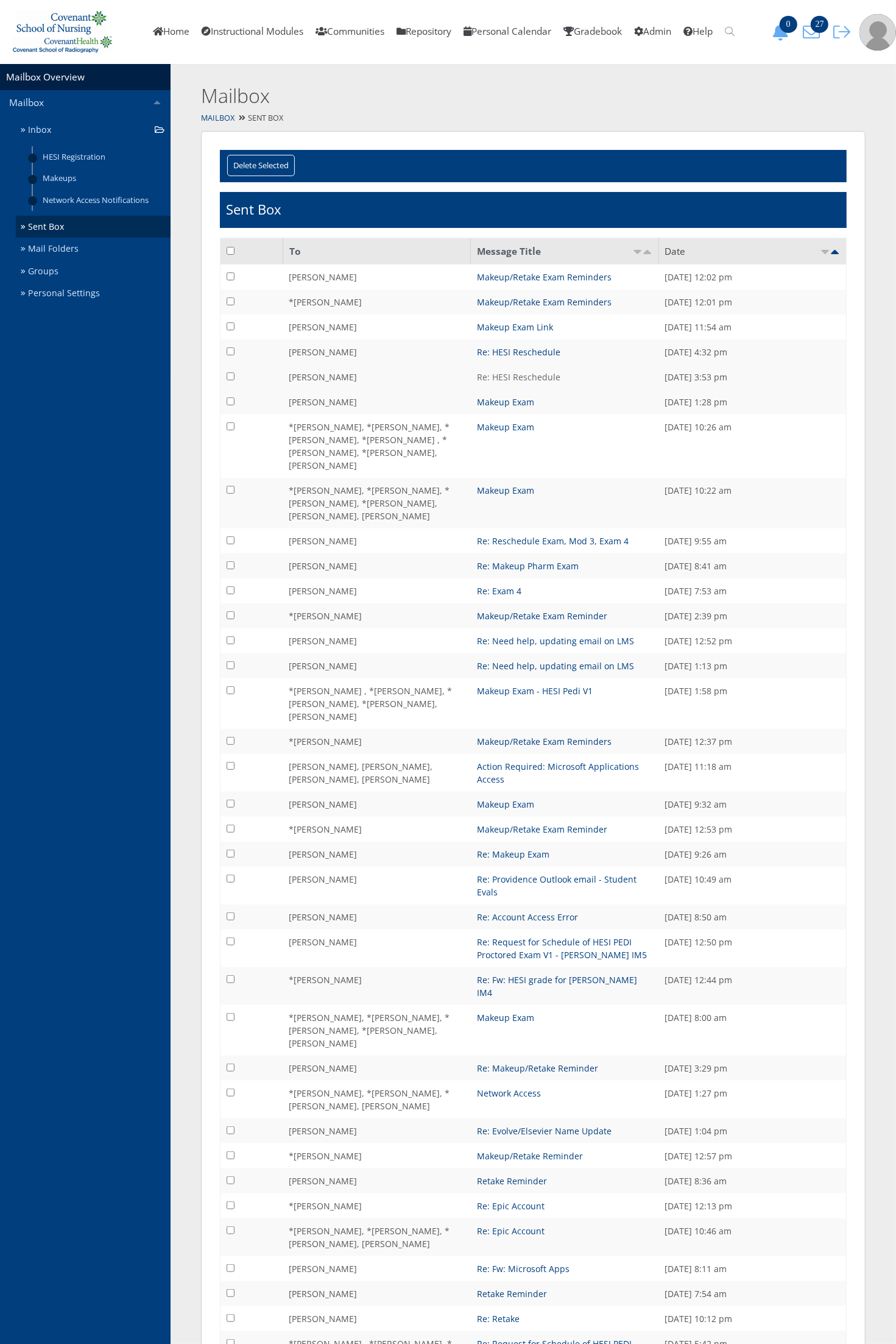
click at [512, 376] on link "Re: HESI Reschedule" at bounding box center [519, 377] width 83 height 12
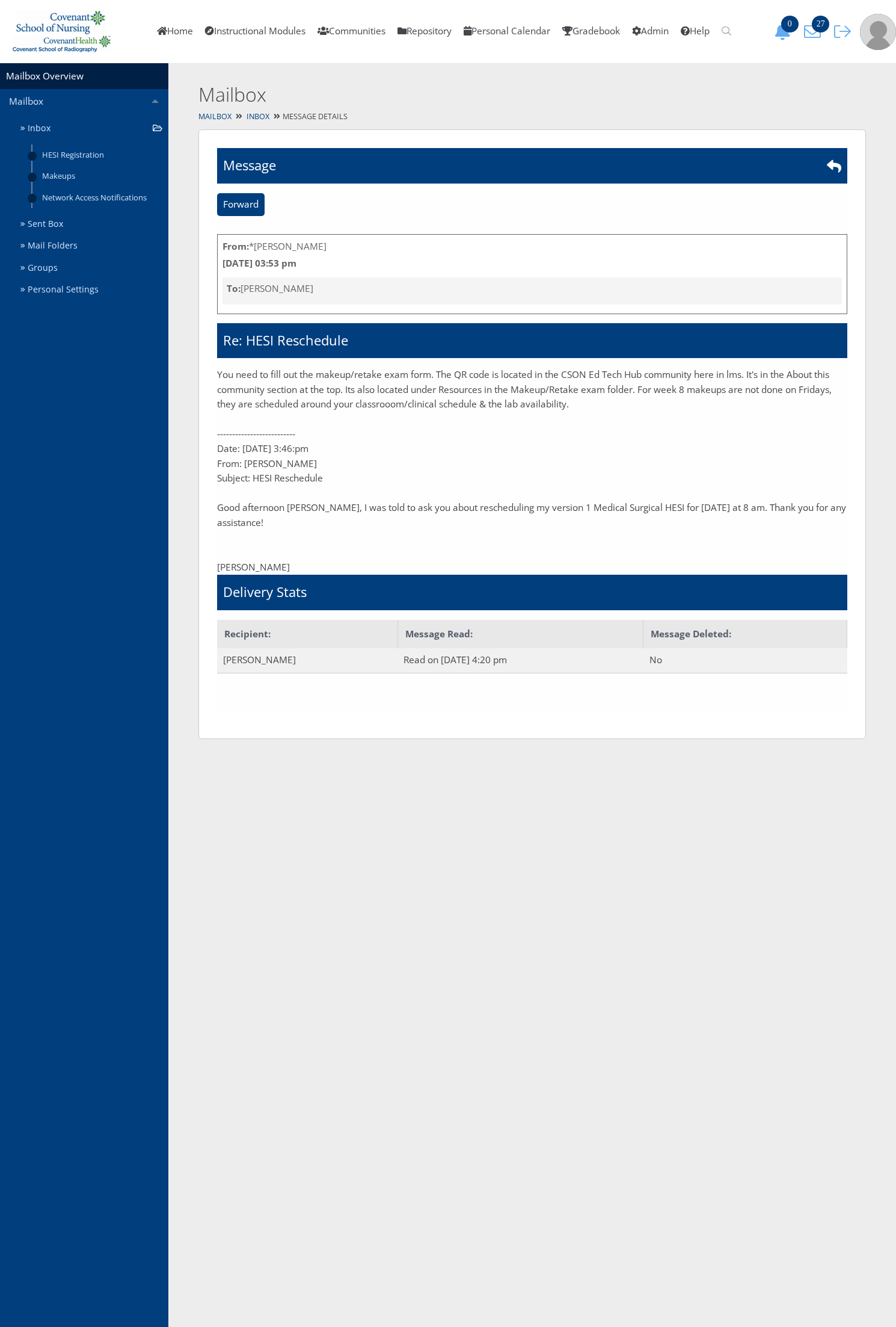
drag, startPoint x: 593, startPoint y: 410, endPoint x: 217, endPoint y: 370, distance: 378.1
click at [217, 370] on p "You need to fill out the makeup/retake exam form. The QR code is located in the…" at bounding box center [532, 389] width 630 height 44
copy p "You need to fill out the makeup/retake exam form. The QR code is located in the…"
click at [75, 124] on link "Inbox" at bounding box center [92, 128] width 153 height 22
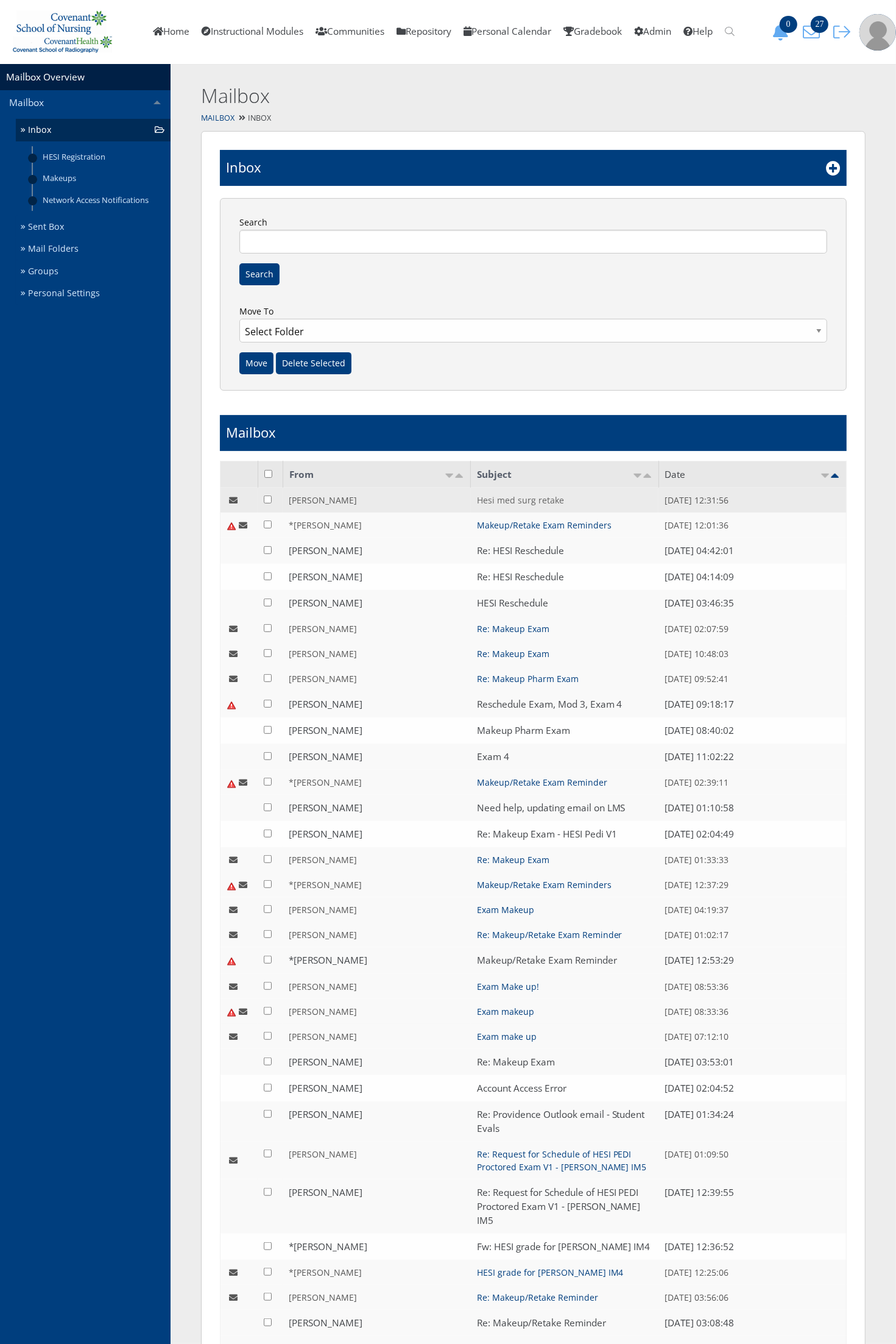
click at [499, 499] on link "Hesi med surg retake" at bounding box center [520, 499] width 87 height 12
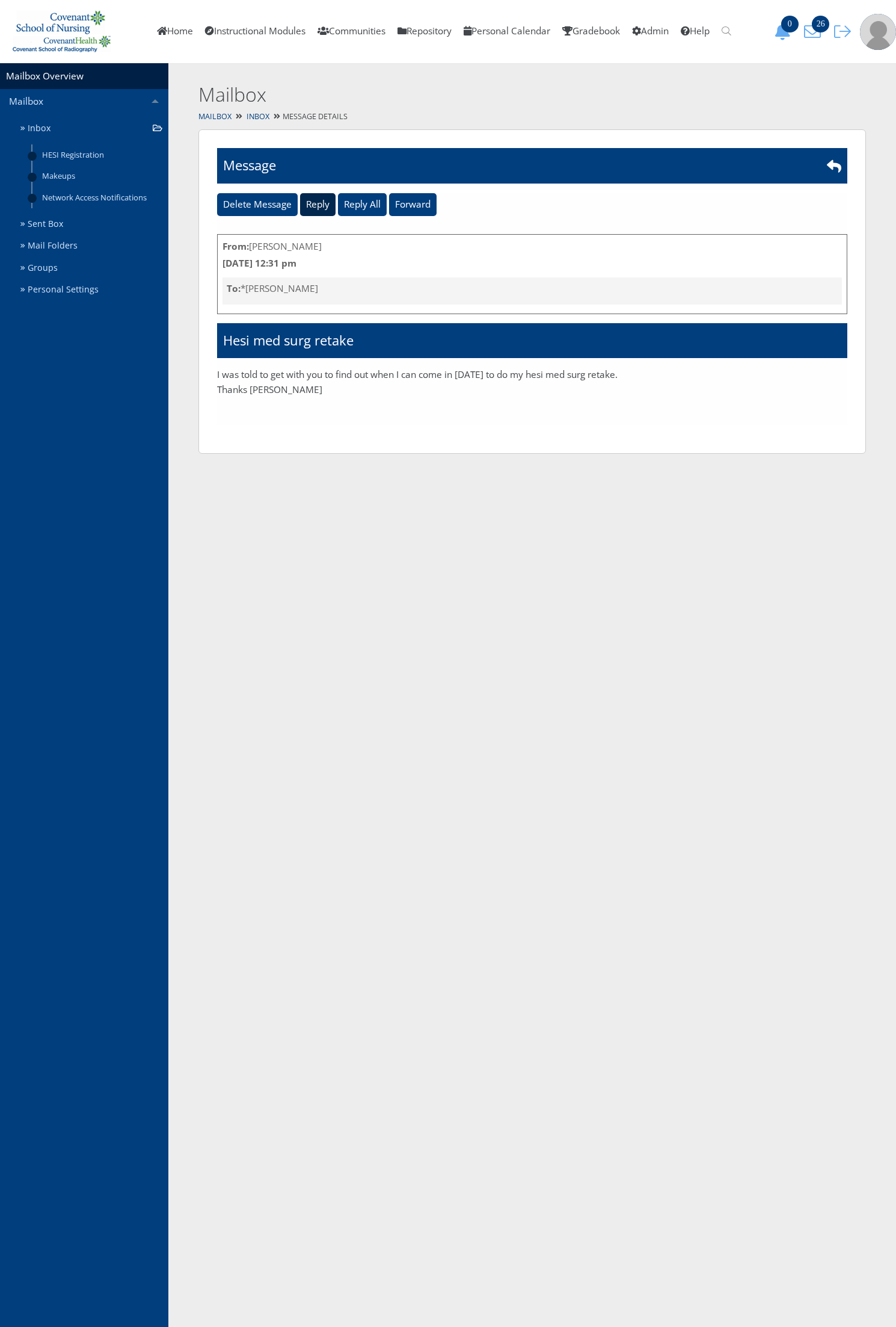
click at [316, 200] on input "Reply" at bounding box center [318, 204] width 36 height 23
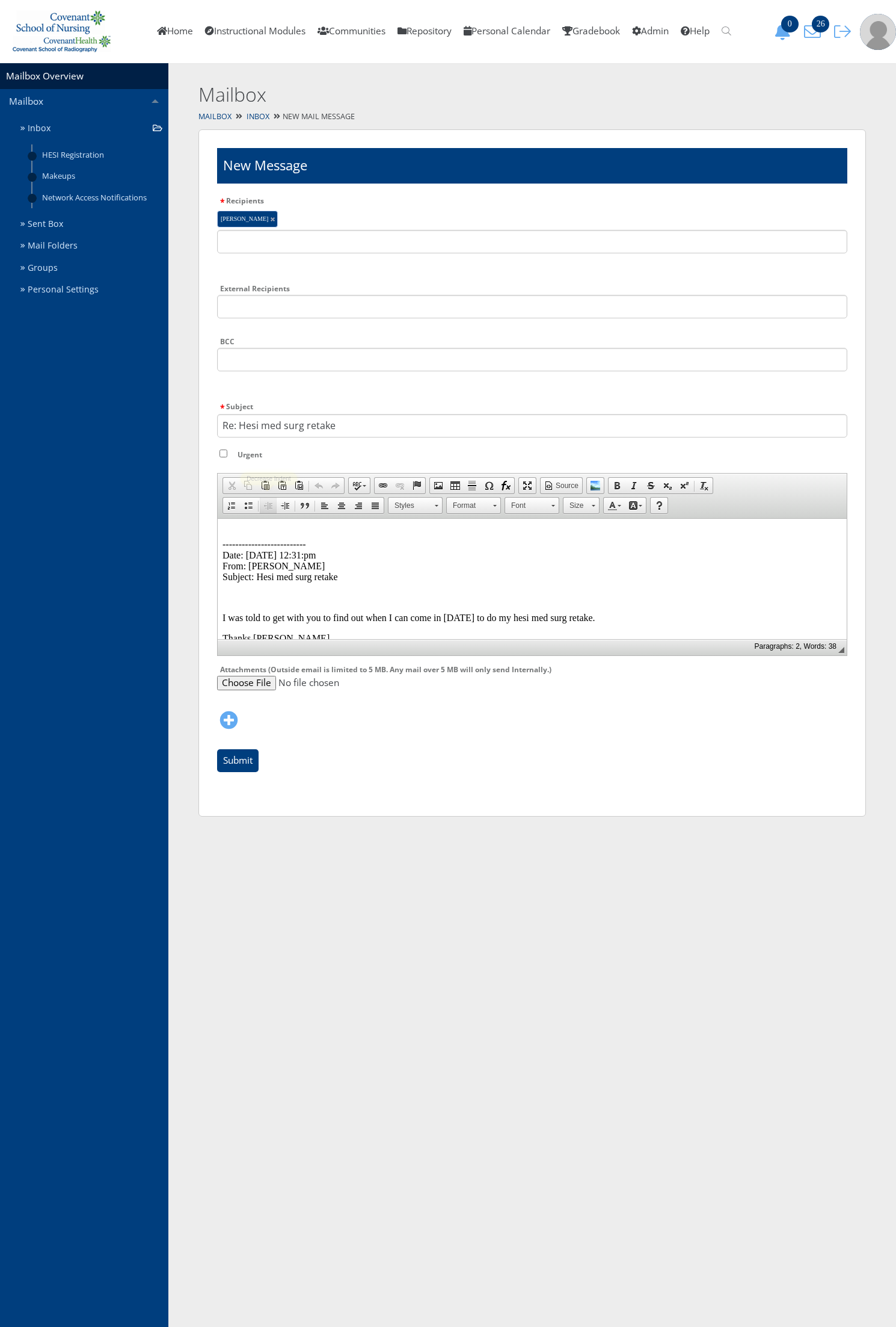
click at [274, 509] on link "Decrease Indent" at bounding box center [268, 505] width 17 height 16
click at [273, 521] on html "-------------------------- Date: 09/30/2025 12:31:pm From: Dustin Plummer Subje…" at bounding box center [533, 585] width 629 height 135
click at [273, 521] on html "-------------------------- Date: 09/30/2025 12:31:pm From: Dustin Plummer Subje…" at bounding box center [533, 606] width 629 height 176
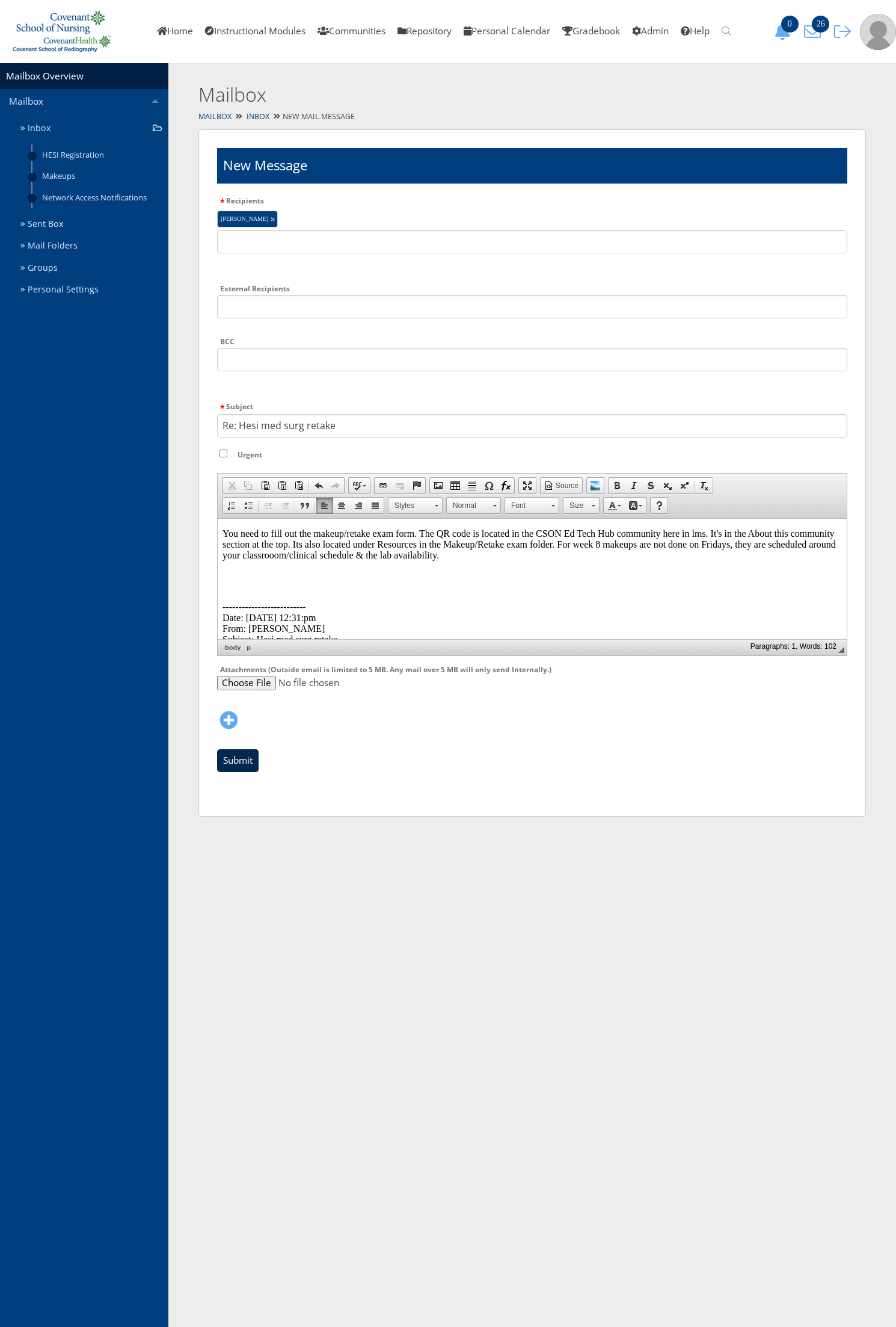
click at [238, 760] on input "Submit" at bounding box center [238, 761] width 41 height 23
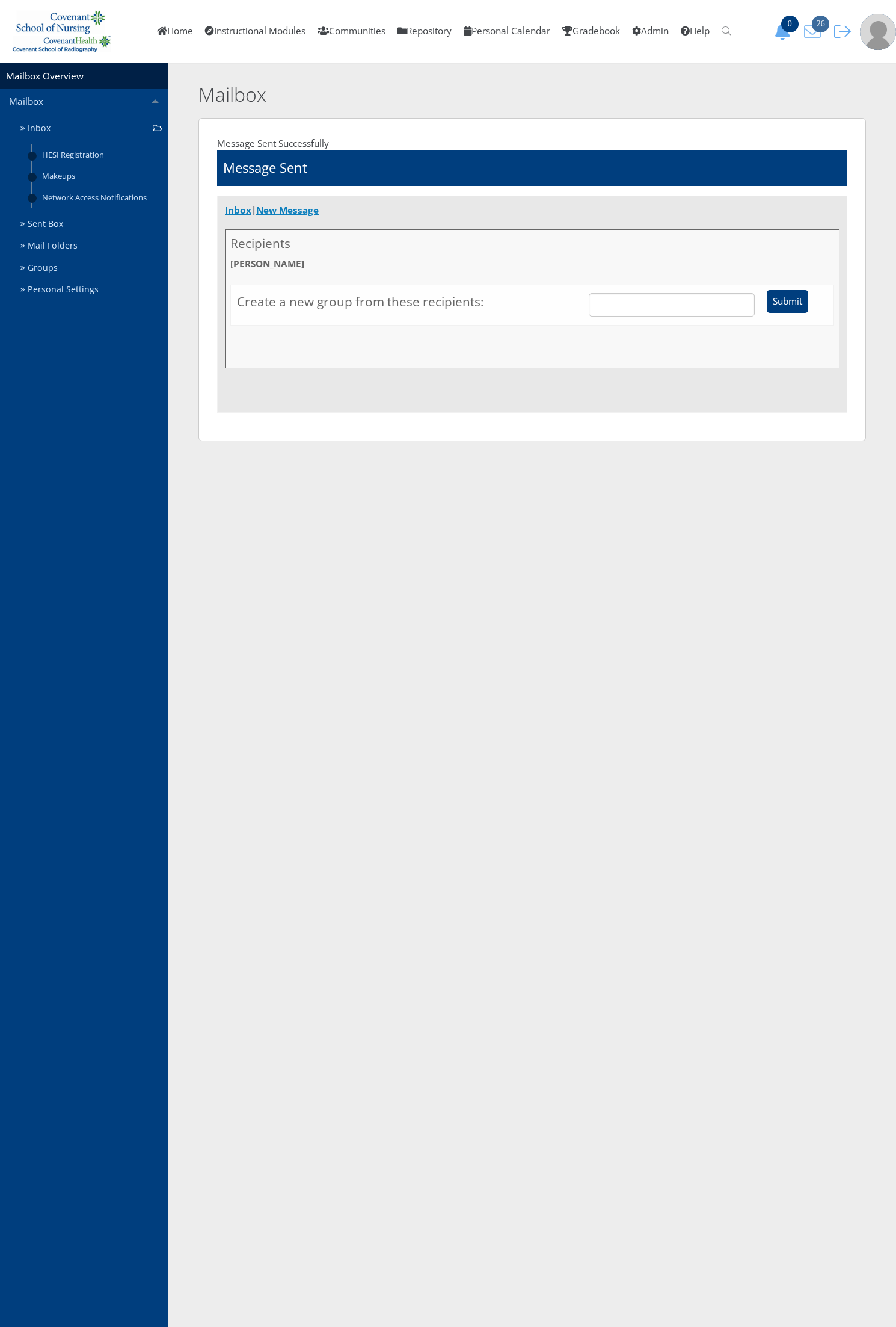
click at [819, 24] on span "26" at bounding box center [821, 24] width 18 height 17
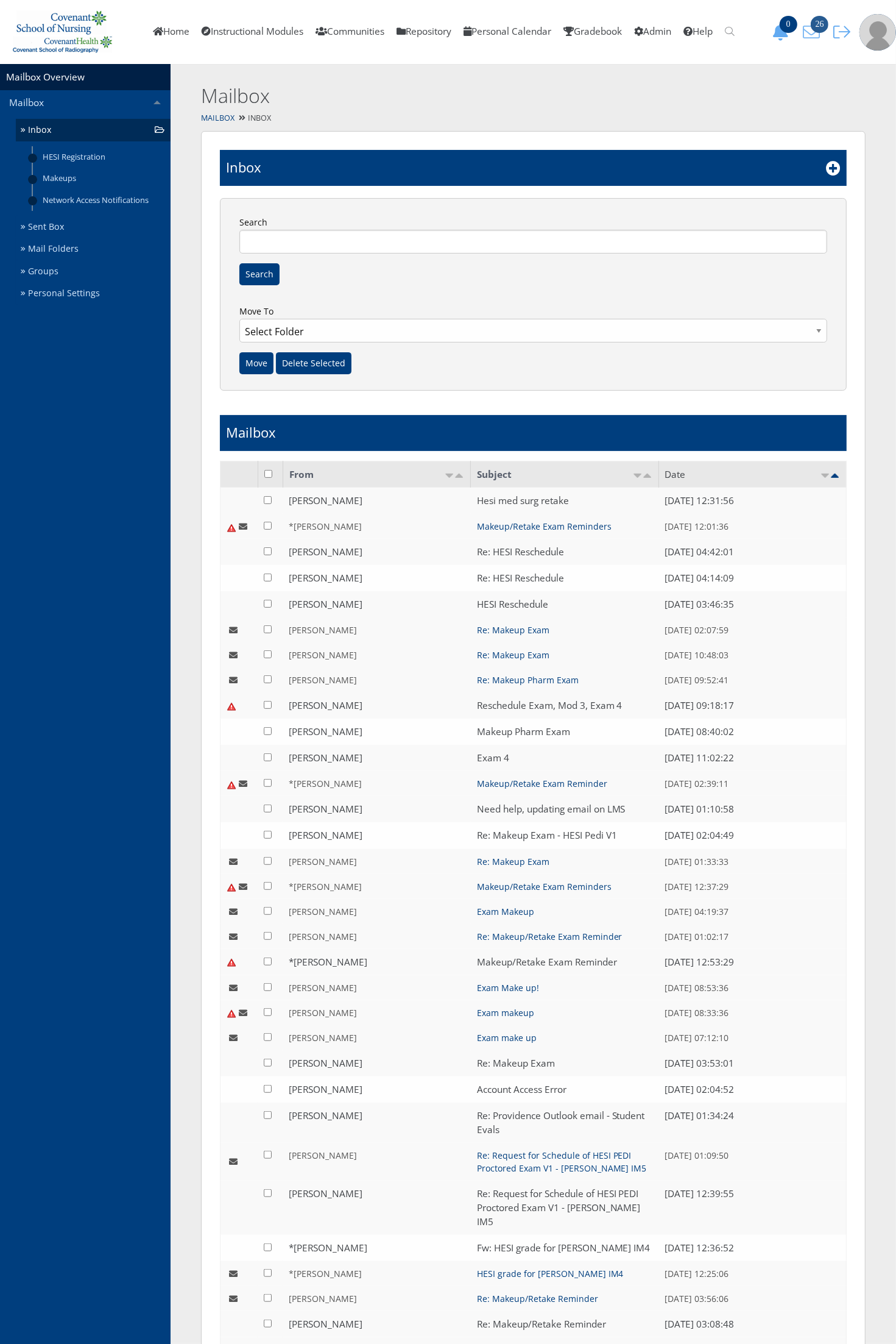
drag, startPoint x: 821, startPoint y: 25, endPoint x: 807, endPoint y: 47, distance: 26.1
click at [821, 25] on span "26" at bounding box center [820, 25] width 18 height 17
click at [832, 168] on icon at bounding box center [833, 168] width 15 height 15
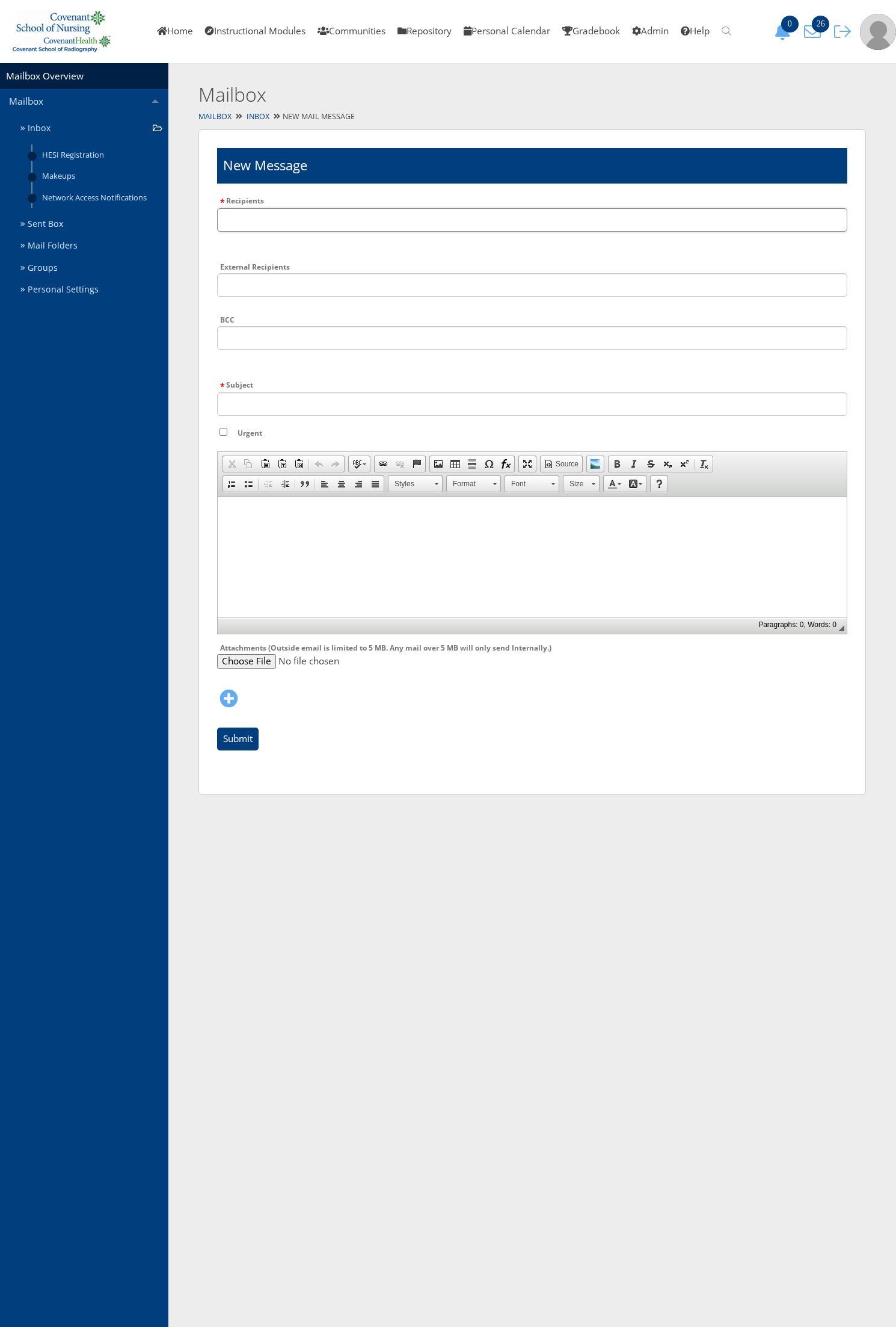
click at [287, 227] on input "Recipients" at bounding box center [532, 220] width 630 height 24
click at [286, 227] on input "text" at bounding box center [532, 220] width 630 height 24
type input "plummer"
click at [280, 251] on li "Dustin Plummer" at bounding box center [341, 248] width 248 height 13
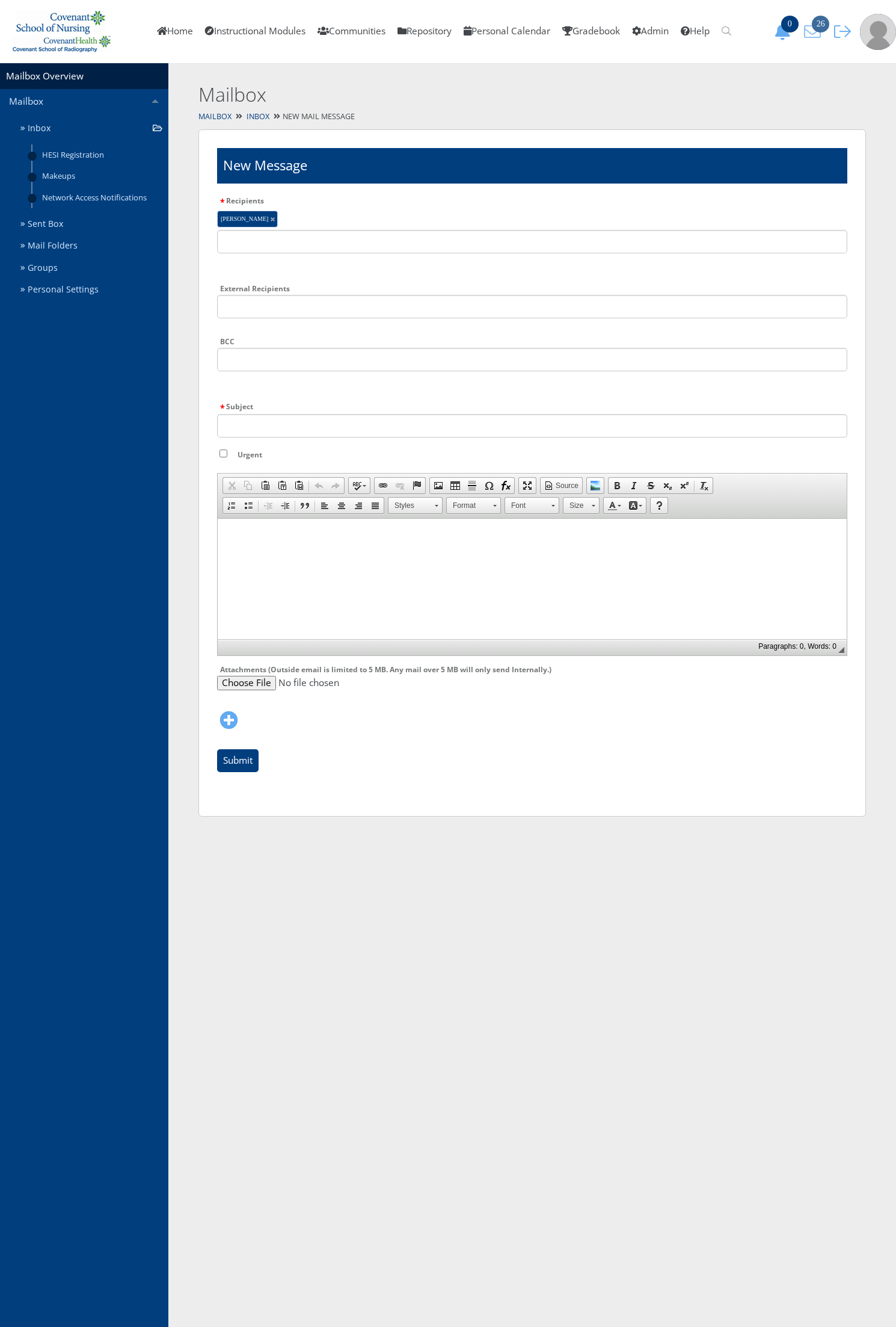
click at [816, 33] on icon "26" at bounding box center [812, 32] width 25 height 17
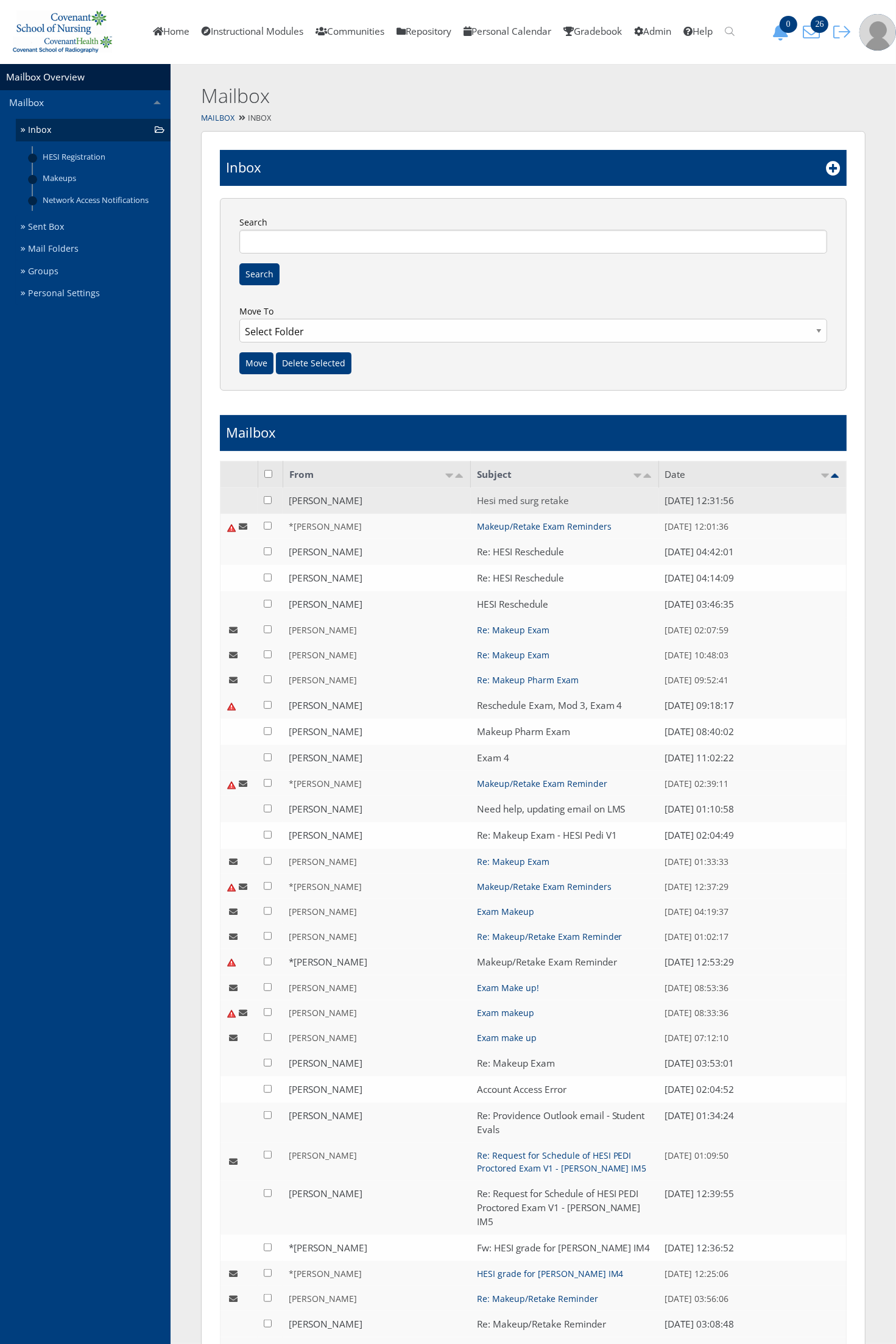
click at [522, 499] on link "Hesi med surg retake" at bounding box center [522, 500] width 92 height 13
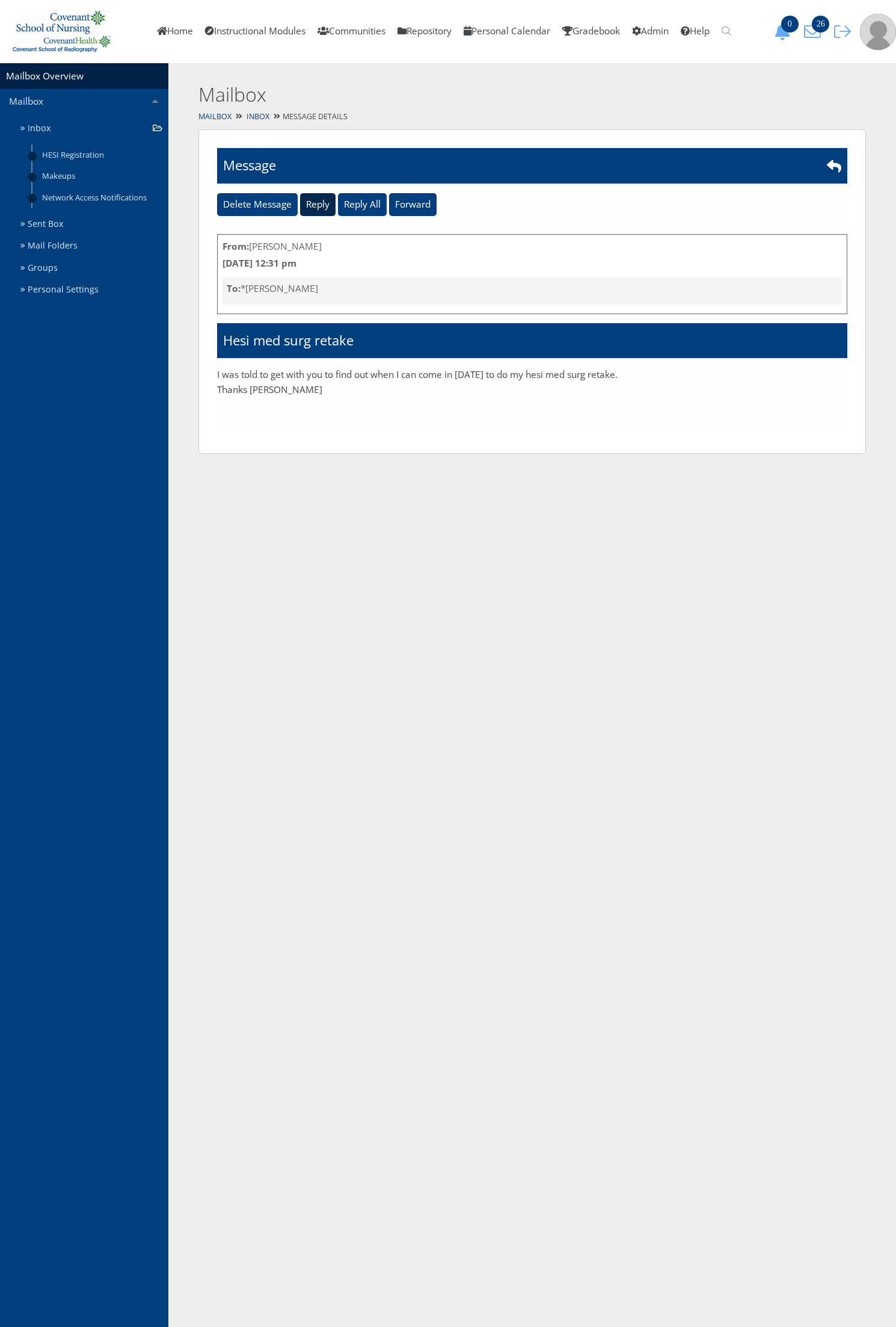
click at [318, 207] on input "Reply" at bounding box center [318, 204] width 36 height 23
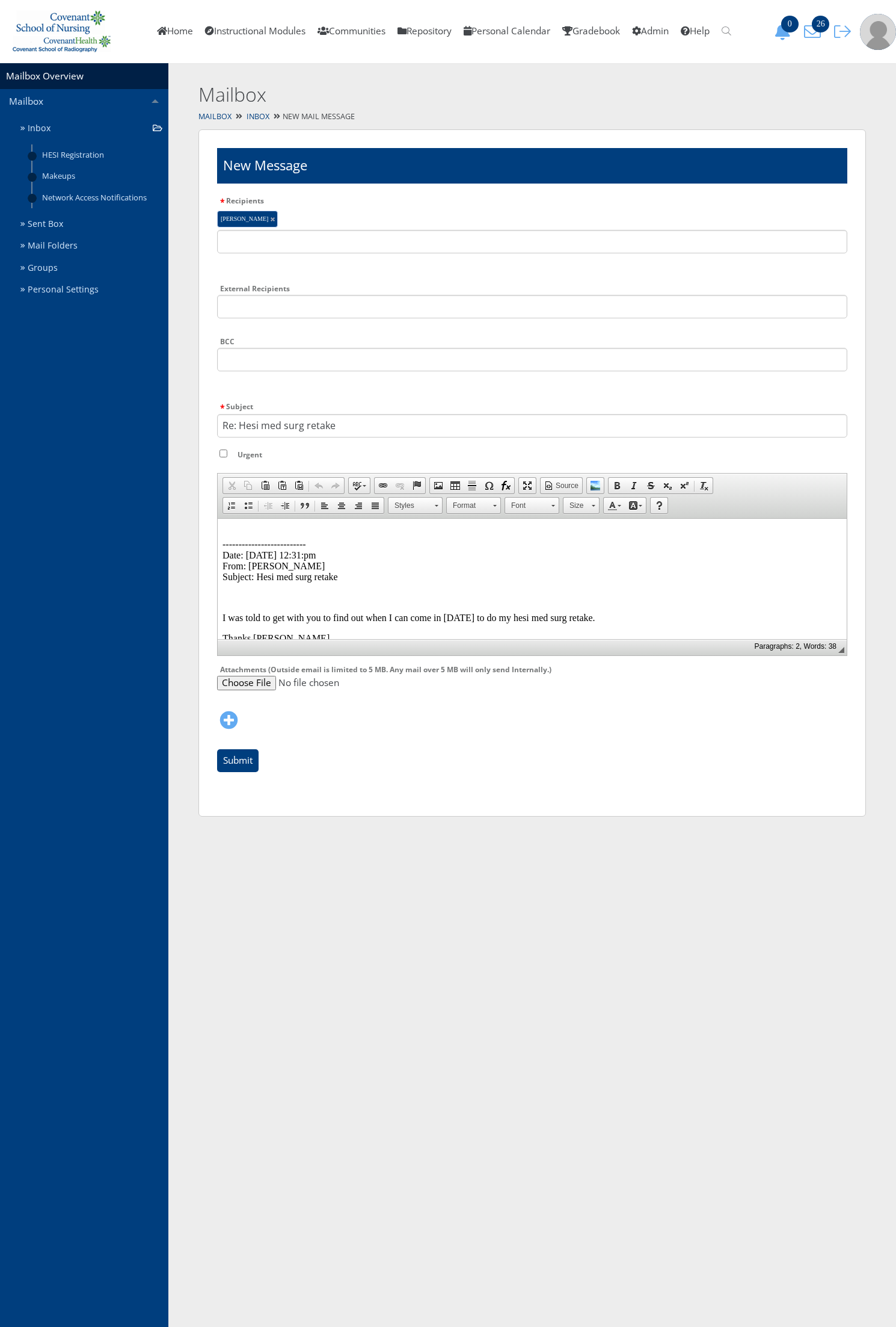
click at [245, 534] on p "-------------------------- Date: 09/30/2025 12:31:pm From: Dustin Plummer Subje…" at bounding box center [532, 554] width 619 height 54
click at [576, 536] on p "Your Medsurg V2 is scheduled for Thursday with the class. Are you going to be a…" at bounding box center [532, 554] width 619 height 54
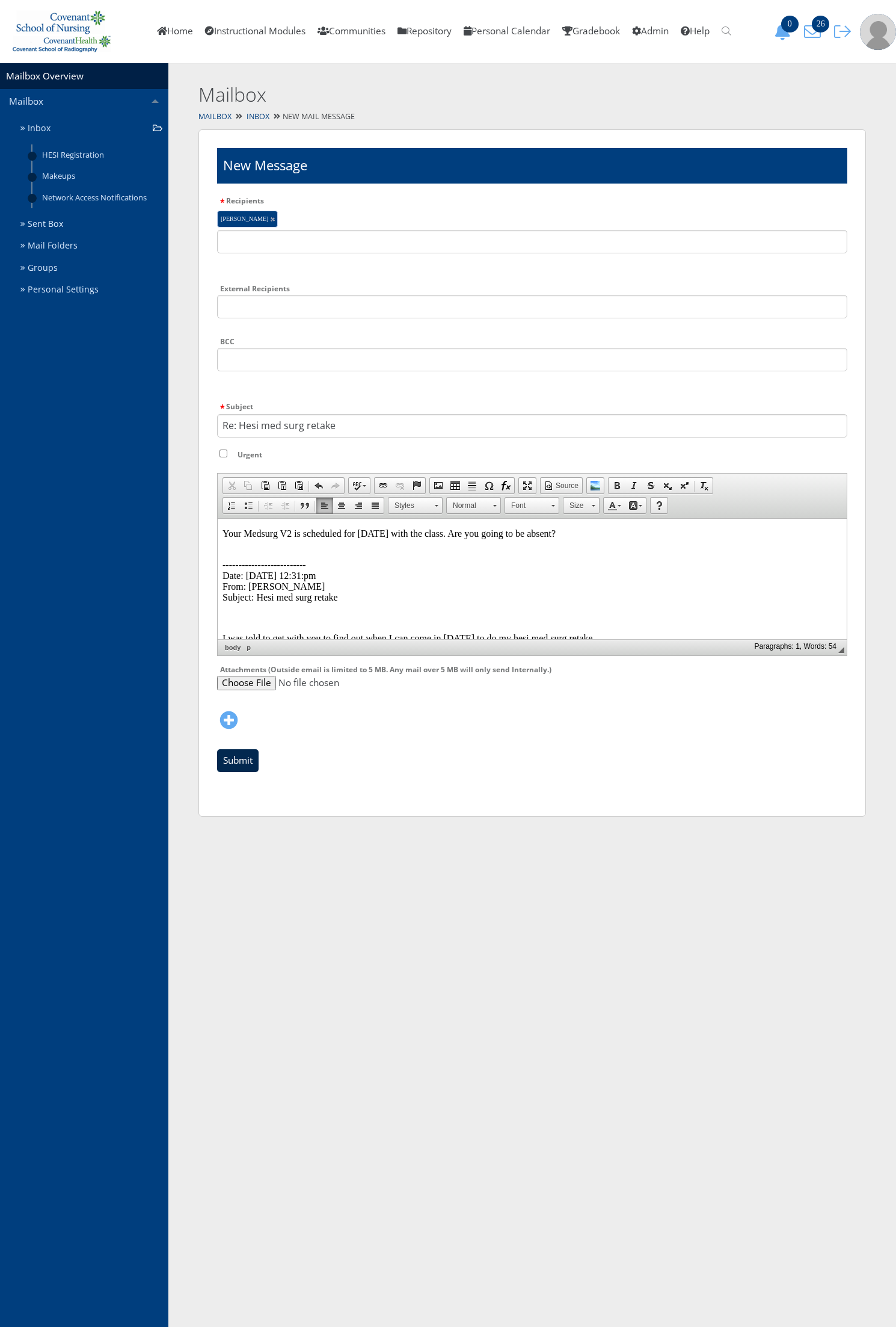
click at [233, 759] on input "Submit" at bounding box center [238, 761] width 41 height 23
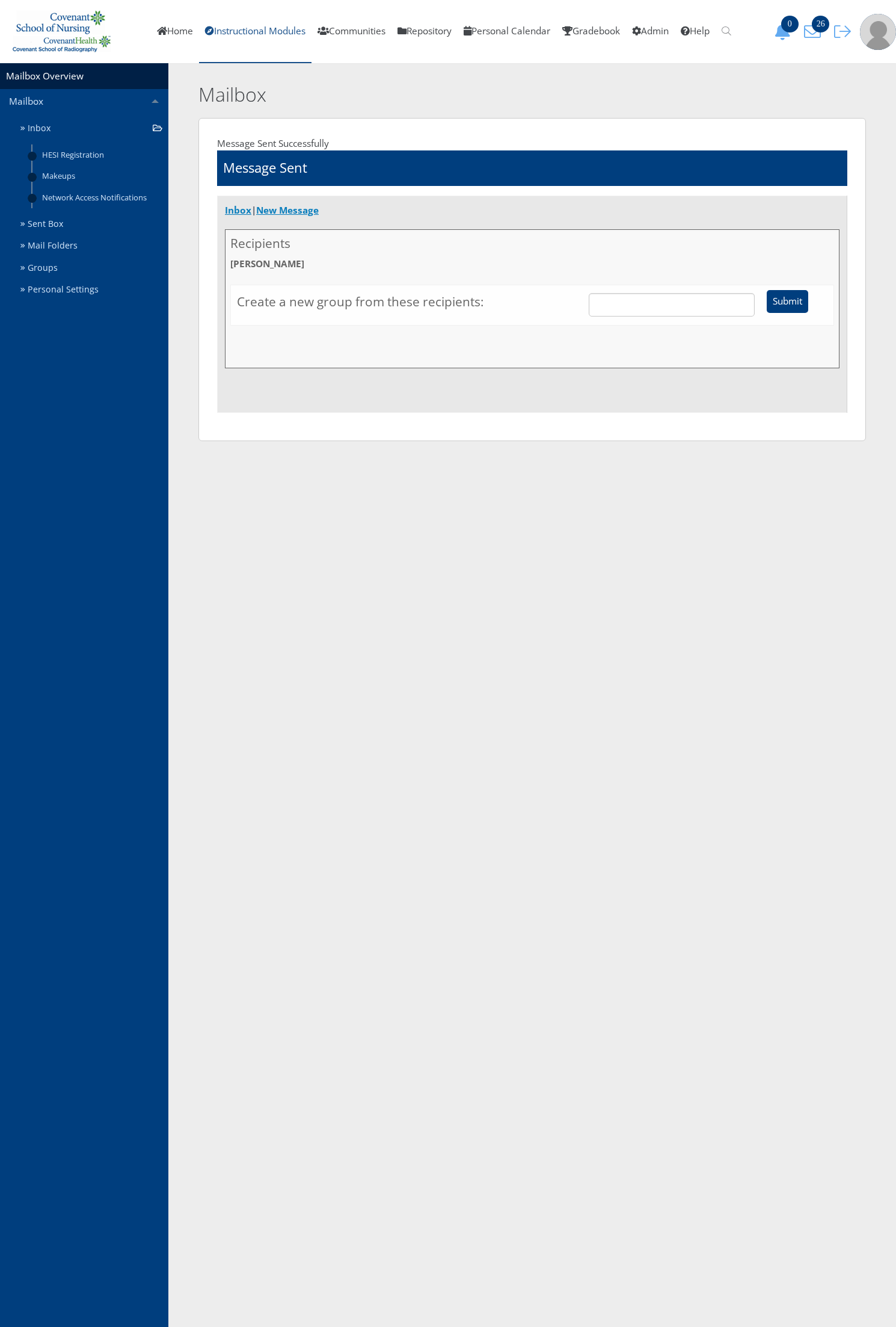
click at [245, 24] on link "Instructional Modules" at bounding box center [255, 31] width 113 height 63
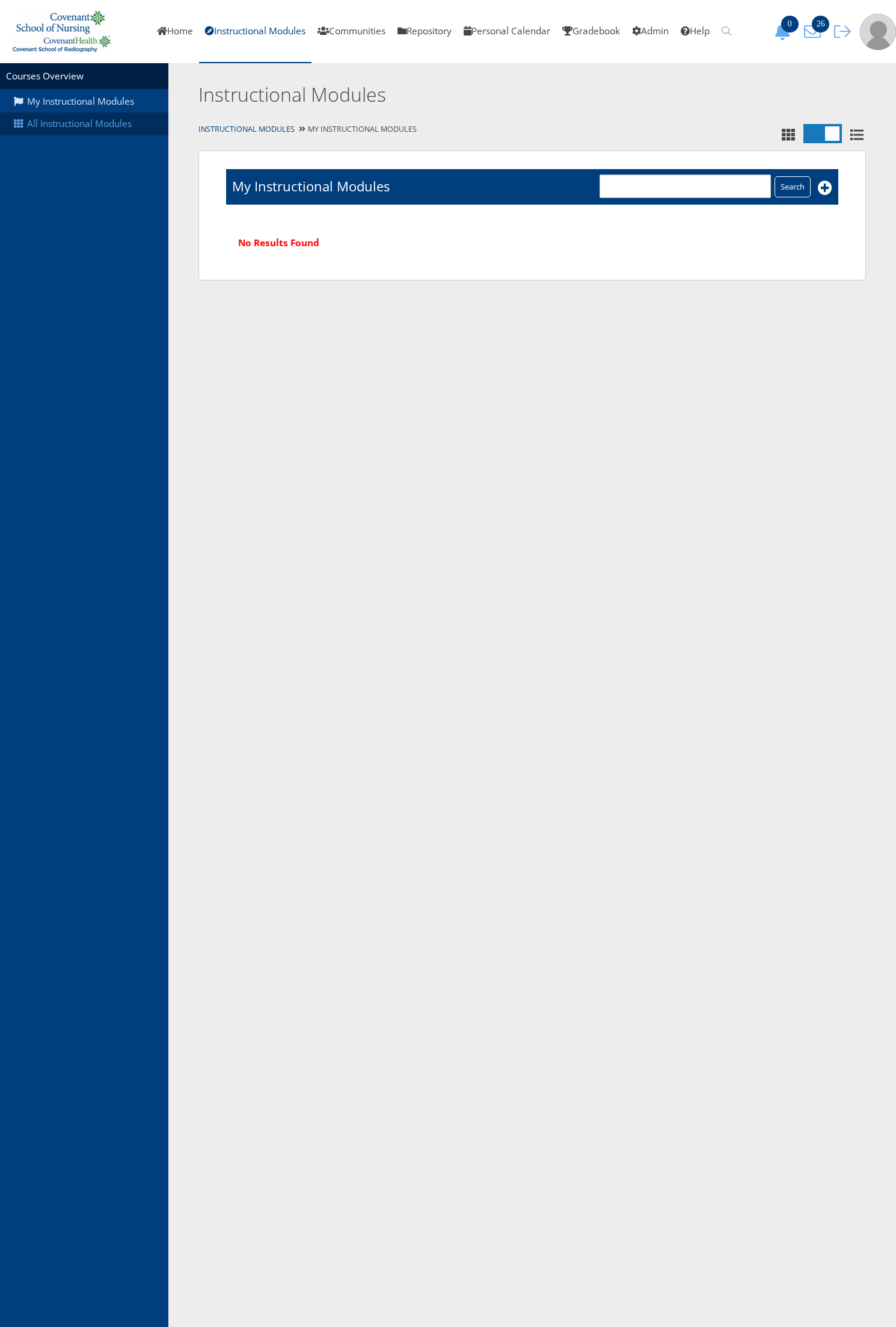
click at [82, 134] on link "All Instructional Modules" at bounding box center [84, 124] width 168 height 23
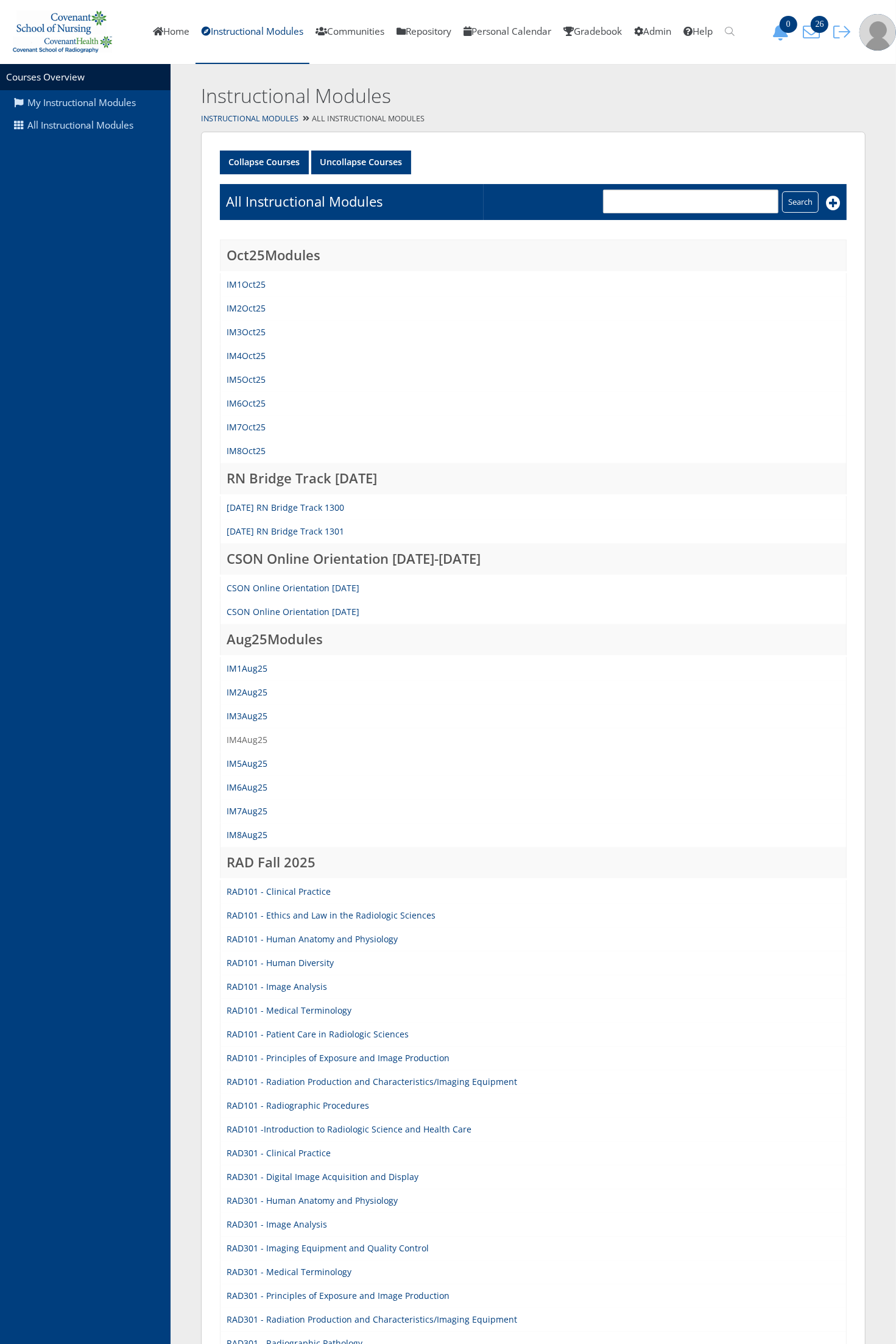
click at [244, 735] on link "IM4Aug25" at bounding box center [247, 740] width 41 height 12
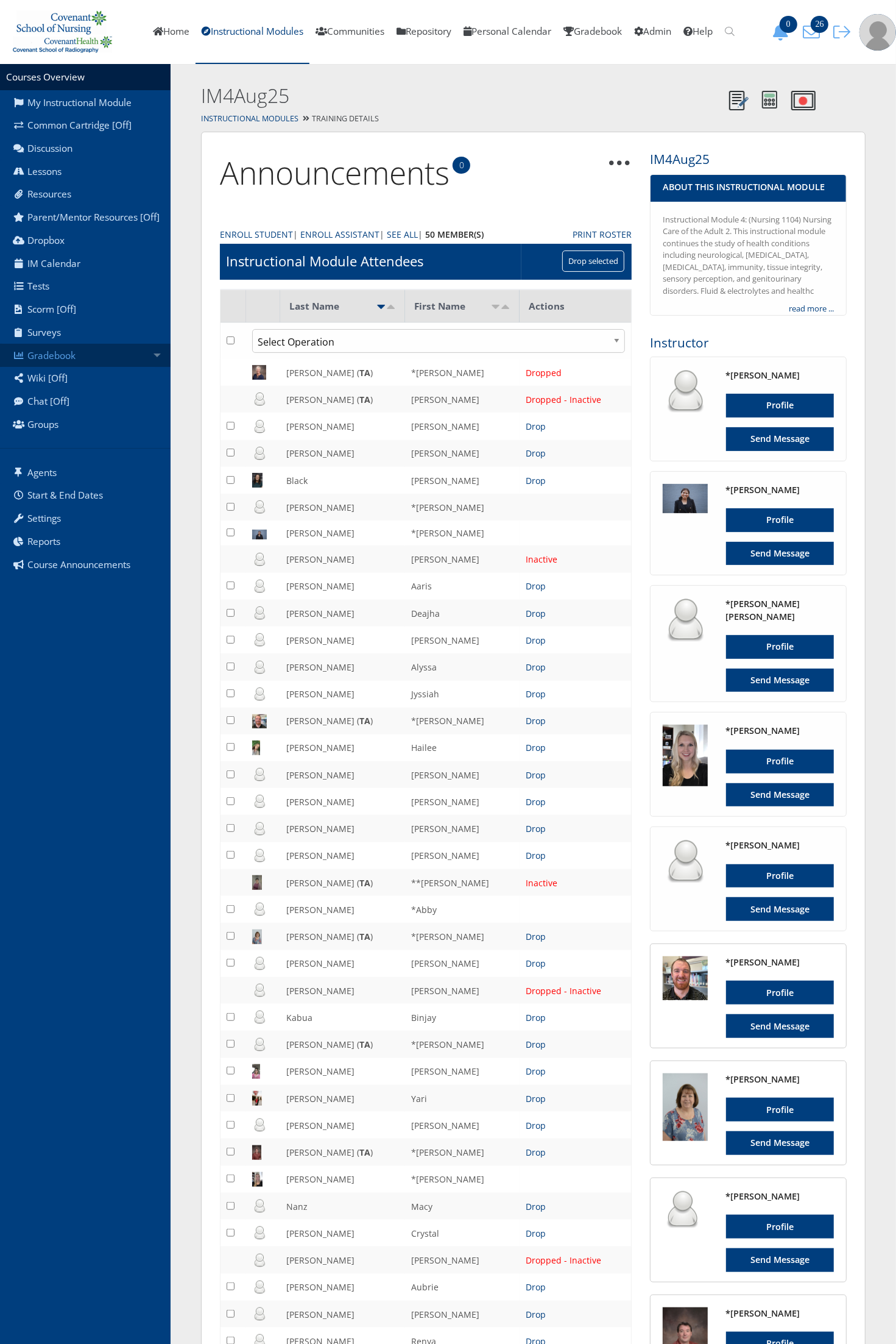
click at [73, 354] on link "Gradebook" at bounding box center [85, 355] width 171 height 23
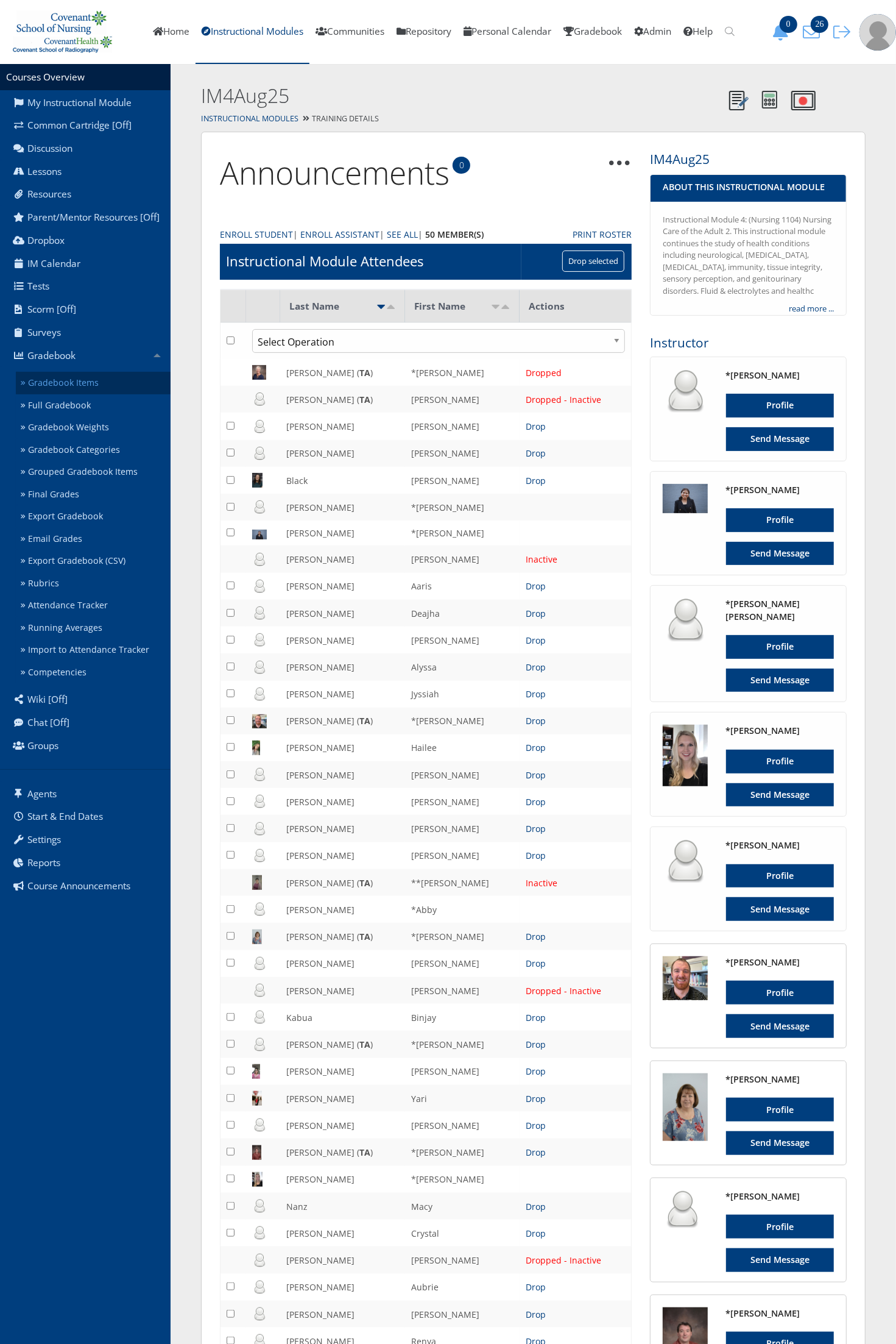
click at [69, 375] on link "Gradebook Items" at bounding box center [93, 383] width 155 height 22
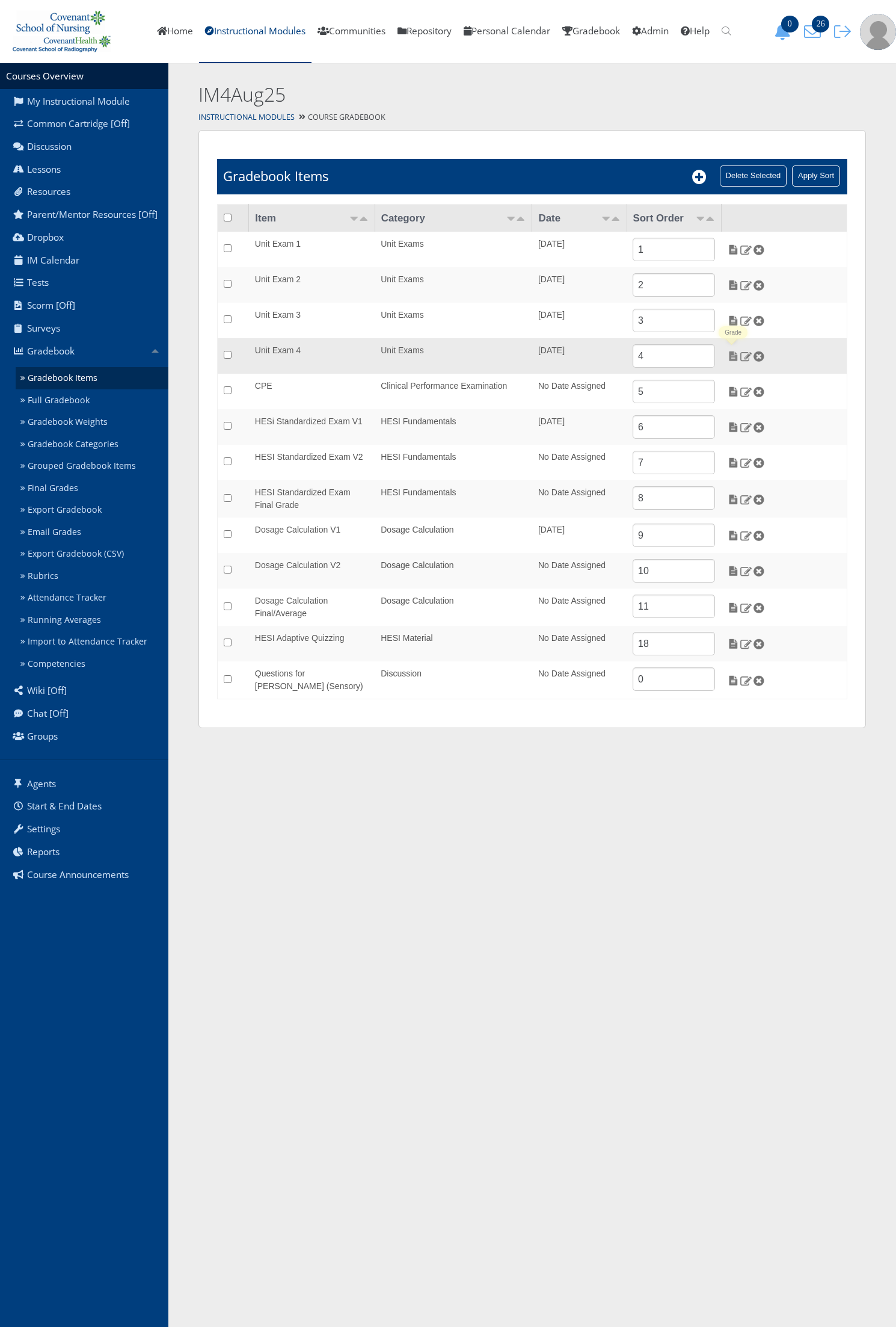
click at [730, 356] on img at bounding box center [734, 356] width 13 height 11
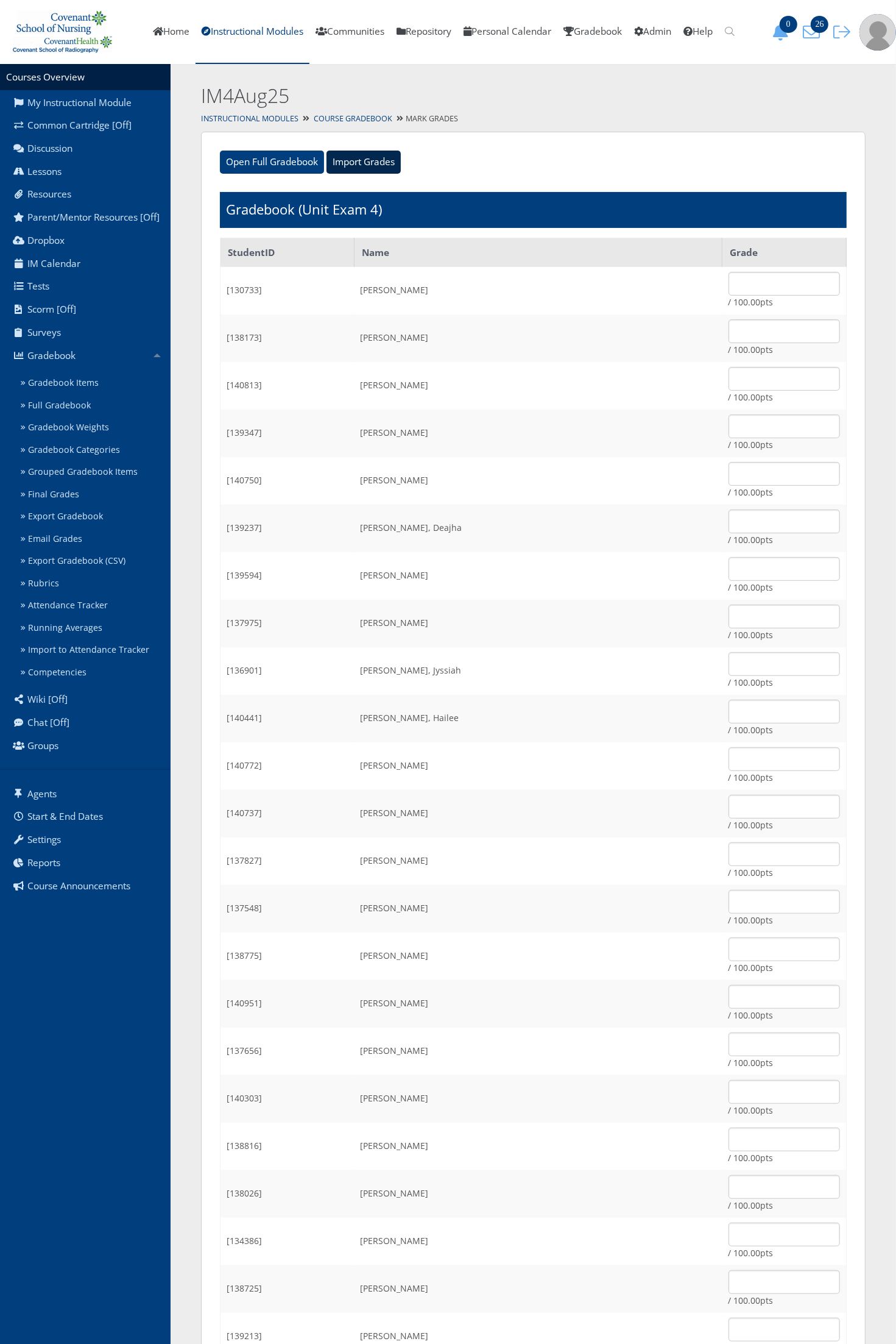
drag, startPoint x: 373, startPoint y: 157, endPoint x: 313, endPoint y: 220, distance: 87.0
click at [373, 157] on input "Import Grades" at bounding box center [363, 162] width 74 height 23
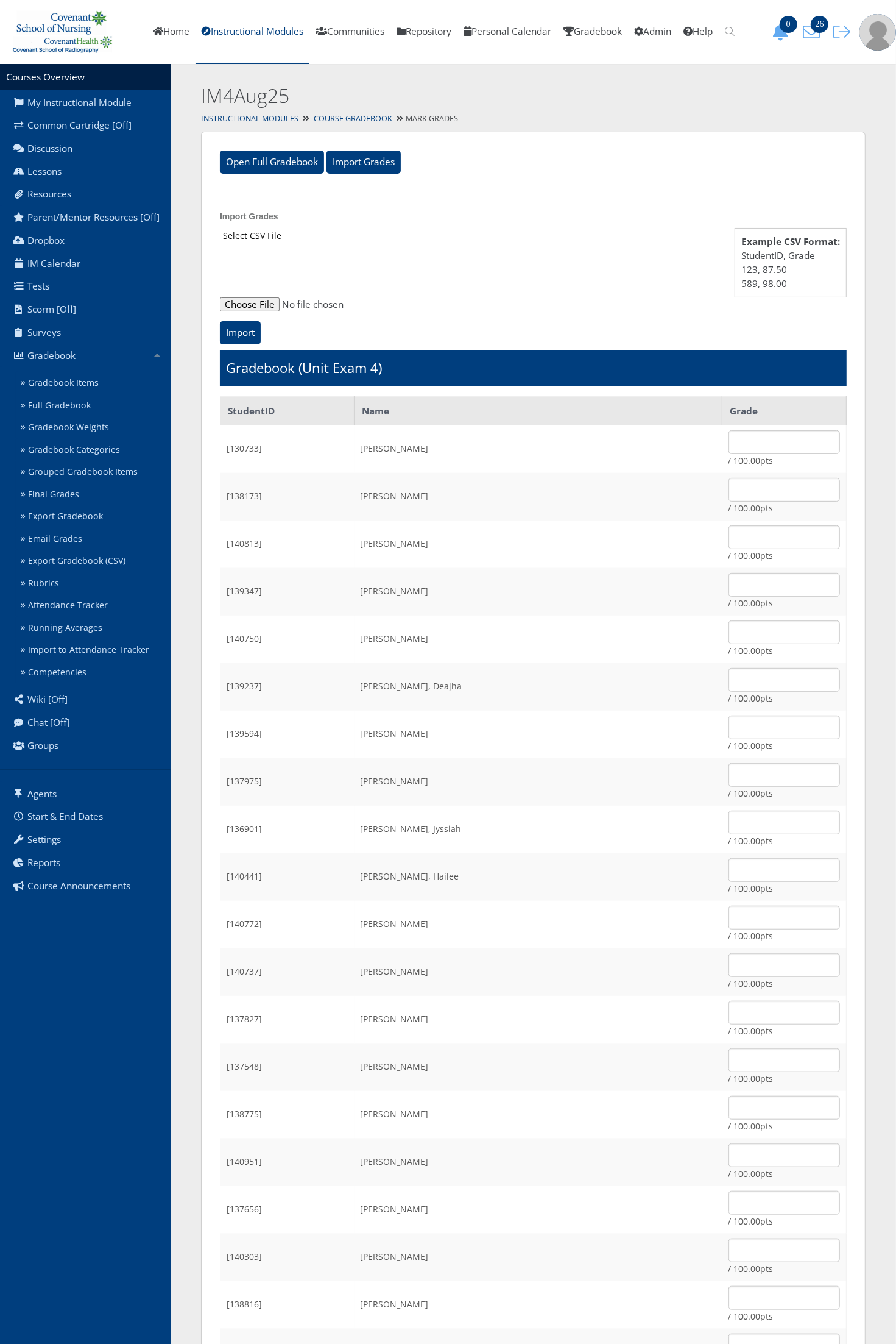
click at [255, 306] on input "file" at bounding box center [533, 304] width 627 height 15
type input "C:\fakepath\ET_Results_IM4Aug25E4.csv"
click at [253, 327] on input "Import" at bounding box center [240, 333] width 41 height 23
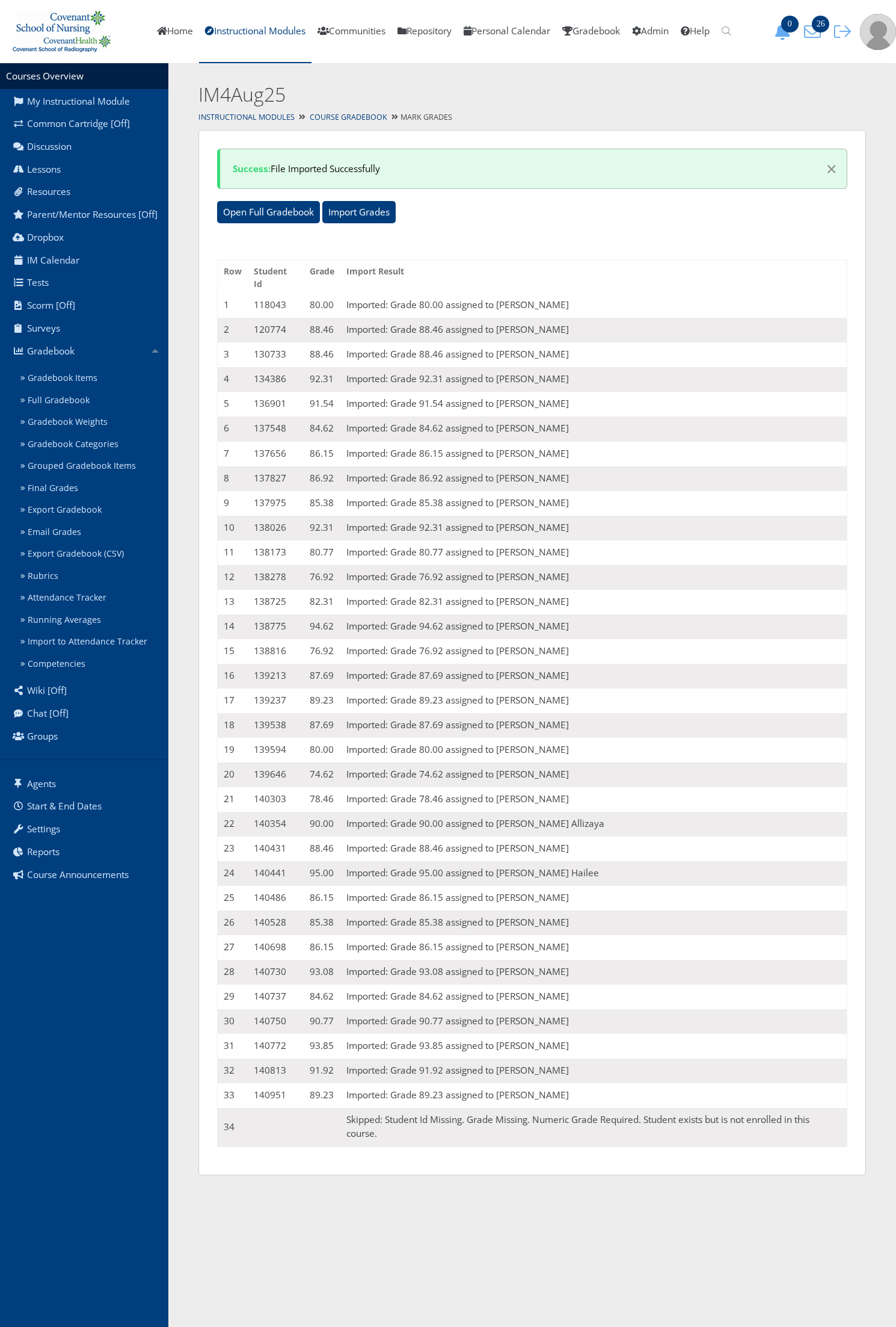
click at [107, 365] on li "Gradebook Gradebook Items Full Gradebook Gradebook Weights Gradebook Categories…" at bounding box center [84, 509] width 168 height 340
click at [100, 378] on link "Gradebook Items" at bounding box center [92, 378] width 153 height 22
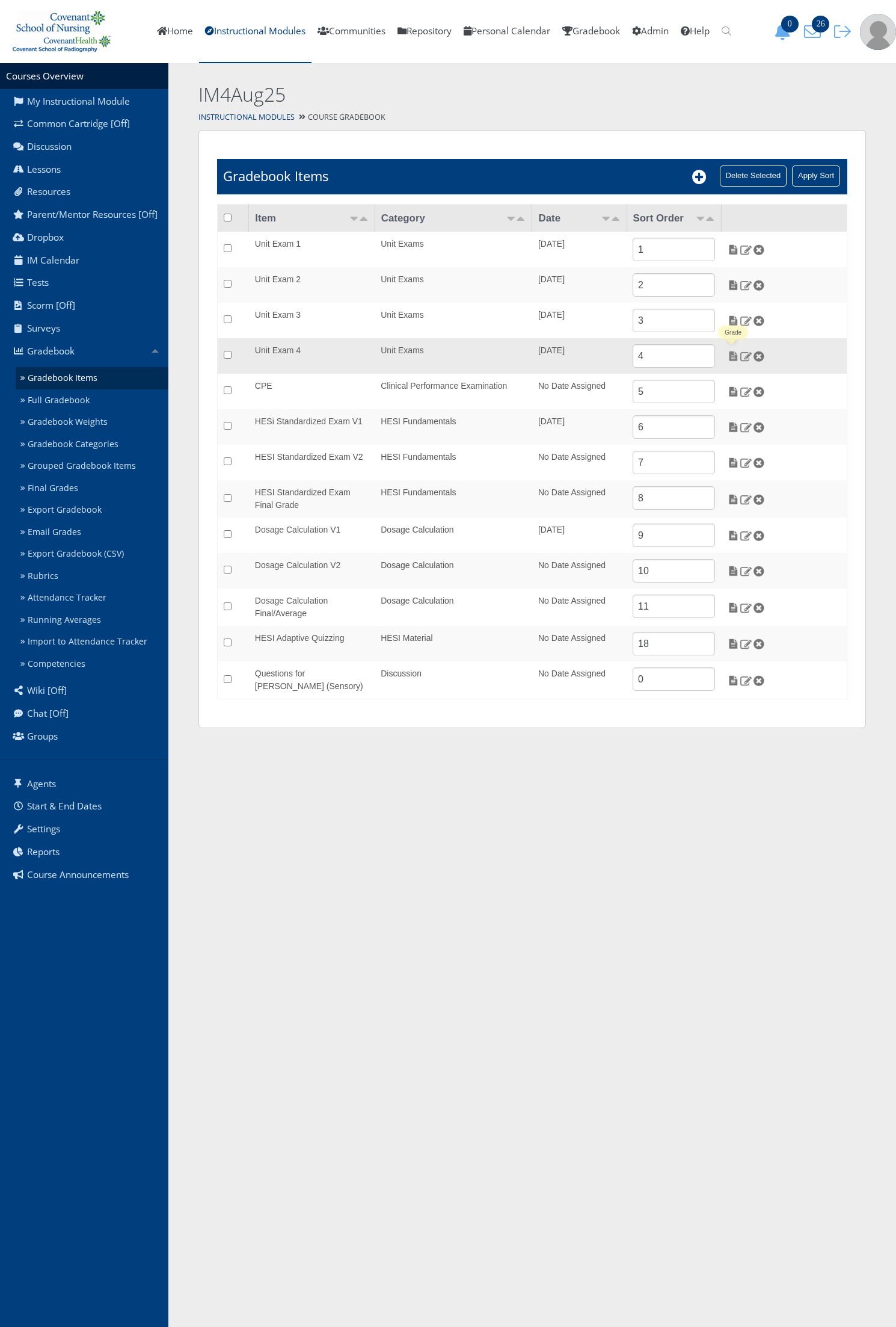
click at [730, 356] on img at bounding box center [734, 356] width 13 height 11
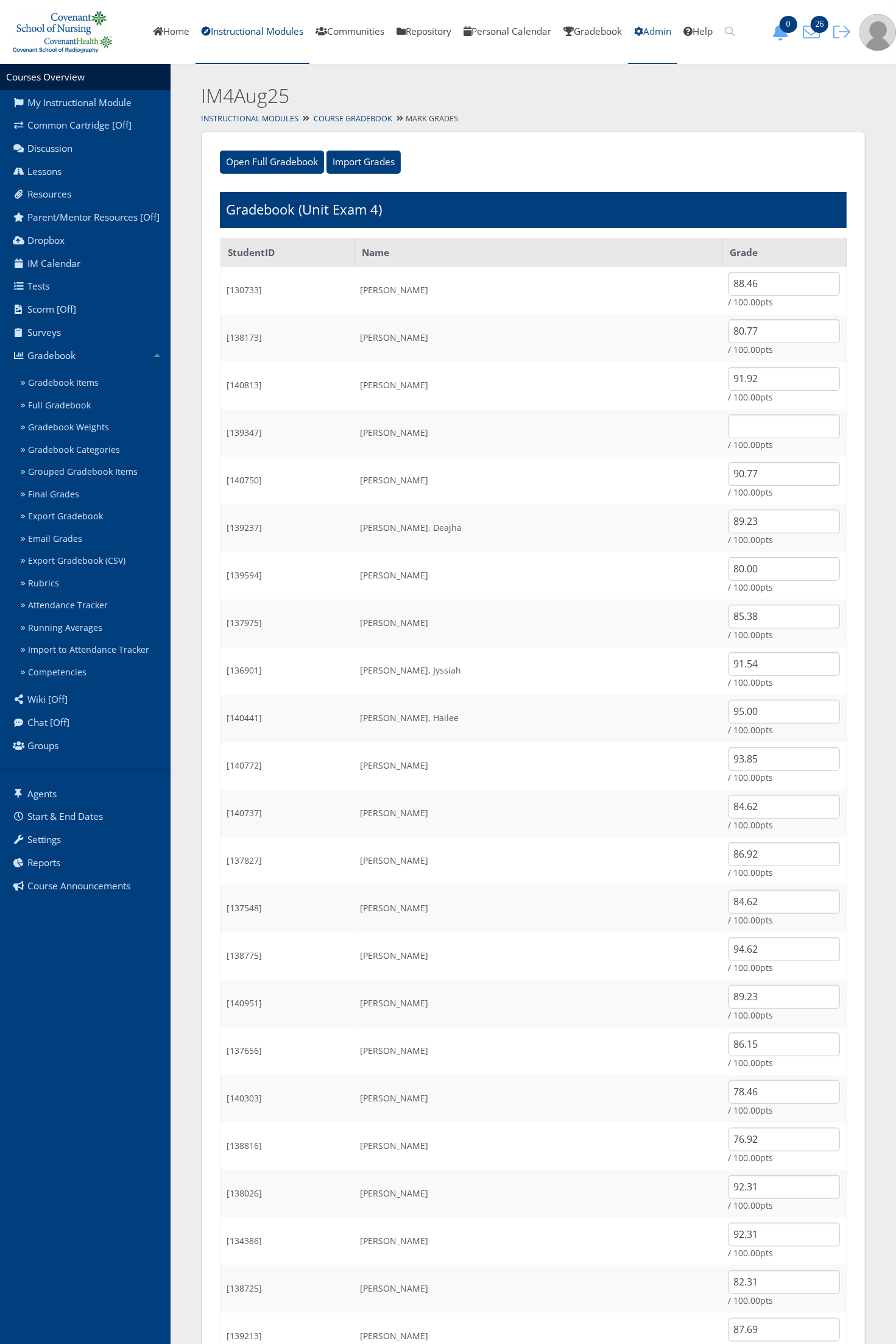
click at [643, 27] on icon at bounding box center [639, 32] width 9 height 9
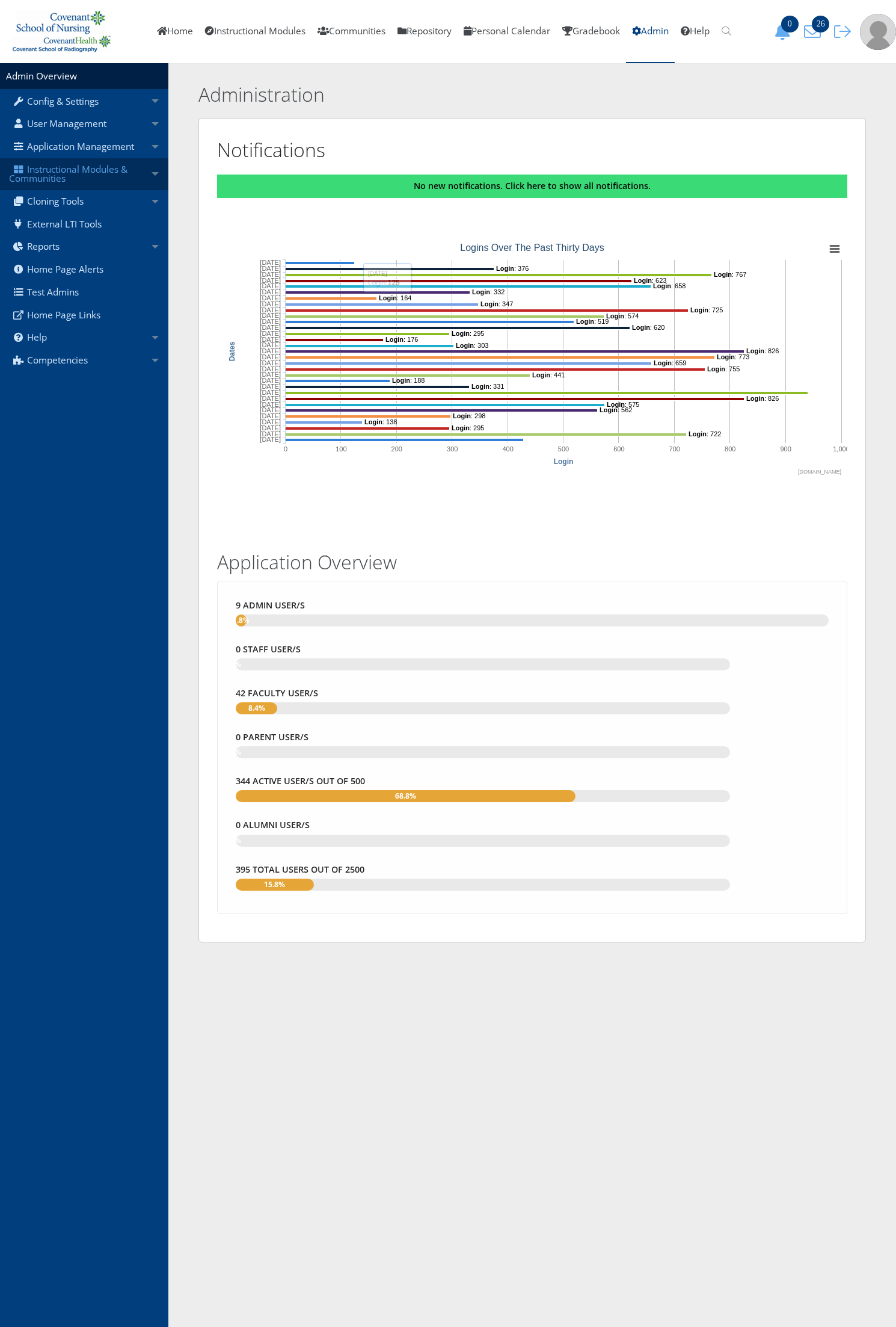
click at [136, 168] on link "Instructional Modules & Communities" at bounding box center [84, 175] width 168 height 32
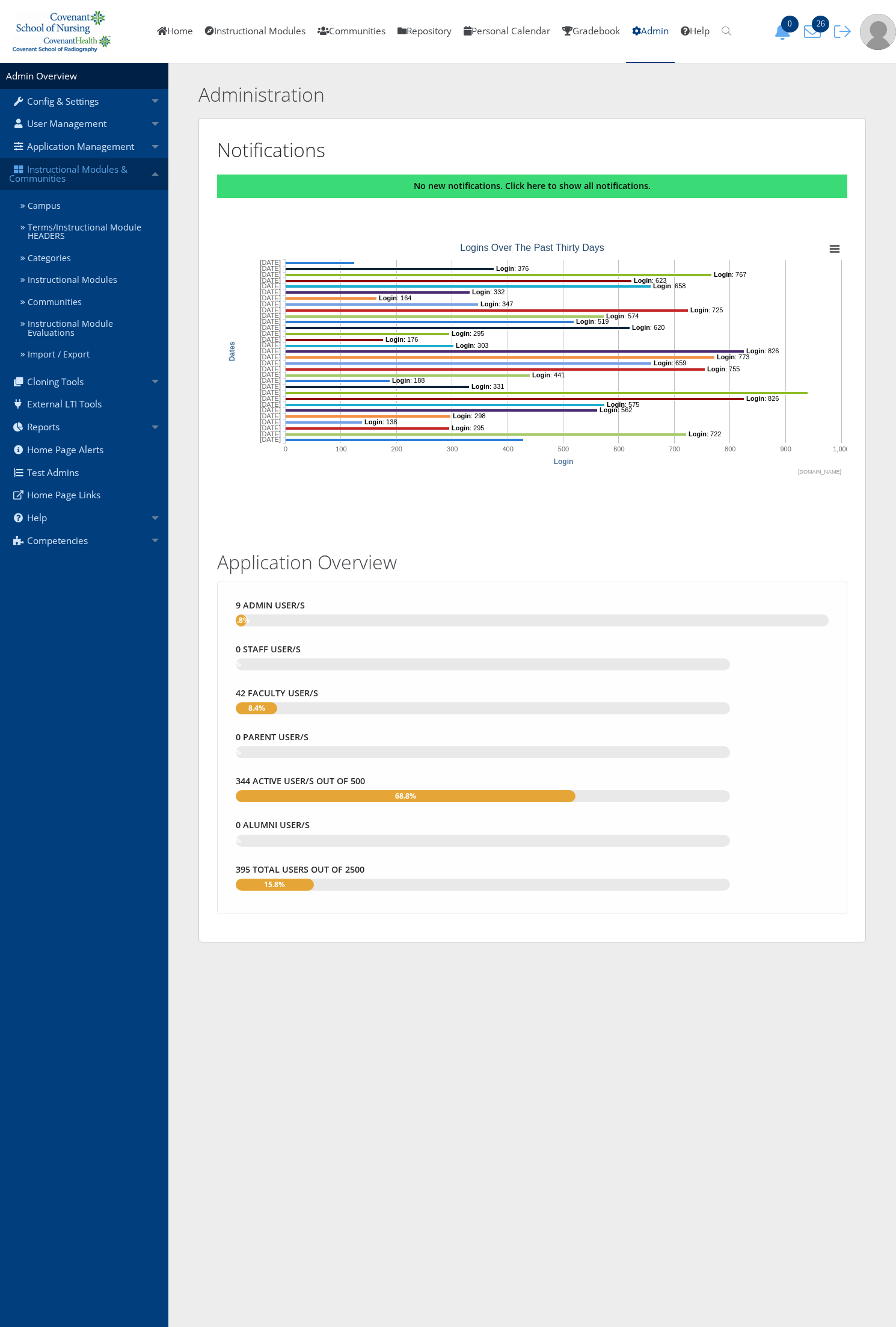
click at [112, 176] on link "Instructional Modules & Communities" at bounding box center [84, 175] width 168 height 32
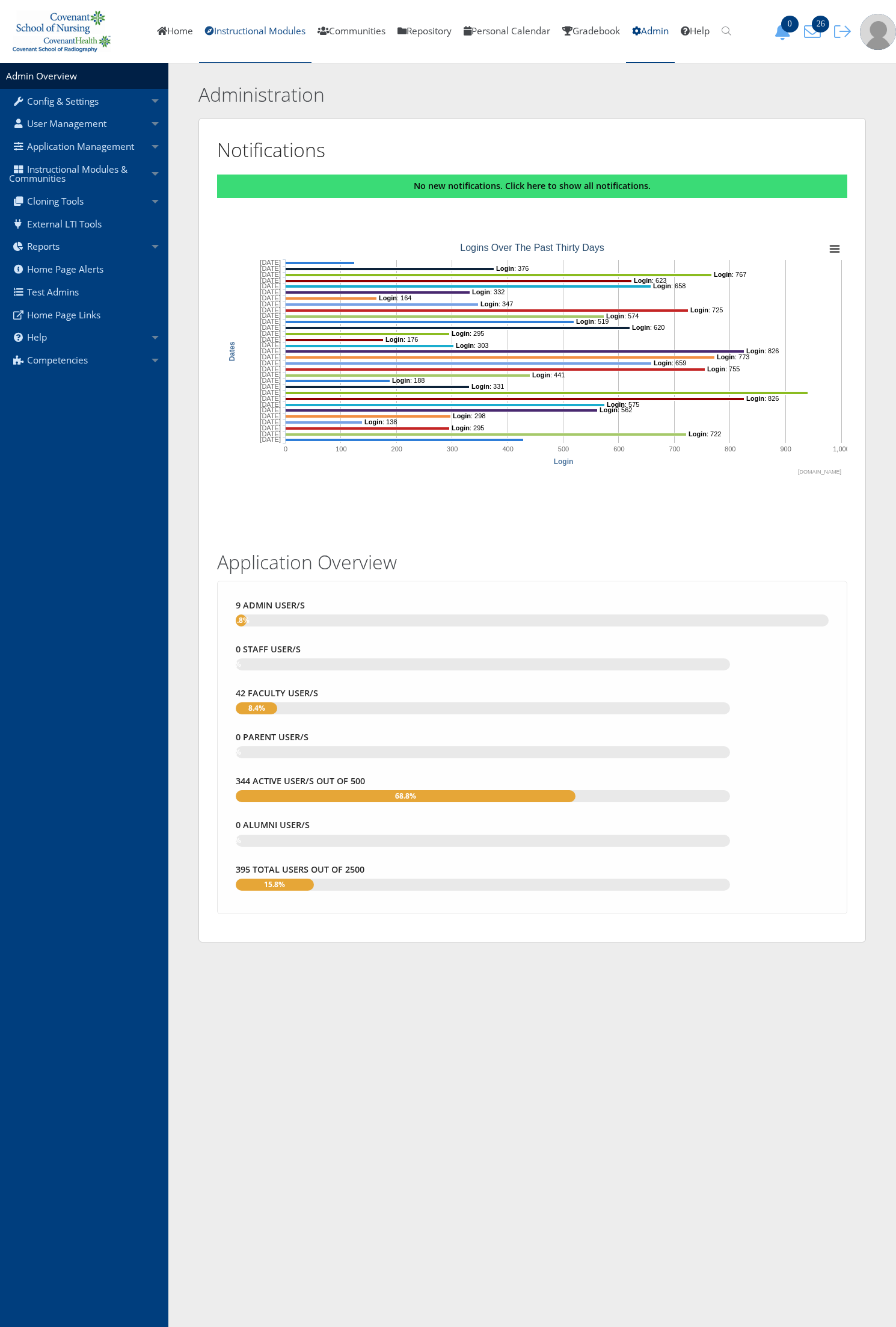
click at [241, 22] on link "Instructional Modules" at bounding box center [255, 31] width 113 height 63
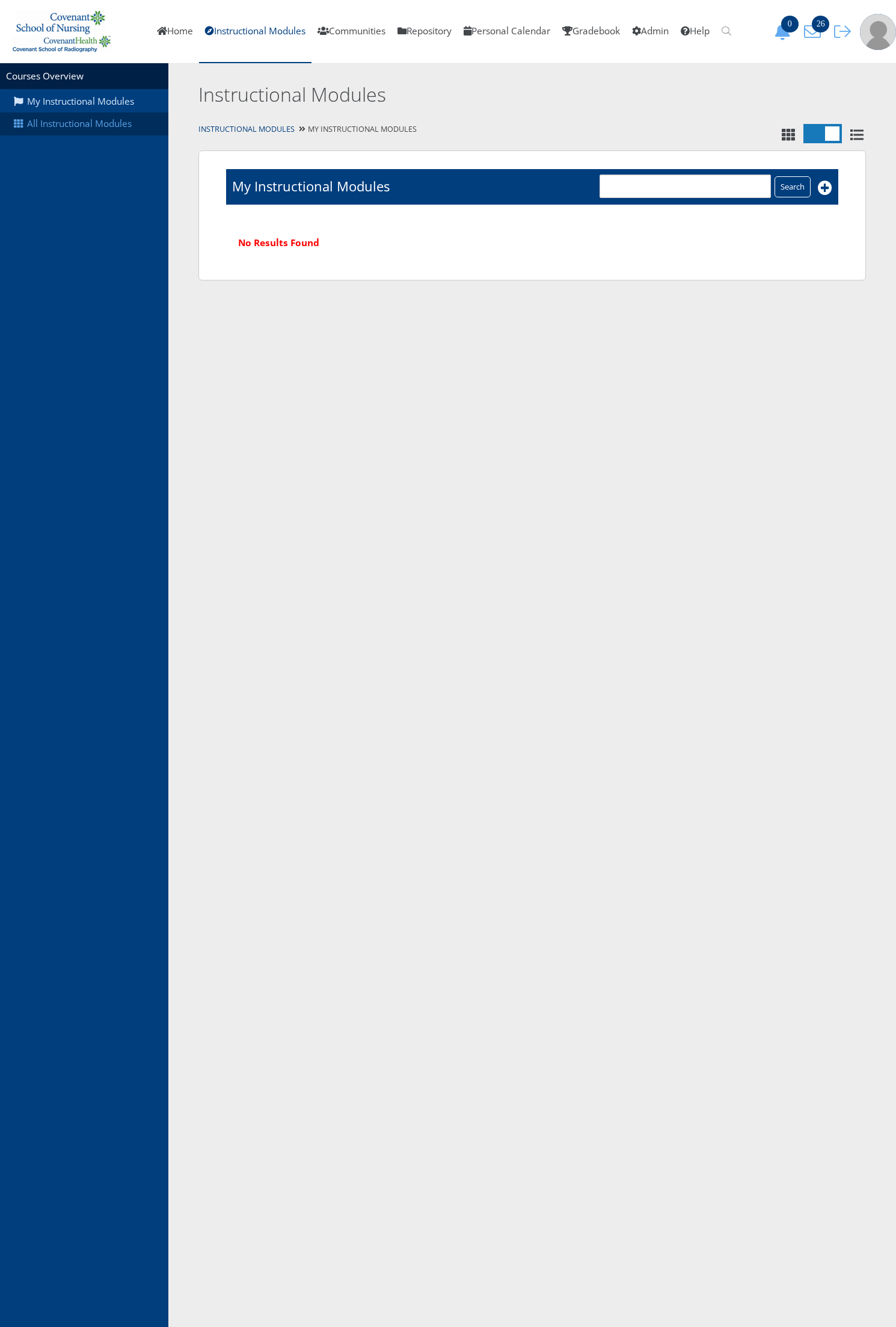
click at [100, 116] on link "All Instructional Modules" at bounding box center [84, 124] width 168 height 23
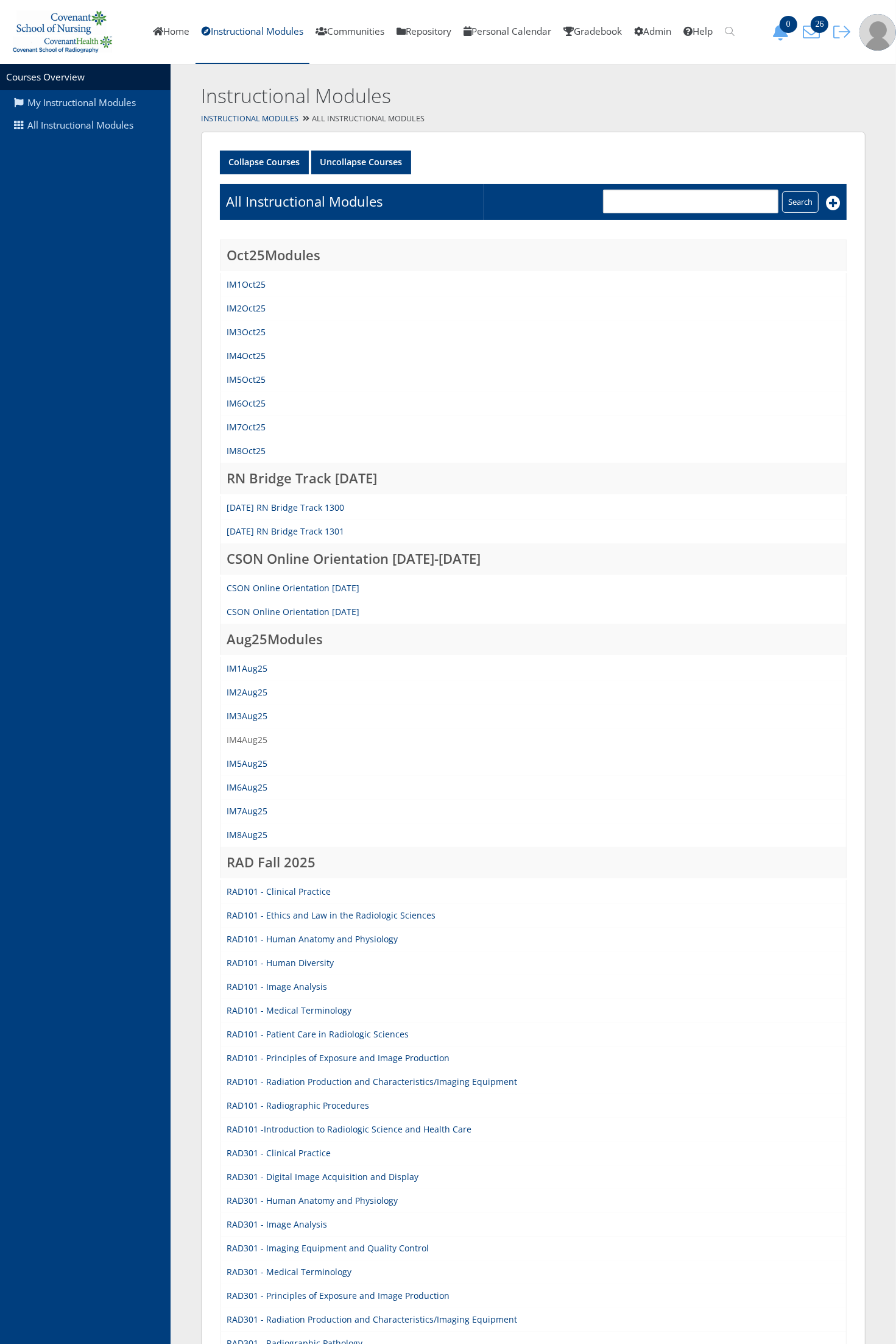
click at [252, 740] on link "IM4Aug25" at bounding box center [247, 740] width 41 height 12
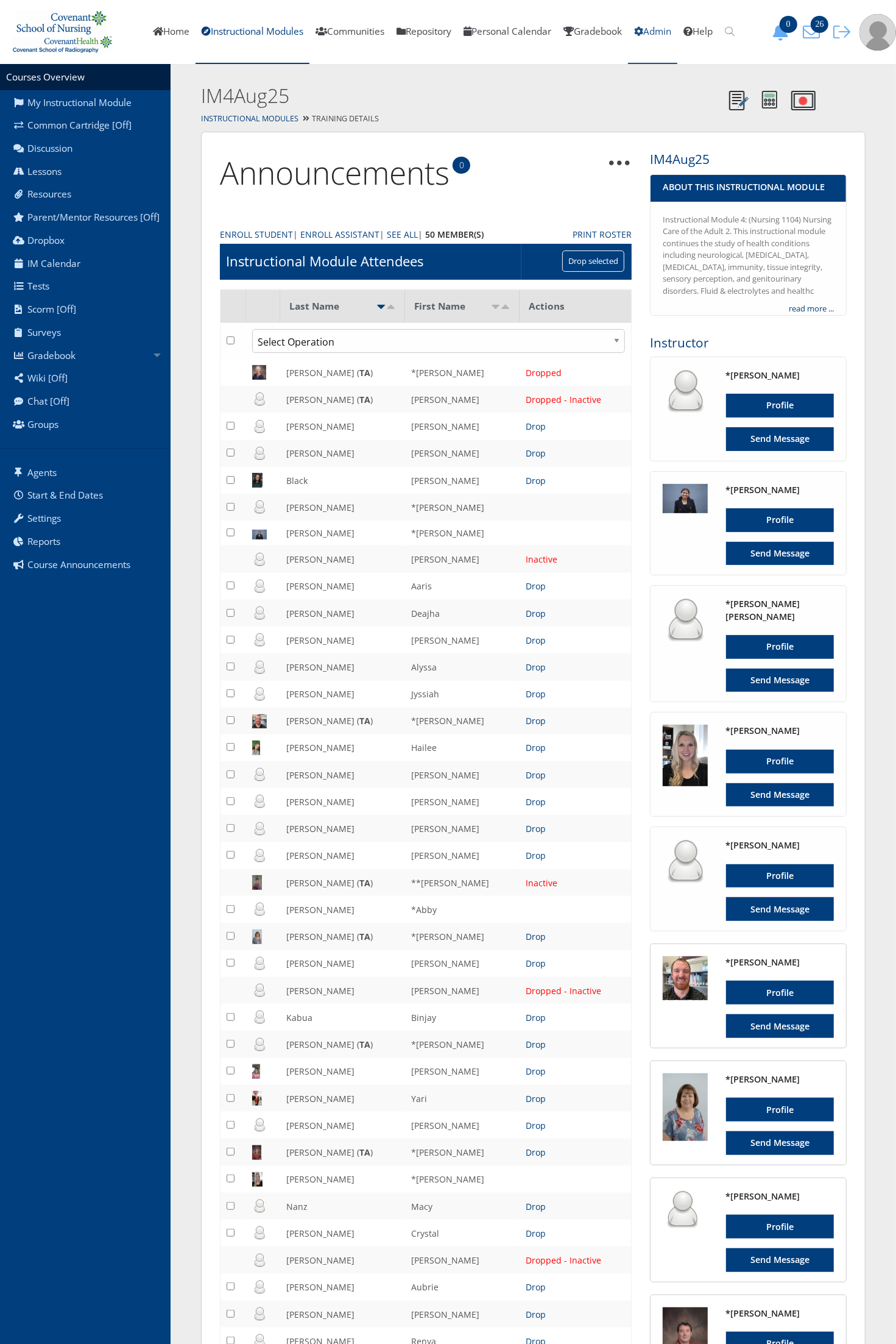
click at [664, 29] on link "Admin" at bounding box center [653, 32] width 49 height 64
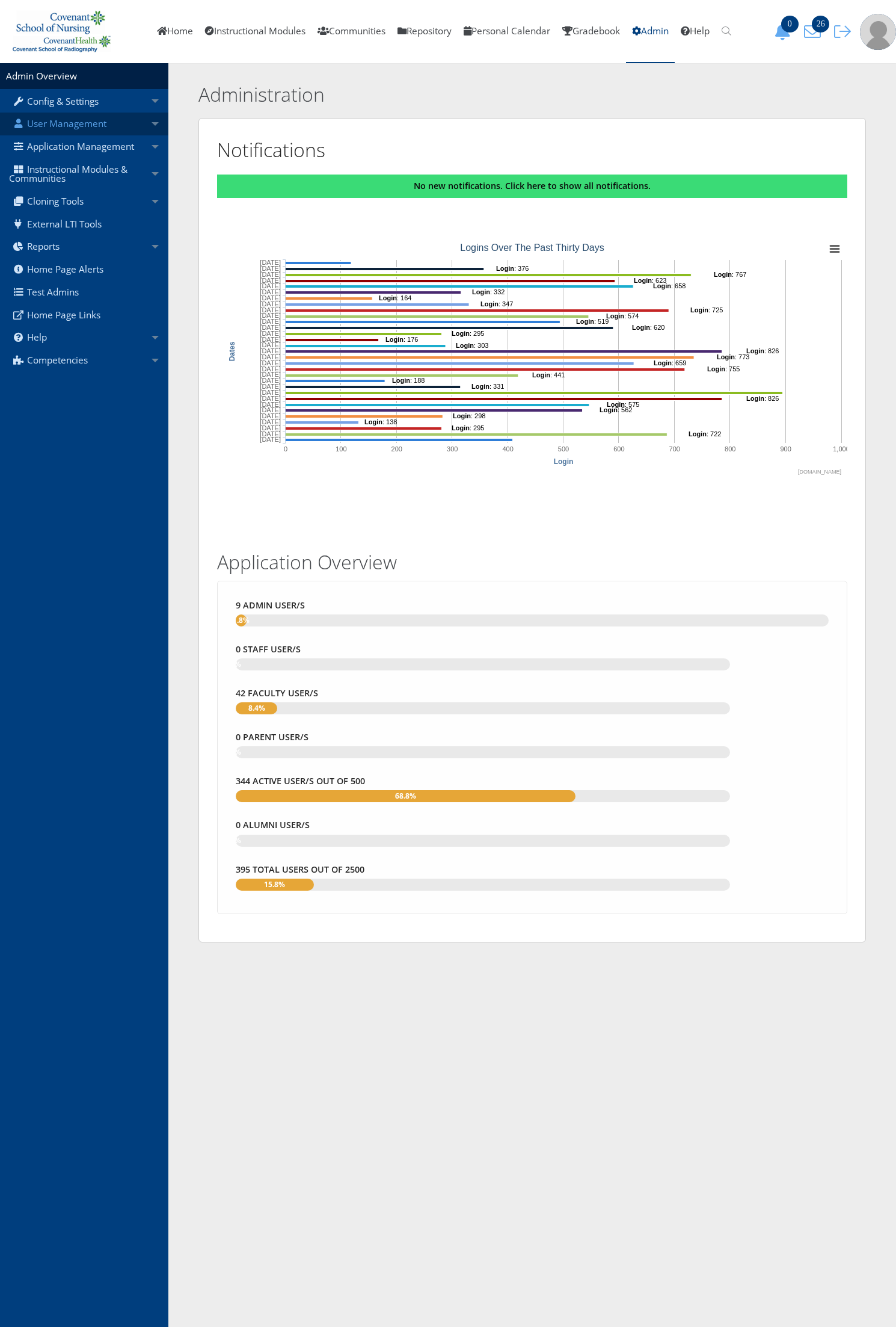
click at [91, 124] on link "User Management" at bounding box center [84, 124] width 168 height 23
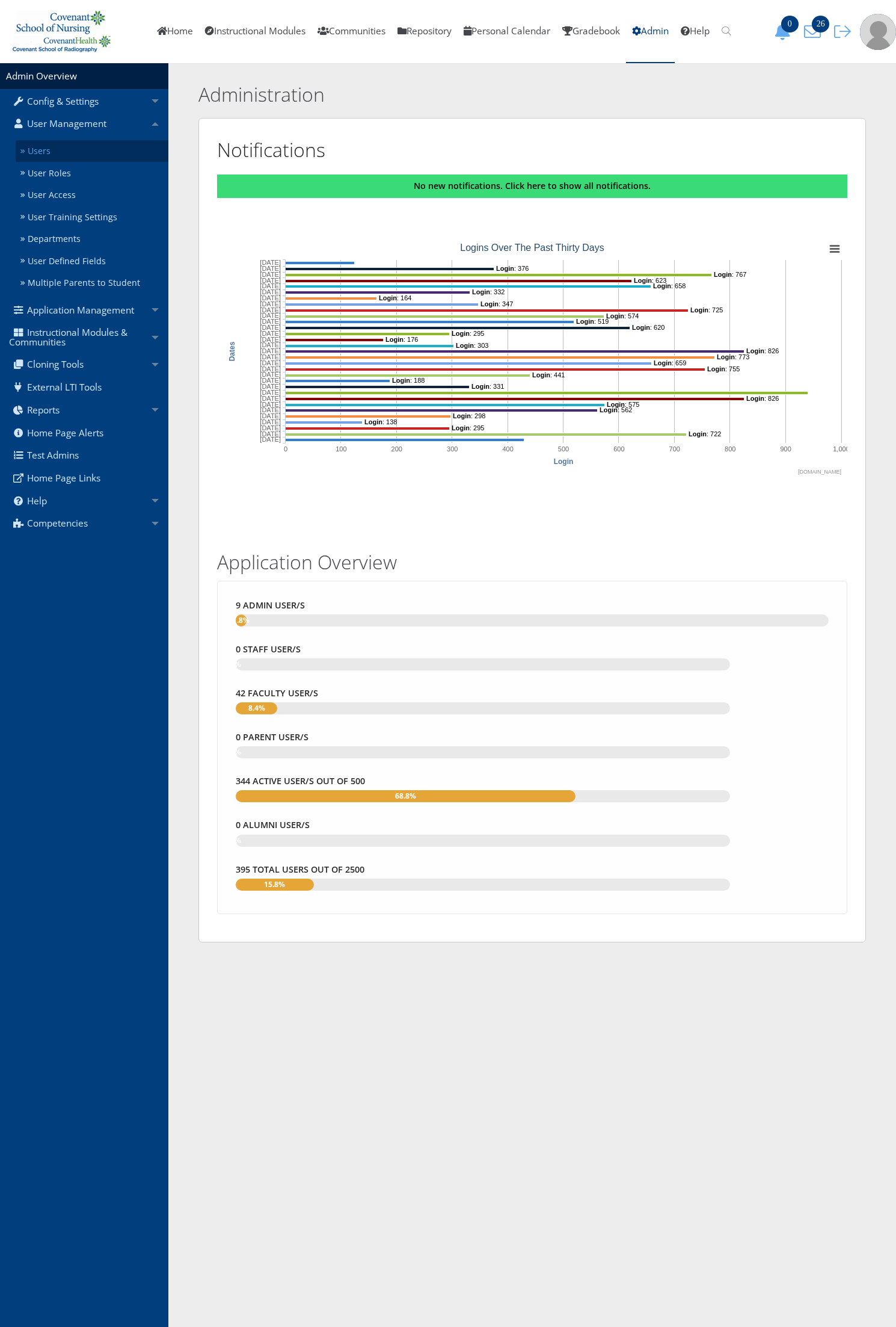
click at [89, 153] on link "Users" at bounding box center [92, 151] width 153 height 22
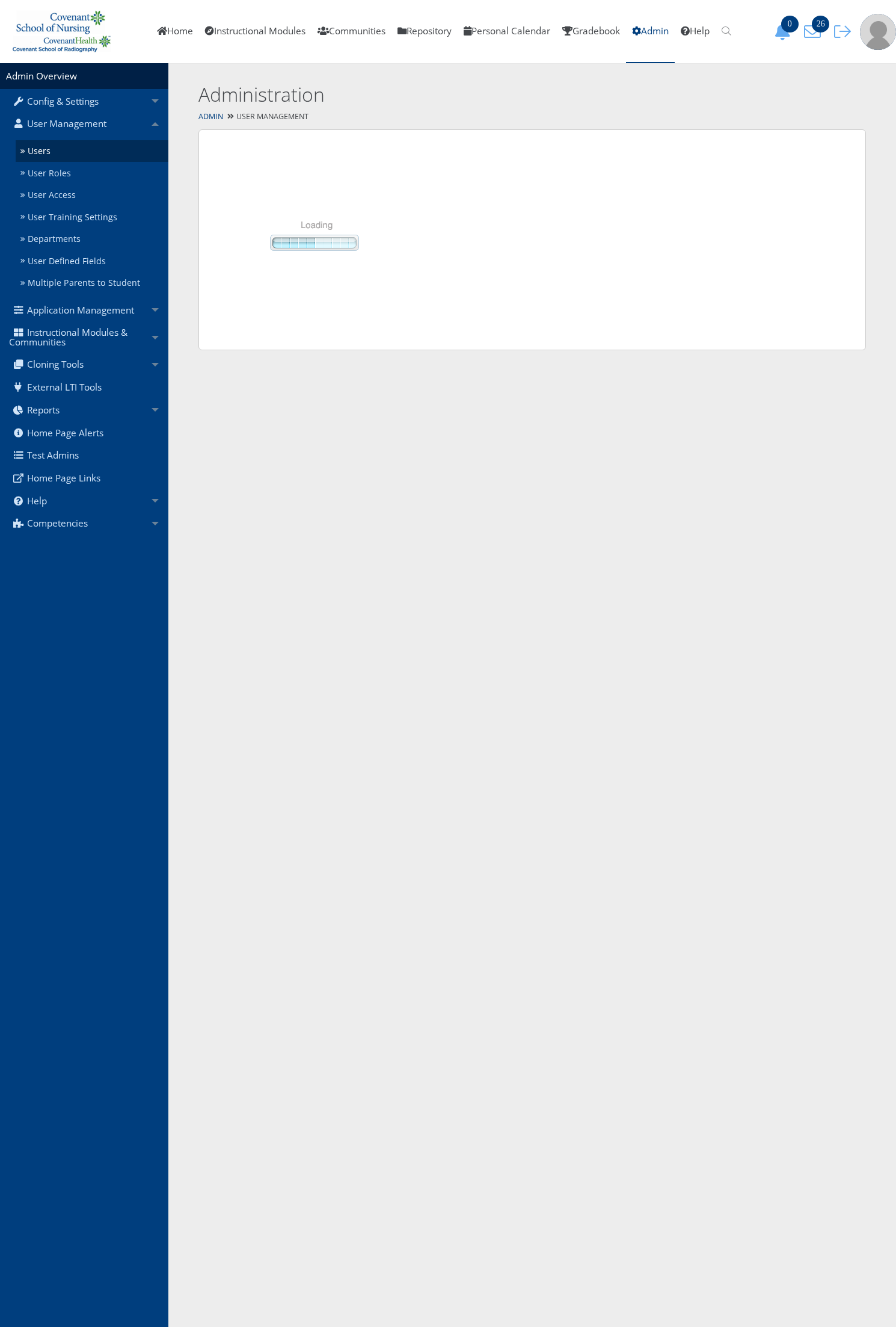
select select "50"
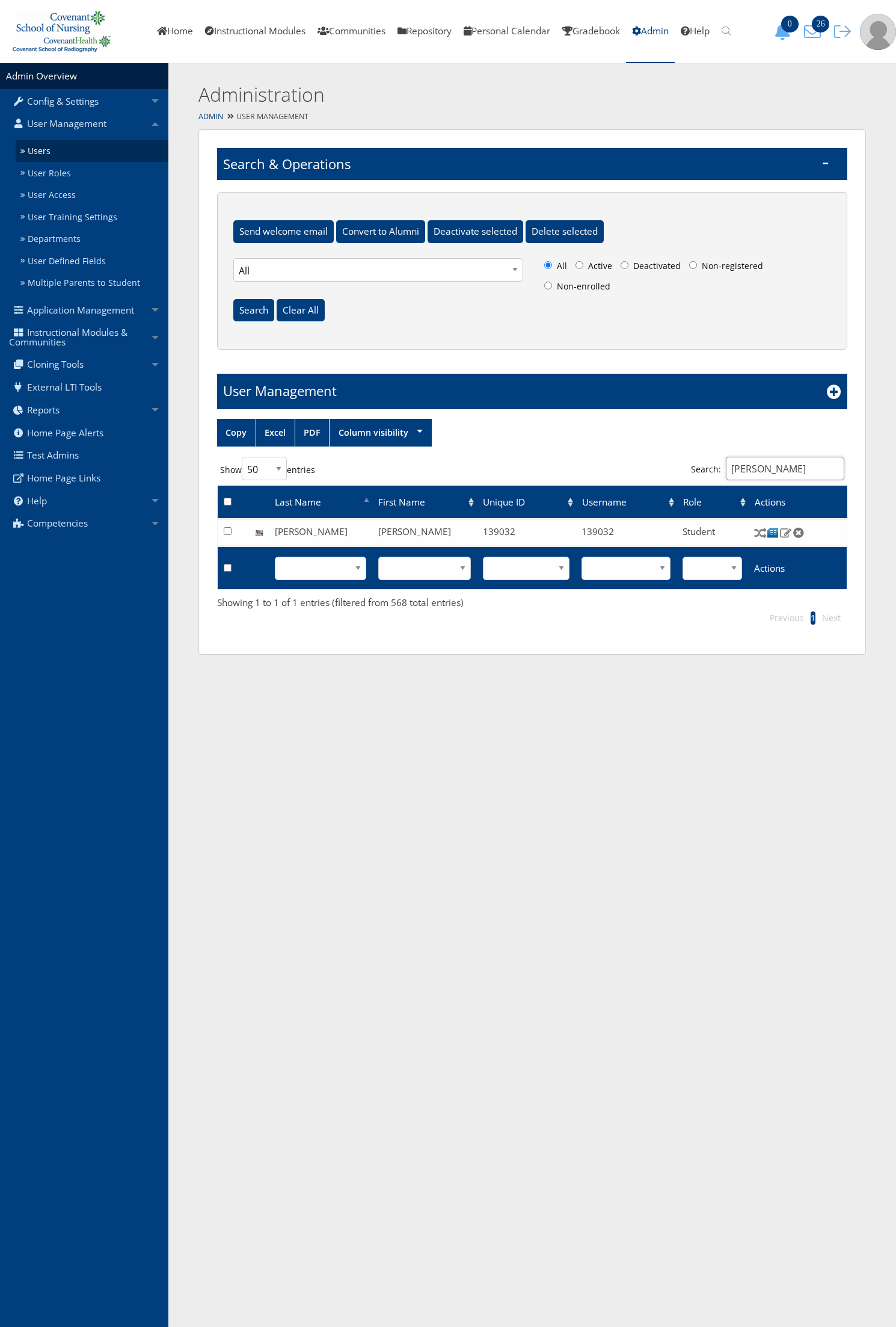
click at [768, 467] on input "brooks" at bounding box center [786, 468] width 119 height 24
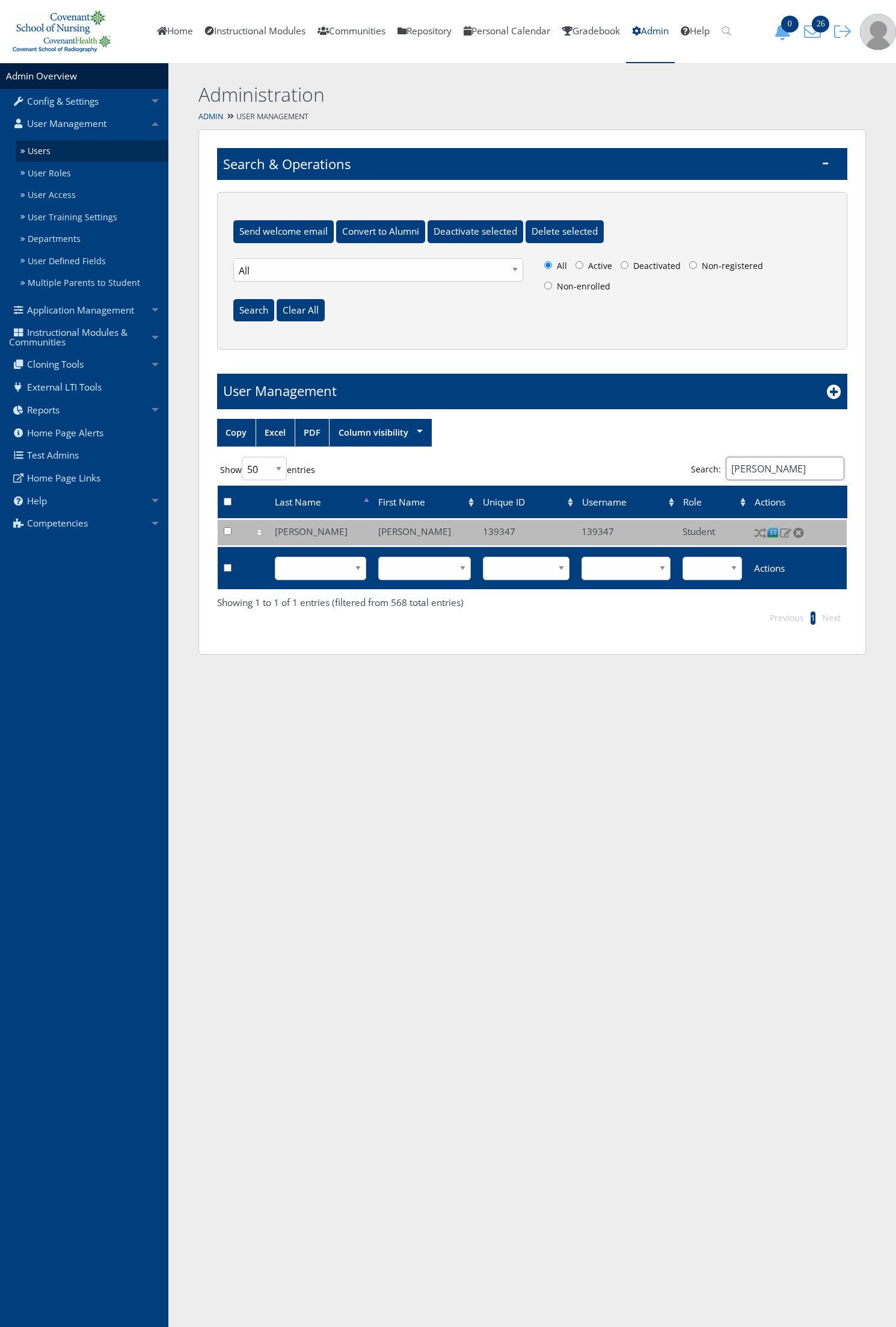
type input "creech"
click at [773, 527] on img at bounding box center [773, 533] width 13 height 13
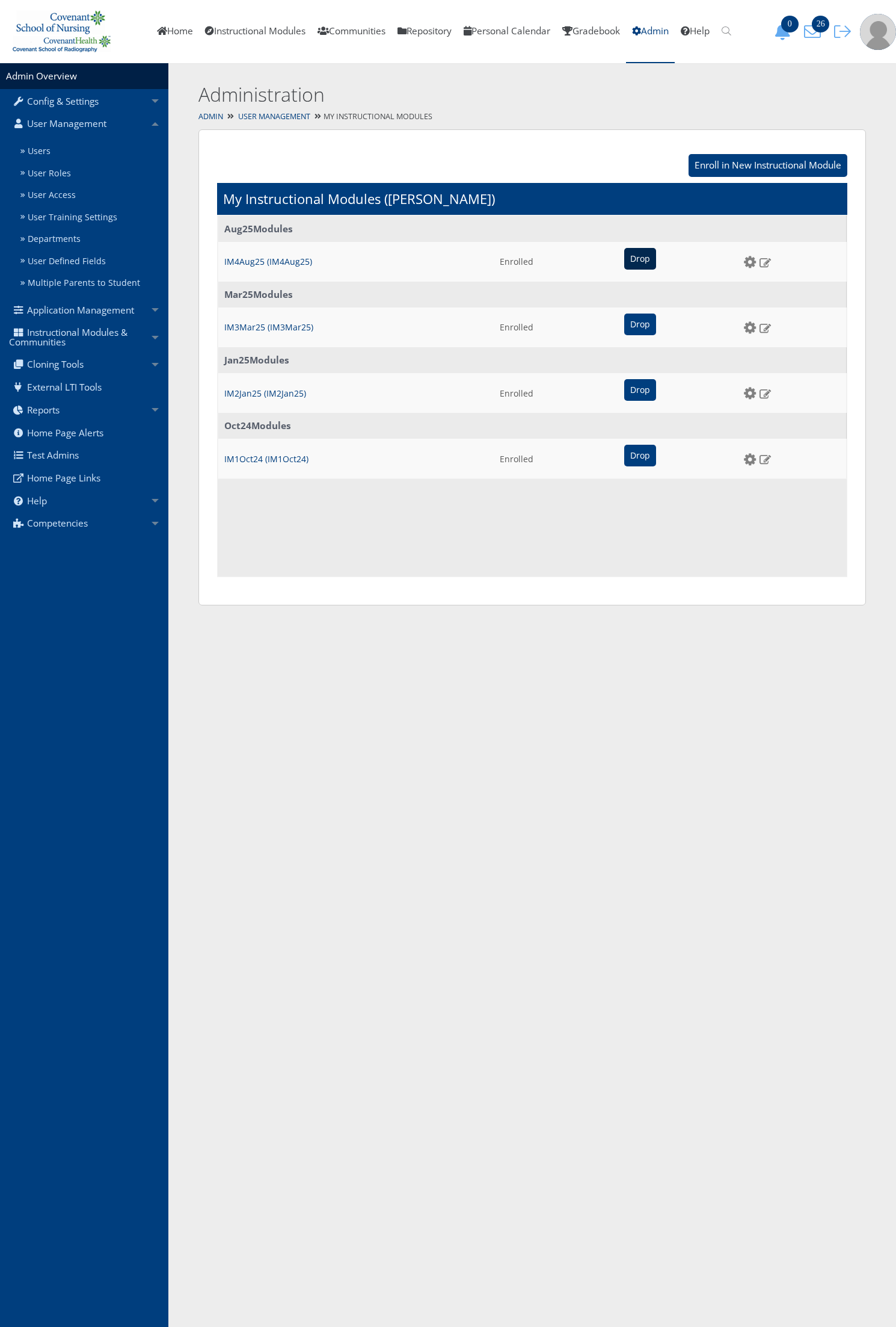
click at [633, 264] on input "Drop" at bounding box center [641, 258] width 32 height 21
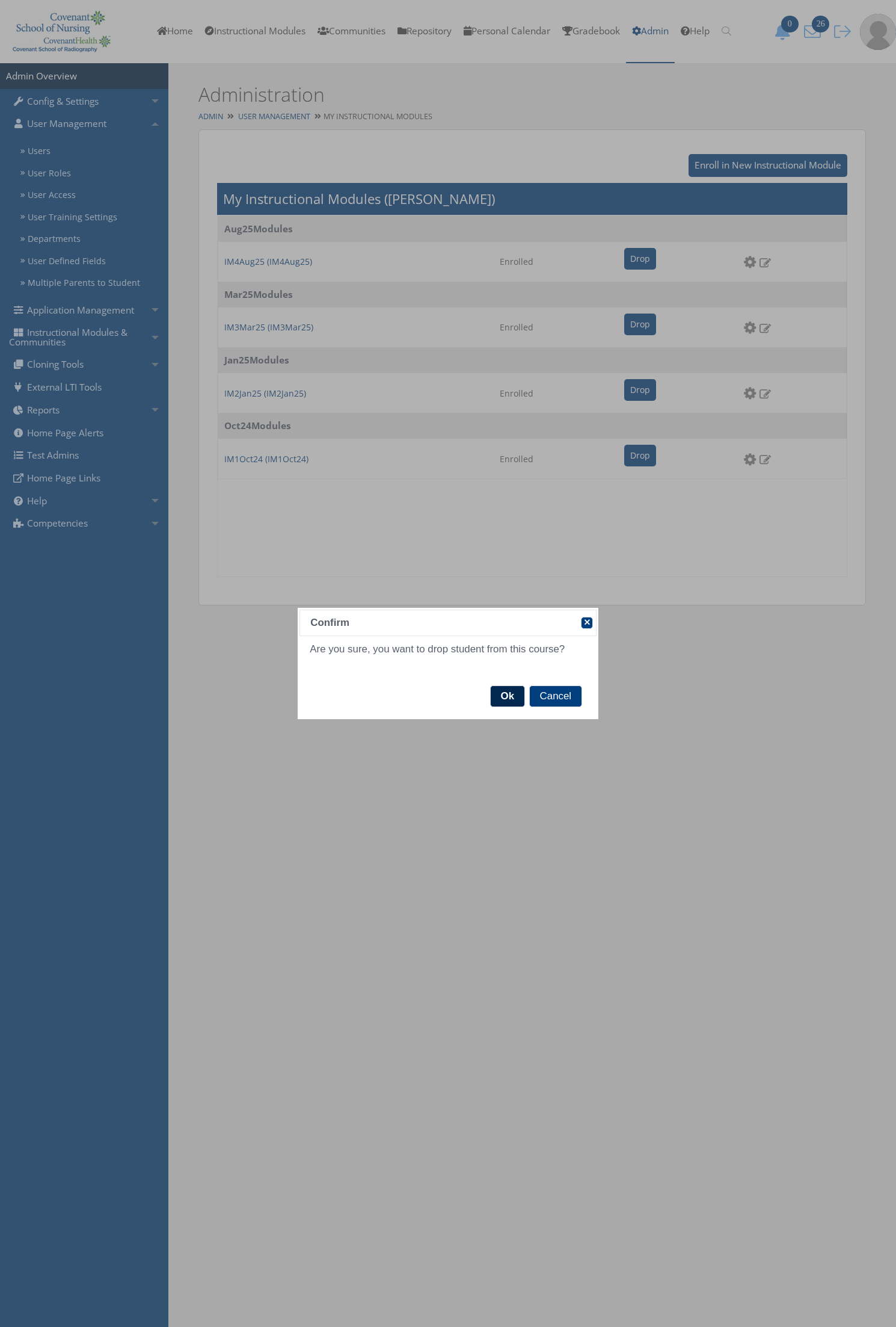
click at [509, 698] on span "Ok" at bounding box center [507, 696] width 34 height 21
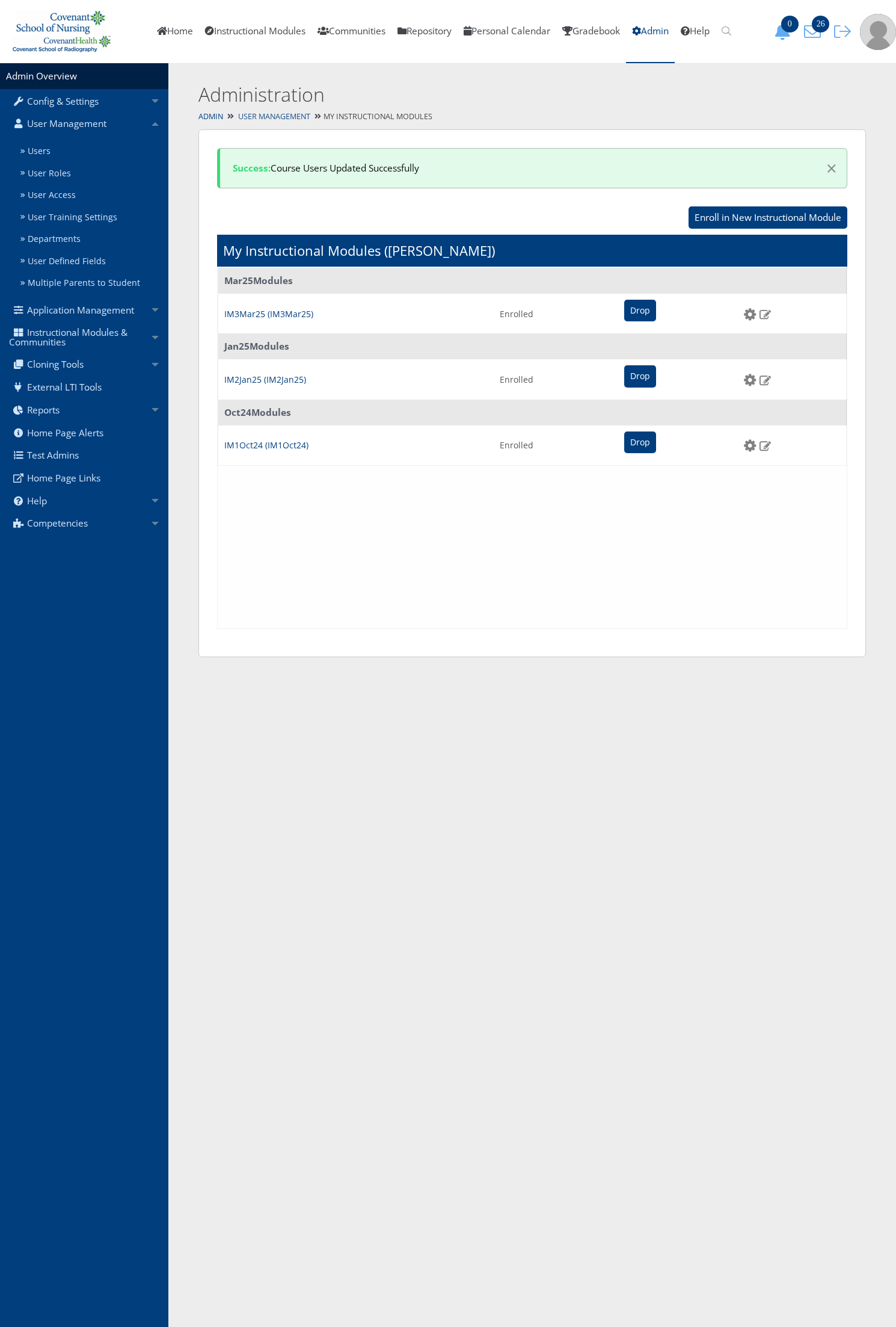
click at [296, 112] on link "User Management" at bounding box center [274, 116] width 72 height 10
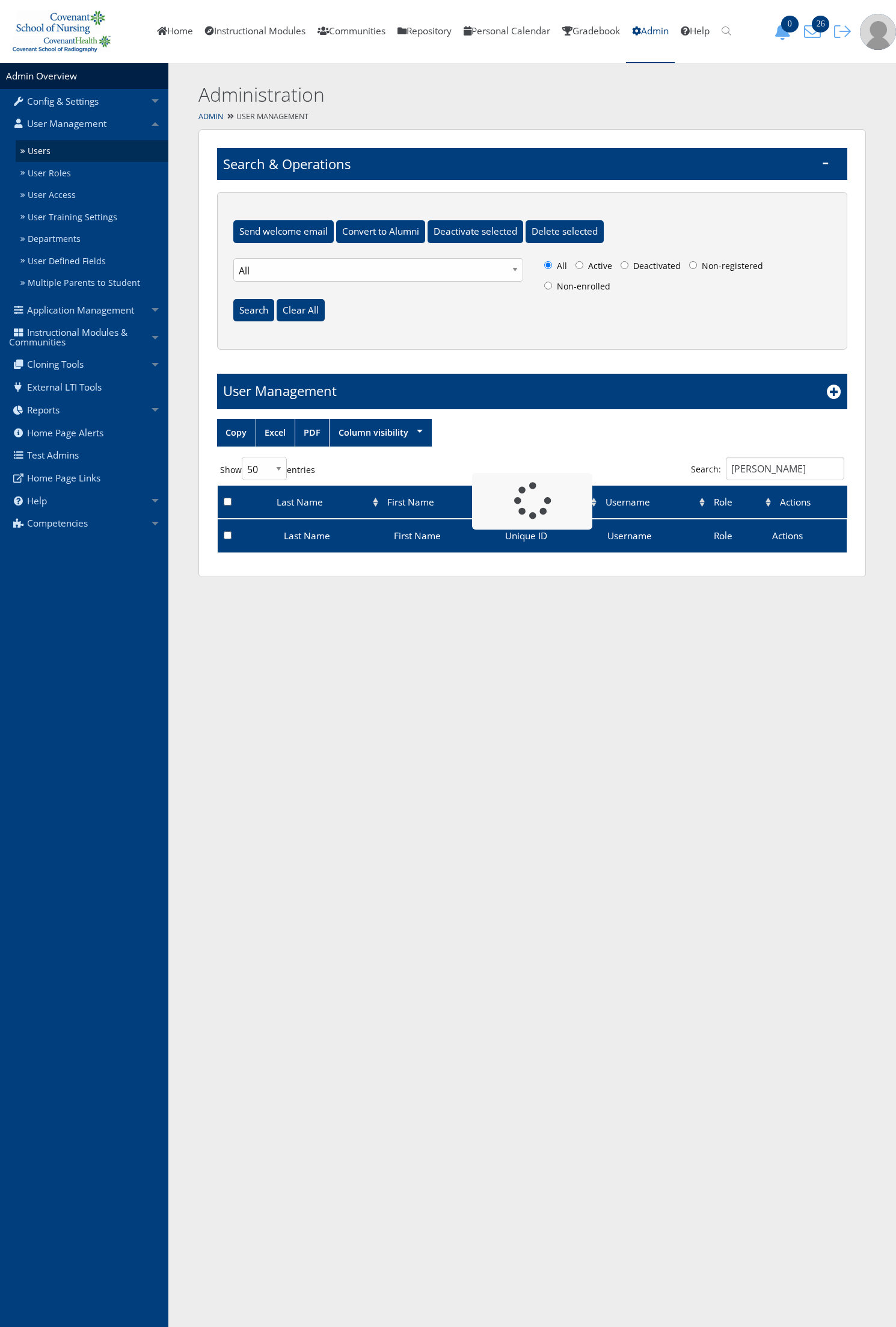
select select "50"
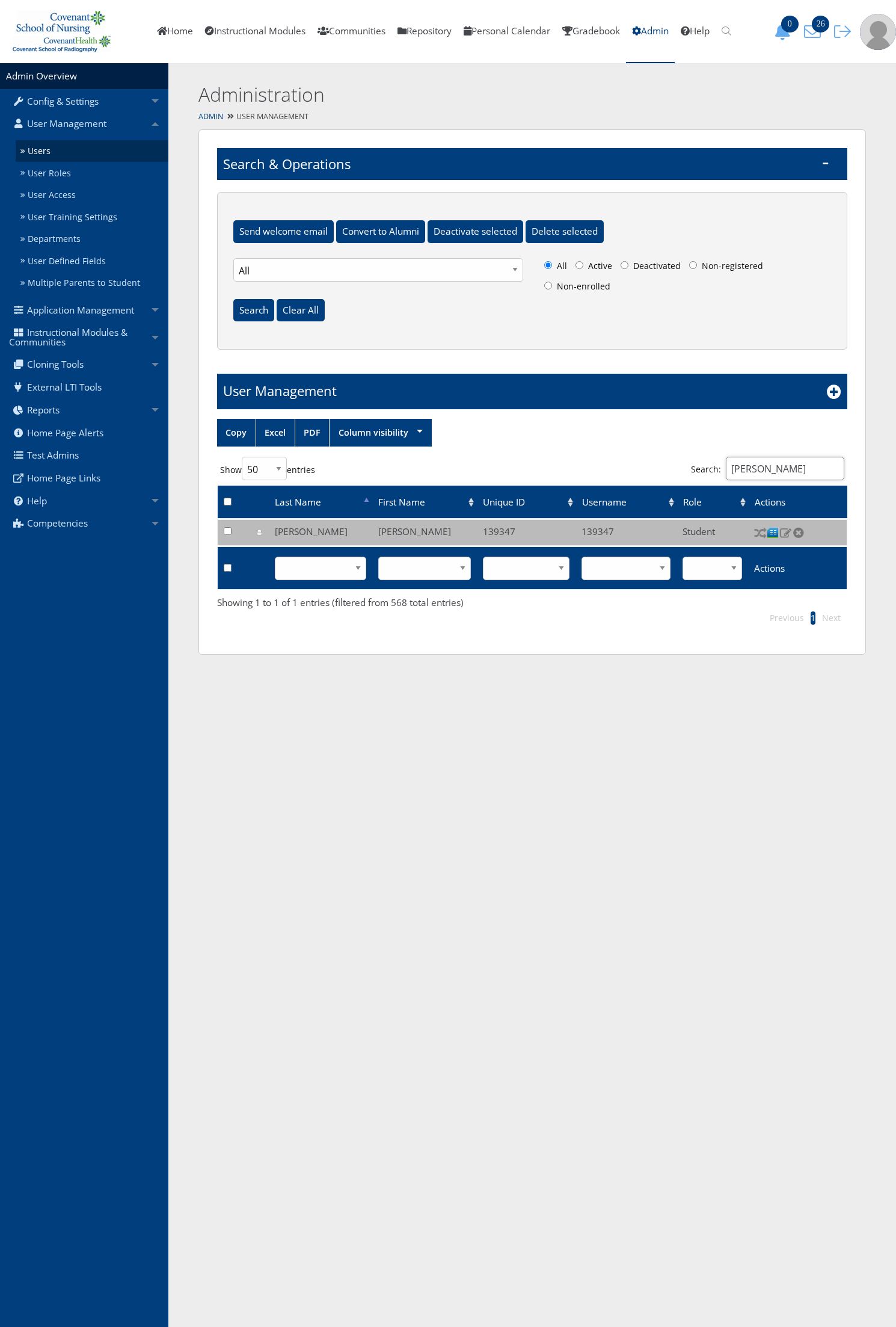
click at [792, 471] on input "[PERSON_NAME]" at bounding box center [786, 468] width 119 height 24
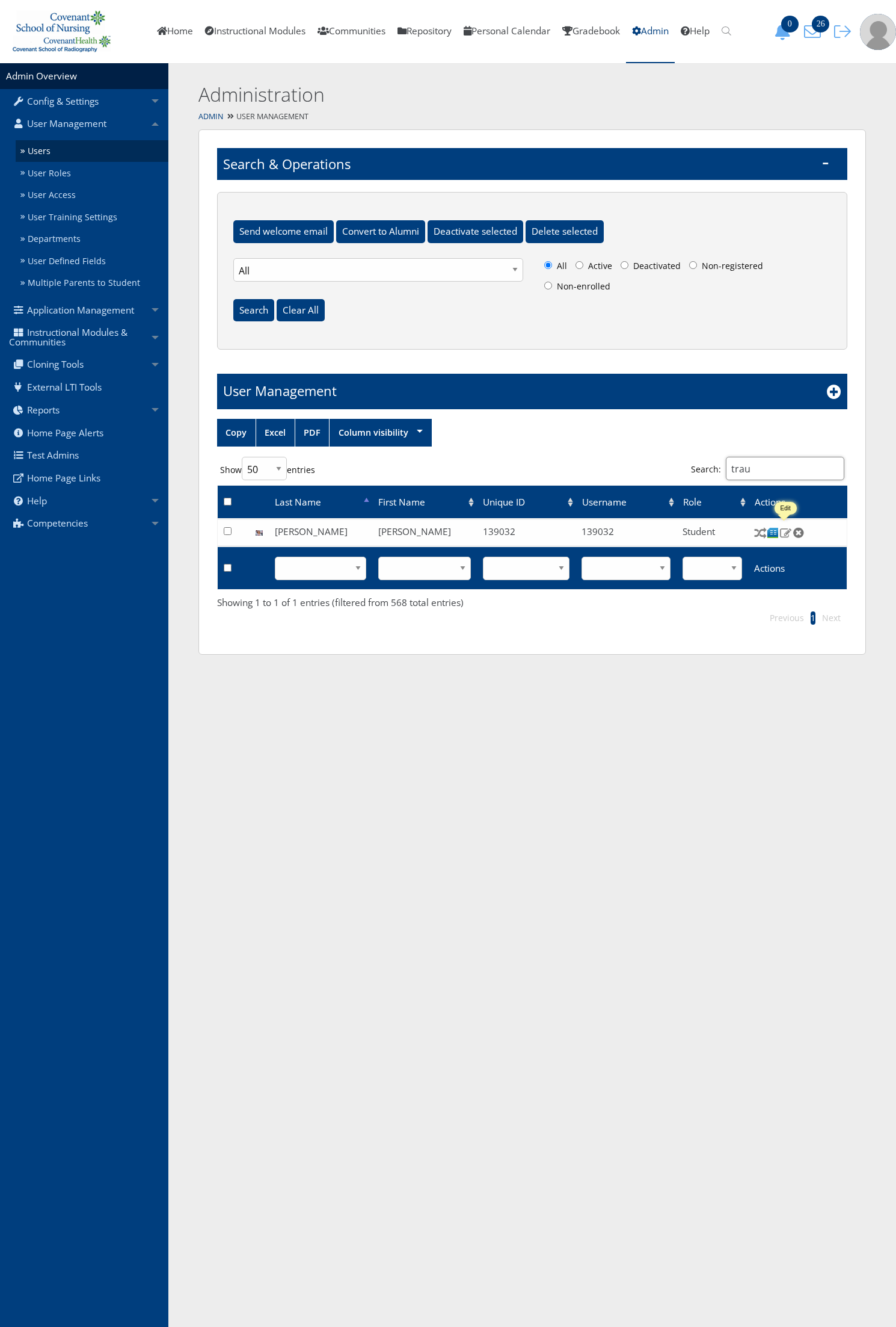
type input "trau"
click at [786, 530] on img at bounding box center [786, 533] width 13 height 11
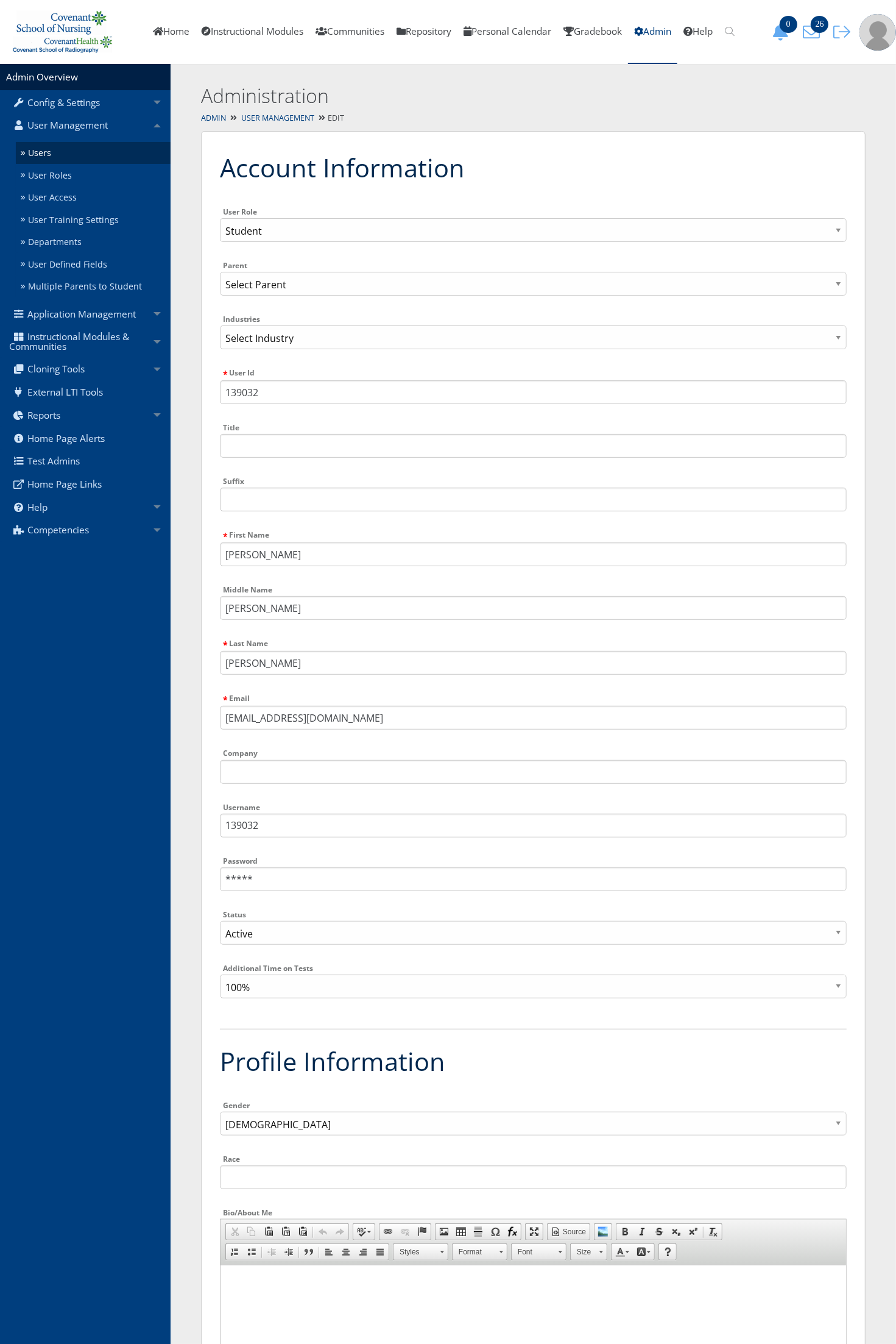
click at [292, 110] on div "Admin User Management Edit" at bounding box center [533, 118] width 725 height 18
click at [291, 117] on link "User Management" at bounding box center [278, 117] width 73 height 10
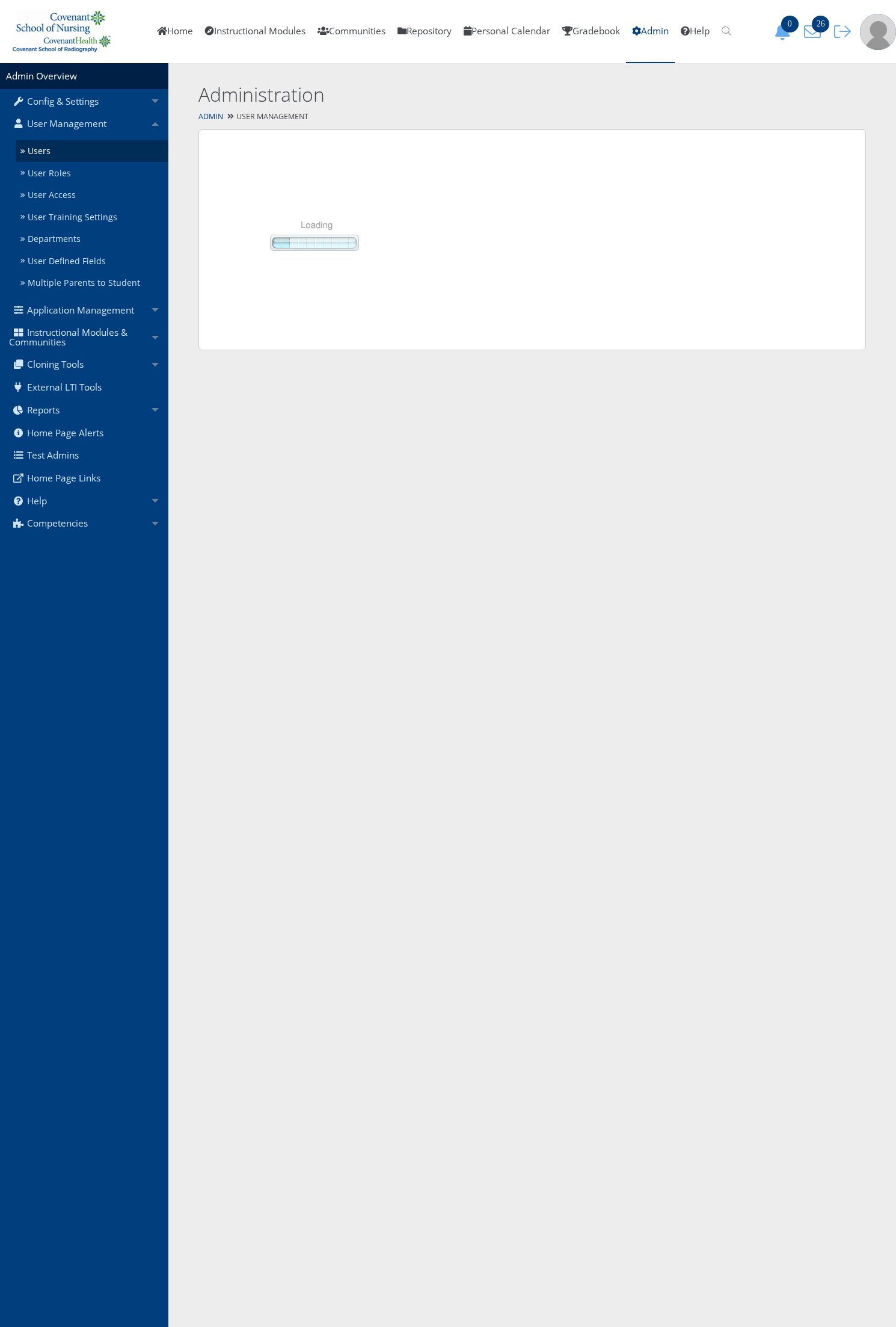
select select "50"
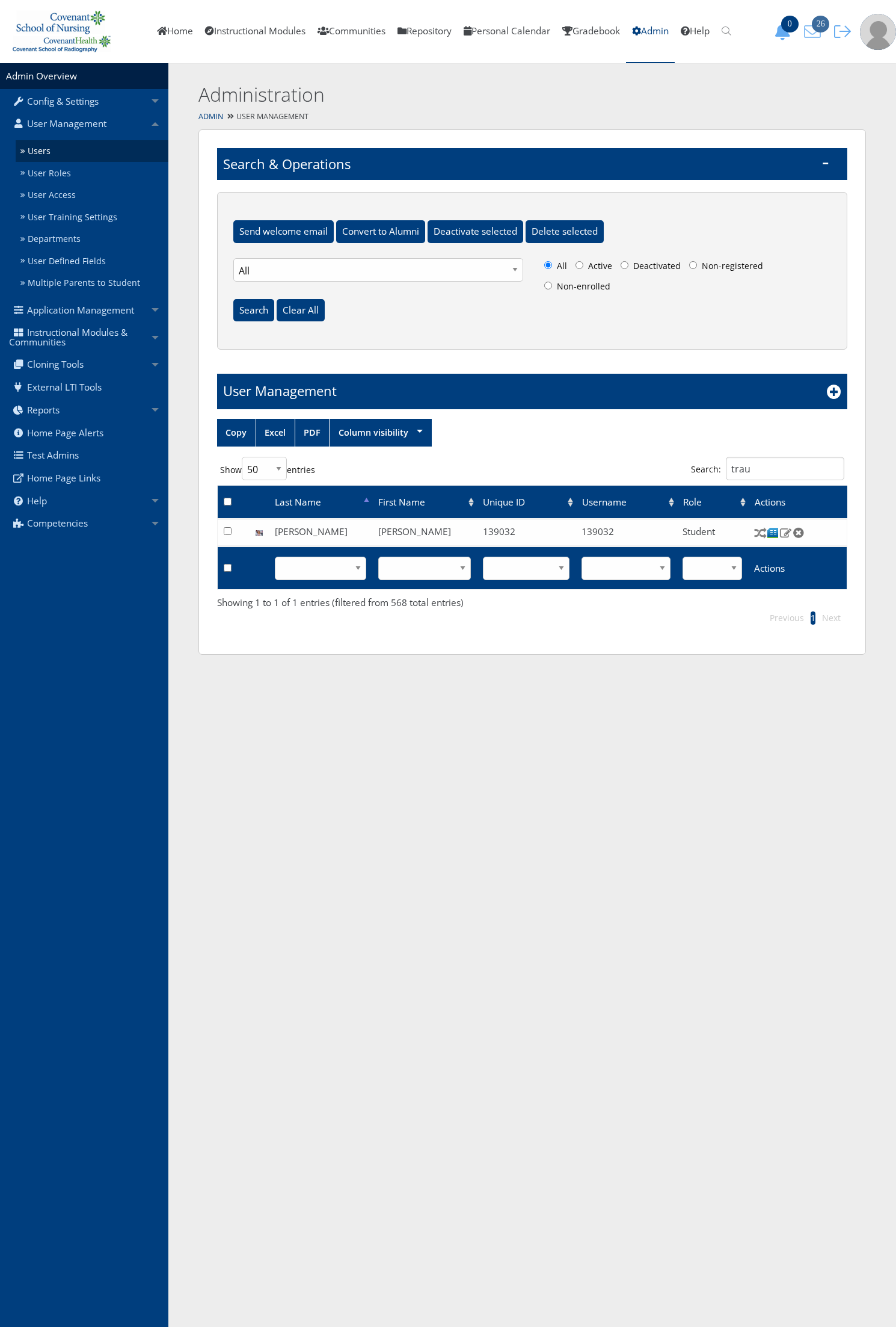
click at [818, 27] on span "26" at bounding box center [821, 24] width 18 height 17
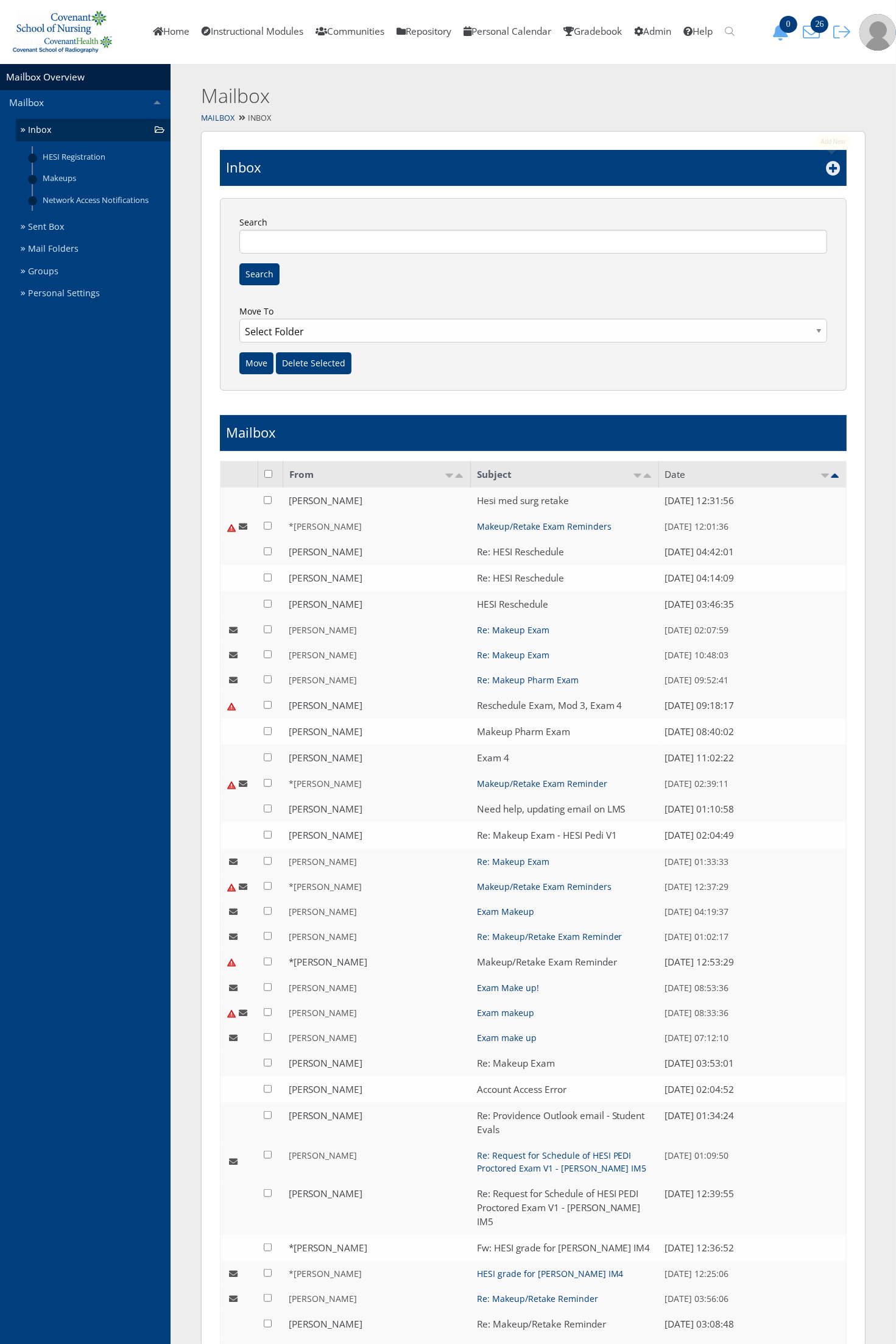
click at [833, 168] on icon at bounding box center [833, 168] width 15 height 15
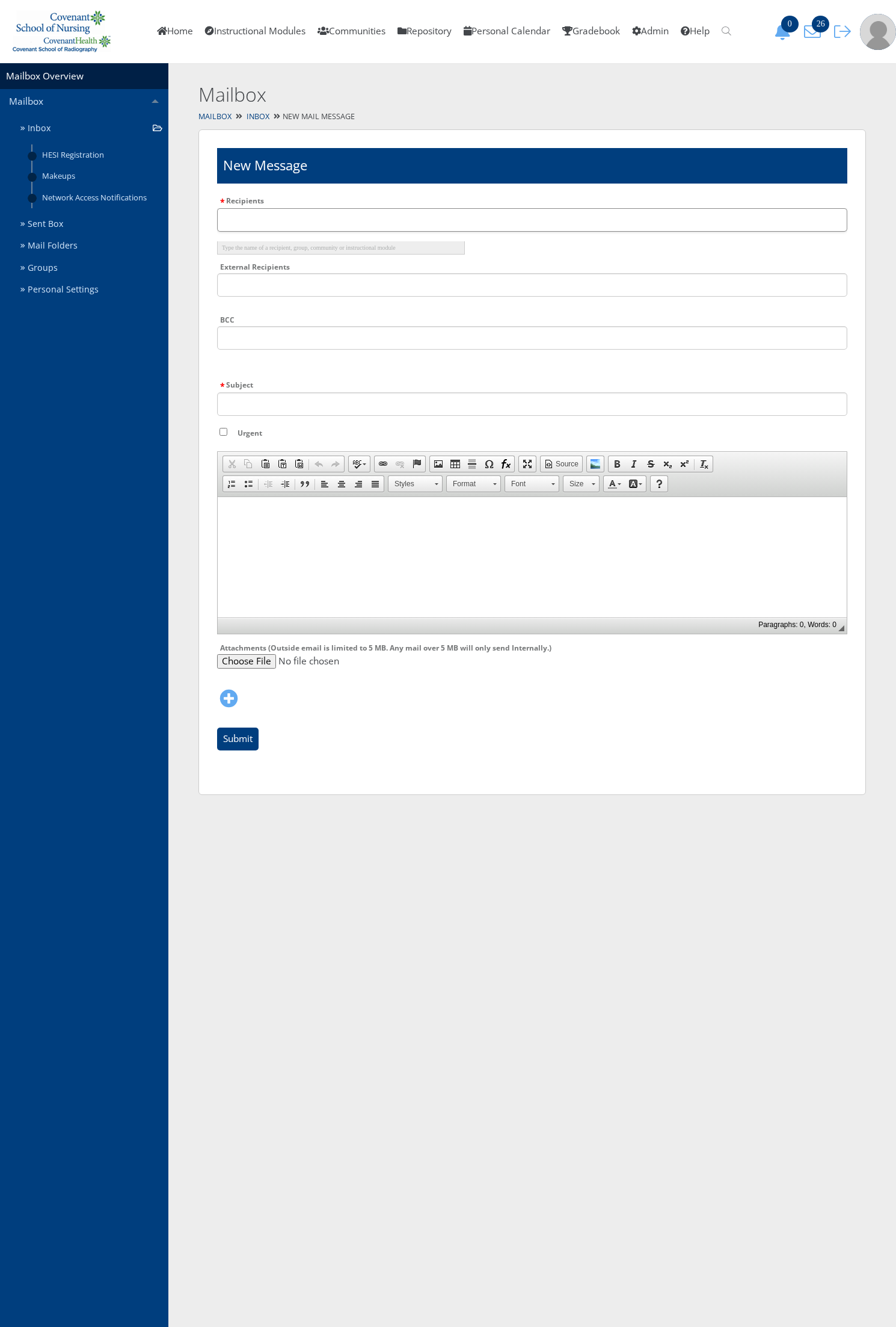
click at [792, 214] on input "text" at bounding box center [532, 220] width 630 height 24
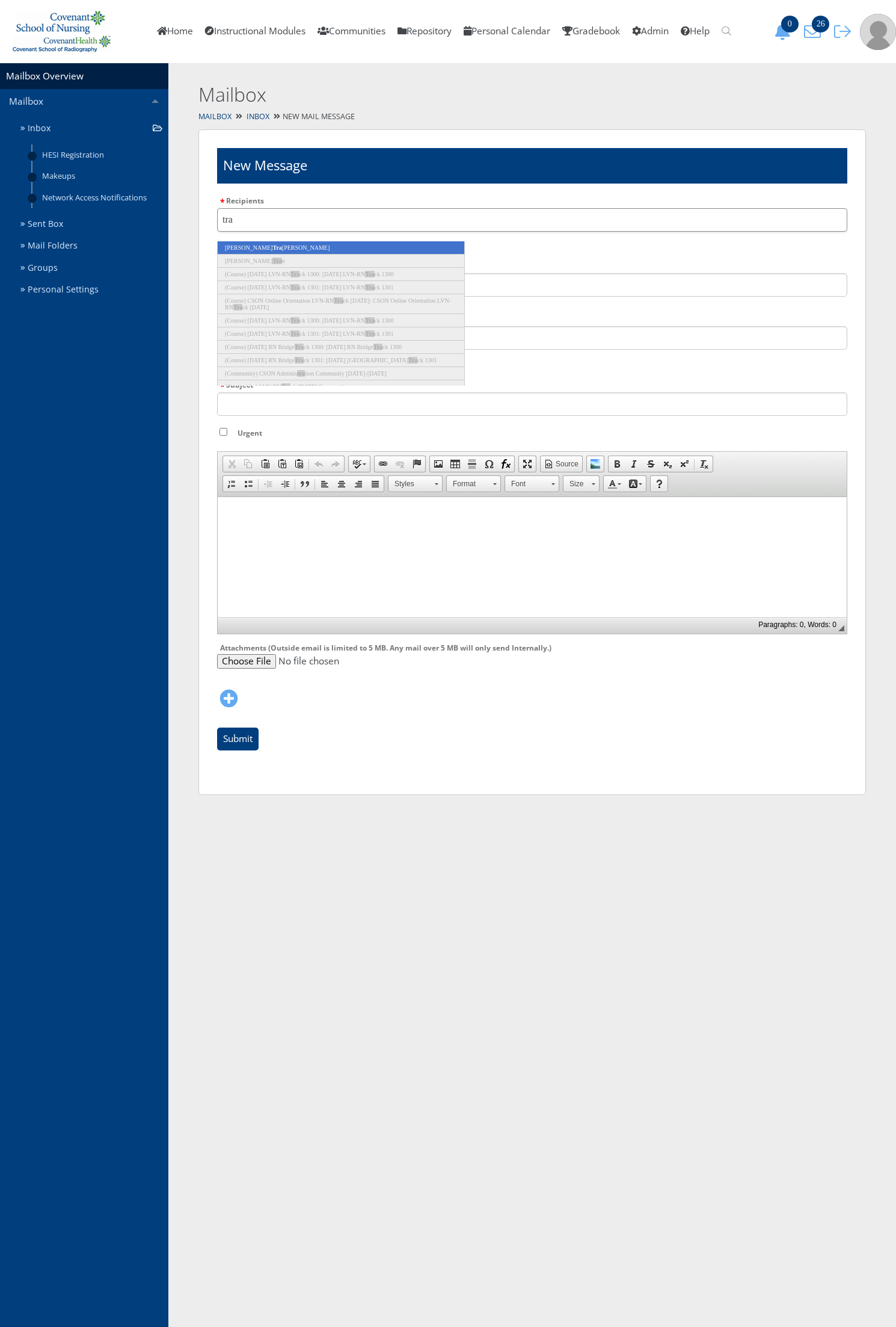
type input "tra"
click at [405, 245] on li "[PERSON_NAME] Tra [PERSON_NAME]" at bounding box center [341, 248] width 248 height 13
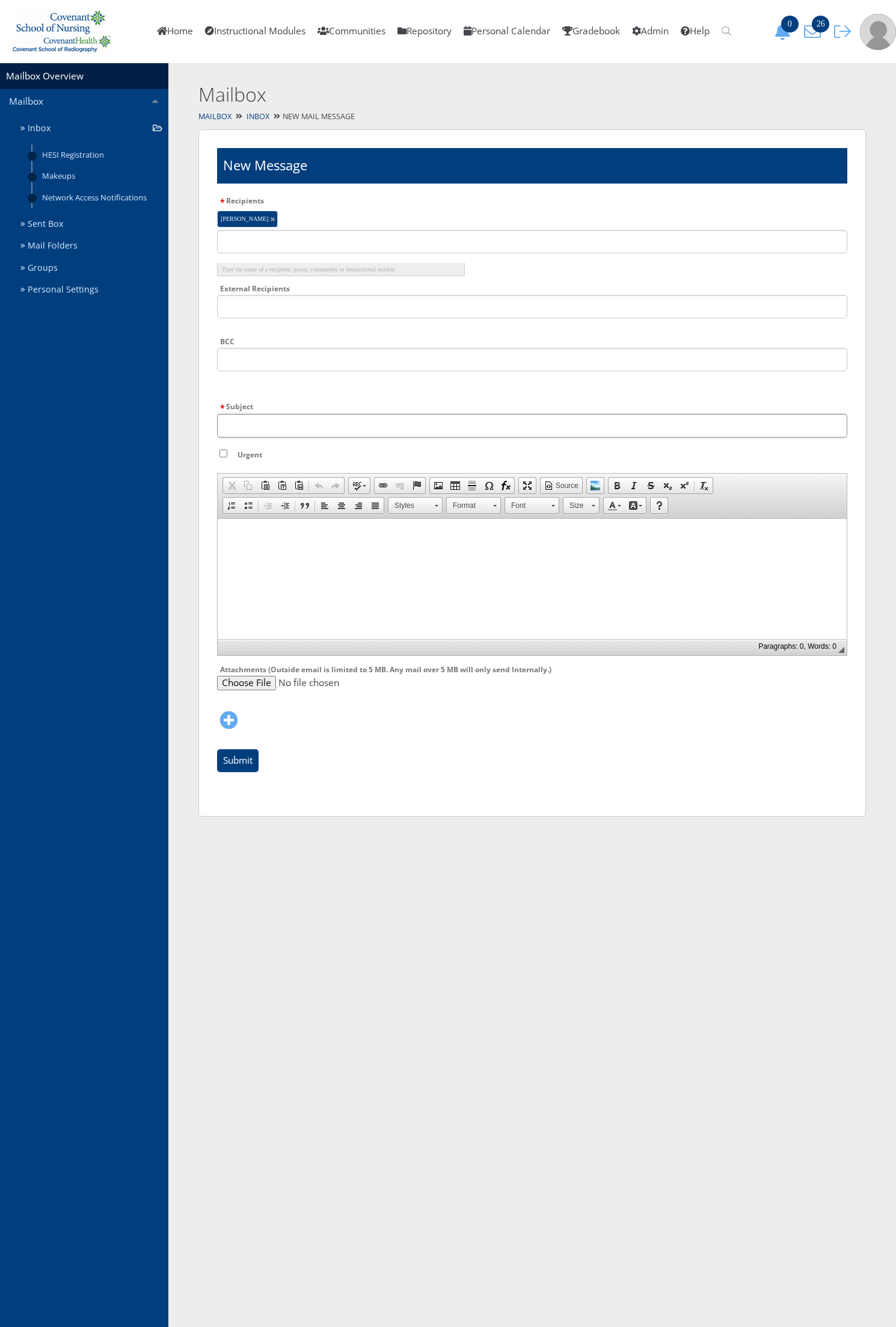
click at [273, 432] on input "Subject" at bounding box center [532, 425] width 630 height 24
type input "Name Change"
click at [251, 548] on html at bounding box center [533, 533] width 629 height 30
click at [610, 537] on p "Your last name has been updated here in lms, examplify & with Providence. You w…" at bounding box center [532, 533] width 619 height 11
click at [723, 530] on p "Your last name has been updated here in lms, examplify & with Providence. You w…" at bounding box center [532, 533] width 619 height 11
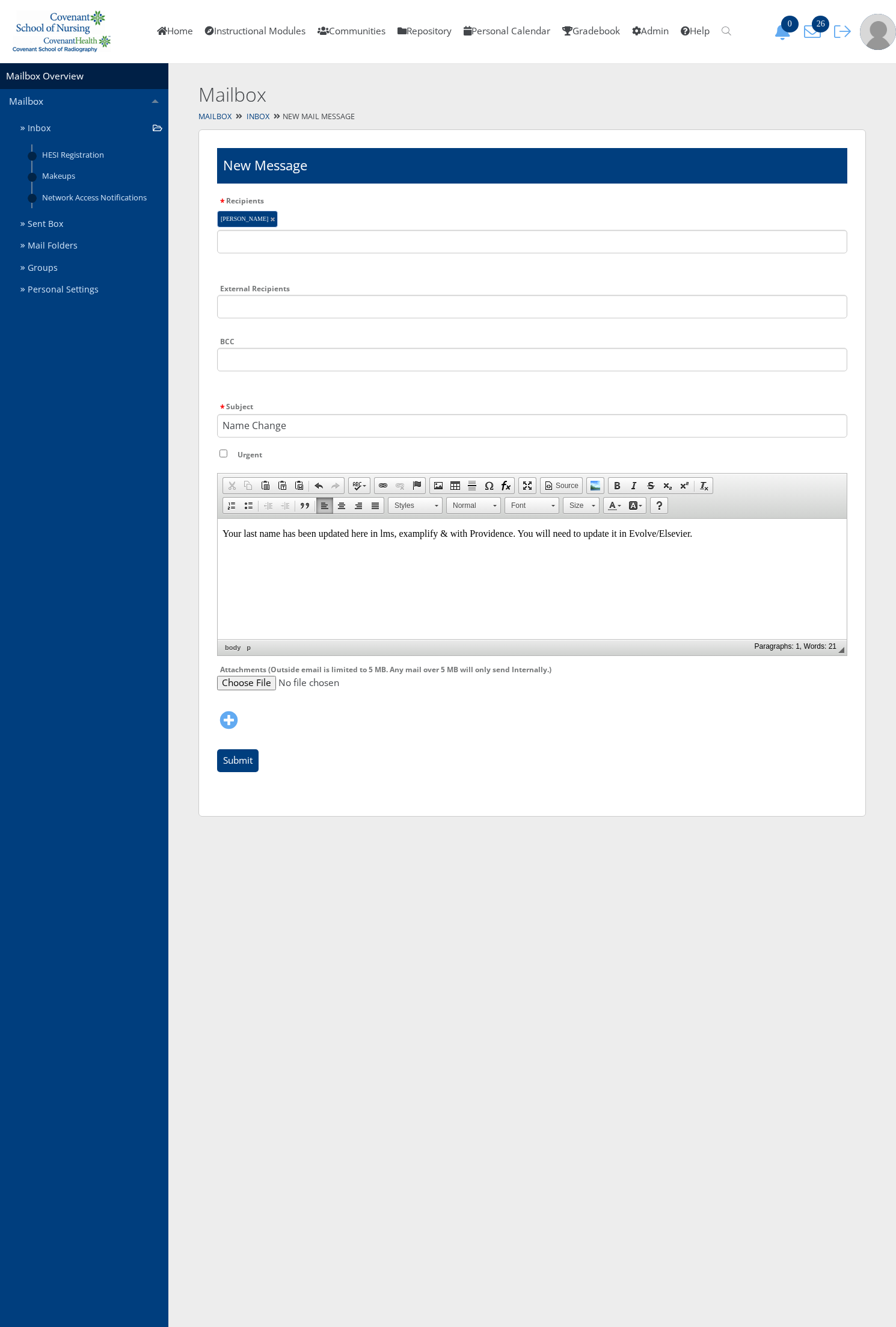
click at [703, 530] on p "Your last name has been updated here in lms, examplify & with Providence. You w…" at bounding box center [532, 533] width 619 height 11
click at [235, 759] on input "Submit" at bounding box center [238, 761] width 41 height 23
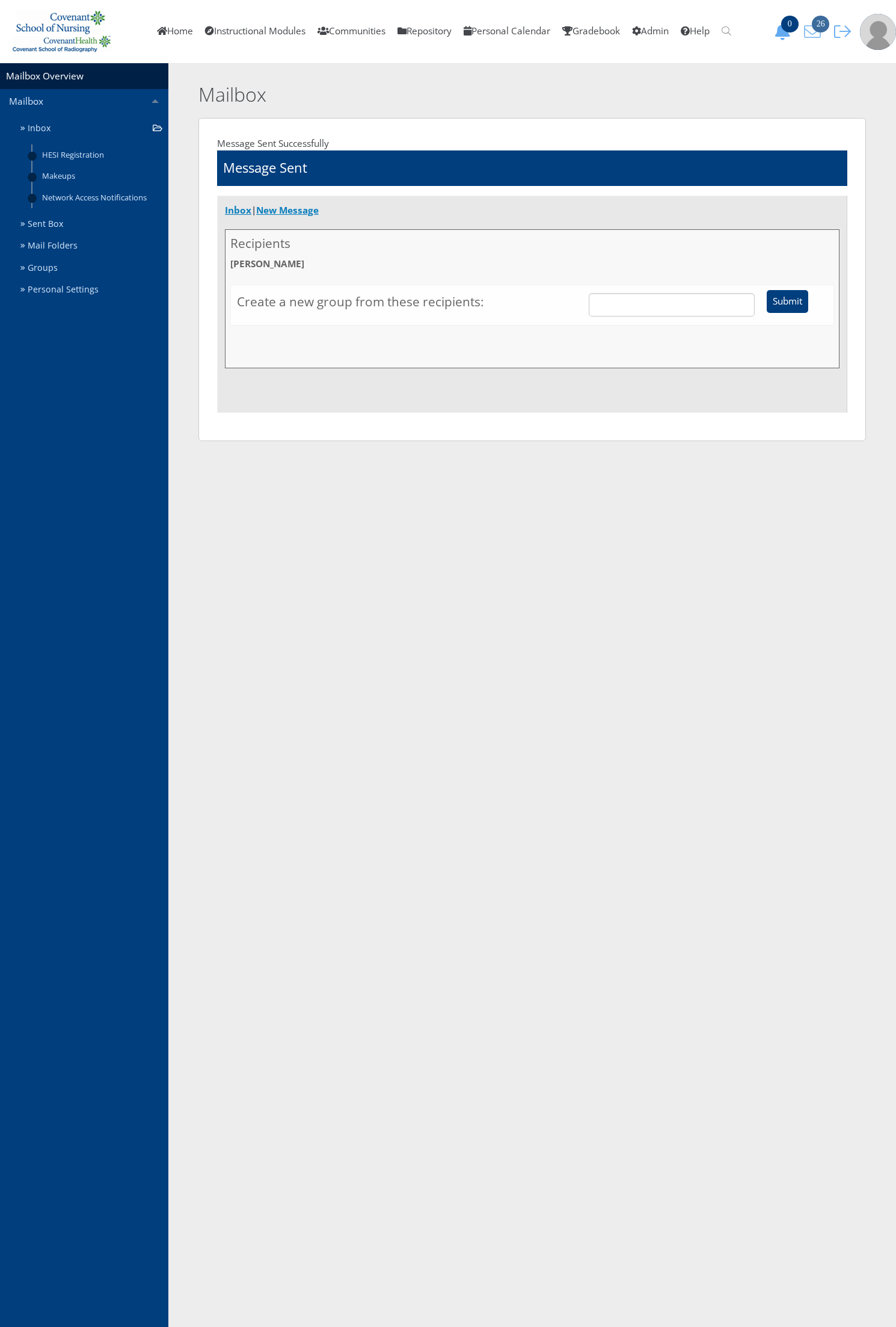
click at [809, 32] on icon "26" at bounding box center [812, 32] width 25 height 17
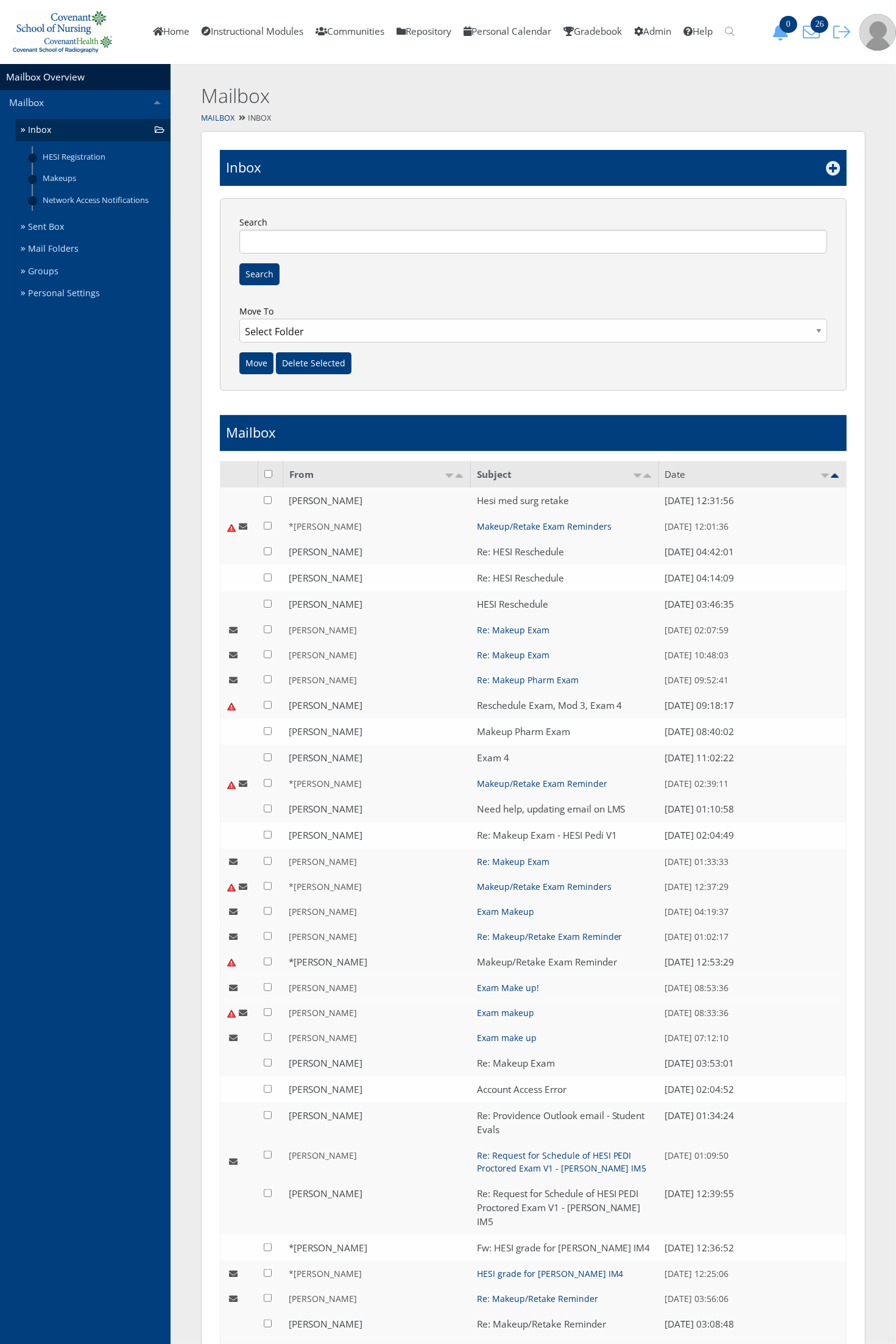
click at [835, 168] on icon at bounding box center [833, 168] width 15 height 15
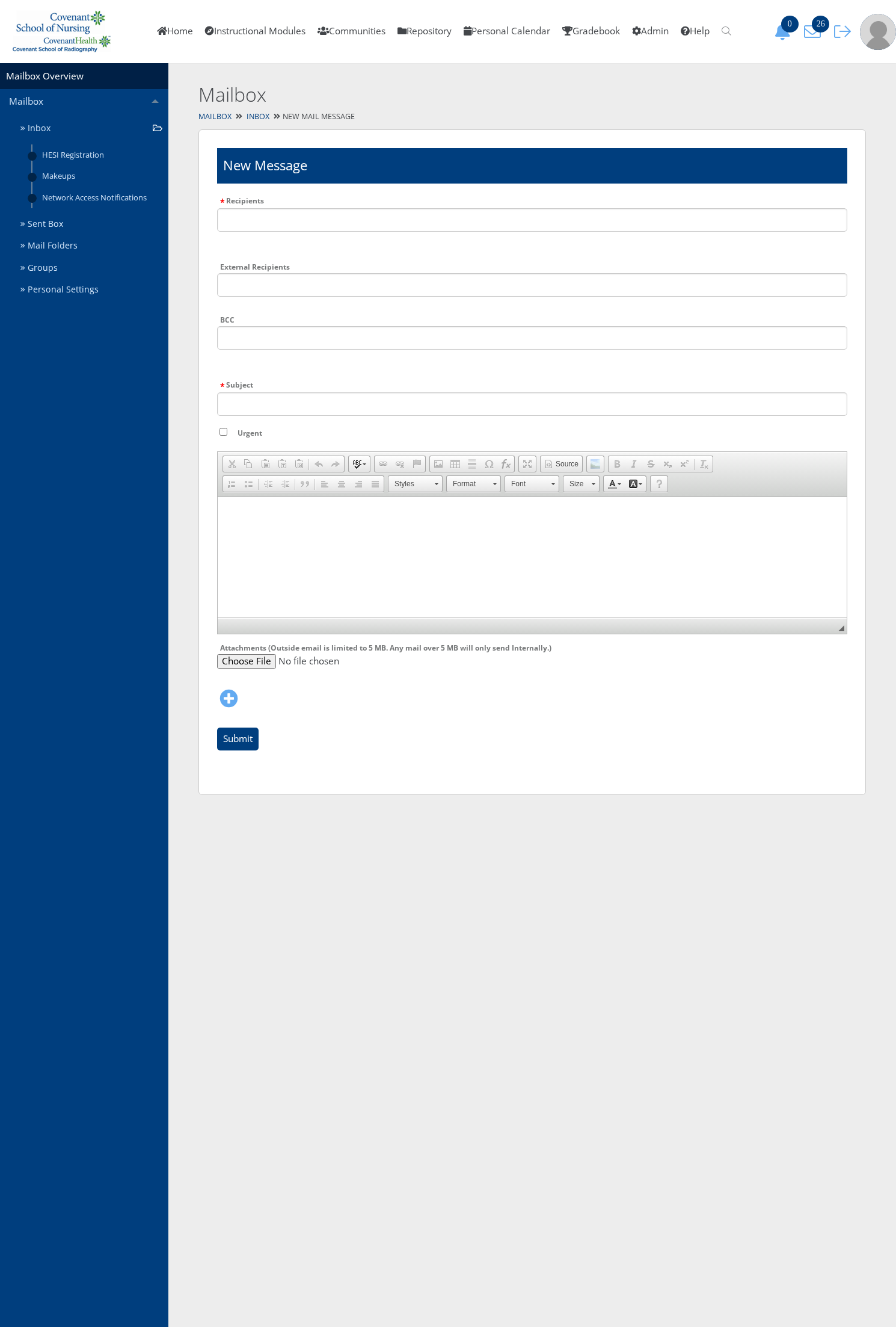
click at [313, 193] on div "Recipients Type the name of a recipient, group, community or instructional modu…" at bounding box center [532, 223] width 630 height 60
click at [315, 214] on li "Type the name of a recipient, group, community or instructional module" at bounding box center [532, 227] width 630 height 39
click at [315, 214] on input "text" at bounding box center [532, 220] width 630 height 24
type input "w"
type input "abbot"
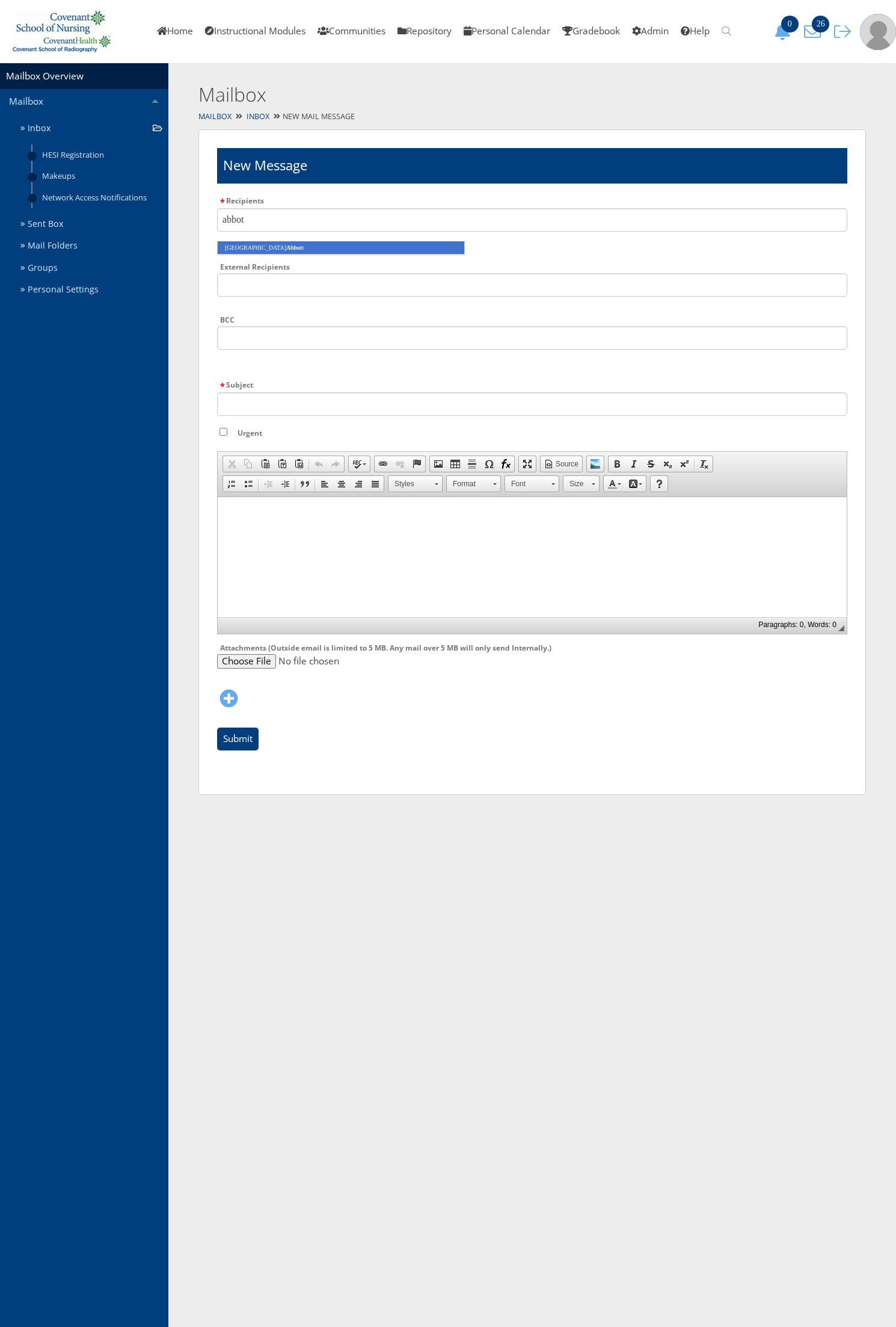
click at [323, 245] on li "Sydney Abbot t" at bounding box center [341, 248] width 248 height 13
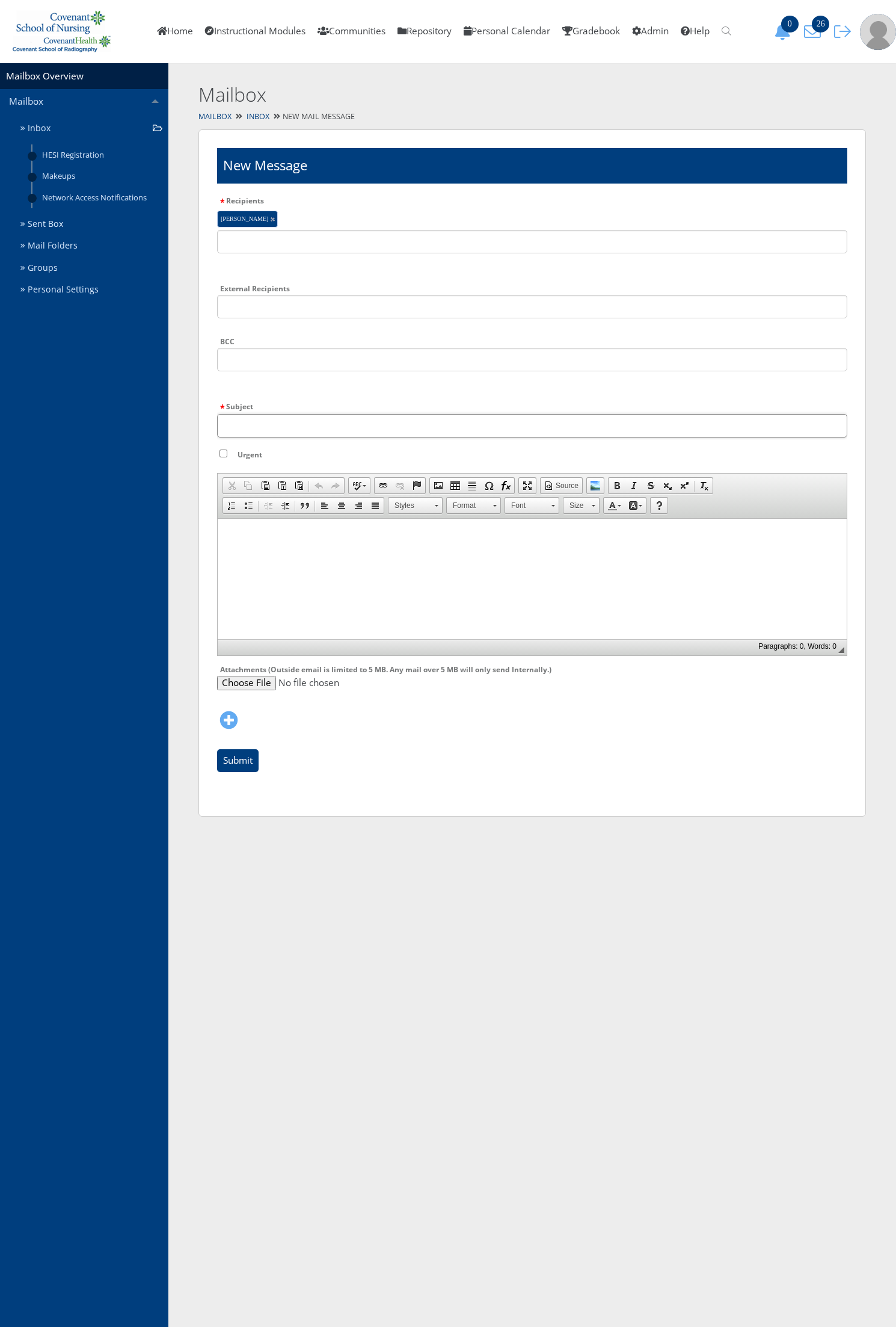
click at [265, 421] on input "Subject" at bounding box center [532, 425] width 630 height 24
type input "Name Change"
click at [298, 548] on html at bounding box center [533, 533] width 629 height 30
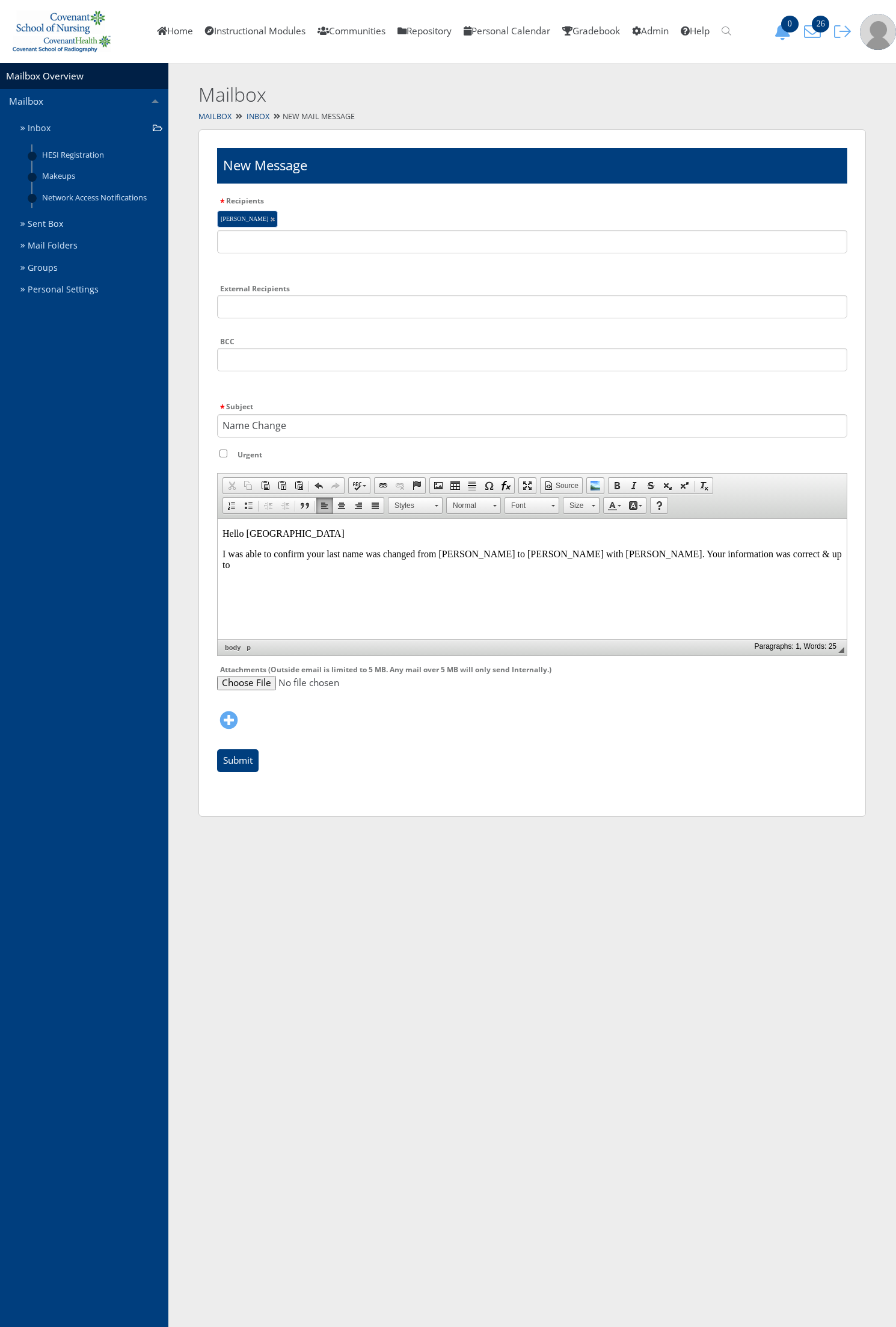
click at [748, 553] on p "I was able to confirm your last name was changed from Whittle to Abbott with Ms…" at bounding box center [532, 559] width 619 height 21
click at [266, 118] on link "Inbox" at bounding box center [258, 116] width 23 height 10
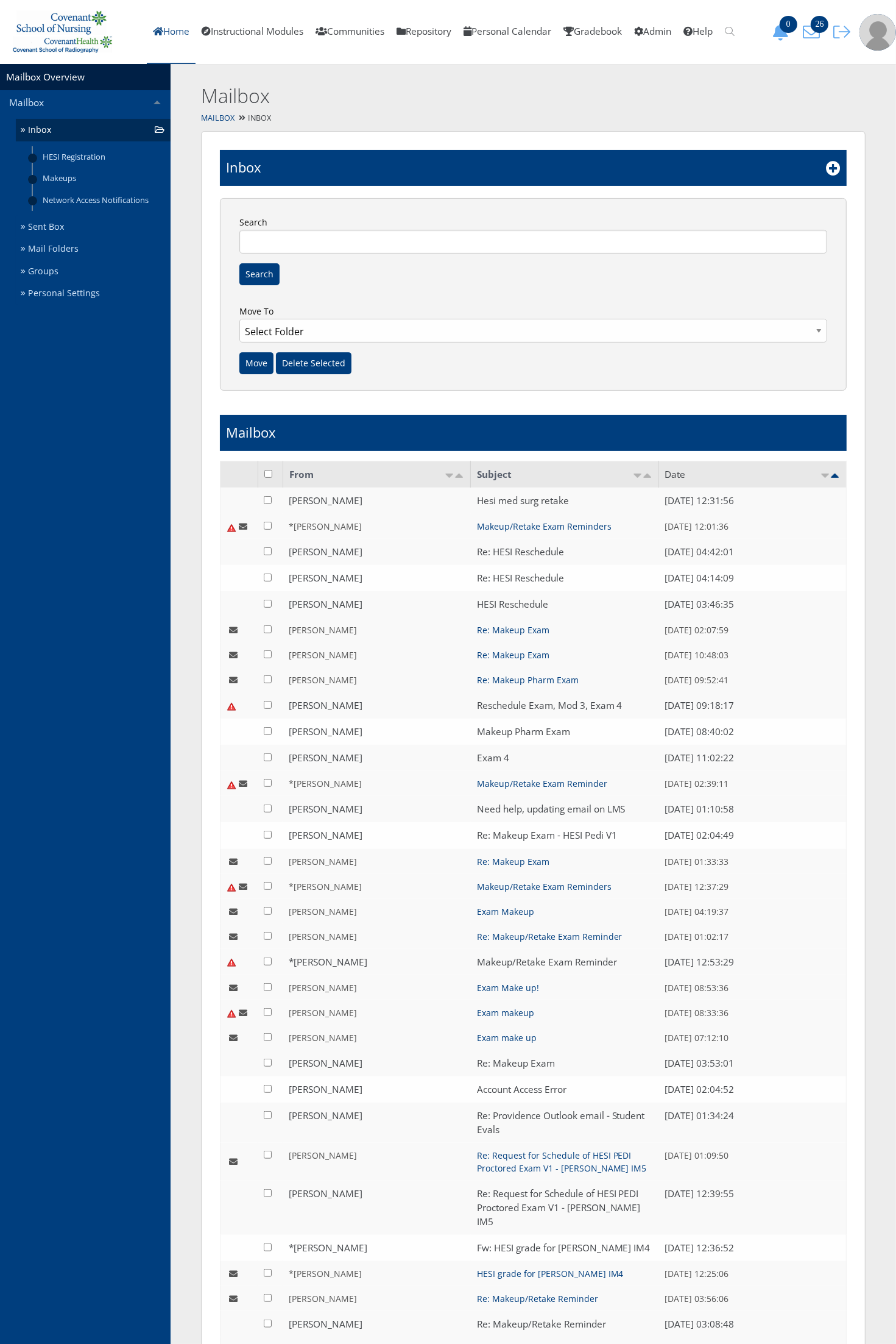
click at [154, 35] on link "Home" at bounding box center [171, 32] width 49 height 64
